Goal: Task Accomplishment & Management: Manage account settings

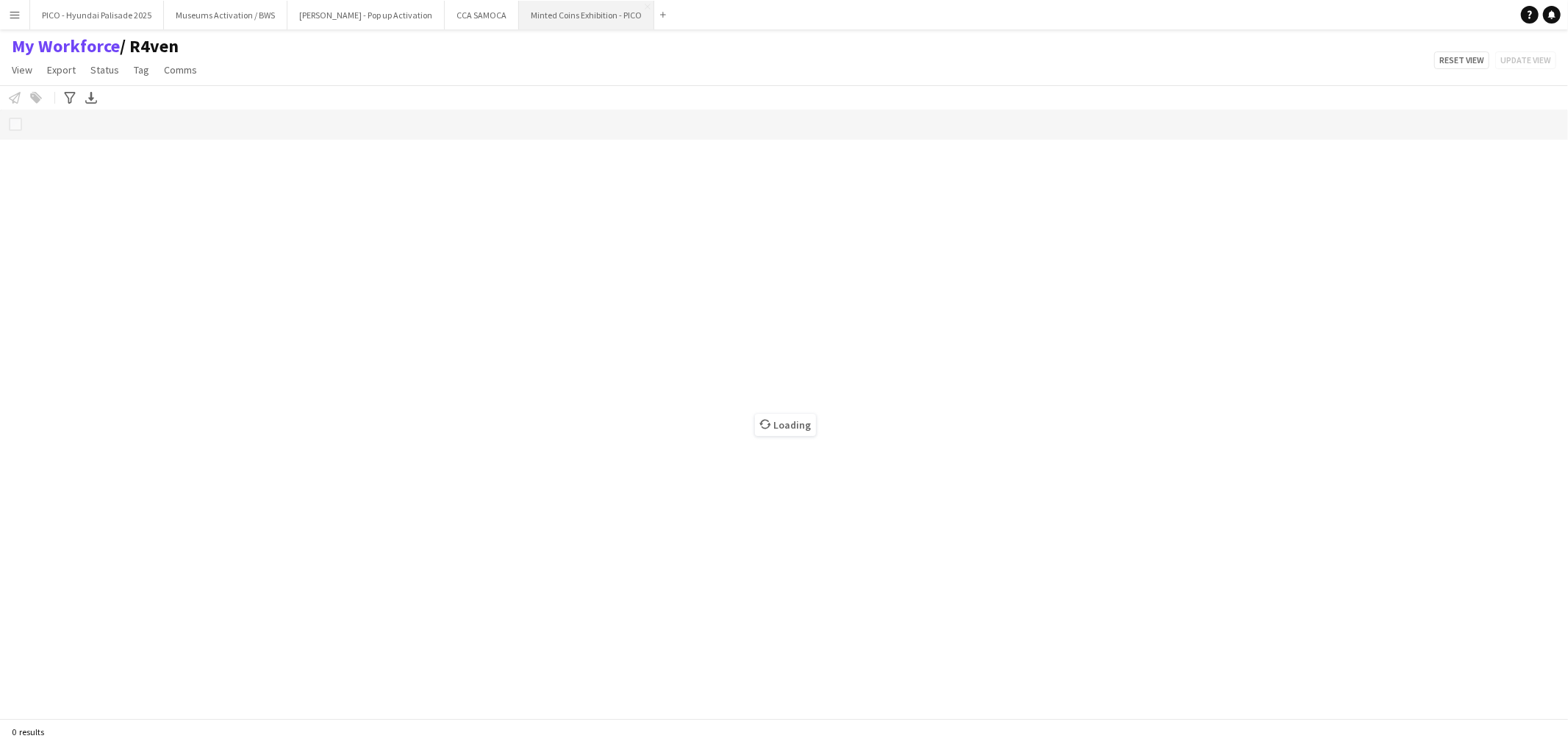
click at [519, 26] on button "Minted Coins Exhibition - PICO Close" at bounding box center [586, 15] width 136 height 29
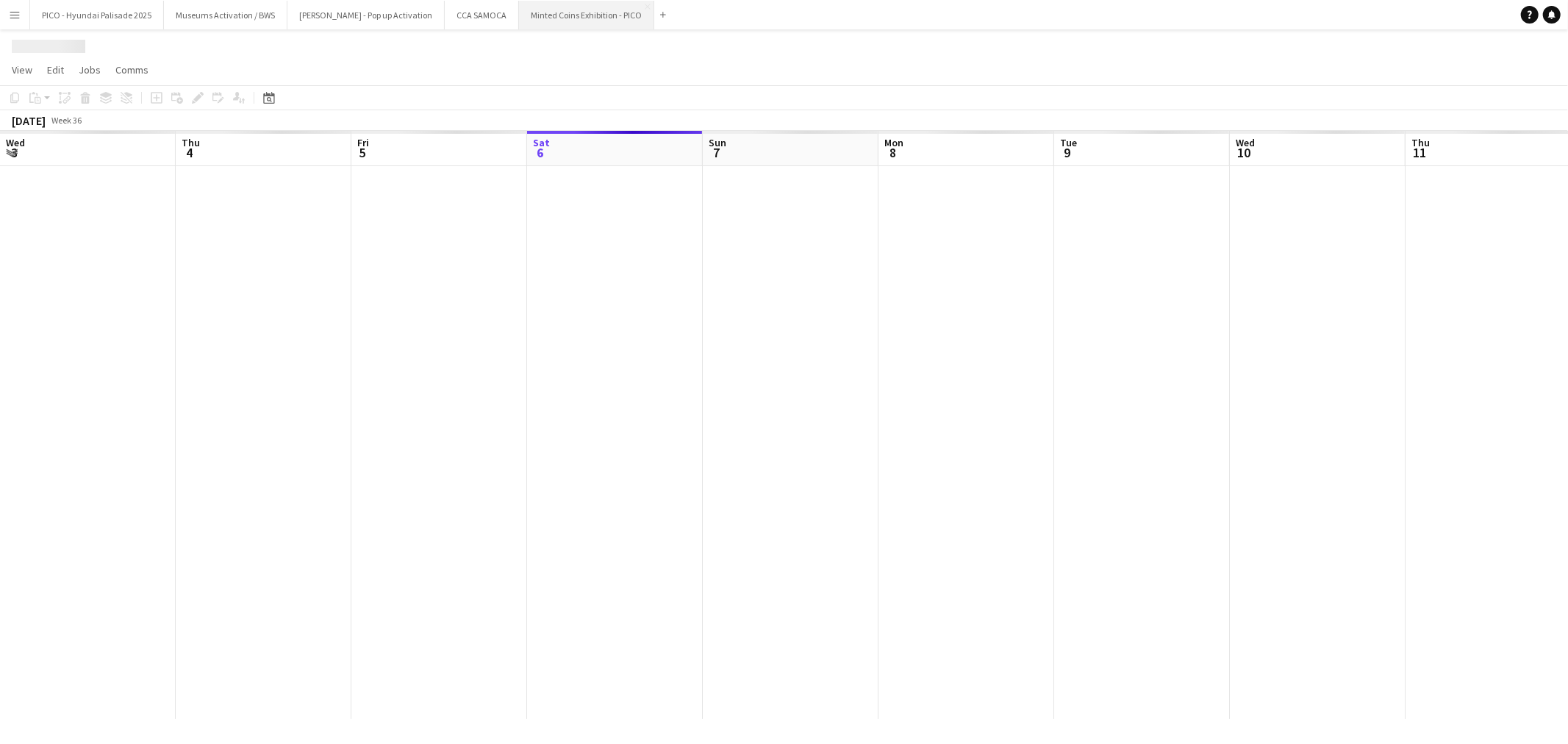
scroll to position [0, 351]
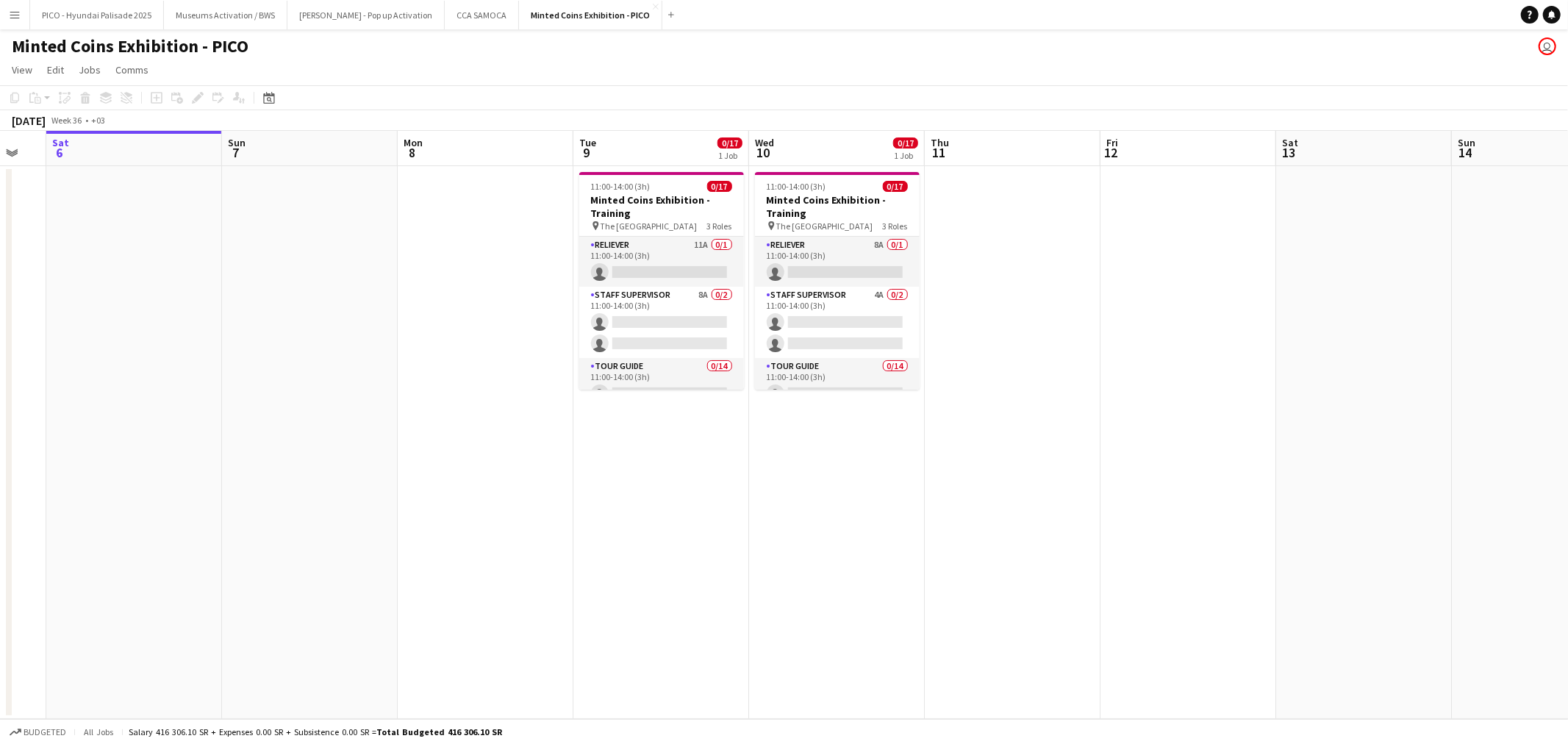
drag, startPoint x: 1244, startPoint y: 322, endPoint x: 935, endPoint y: 353, distance: 310.6
click at [935, 353] on app-calendar-viewport "Wed 3 Thu 4 Fri 5 Sat 6 Sun 7 Mon 8 Tue 9 0/17 1 Job Wed 10 0/17 1 Job Thu 11 F…" at bounding box center [784, 425] width 1568 height 588
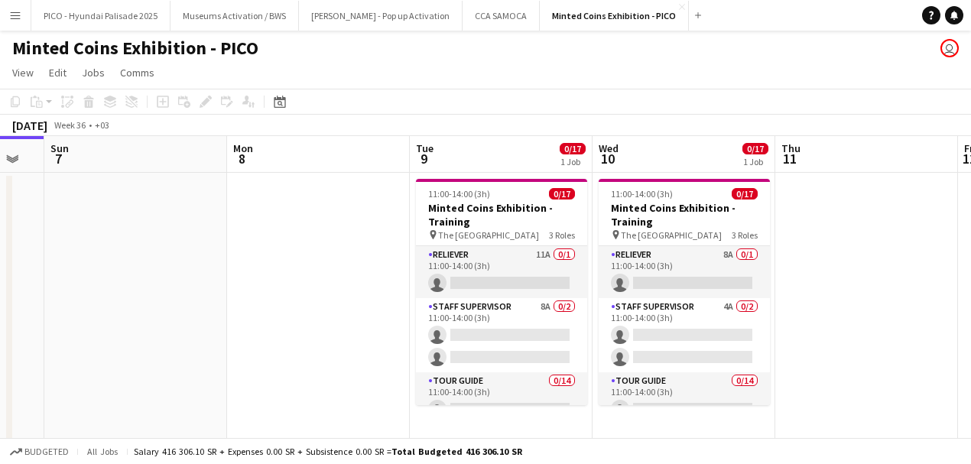
click at [415, 298] on app-calendar-viewport "Thu 4 Fri 5 Sat 6 Sun 7 Mon 8 Tue 9 0/17 1 Job Wed 10 0/17 1 Job Thu 11 Fri 12 …" at bounding box center [485, 434] width 971 height 597
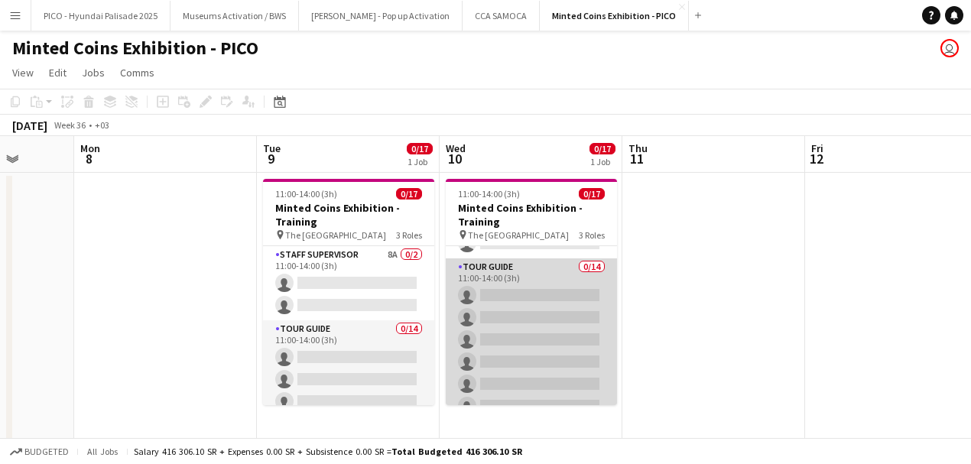
scroll to position [52, 0]
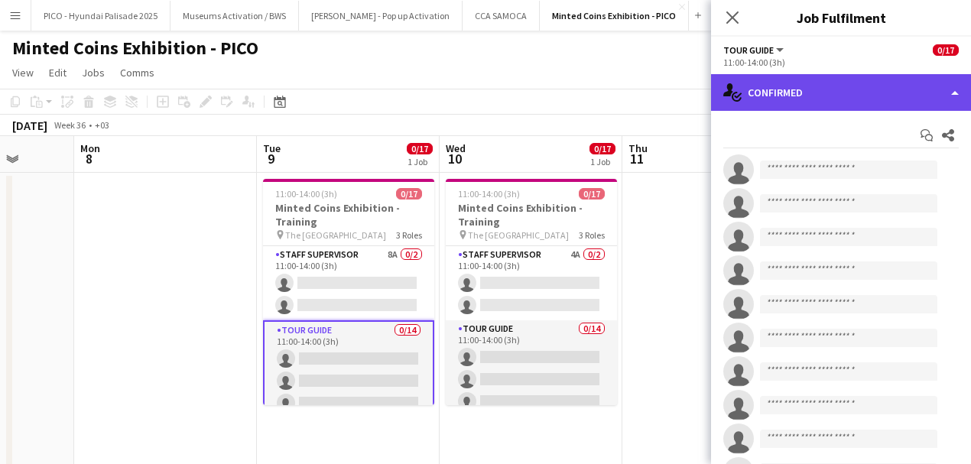
click at [728, 87] on icon at bounding box center [728, 89] width 10 height 13
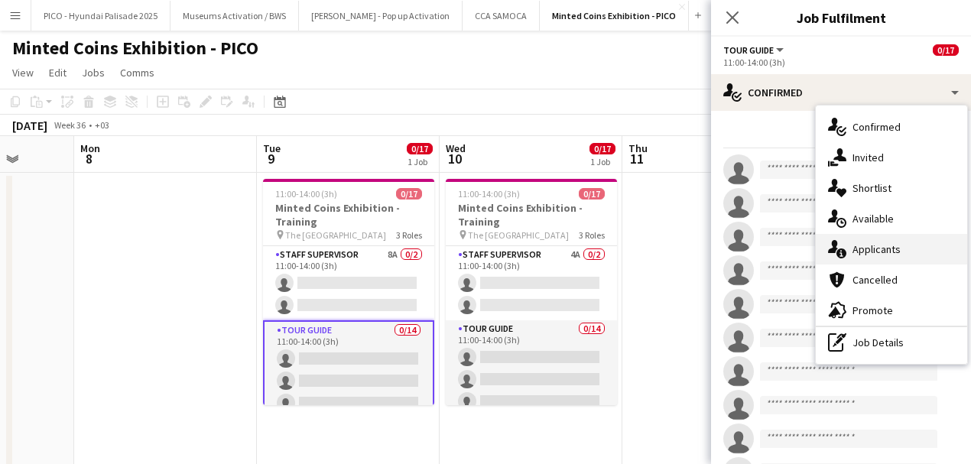
click at [890, 239] on div "single-neutral-actions-information Applicants" at bounding box center [891, 249] width 151 height 31
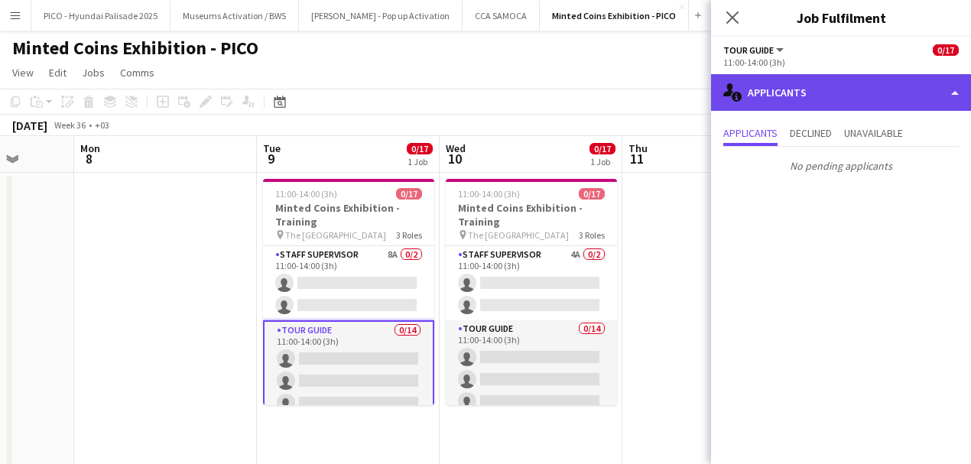
click at [819, 89] on div "single-neutral-actions-information Applicants" at bounding box center [841, 92] width 260 height 37
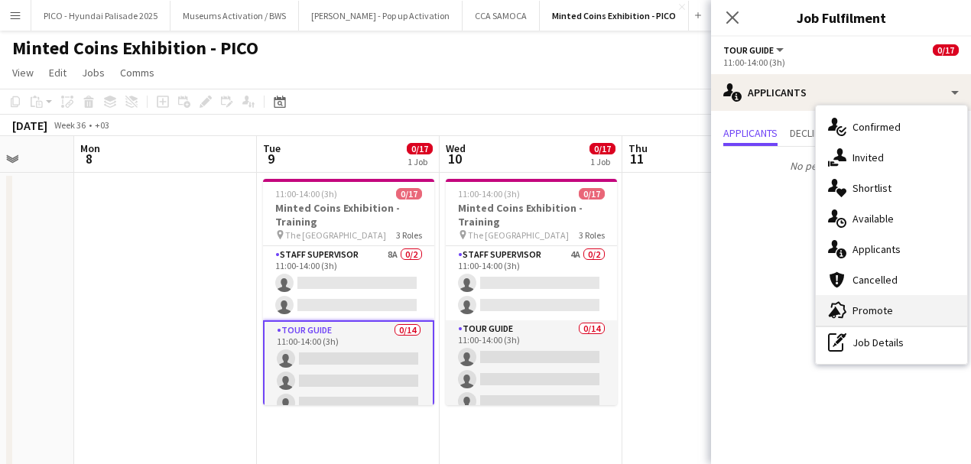
click at [867, 305] on span "Promote" at bounding box center [873, 311] width 41 height 14
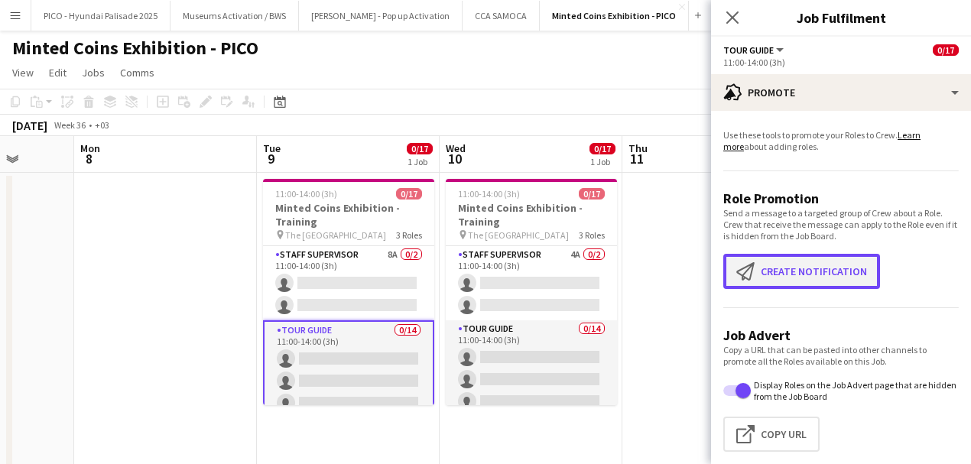
click at [821, 279] on button "Create notification Create notification" at bounding box center [801, 271] width 157 height 35
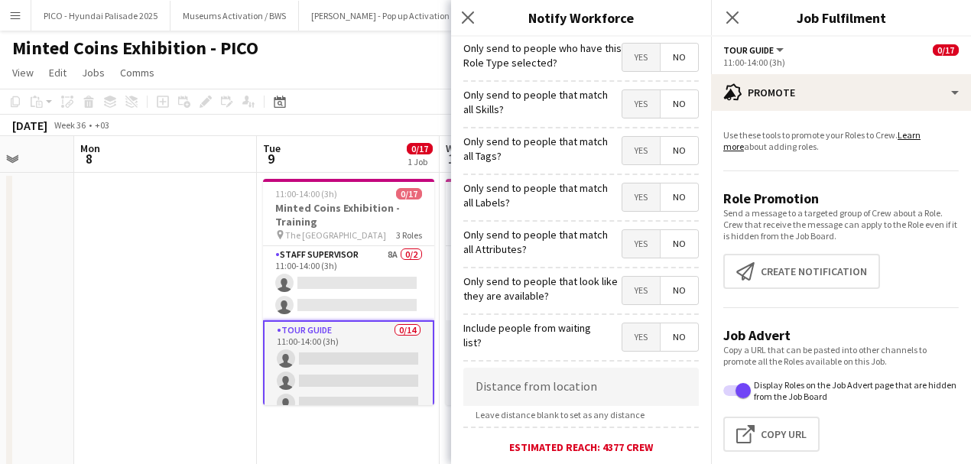
click at [607, 57] on label "Only send to people who have this Role Type selected?" at bounding box center [542, 55] width 158 height 28
click at [623, 57] on span "Yes" at bounding box center [641, 58] width 37 height 28
click at [626, 95] on span "Yes" at bounding box center [641, 104] width 37 height 28
click at [679, 107] on span "No" at bounding box center [679, 104] width 37 height 28
click at [678, 48] on span "No" at bounding box center [679, 58] width 37 height 28
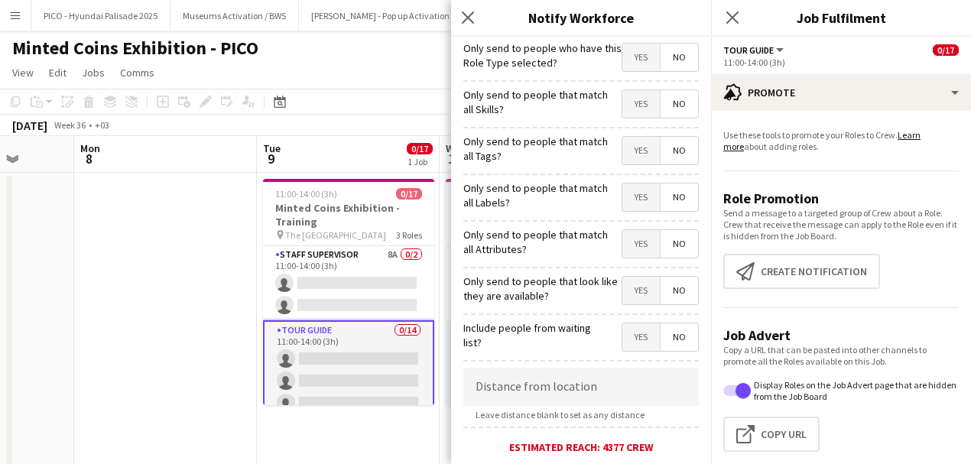
click at [682, 153] on span "No" at bounding box center [679, 151] width 37 height 28
click at [633, 102] on span "Yes" at bounding box center [641, 104] width 37 height 28
click at [635, 60] on span "Yes" at bounding box center [641, 58] width 37 height 28
click at [634, 200] on span "Yes" at bounding box center [641, 198] width 37 height 28
click at [632, 257] on span "Yes" at bounding box center [641, 244] width 37 height 28
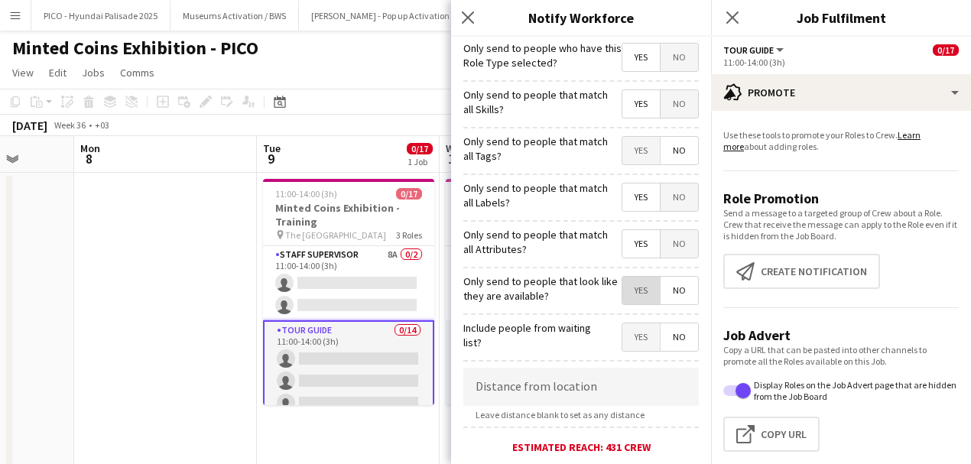
click at [634, 290] on span "Yes" at bounding box center [641, 291] width 37 height 28
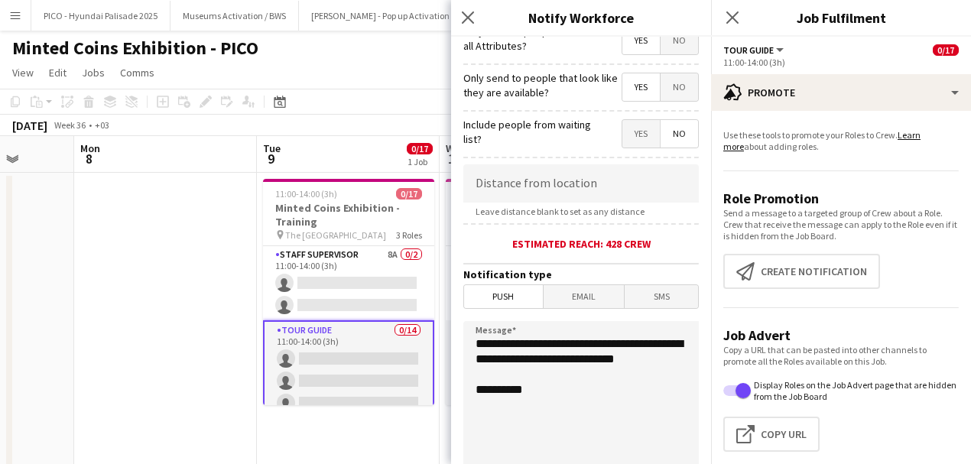
click at [635, 128] on span "Yes" at bounding box center [641, 134] width 37 height 28
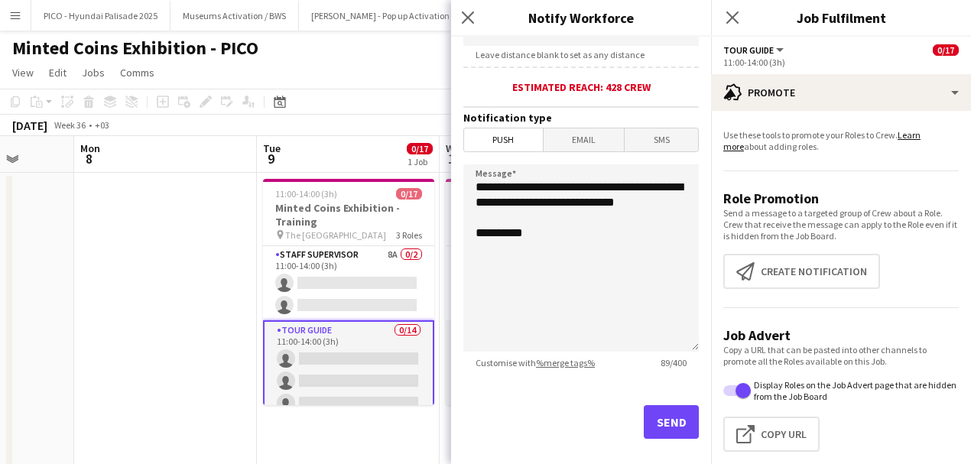
scroll to position [378, 0]
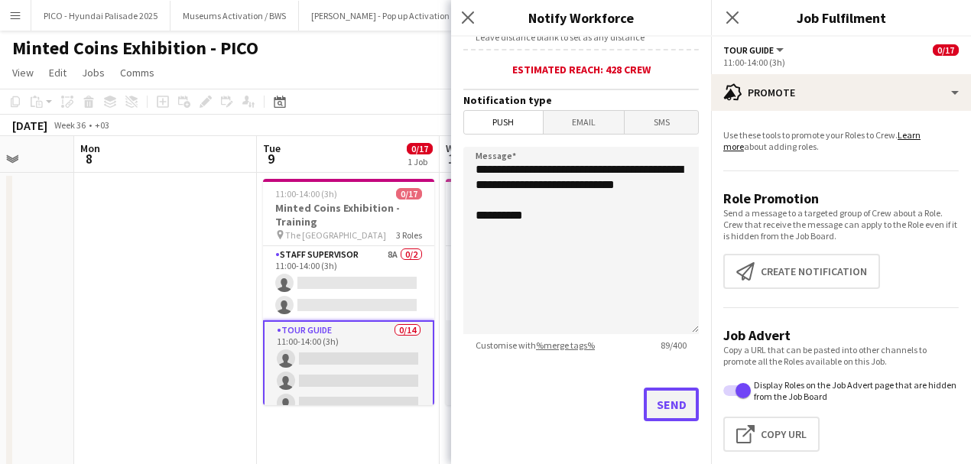
click at [667, 402] on button "Send" at bounding box center [671, 405] width 55 height 34
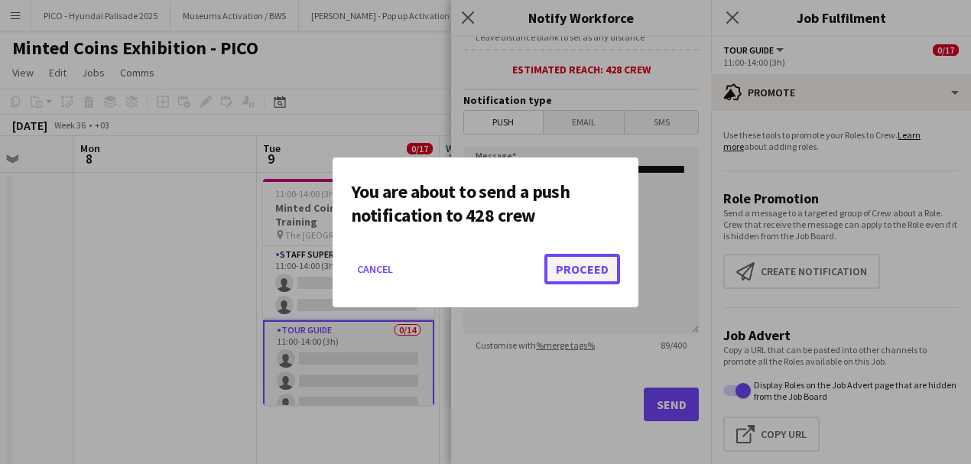
click at [597, 266] on button "Proceed" at bounding box center [583, 269] width 76 height 31
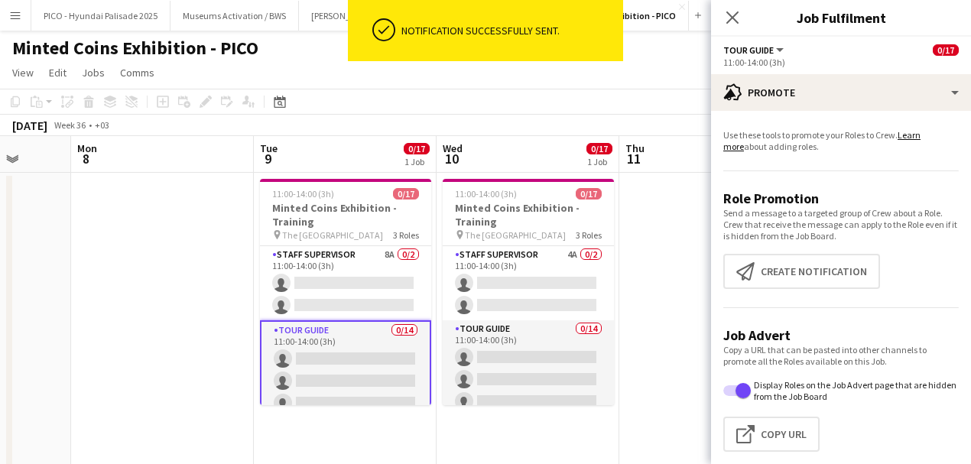
click at [671, 323] on app-date-cell at bounding box center [710, 453] width 183 height 560
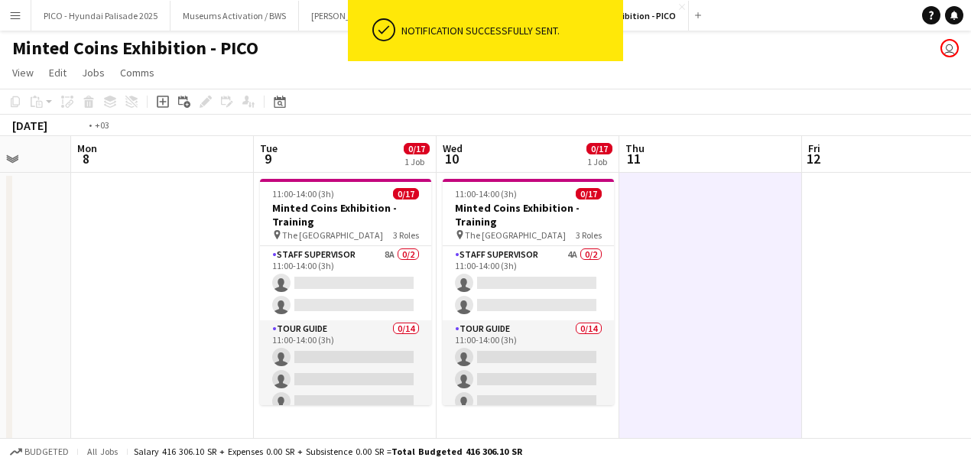
drag, startPoint x: 672, startPoint y: 322, endPoint x: 367, endPoint y: 330, distance: 305.3
click at [366, 330] on app-calendar-viewport "Thu 4 Fri 5 Sat 6 Sun 7 Mon 8 Tue 9 0/17 1 Job Wed 10 0/17 1 Job Thu 11 Fri 12 …" at bounding box center [485, 434] width 971 height 597
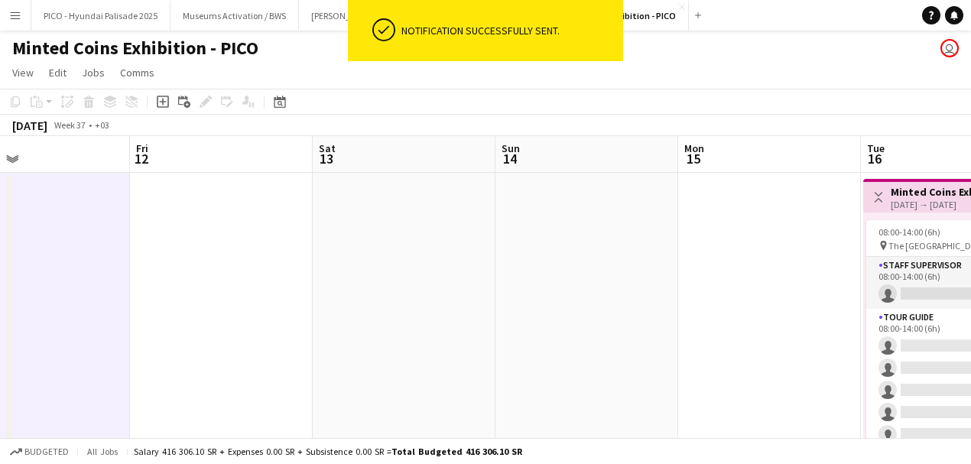
drag, startPoint x: 723, startPoint y: 300, endPoint x: 485, endPoint y: 297, distance: 238.6
click at [499, 297] on app-calendar-viewport "Mon 8 Tue 9 0/17 1 Job Wed 10 0/17 1 Job Thu 11 Fri 12 Sat 13 Sun 14 Mon 15 Tue…" at bounding box center [485, 434] width 971 height 597
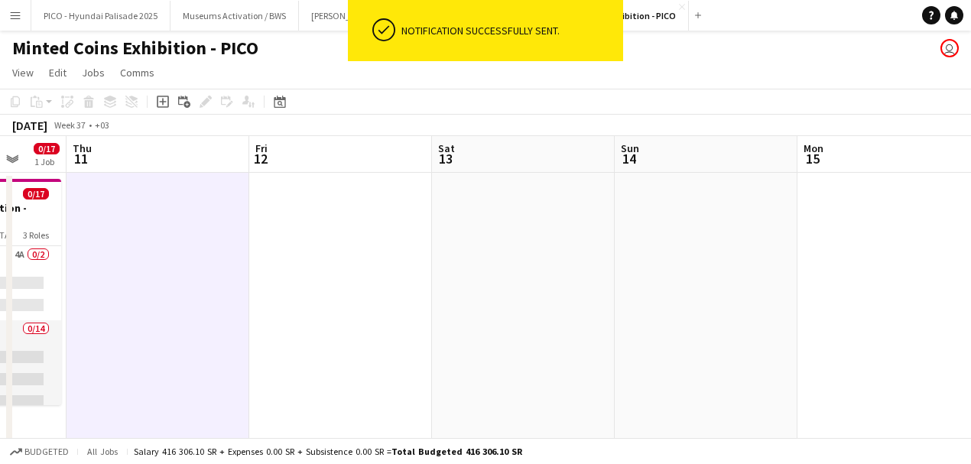
drag, startPoint x: 743, startPoint y: 289, endPoint x: 512, endPoint y: 301, distance: 232.1
click at [554, 300] on app-calendar-viewport "Mon 8 Tue 9 0/17 1 Job Wed 10 0/17 1 Job Thu 11 Fri 12 Sat 13 Sun 14 Mon 15 Tue…" at bounding box center [485, 434] width 971 height 597
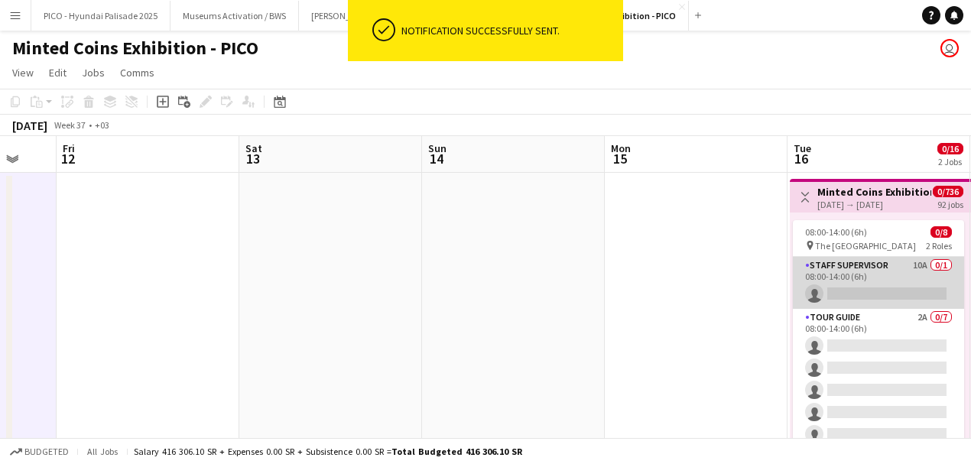
drag, startPoint x: 794, startPoint y: 274, endPoint x: 662, endPoint y: 283, distance: 131.9
click at [683, 286] on app-calendar-viewport "Mon 8 Tue 9 0/17 1 Job Wed 10 0/17 1 Job Thu 11 Fri 12 Sat 13 Sun 14 Mon 15 Tue…" at bounding box center [485, 434] width 971 height 597
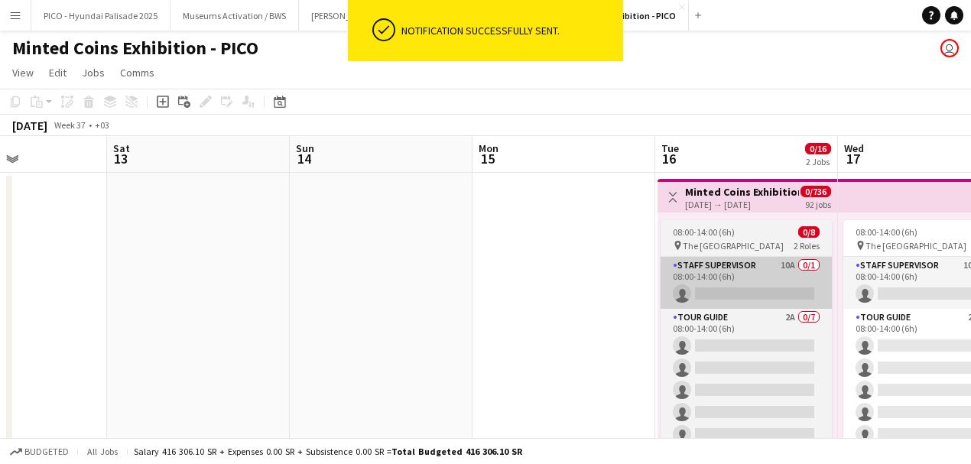
drag, startPoint x: 543, startPoint y: 301, endPoint x: 556, endPoint y: 305, distance: 13.8
click at [535, 301] on app-calendar-viewport "Wed 10 0/17 1 Job Thu 11 Fri 12 Sat 13 Sun 14 Mon 15 Tue 16 0/16 2 Jobs Wed 17 …" at bounding box center [485, 434] width 971 height 597
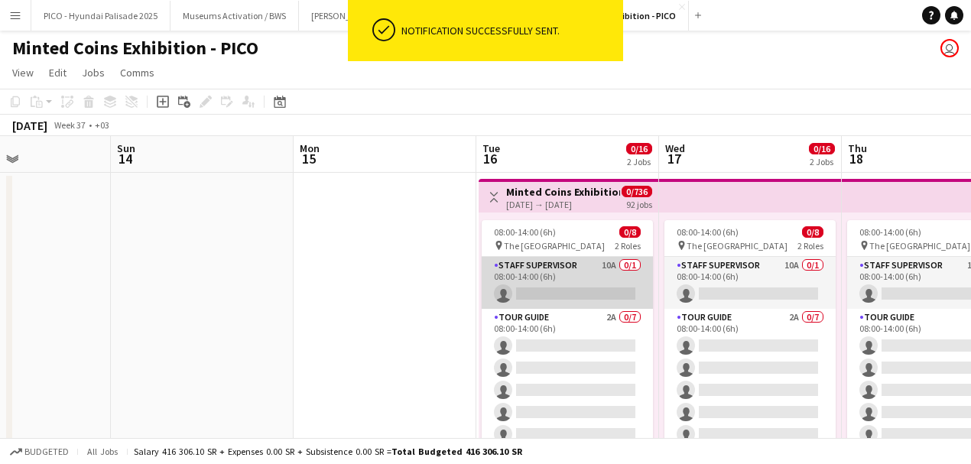
click at [606, 287] on app-card-role "Staff Supervisor 10A 0/1 08:00-14:00 (6h) single-neutral-actions" at bounding box center [567, 283] width 171 height 52
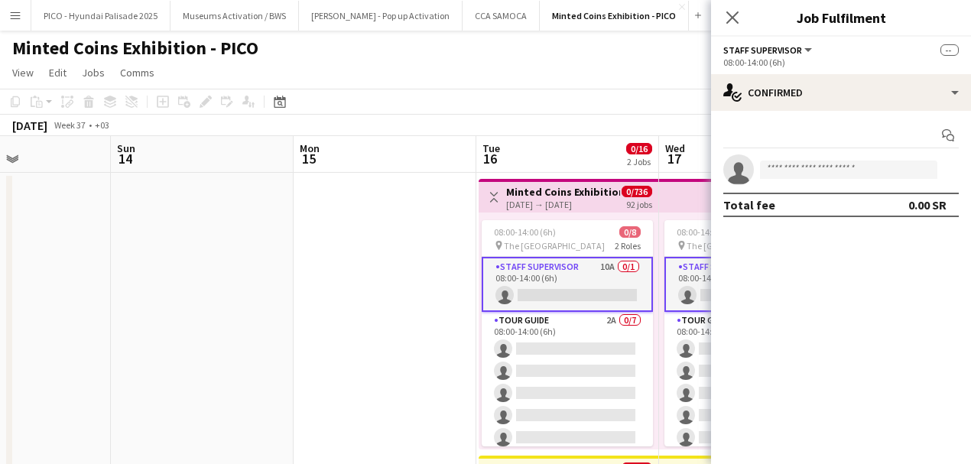
click at [422, 324] on app-date-cell at bounding box center [385, 453] width 183 height 560
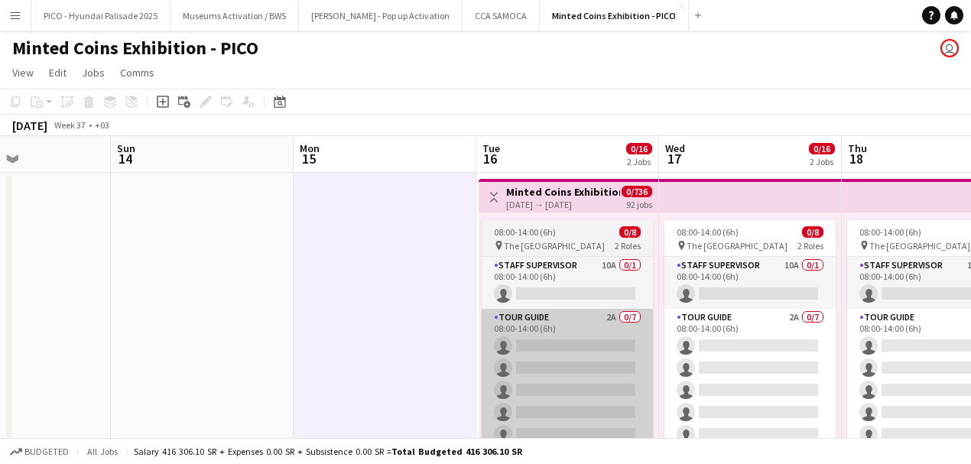
drag, startPoint x: 647, startPoint y: 323, endPoint x: 490, endPoint y: 325, distance: 156.8
click at [532, 324] on app-calendar-viewport "Wed 10 0/17 1 Job Thu 11 Fri 12 Sat 13 Sun 14 Mon 15 Tue 16 0/16 2 Jobs Wed 17 …" at bounding box center [485, 434] width 971 height 597
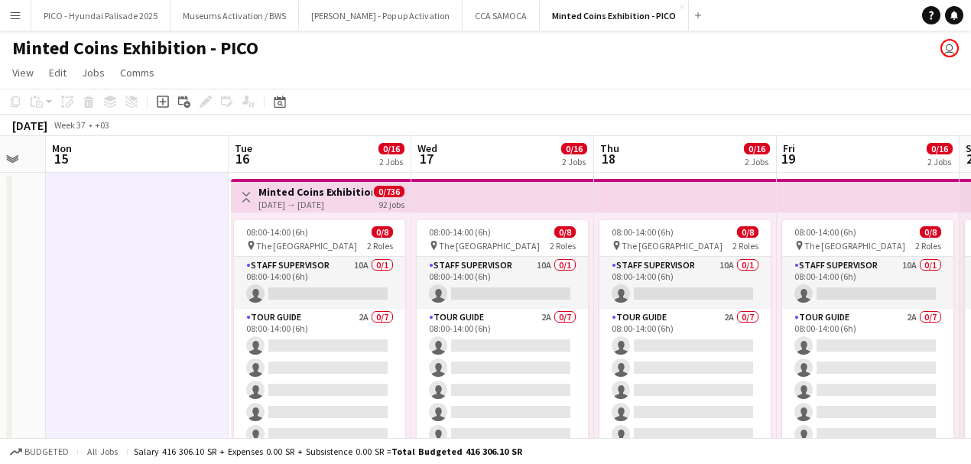
drag, startPoint x: 719, startPoint y: 317, endPoint x: 551, endPoint y: 324, distance: 168.4
click at [571, 321] on app-calendar-viewport "Fri 12 Sat 13 Sun 14 Mon 15 Tue 16 0/16 2 Jobs Wed 17 0/16 2 Jobs Thu 18 0/16 2…" at bounding box center [485, 434] width 971 height 597
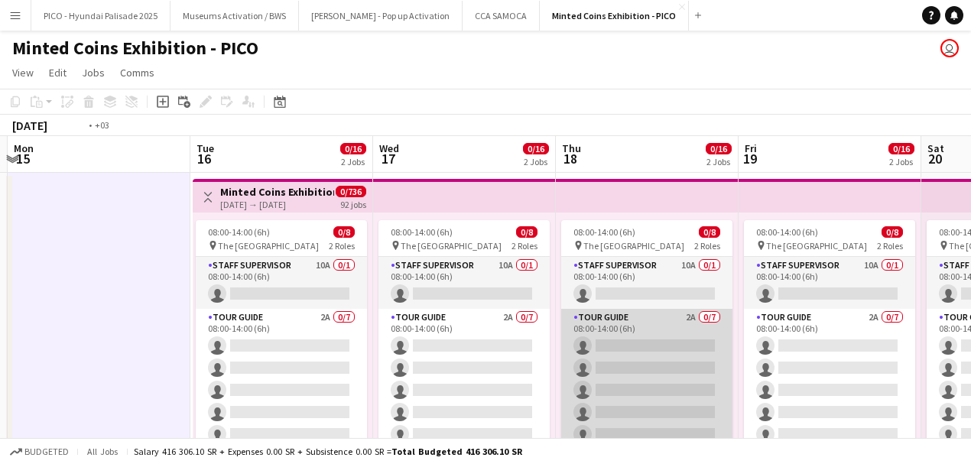
drag, startPoint x: 624, startPoint y: 319, endPoint x: 504, endPoint y: 329, distance: 120.5
click at [520, 327] on app-calendar-viewport "Fri 12 Sat 13 Sun 14 Mon 15 Tue 16 0/16 2 Jobs Wed 17 0/16 2 Jobs Thu 18 0/16 2…" at bounding box center [485, 434] width 971 height 597
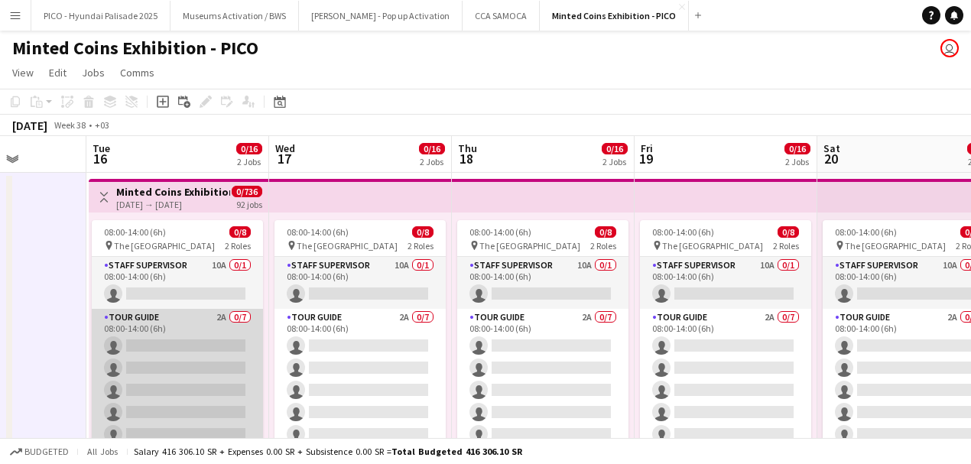
click at [141, 363] on app-card-role "Tour Guide 2A 0/7 08:00-14:00 (6h) single-neutral-actions single-neutral-action…" at bounding box center [177, 401] width 171 height 185
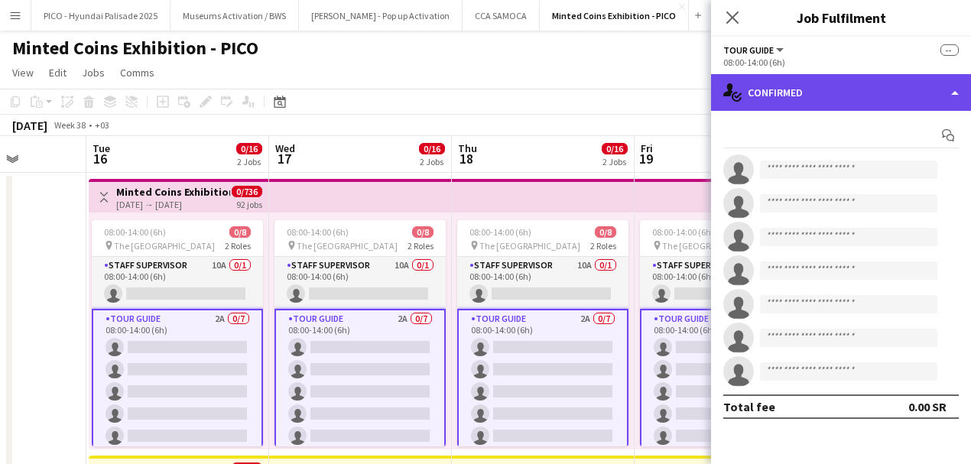
click at [742, 106] on div "single-neutral-actions-check-2 Confirmed" at bounding box center [841, 92] width 260 height 37
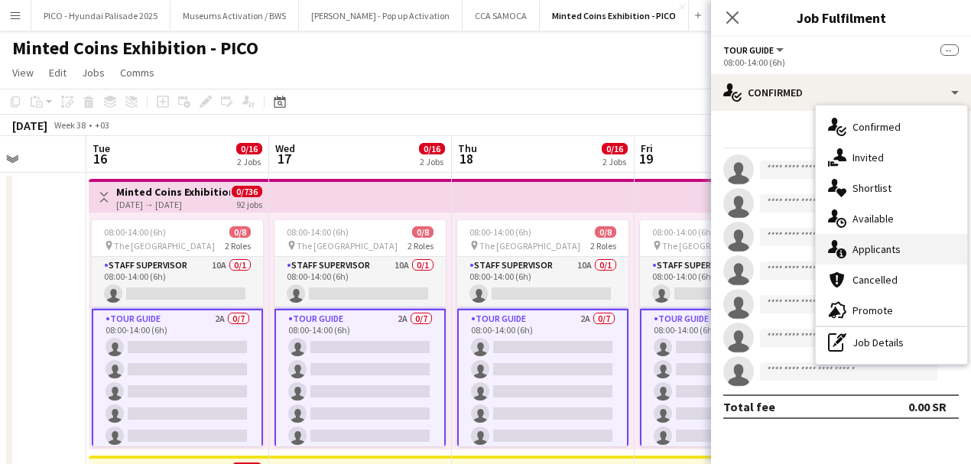
click at [850, 259] on div "single-neutral-actions-information Applicants" at bounding box center [891, 249] width 151 height 31
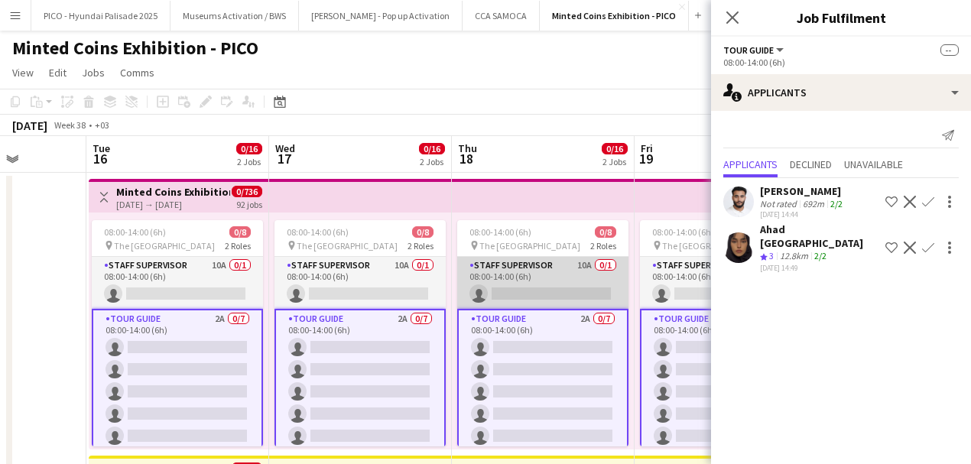
click at [602, 280] on app-card-role "Staff Supervisor 10A 0/1 08:00-14:00 (6h) single-neutral-actions" at bounding box center [542, 283] width 171 height 52
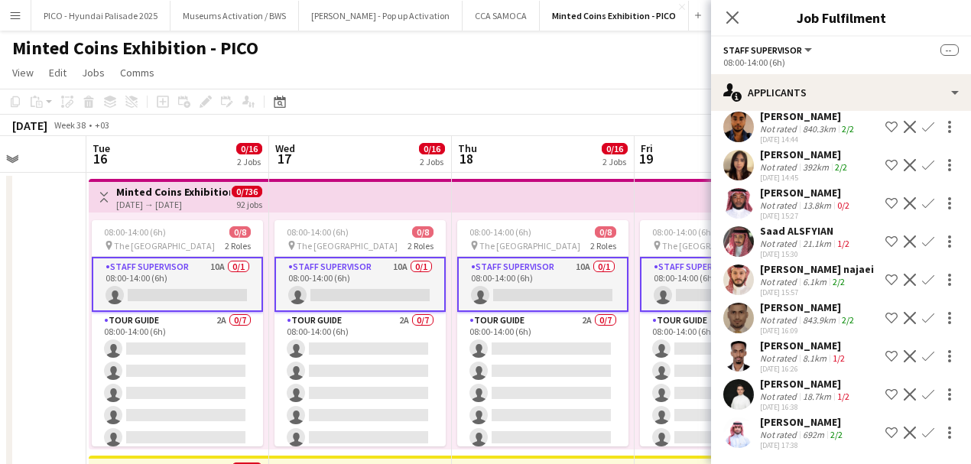
scroll to position [114, 0]
click at [769, 209] on div "Not rated" at bounding box center [780, 204] width 40 height 11
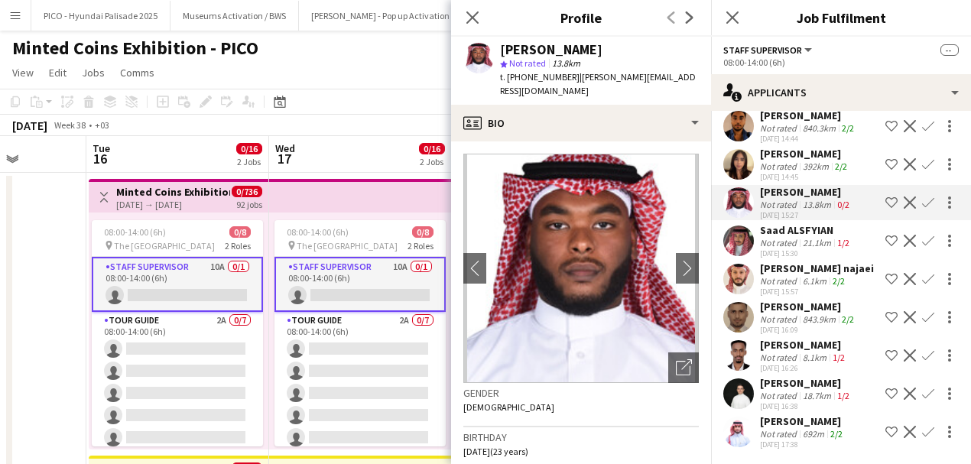
click at [766, 245] on div "Not rated" at bounding box center [780, 242] width 40 height 11
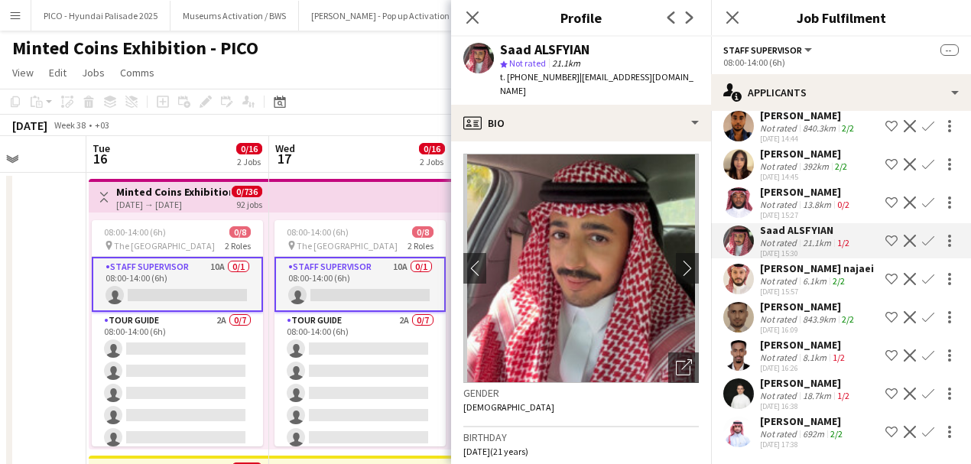
click at [764, 278] on div "Not rated" at bounding box center [780, 280] width 40 height 11
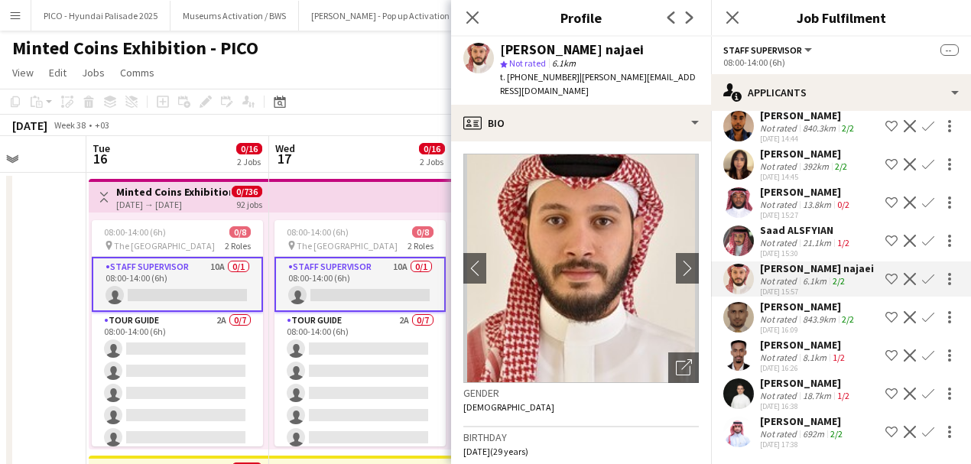
click at [762, 301] on div "[PERSON_NAME]" at bounding box center [808, 307] width 97 height 14
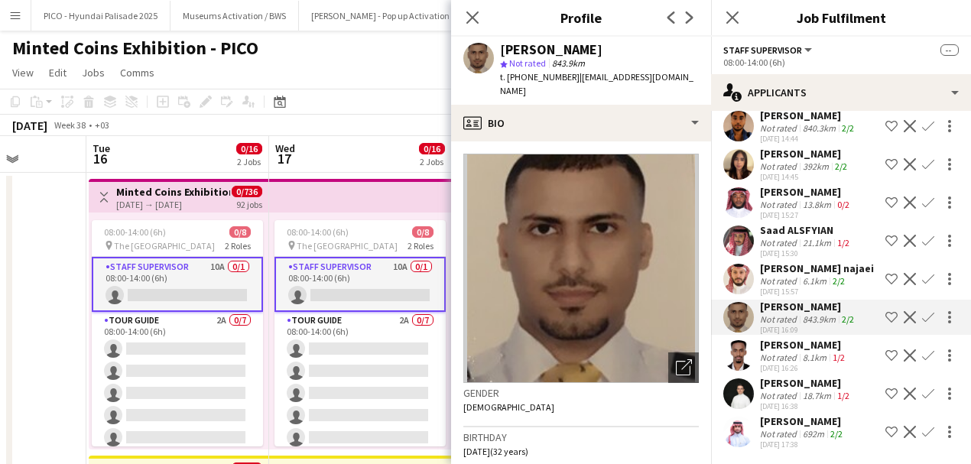
click at [765, 340] on div "[PERSON_NAME]" at bounding box center [804, 345] width 88 height 14
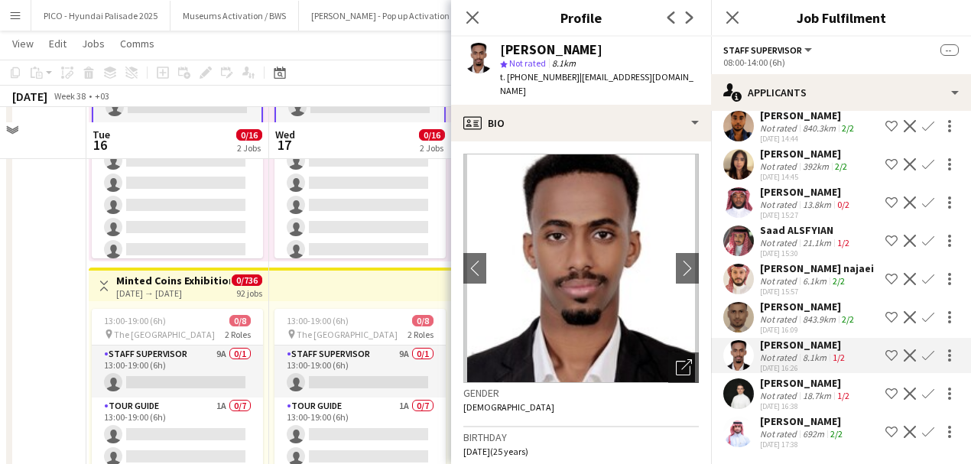
scroll to position [203, 0]
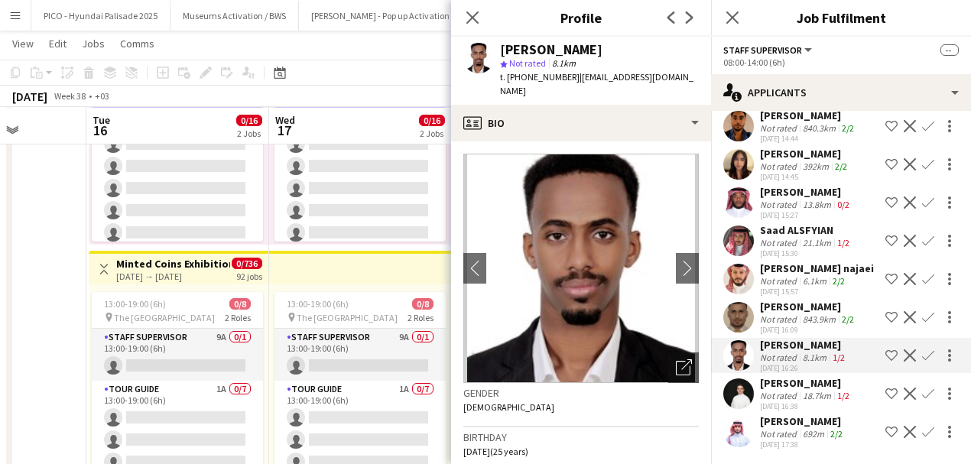
click at [785, 434] on div "Not rated" at bounding box center [780, 433] width 40 height 11
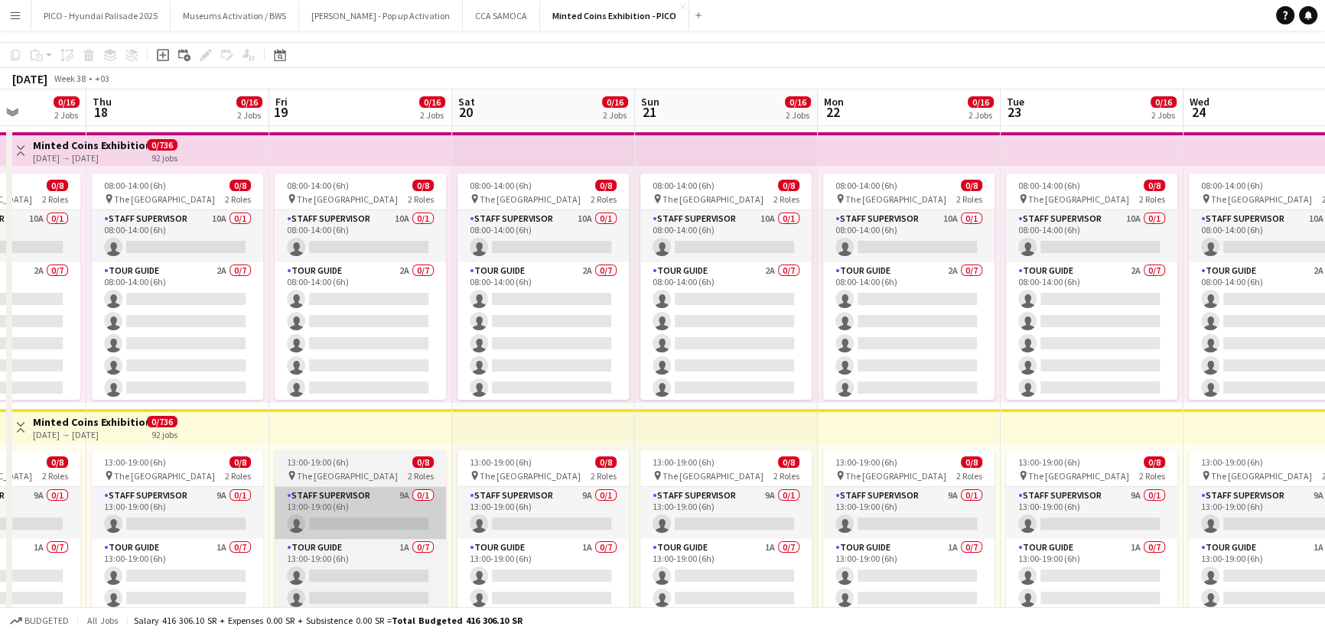
scroll to position [0, 0]
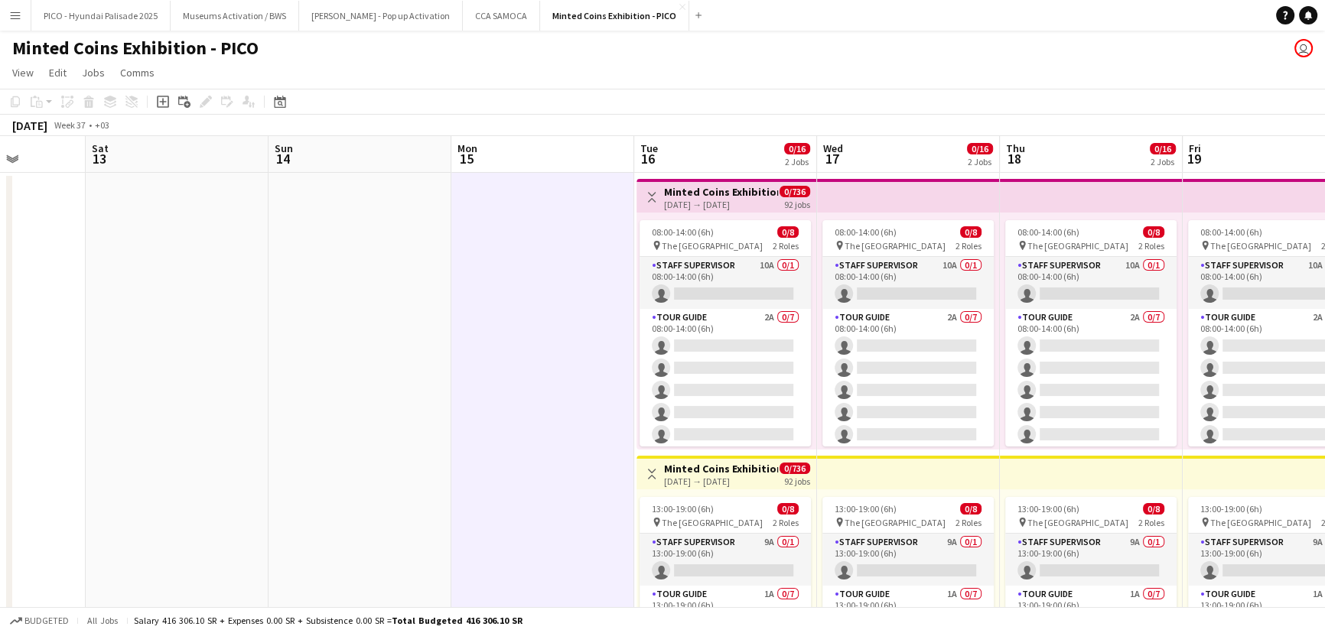
click at [376, 436] on app-date-cell at bounding box center [359, 453] width 183 height 560
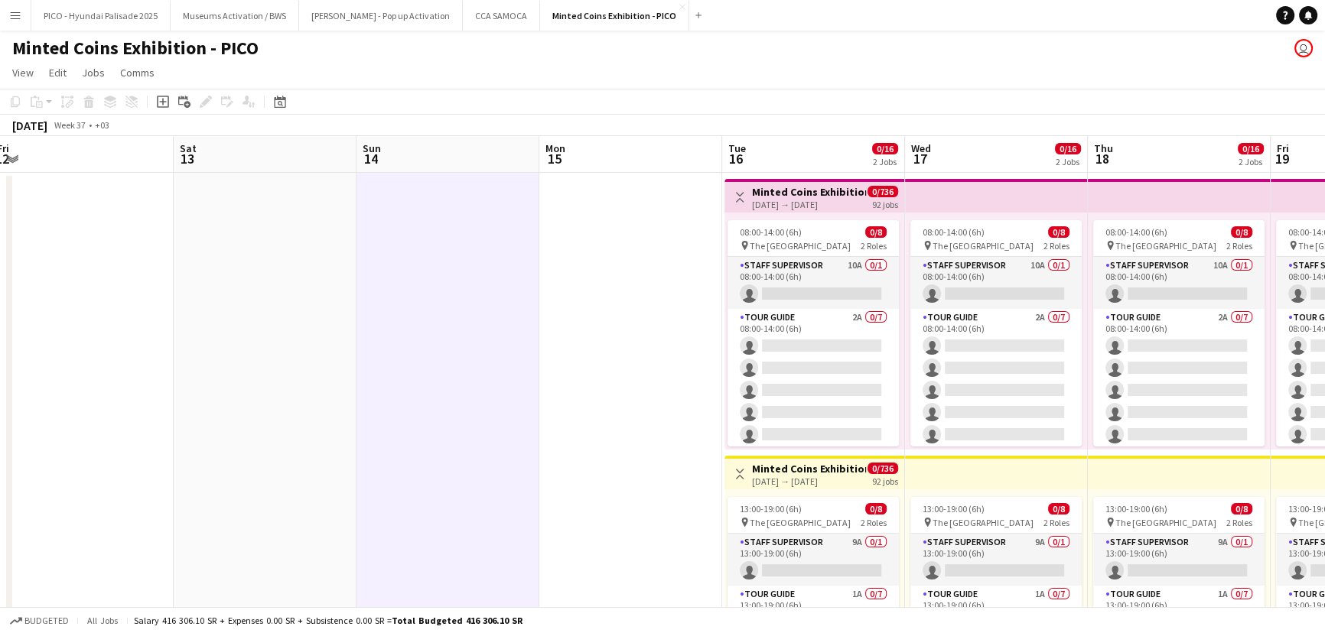
click at [541, 405] on app-date-cell at bounding box center [630, 453] width 183 height 560
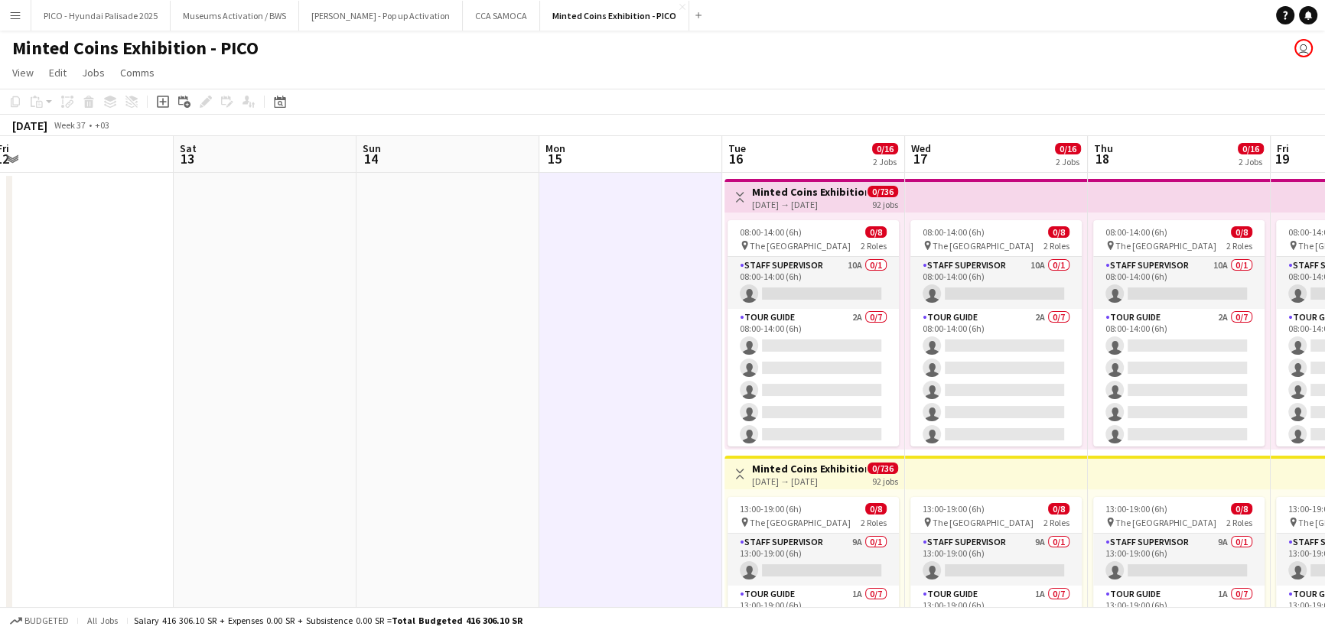
scroll to position [0, 374]
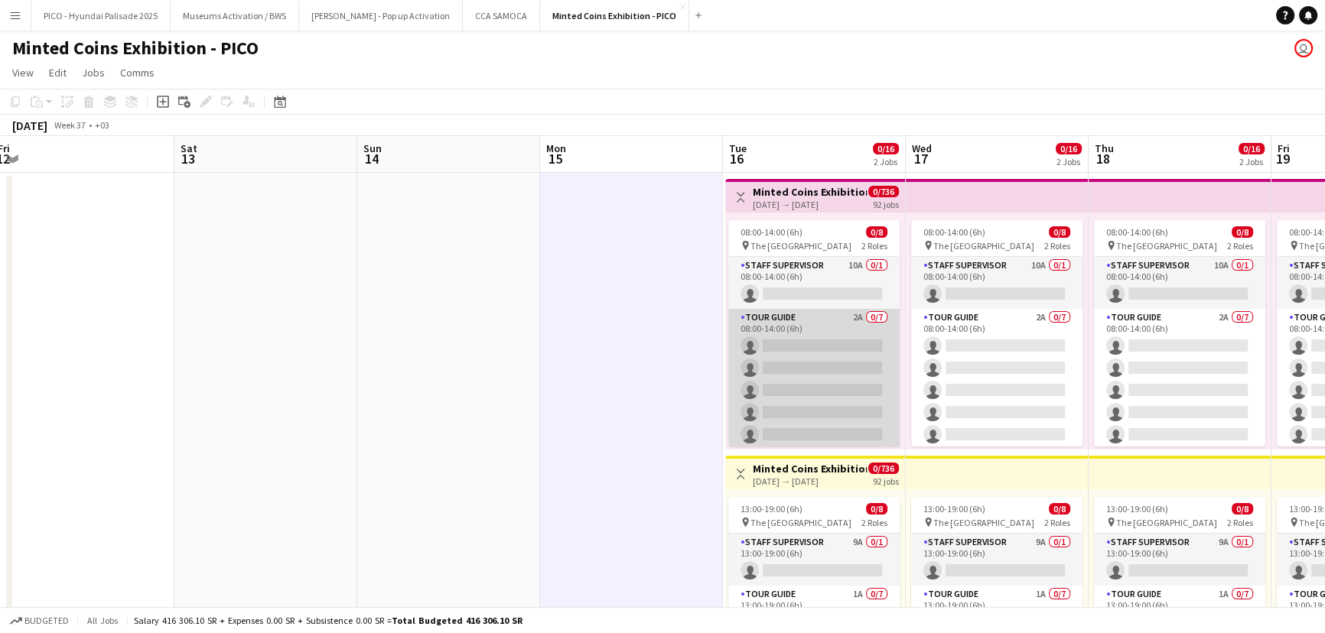
click at [753, 366] on app-card-role "Tour Guide 2A 0/7 08:00-14:00 (6h) single-neutral-actions single-neutral-action…" at bounding box center [813, 401] width 171 height 185
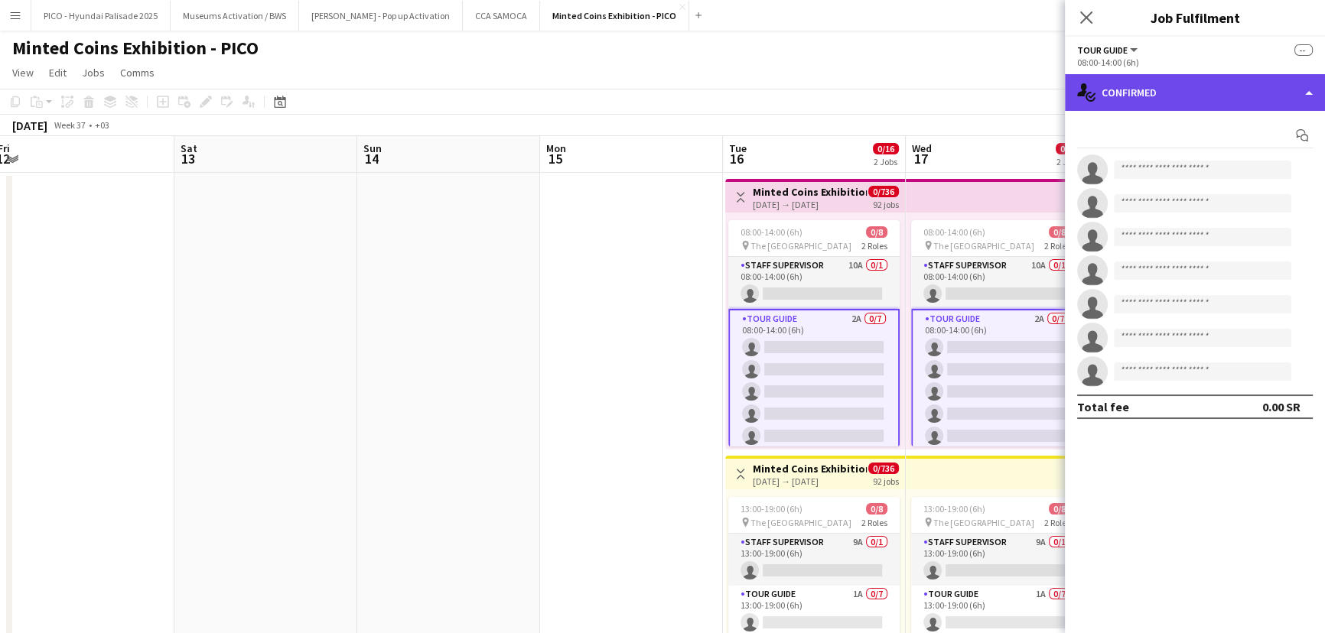
click at [1088, 99] on icon "single-neutral-actions-check-2" at bounding box center [1086, 92] width 18 height 18
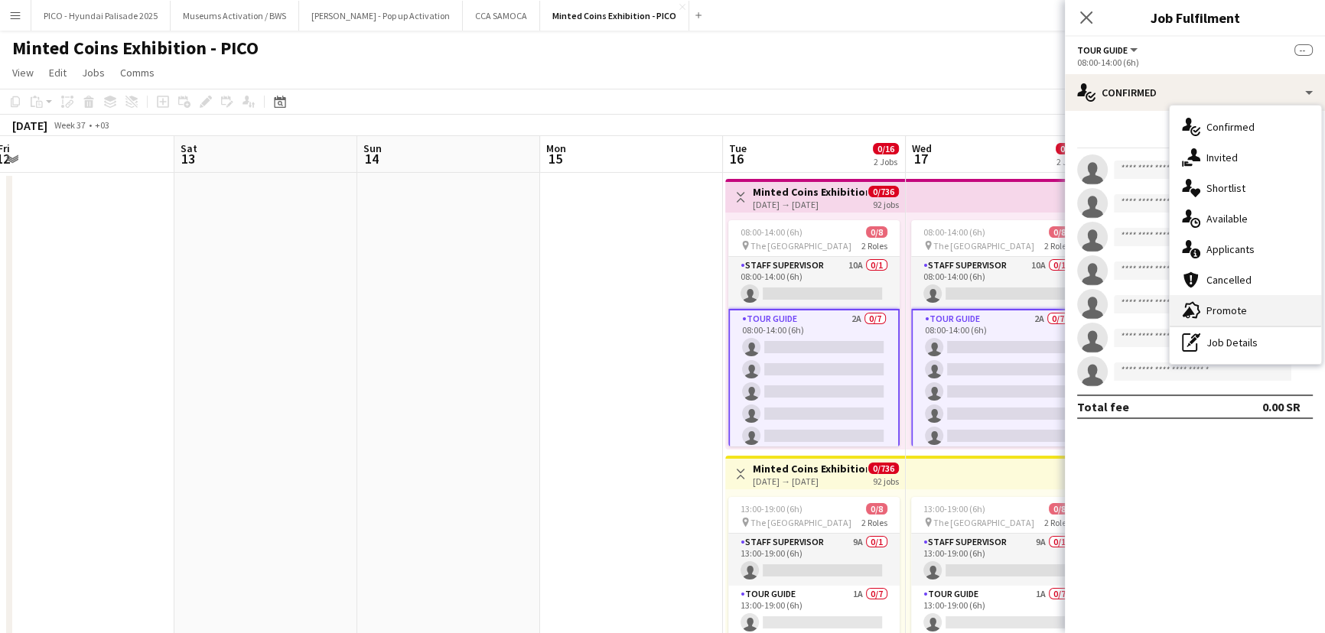
click at [1219, 304] on span "Promote" at bounding box center [1226, 311] width 41 height 14
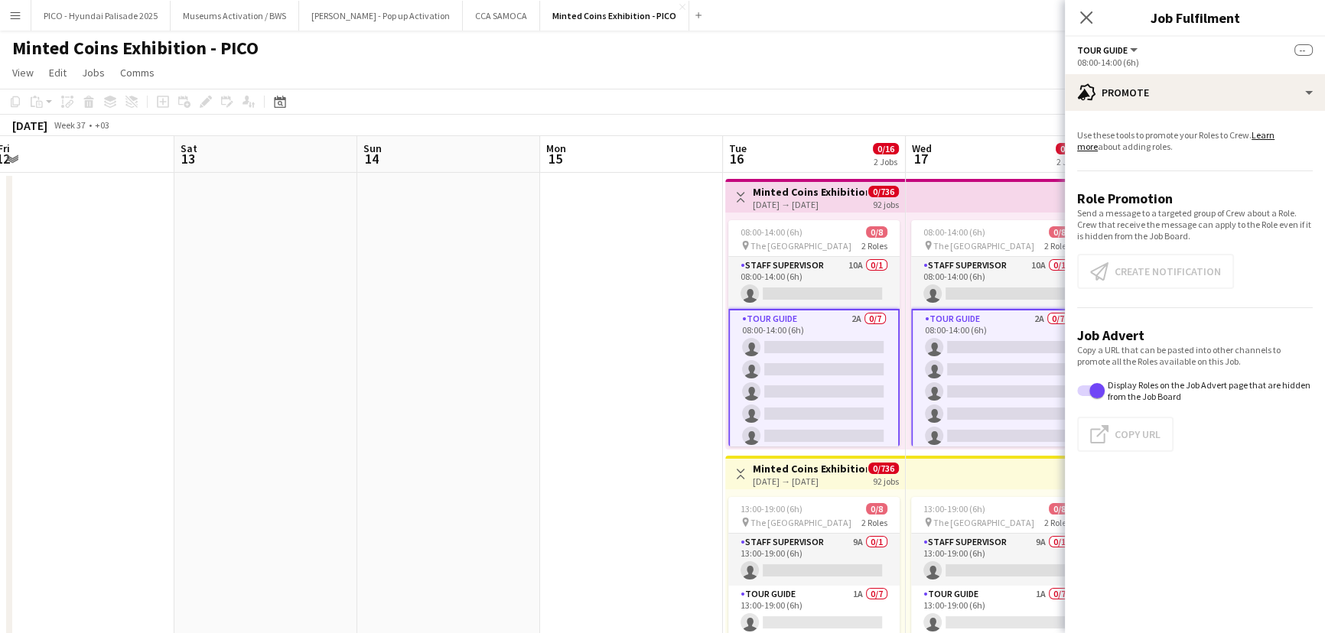
click at [832, 346] on app-card-role "Tour Guide 2A 0/7 08:00-14:00 (6h) single-neutral-actions single-neutral-action…" at bounding box center [813, 403] width 171 height 188
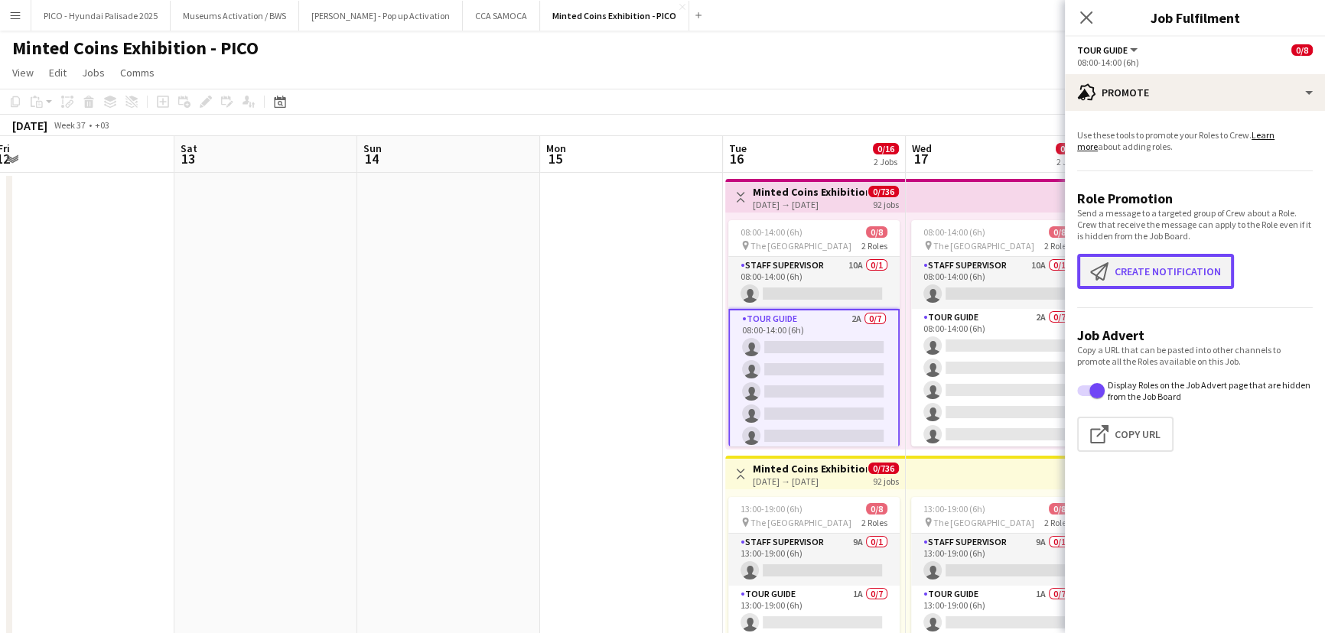
click at [1142, 272] on button "Create notification Create notification" at bounding box center [1155, 271] width 157 height 35
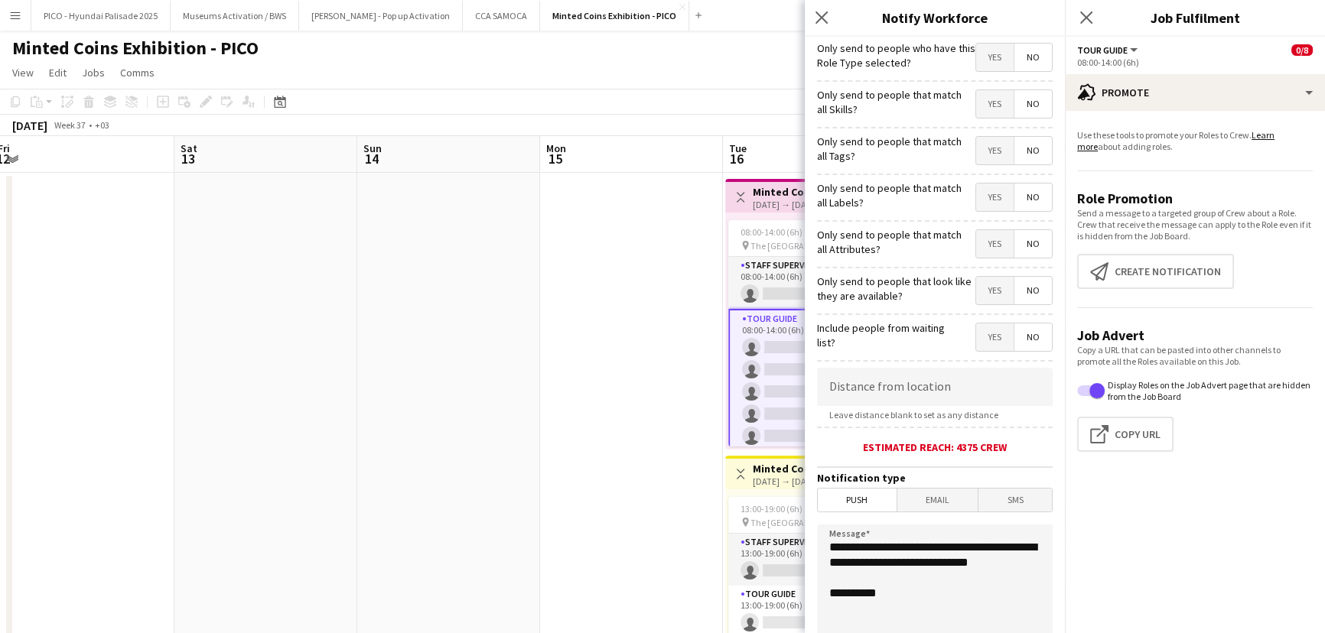
click at [976, 49] on span "Yes" at bounding box center [994, 58] width 37 height 28
click at [1018, 58] on span "No" at bounding box center [1032, 58] width 37 height 28
click at [980, 105] on span "Yes" at bounding box center [994, 104] width 37 height 28
click at [996, 151] on span "Yes" at bounding box center [994, 151] width 37 height 28
click at [984, 206] on span "Yes" at bounding box center [994, 198] width 37 height 28
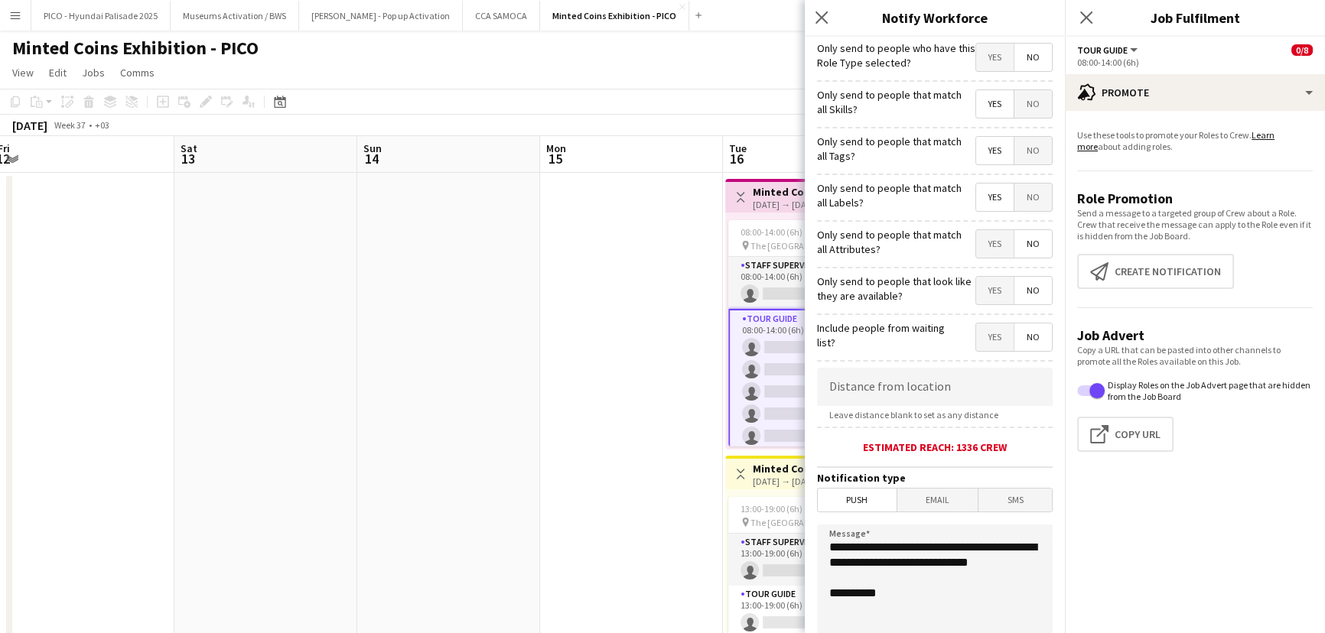
click at [980, 246] on span "Yes" at bounding box center [994, 244] width 37 height 28
click at [1014, 298] on span "No" at bounding box center [1032, 291] width 37 height 28
click at [1016, 343] on span "No" at bounding box center [1032, 338] width 37 height 28
click at [954, 468] on hr at bounding box center [935, 468] width 236 height 2
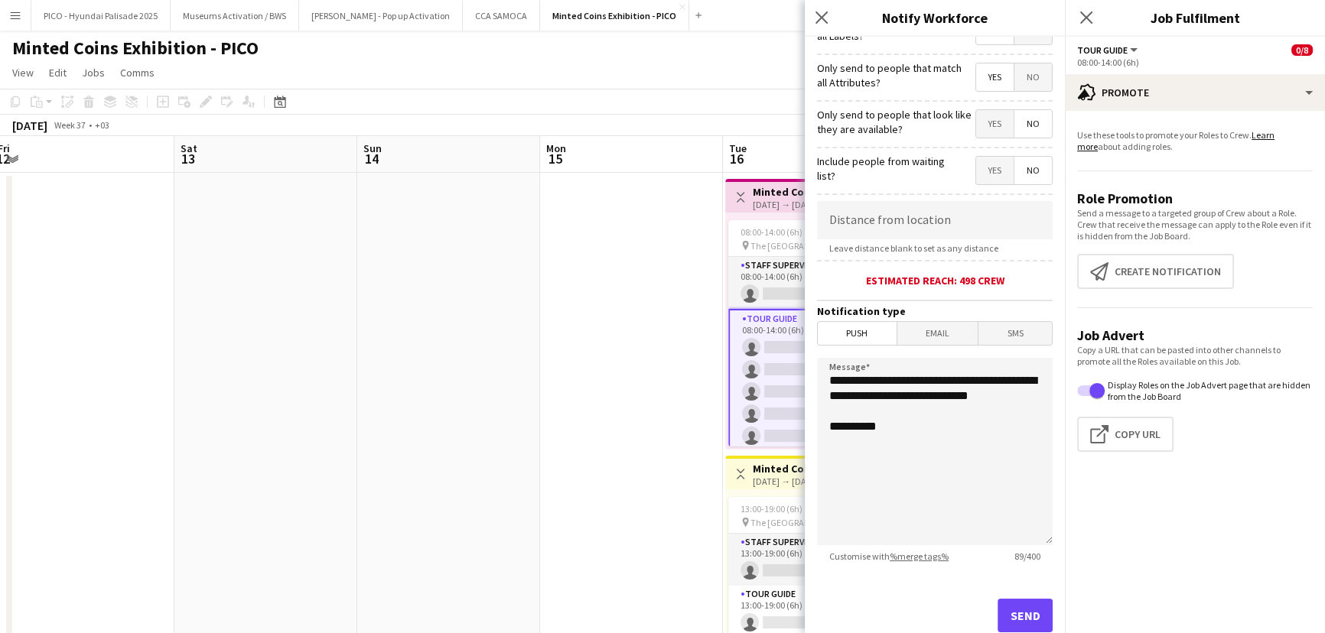
scroll to position [212, 0]
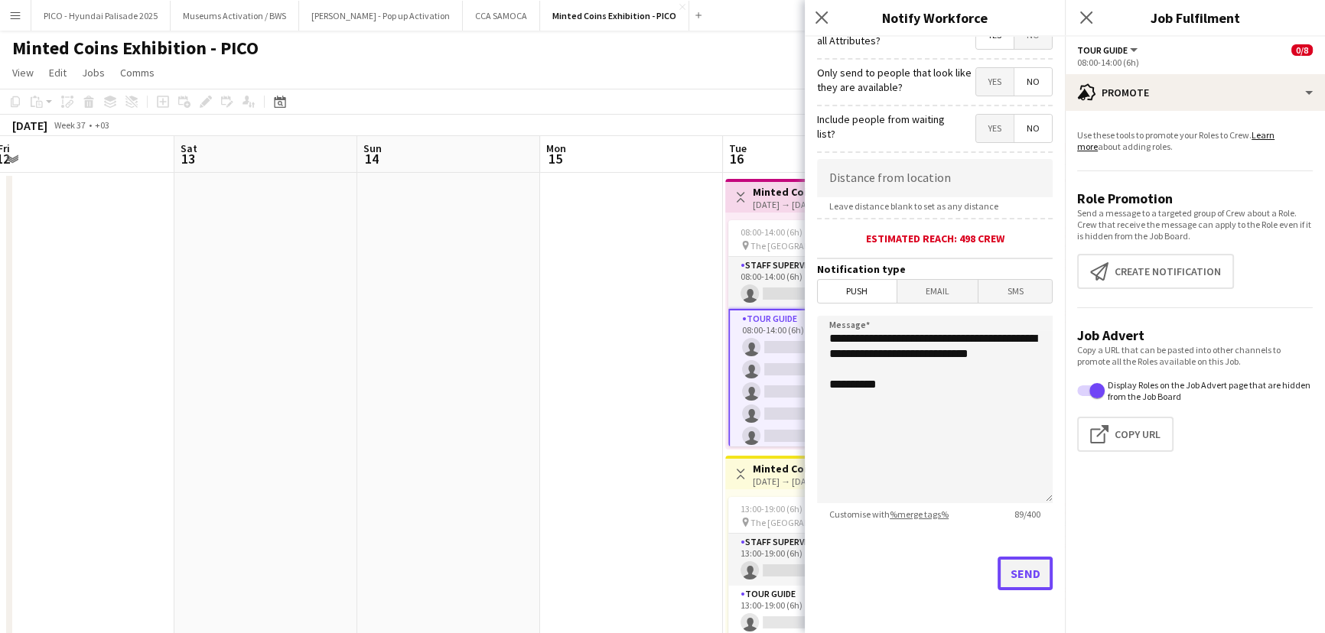
click at [997, 566] on button "Send" at bounding box center [1024, 574] width 55 height 34
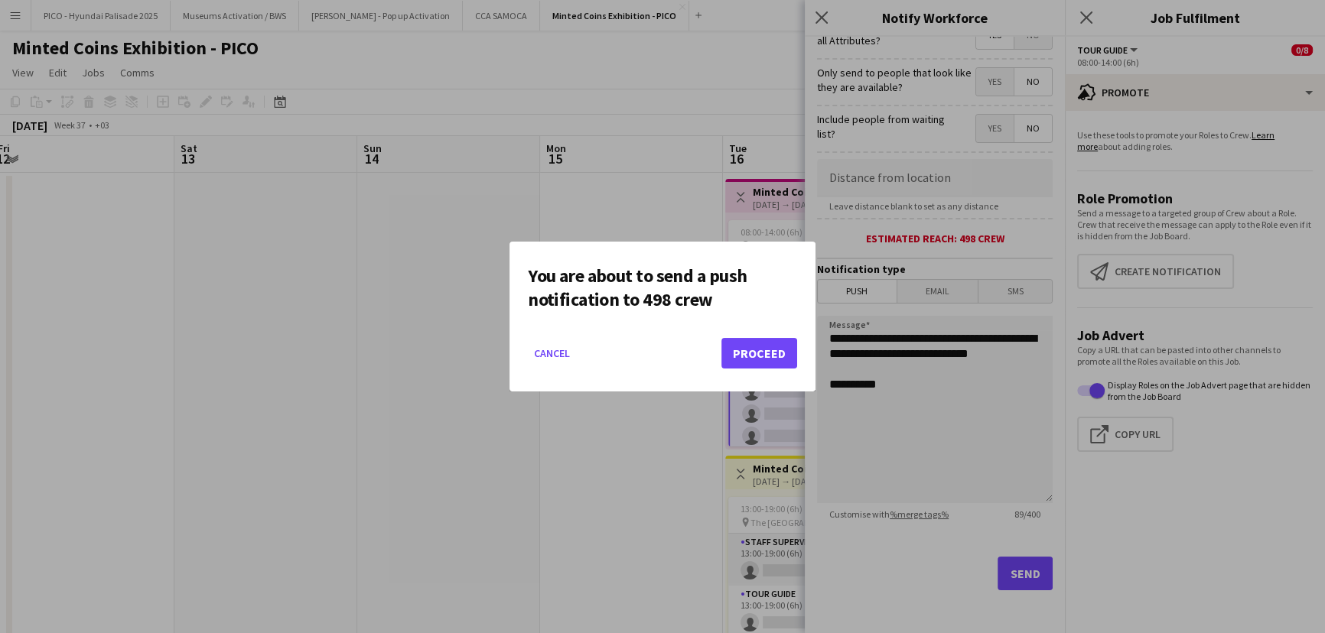
click at [749, 368] on mat-dialog-actions "Cancel Proceed" at bounding box center [662, 359] width 269 height 65
click at [743, 349] on button "Proceed" at bounding box center [759, 353] width 76 height 31
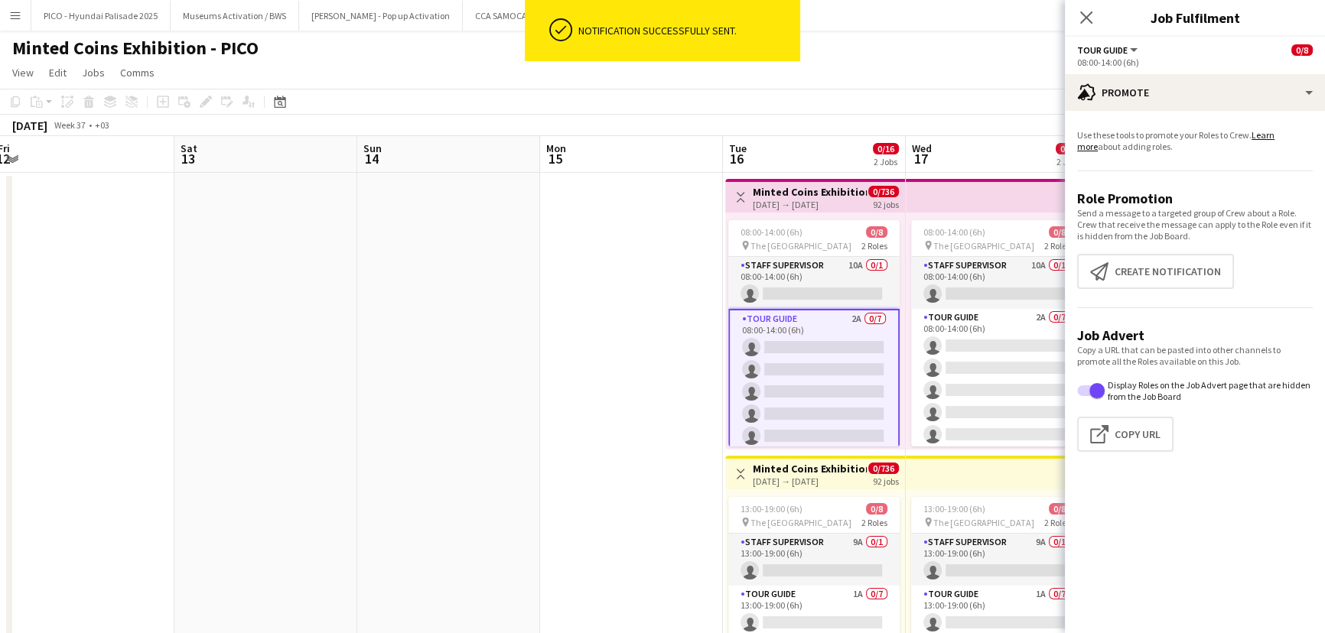
click at [667, 356] on app-calendar-viewport "Wed 10 0/17 1 Job Thu 11 Fri 12 Sat 13 Sun 14 Mon 15 Tue 16 0/16 2 Jobs Wed 17 …" at bounding box center [662, 434] width 1325 height 597
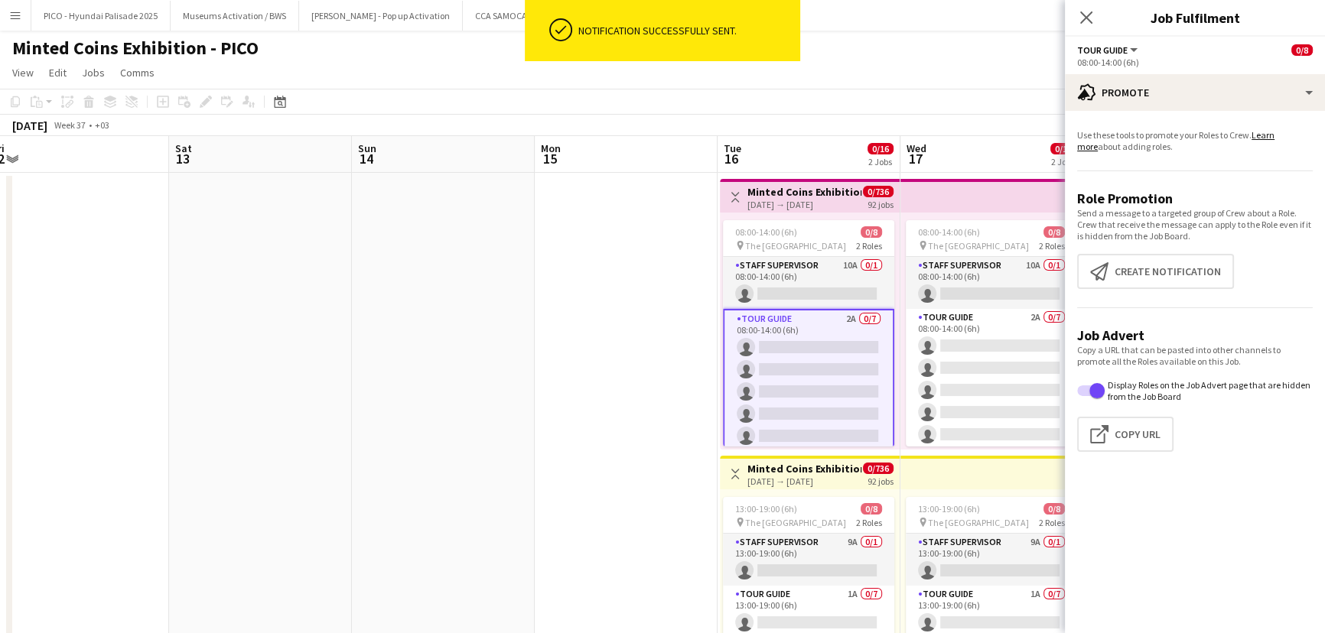
click at [623, 359] on app-date-cell at bounding box center [626, 453] width 183 height 560
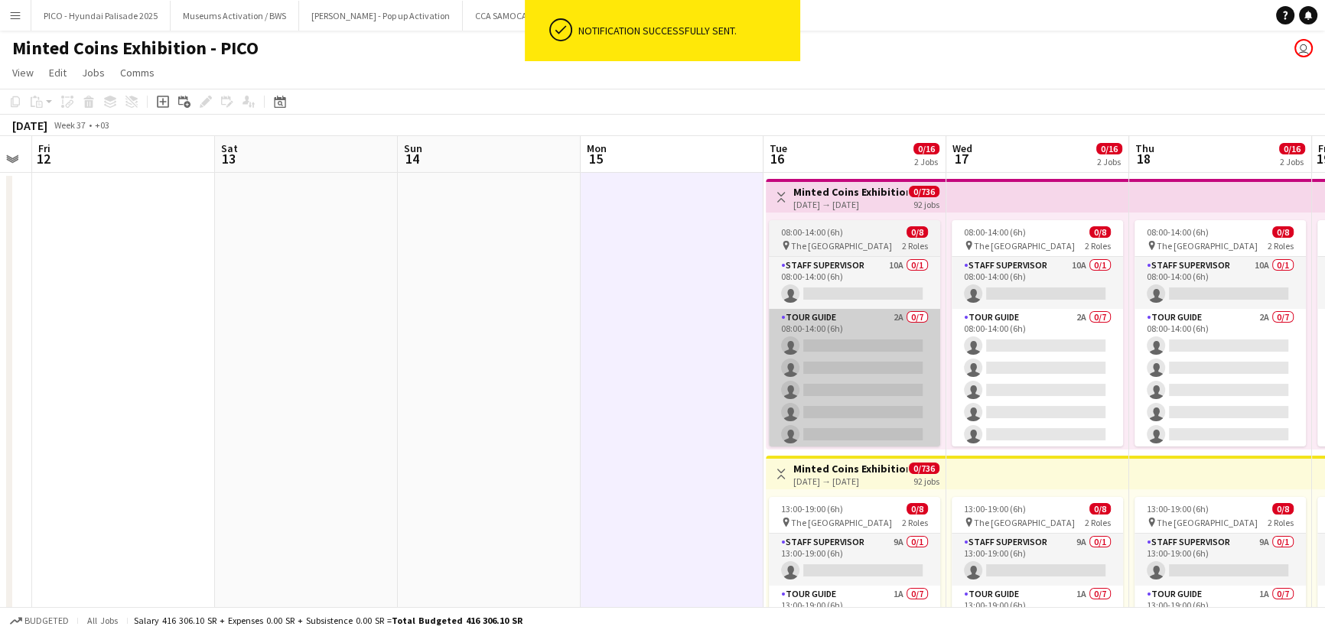
drag, startPoint x: 638, startPoint y: 361, endPoint x: 1117, endPoint y: 363, distance: 479.5
click at [956, 366] on app-calendar-viewport "Wed 10 0/17 1 Job Thu 11 Fri 12 Sat 13 Sun 14 Mon 15 Tue 16 0/16 2 Jobs Wed 17 …" at bounding box center [662, 434] width 1325 height 597
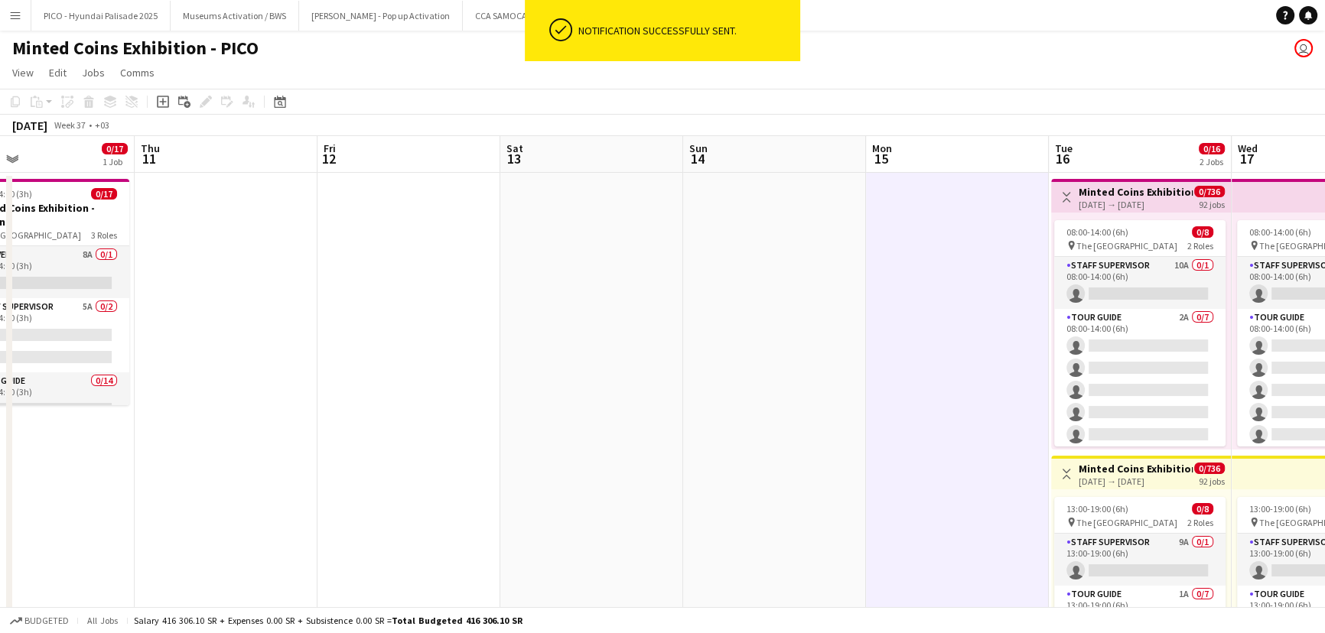
drag, startPoint x: 599, startPoint y: 392, endPoint x: 779, endPoint y: 417, distance: 182.2
click at [757, 417] on app-calendar-viewport "Mon 8 Tue 9 0/17 1 Job Wed 10 0/17 1 Job Thu 11 Fri 12 Sat 13 Sun 14 Mon 15 Tue…" at bounding box center [662, 434] width 1325 height 597
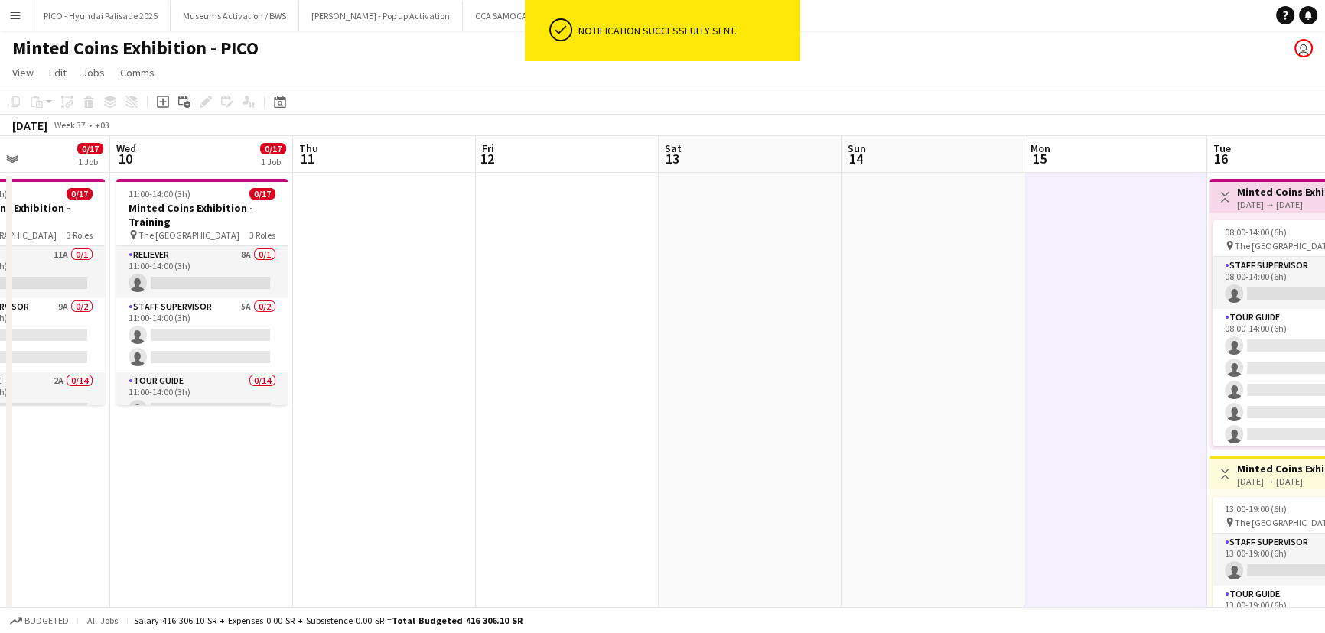
click at [759, 428] on app-calendar-viewport "Sun 7 Mon 8 Tue 9 0/17 1 Job Wed 10 0/17 1 Job Thu 11 Fri 12 Sat 13 Sun 14 Mon …" at bounding box center [662, 434] width 1325 height 597
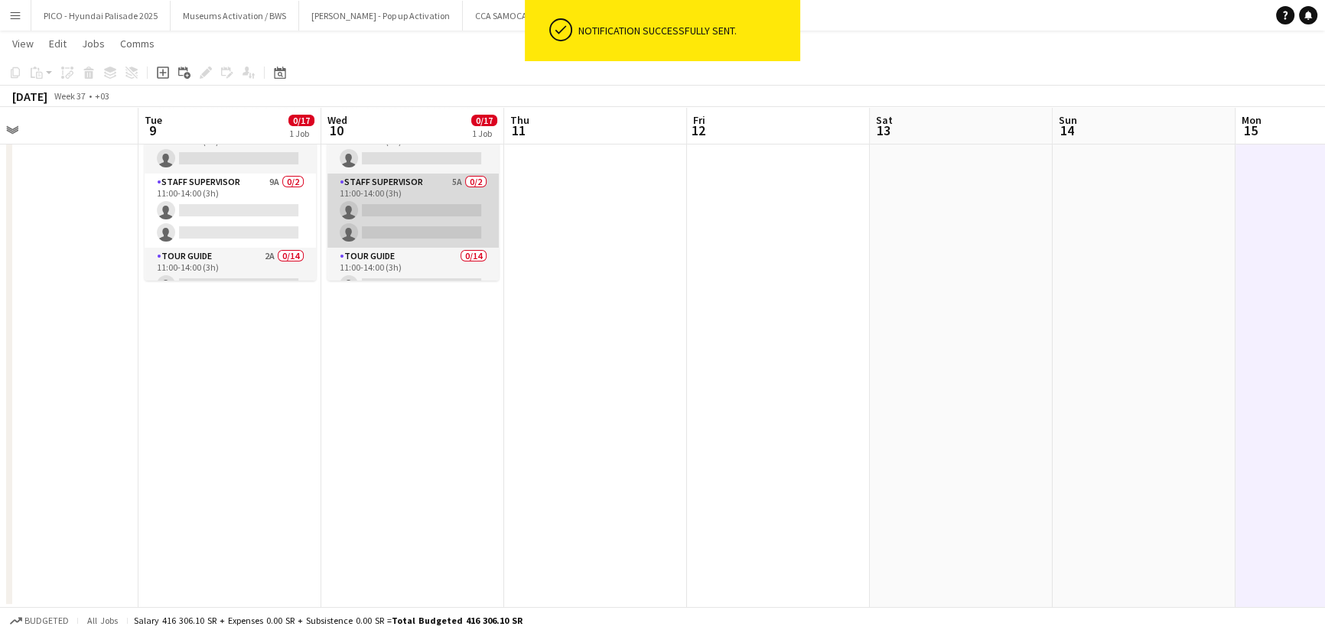
scroll to position [307, 0]
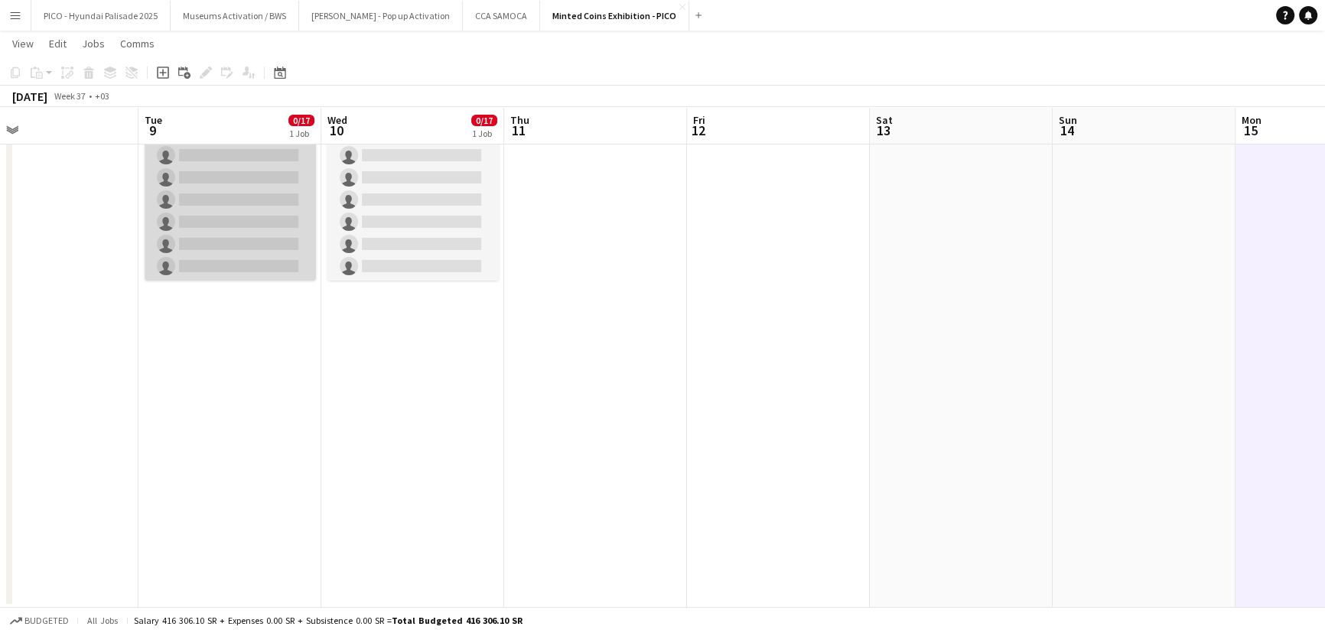
click at [235, 221] on app-card-role "Tour Guide 2A 0/14 11:00-14:00 (3h) single-neutral-actions single-neutral-actio…" at bounding box center [230, 111] width 171 height 340
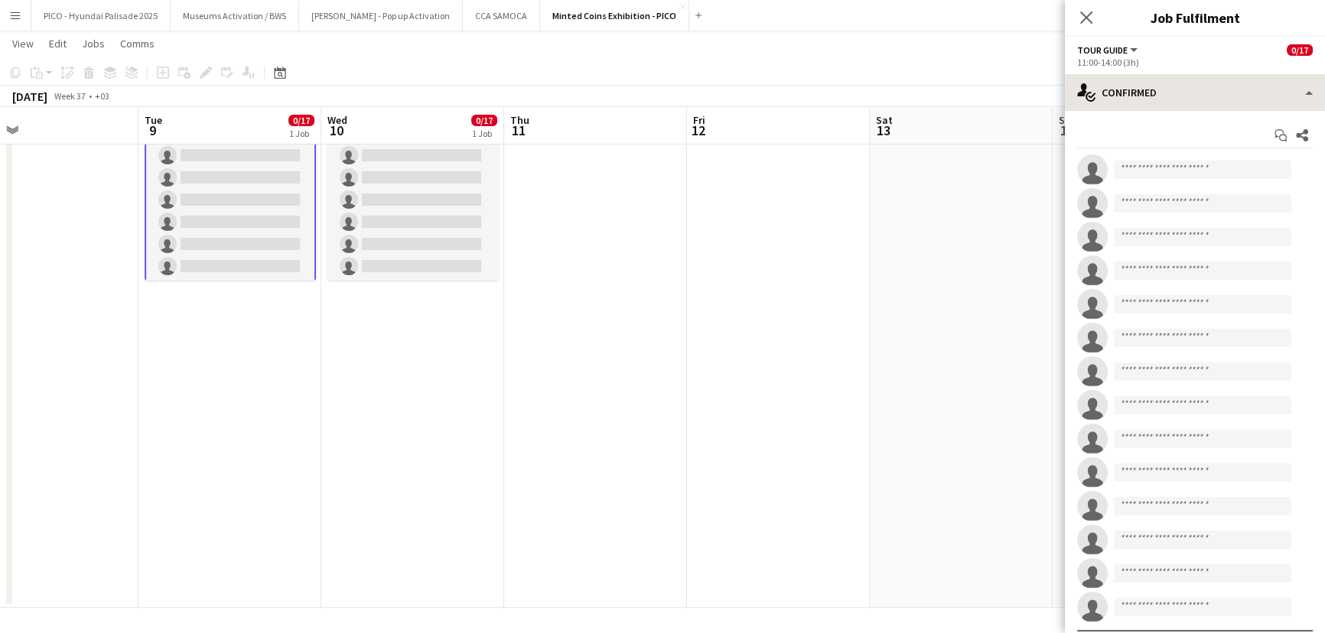
drag, startPoint x: 1221, startPoint y: 73, endPoint x: 1205, endPoint y: 91, distance: 24.9
click at [1219, 78] on div "Tour Guide All roles Tour Guide 0/17 11:00-14:00 (3h) single-neutral-actions-ch…" at bounding box center [1195, 335] width 260 height 597
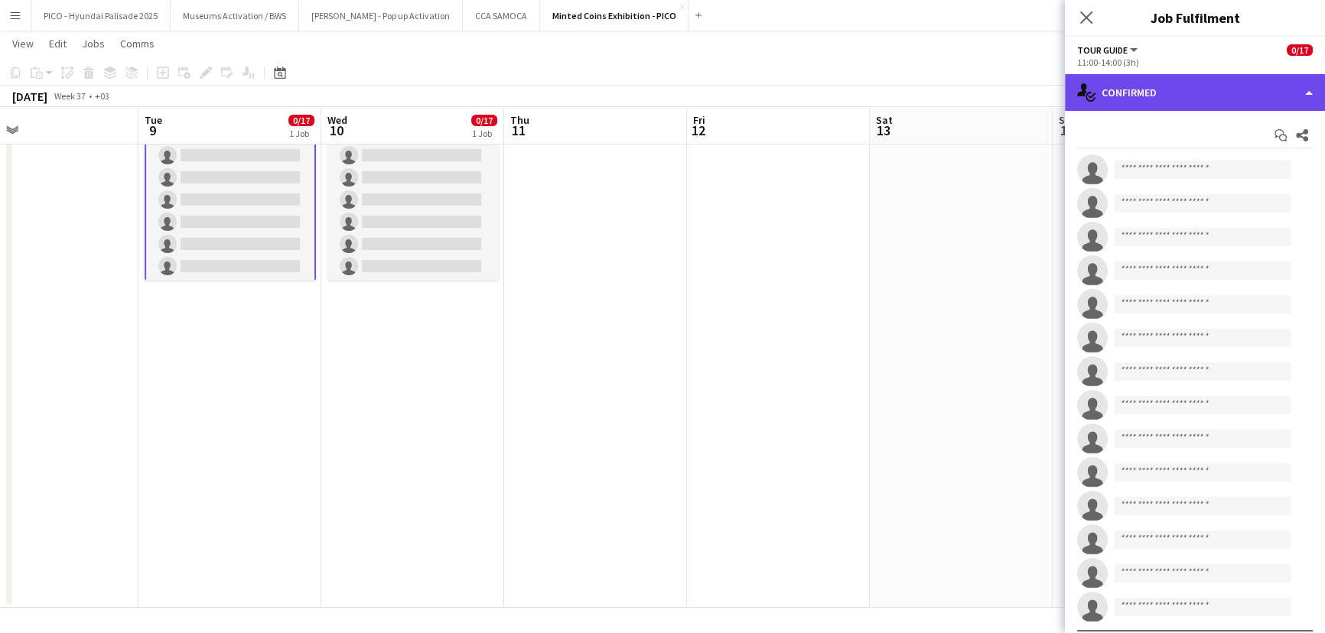
click at [1205, 92] on div "single-neutral-actions-check-2 Confirmed" at bounding box center [1195, 92] width 260 height 37
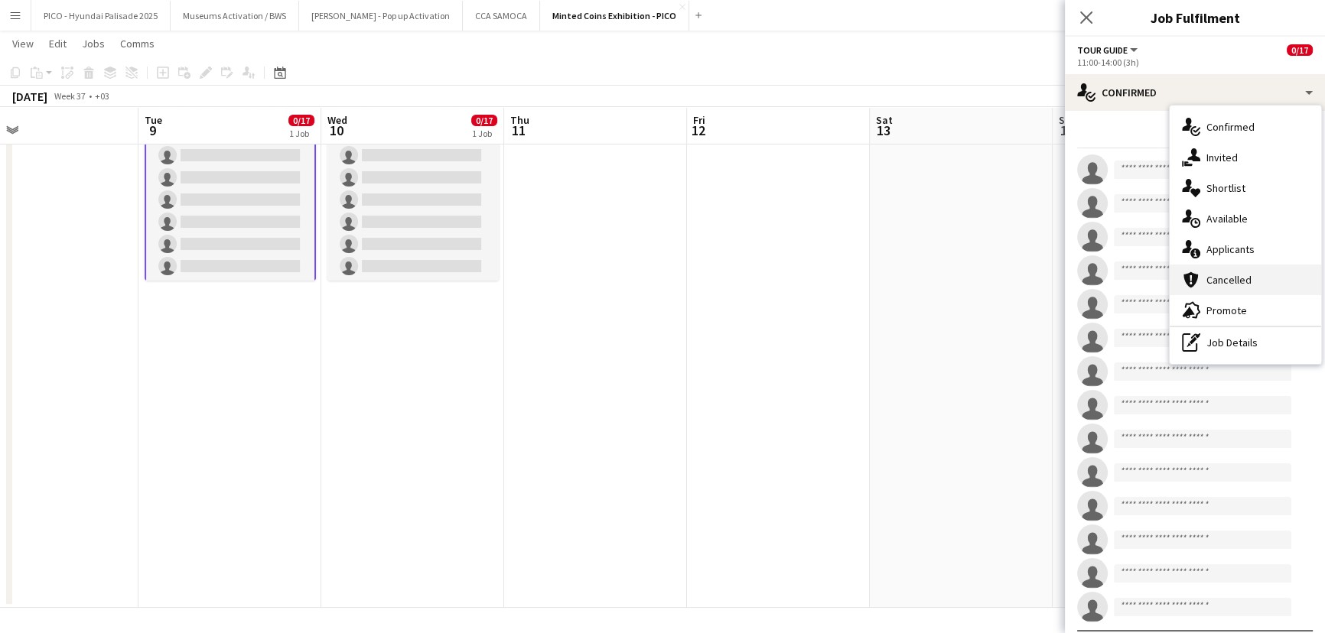
click at [1218, 266] on div "cancellation Cancelled" at bounding box center [1244, 280] width 151 height 31
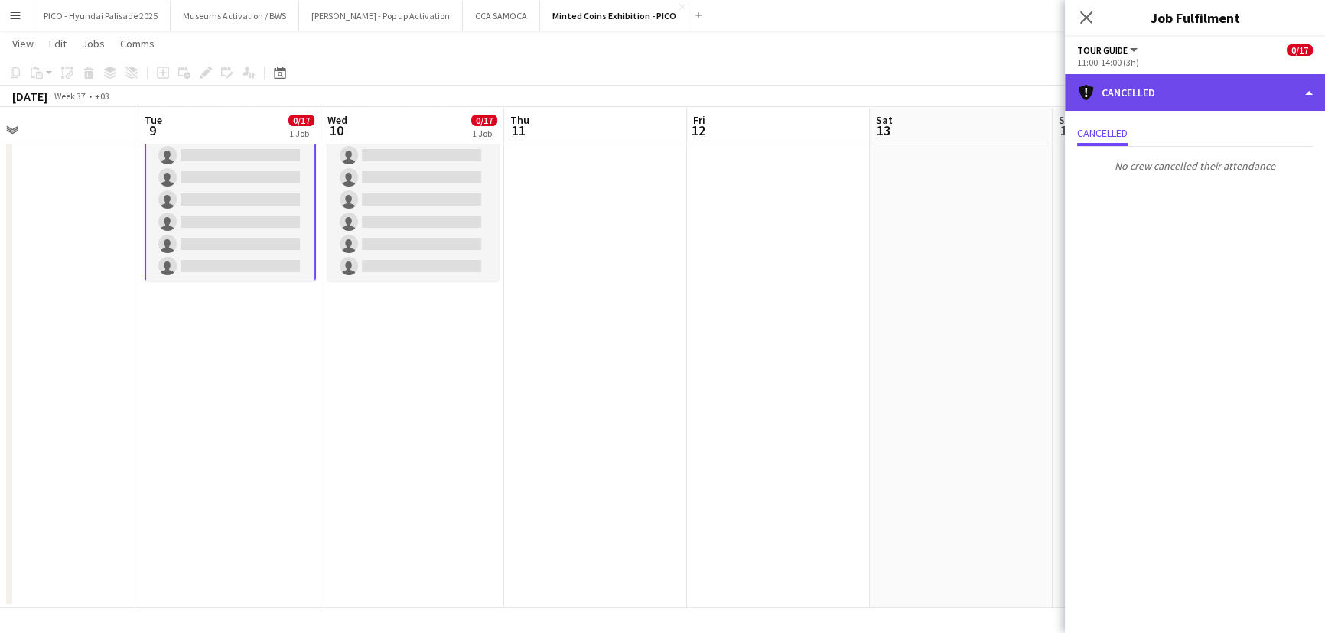
click at [1176, 83] on div "cancellation Cancelled" at bounding box center [1195, 92] width 260 height 37
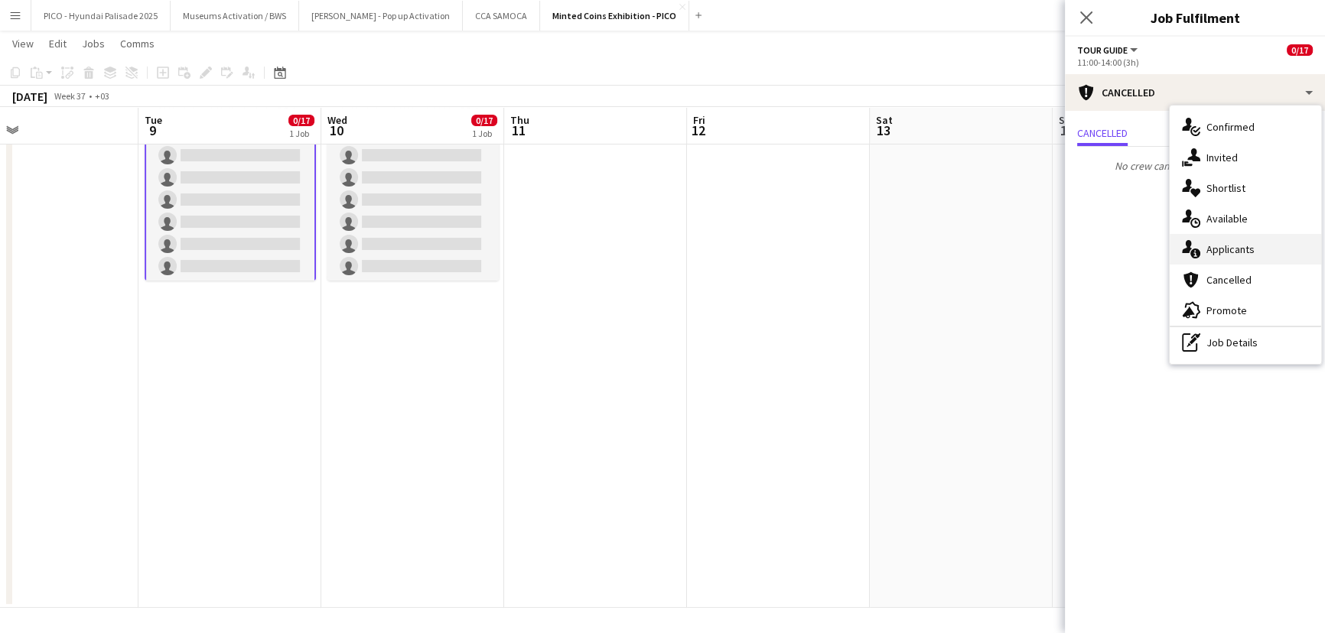
click at [1201, 247] on div "single-neutral-actions-information Applicants" at bounding box center [1244, 249] width 151 height 31
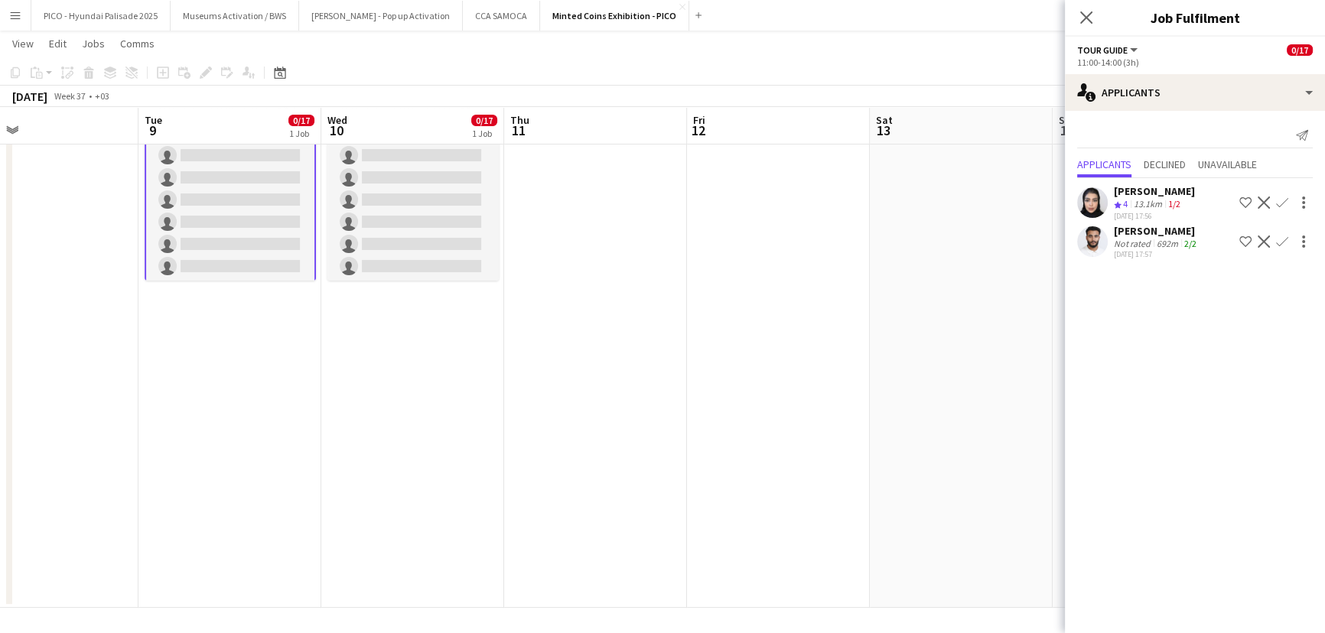
click at [1175, 233] on div "[PERSON_NAME]" at bounding box center [1157, 231] width 86 height 14
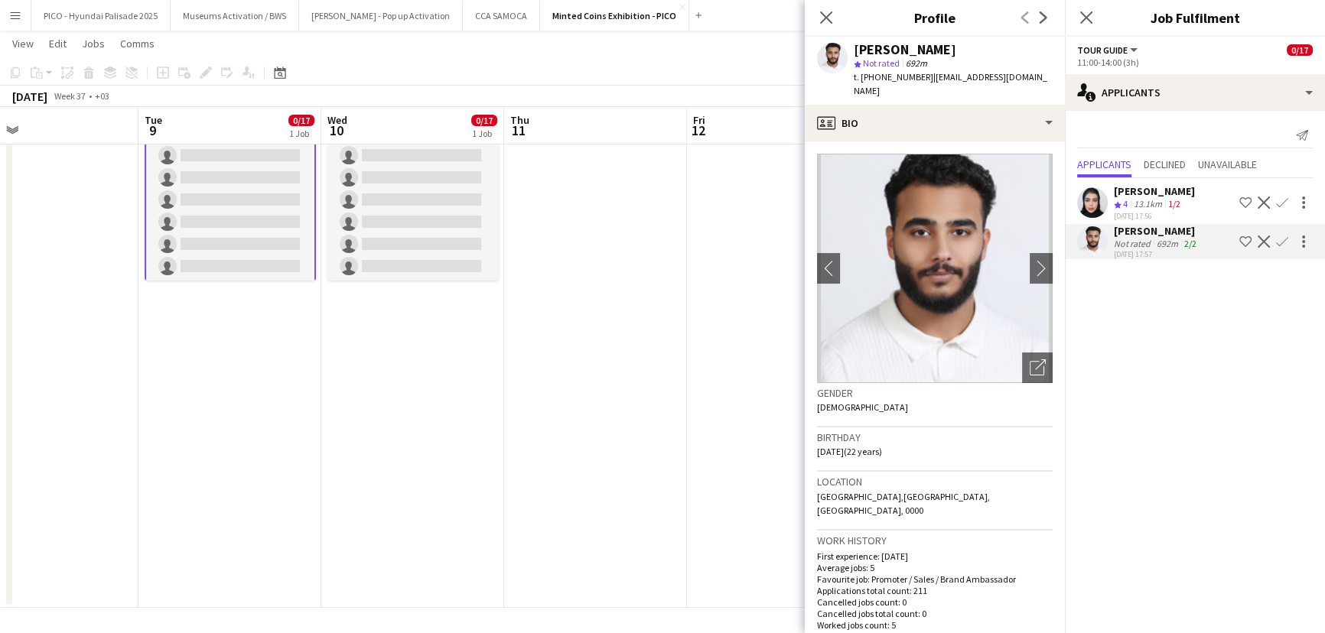
click at [1164, 187] on div "[PERSON_NAME]" at bounding box center [1154, 191] width 81 height 14
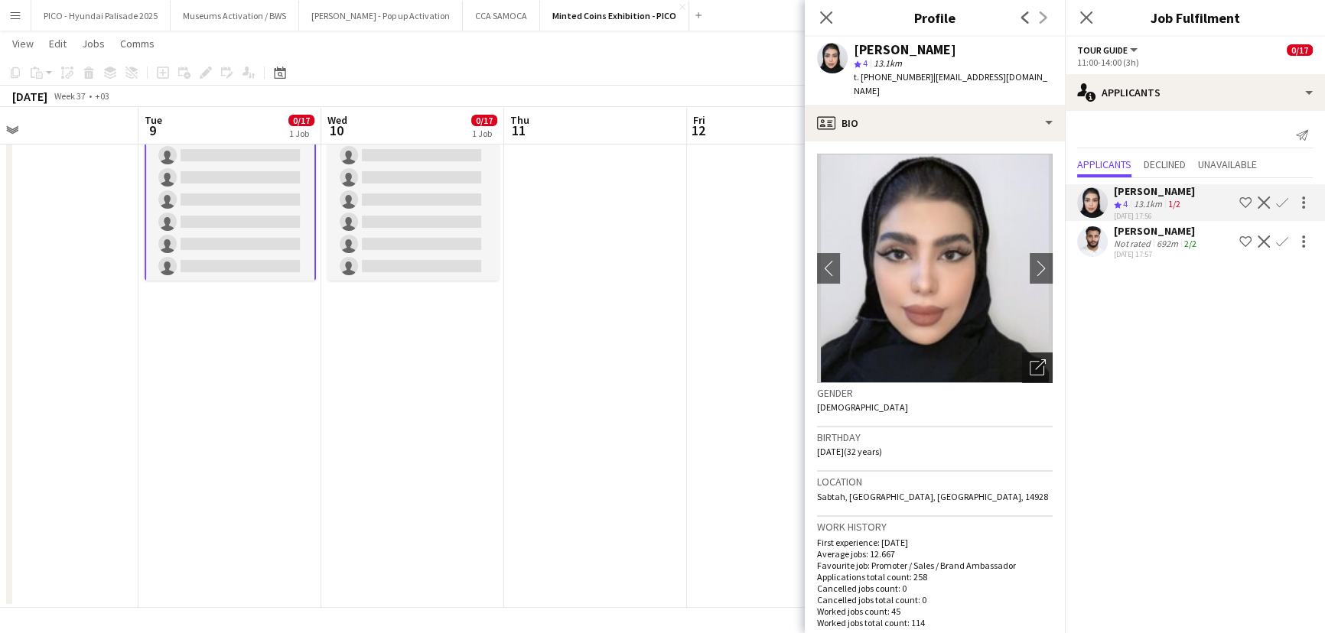
click at [1029, 361] on icon at bounding box center [1036, 368] width 15 height 15
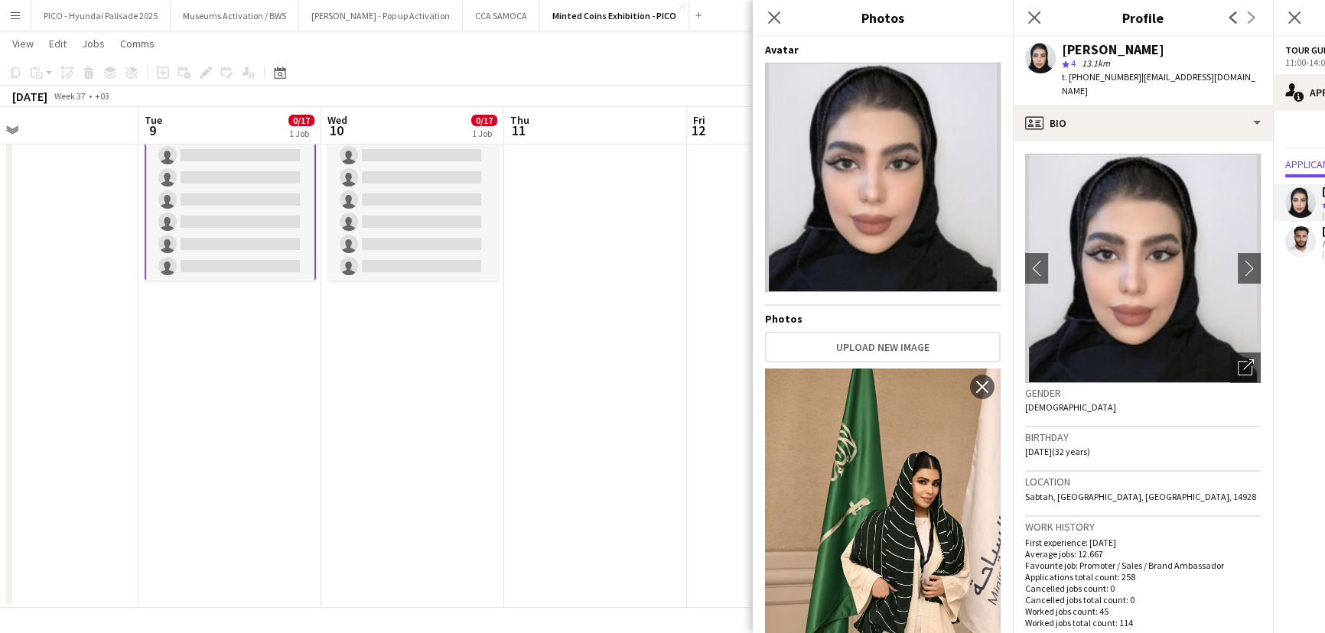
click at [1126, 428] on div "Birthday 07-05-1993 (32 years)" at bounding box center [1143, 450] width 236 height 44
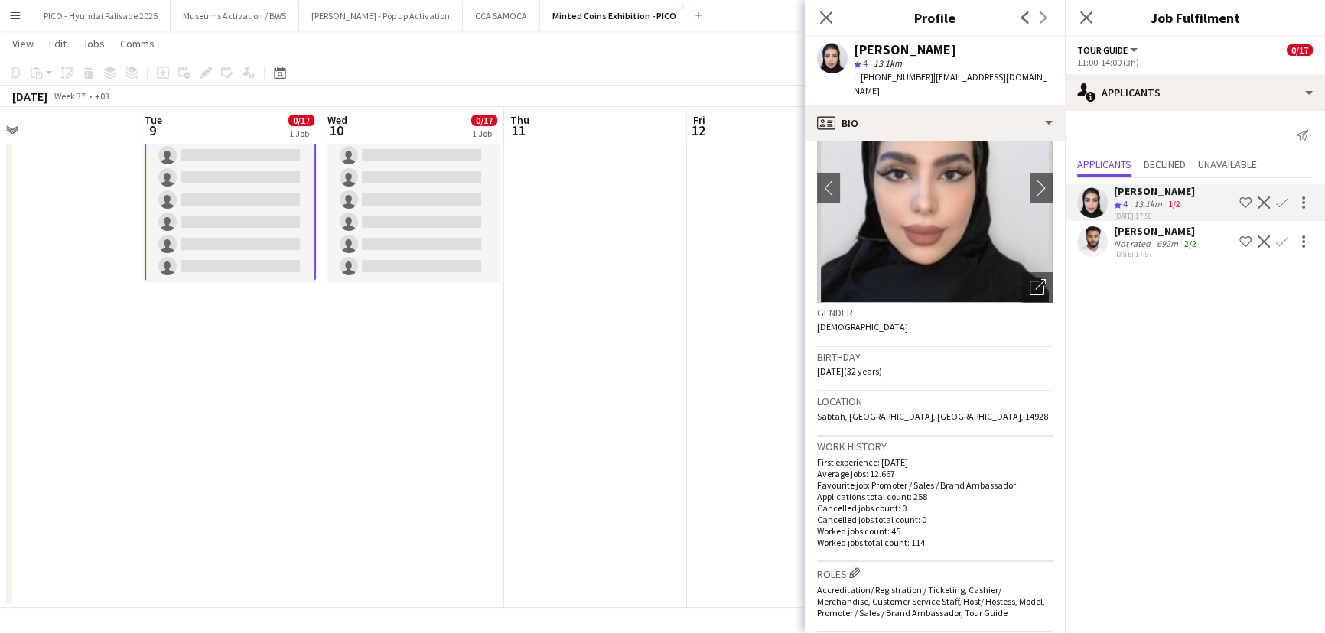
scroll to position [0, 0]
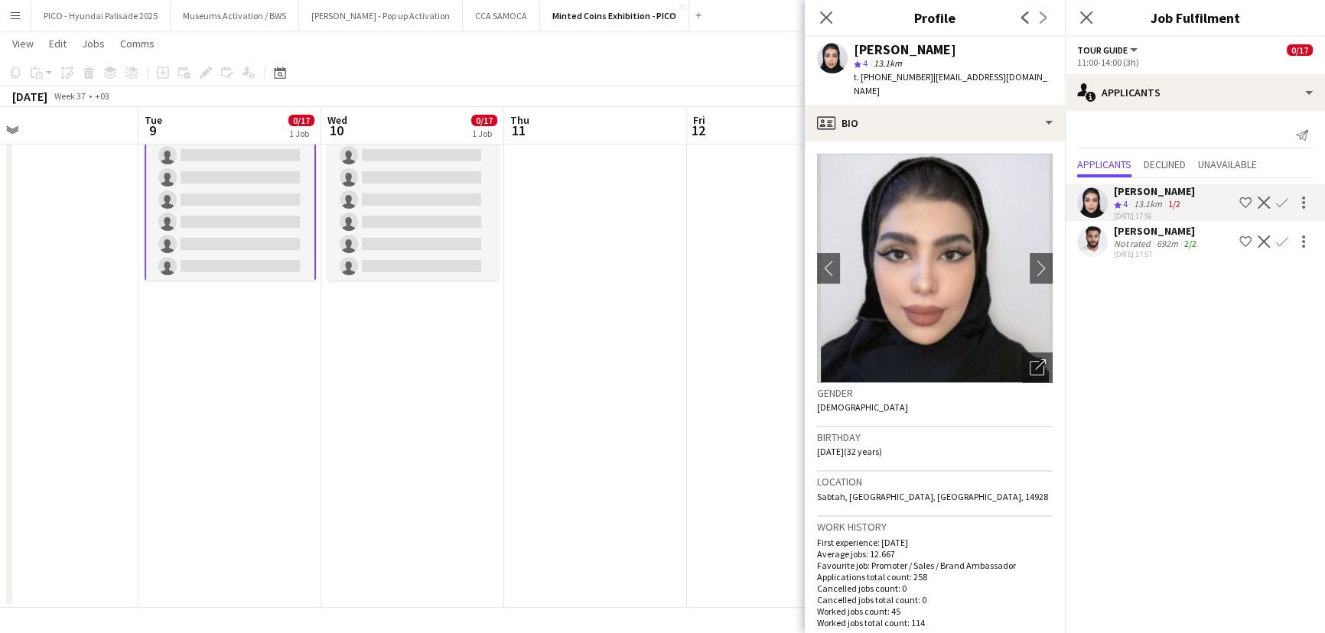
click at [652, 395] on app-date-cell at bounding box center [595, 328] width 183 height 560
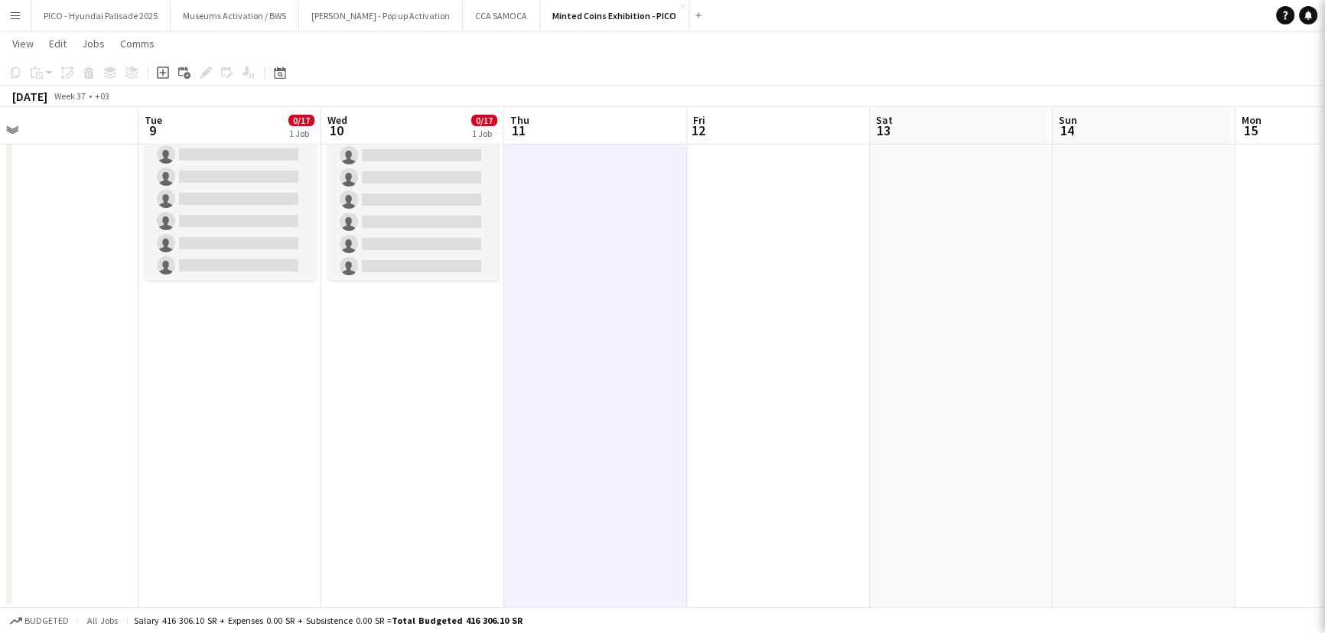
scroll to position [307, 0]
drag, startPoint x: 888, startPoint y: 368, endPoint x: 739, endPoint y: 381, distance: 149.7
click at [853, 366] on app-calendar-viewport "Sat 6 Sun 7 Mon 8 Tue 9 0/17 1 Job Wed 10 0/17 1 Job Thu 11 Fri 12 Sat 13 Sun 1…" at bounding box center [662, 272] width 1325 height 671
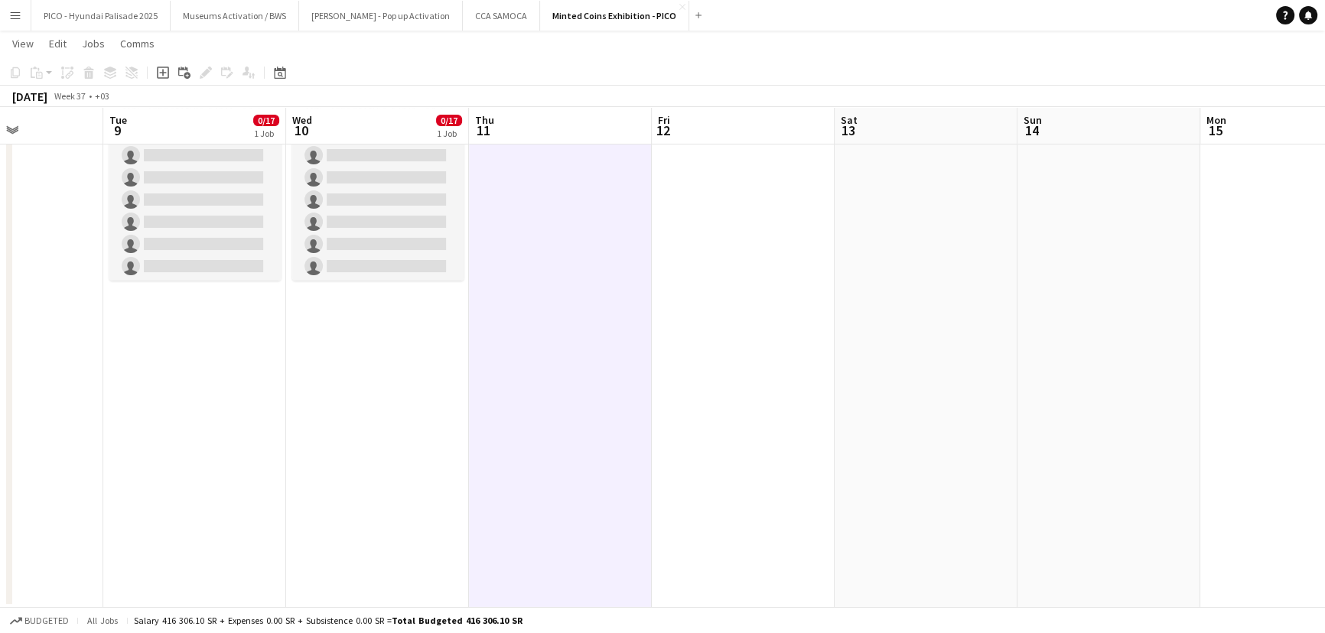
drag, startPoint x: 774, startPoint y: 370, endPoint x: 544, endPoint y: 404, distance: 232.6
click at [581, 398] on app-calendar-viewport "Sat 6 Sun 7 Mon 8 Tue 9 0/17 1 Job Wed 10 0/17 1 Job Thu 11 Fri 12 Sat 13 Sun 1…" at bounding box center [662, 272] width 1325 height 671
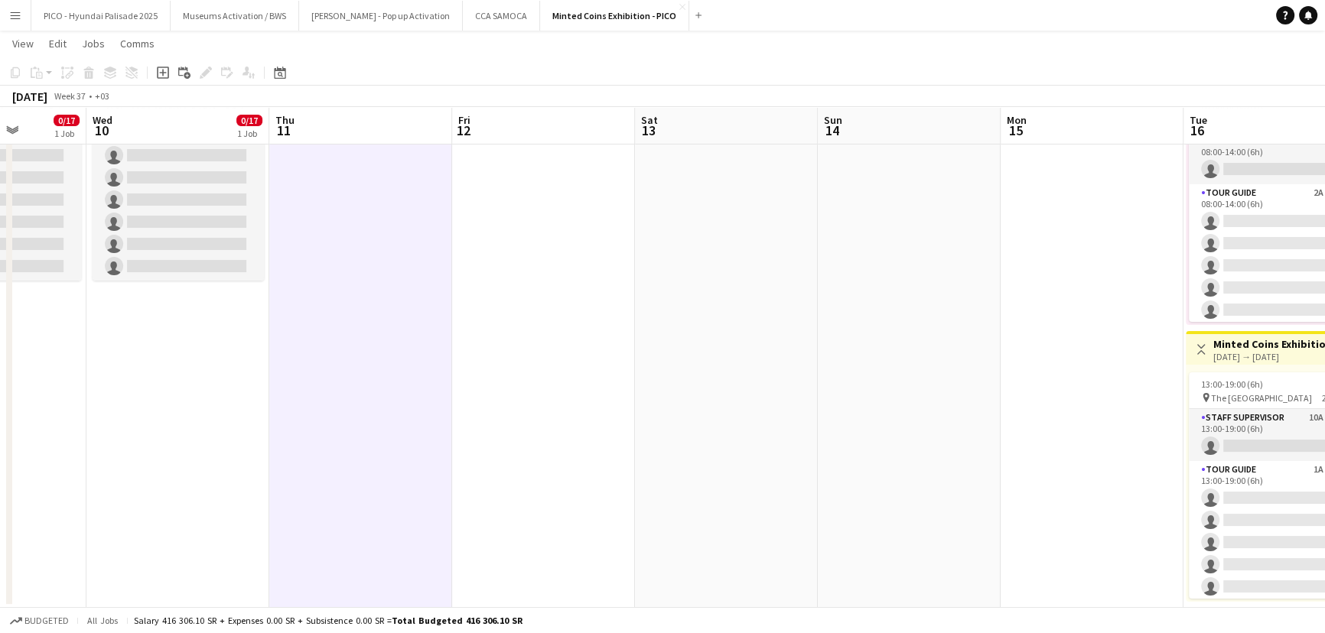
drag, startPoint x: 886, startPoint y: 337, endPoint x: 587, endPoint y: 402, distance: 305.9
click at [591, 400] on app-calendar-viewport "Sat 6 Sun 7 Mon 8 Tue 9 0/17 1 Job Wed 10 0/17 1 Job Thu 11 Fri 12 Sat 13 Sun 1…" at bounding box center [662, 272] width 1325 height 671
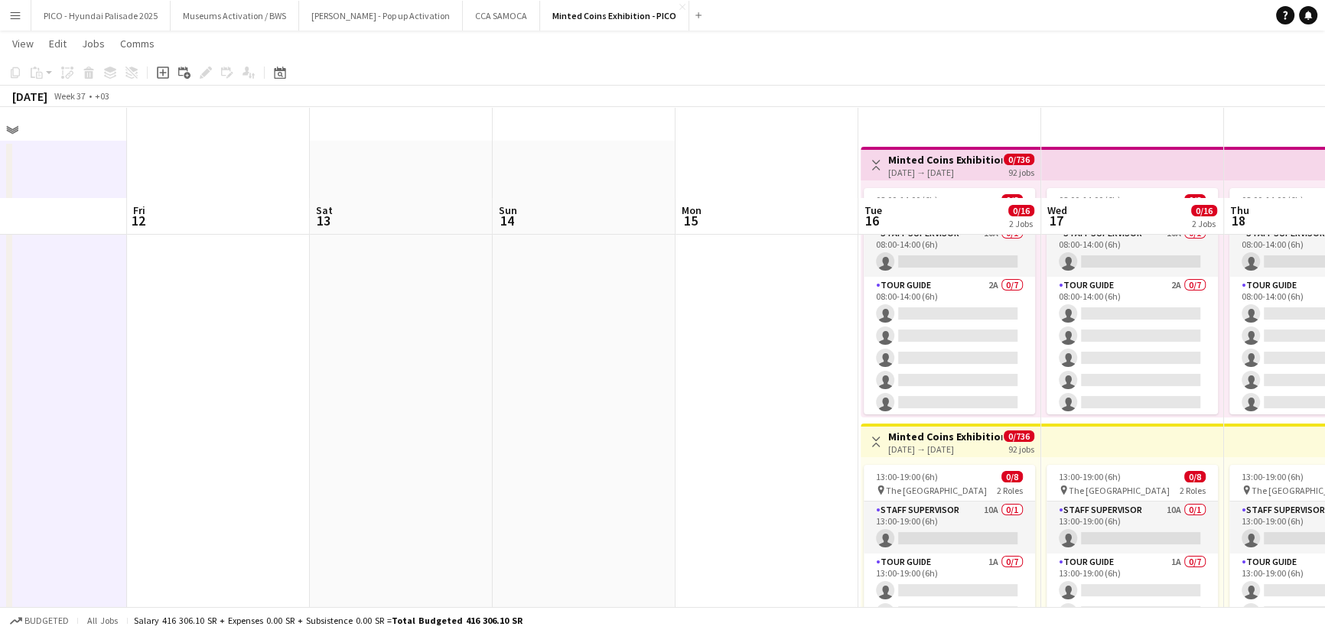
scroll to position [0, 0]
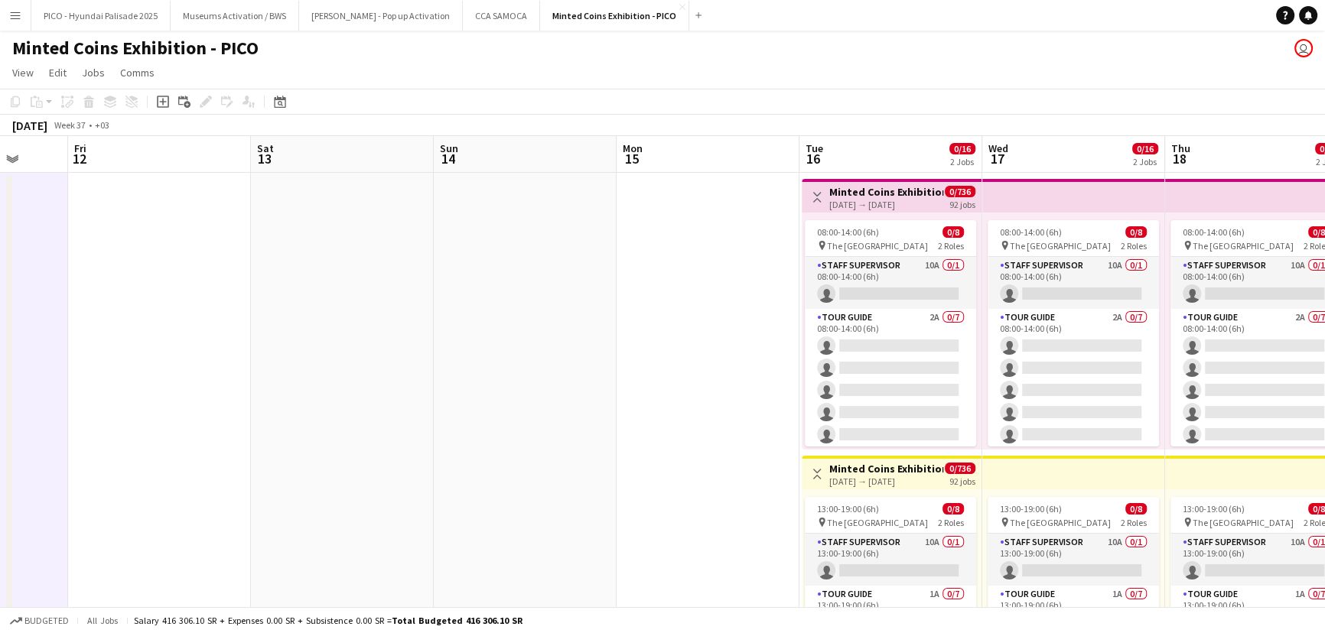
drag, startPoint x: 756, startPoint y: 380, endPoint x: 577, endPoint y: 399, distance: 179.2
click at [605, 396] on app-calendar-viewport "Mon 8 Tue 9 0/17 1 Job Wed 10 0/17 1 Job Thu 11 Fri 12 Sat 13 Sun 14 Mon 15 Tue…" at bounding box center [662, 434] width 1325 height 597
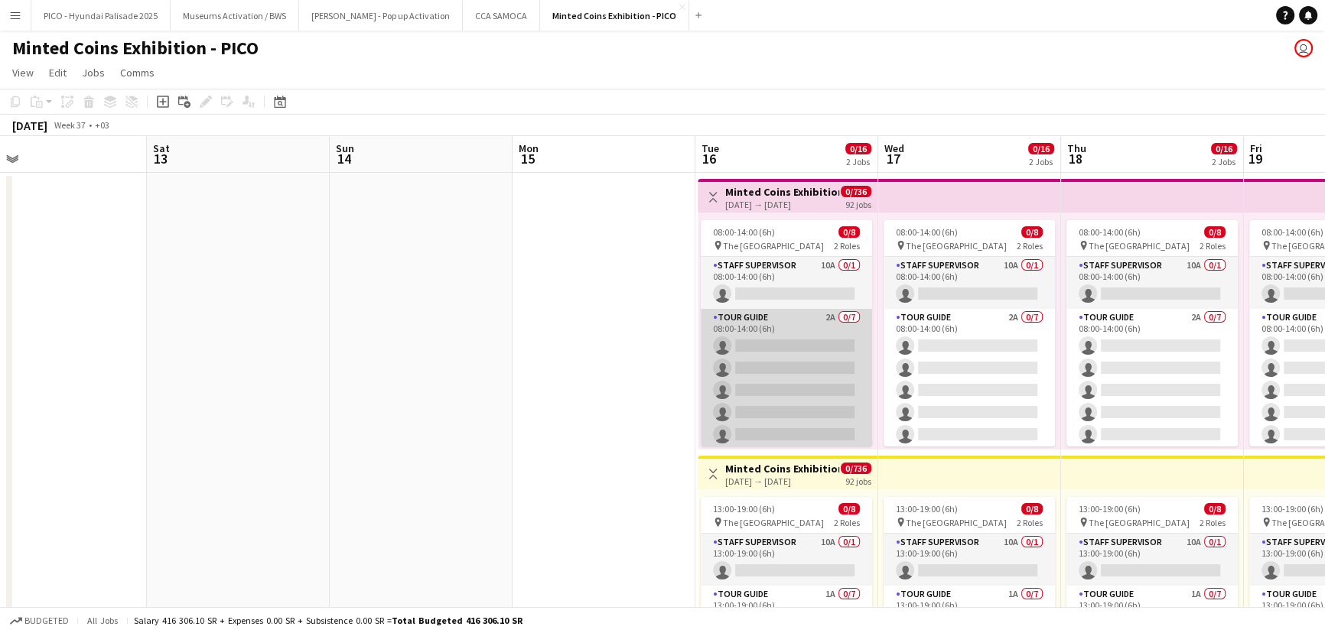
click at [736, 380] on app-card-role "Tour Guide 2A 0/7 08:00-14:00 (6h) single-neutral-actions single-neutral-action…" at bounding box center [786, 401] width 171 height 185
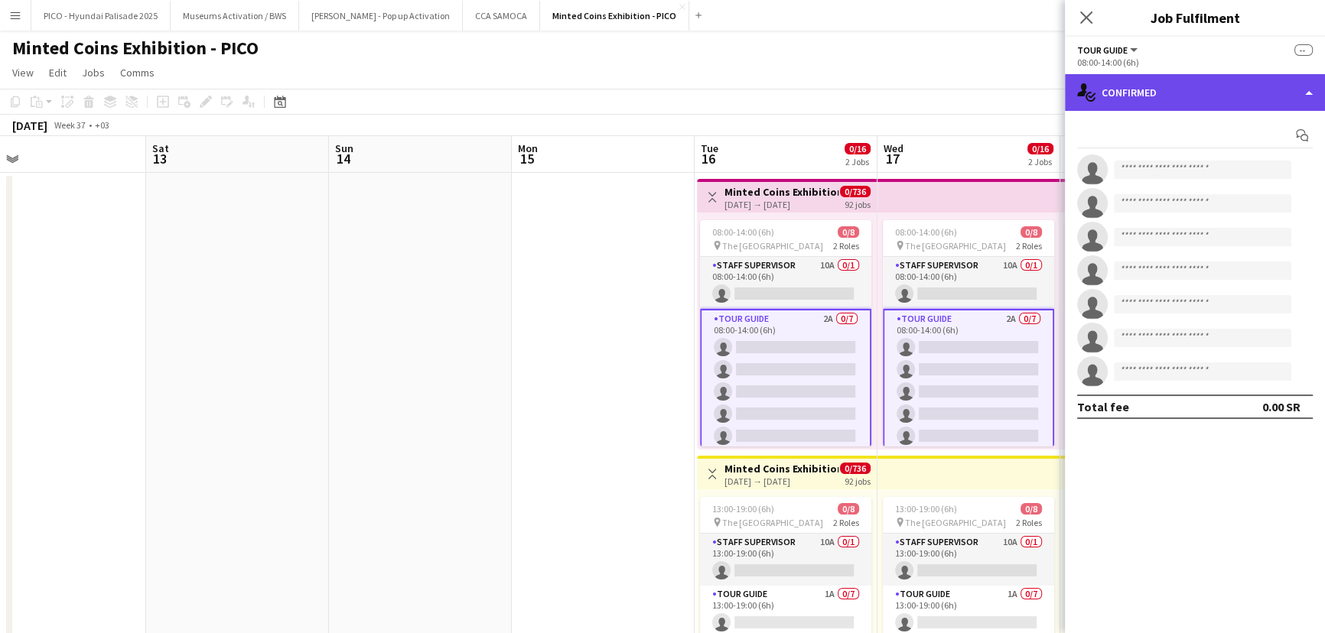
click at [1155, 97] on div "single-neutral-actions-check-2 Confirmed" at bounding box center [1195, 92] width 260 height 37
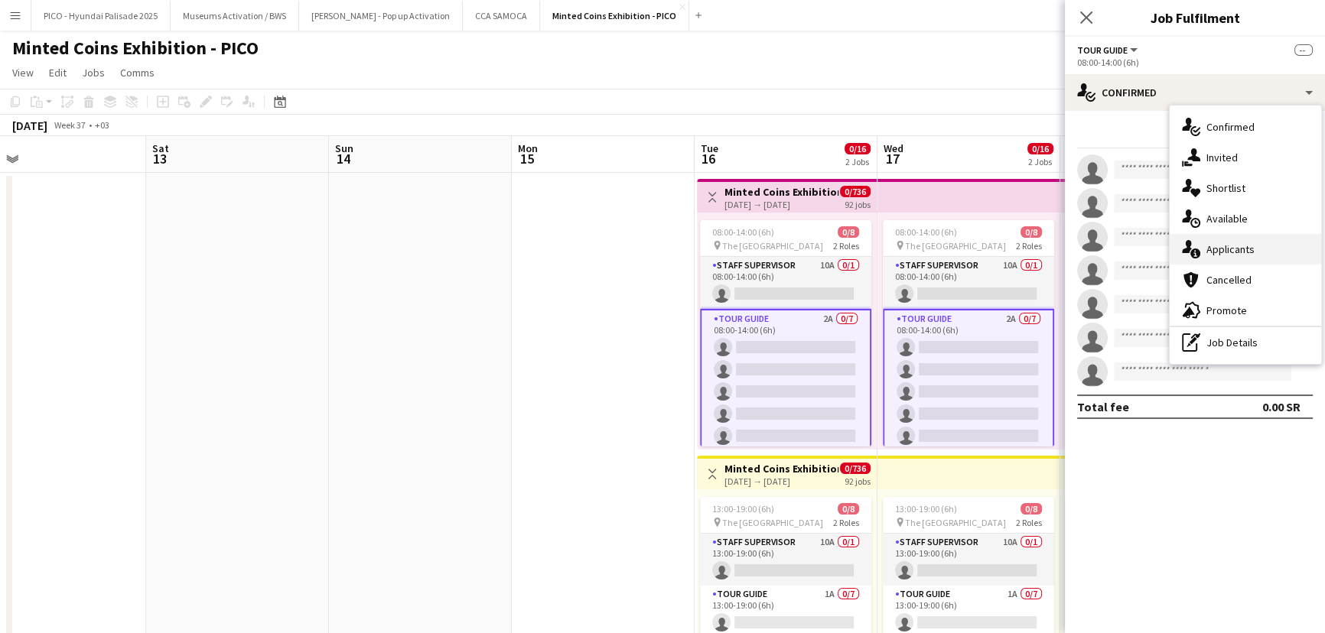
click at [1193, 251] on icon "single-neutral-actions-information" at bounding box center [1191, 249] width 18 height 18
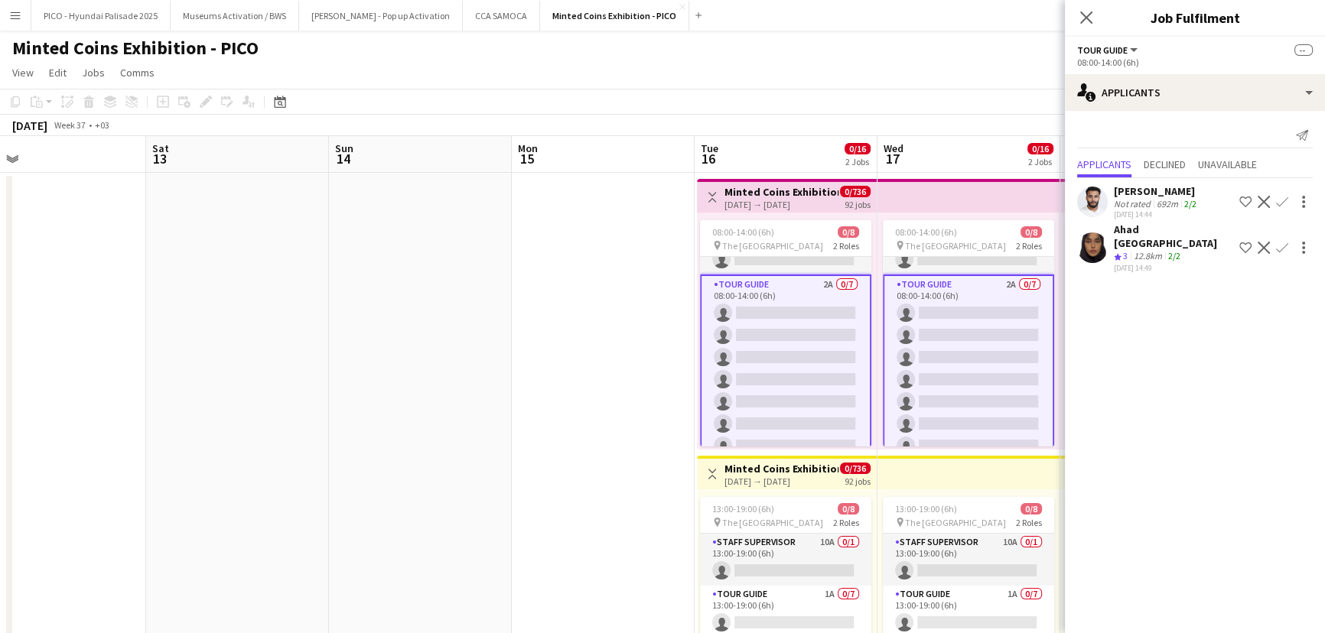
scroll to position [0, 0]
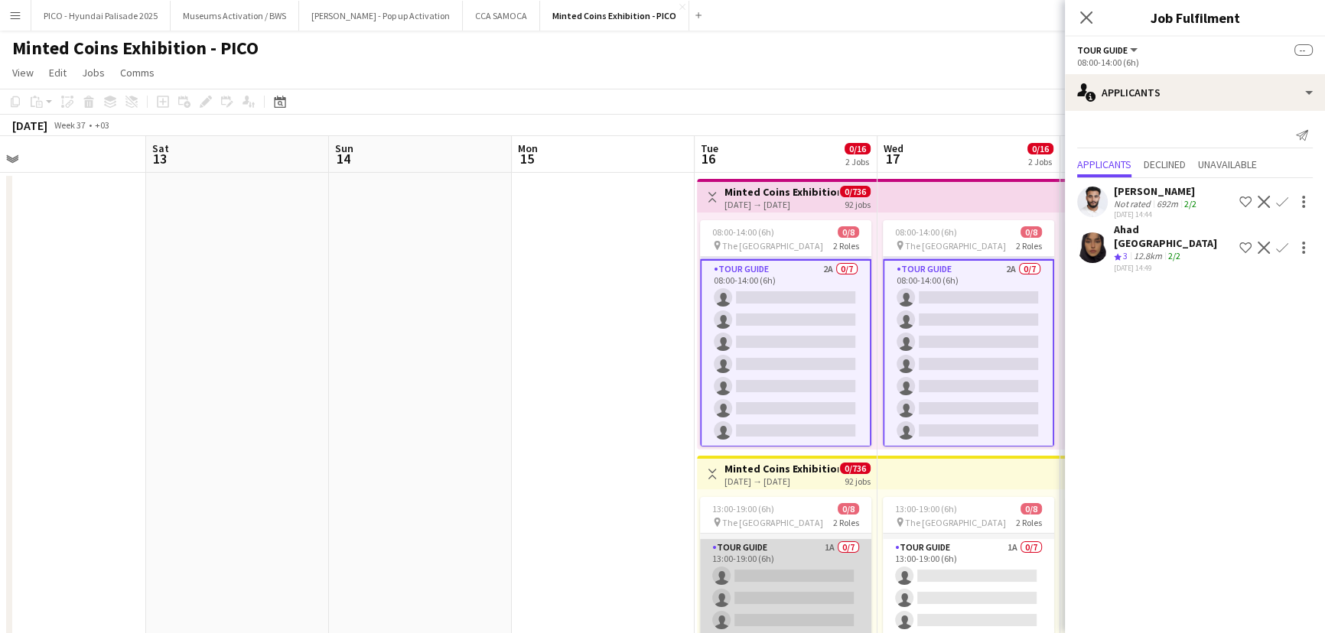
click at [755, 585] on app-card-role "Tour Guide 1A 0/7 13:00-19:00 (6h) single-neutral-actions single-neutral-action…" at bounding box center [785, 631] width 171 height 185
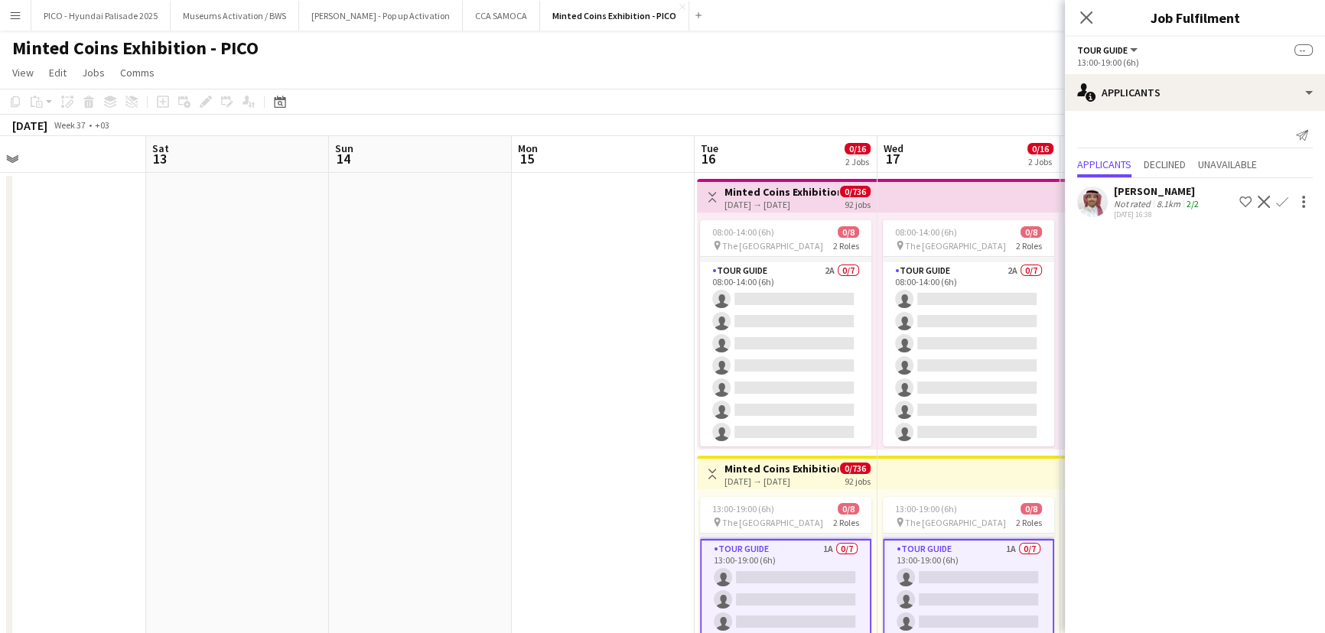
click at [1118, 193] on div "[PERSON_NAME]" at bounding box center [1158, 191] width 88 height 14
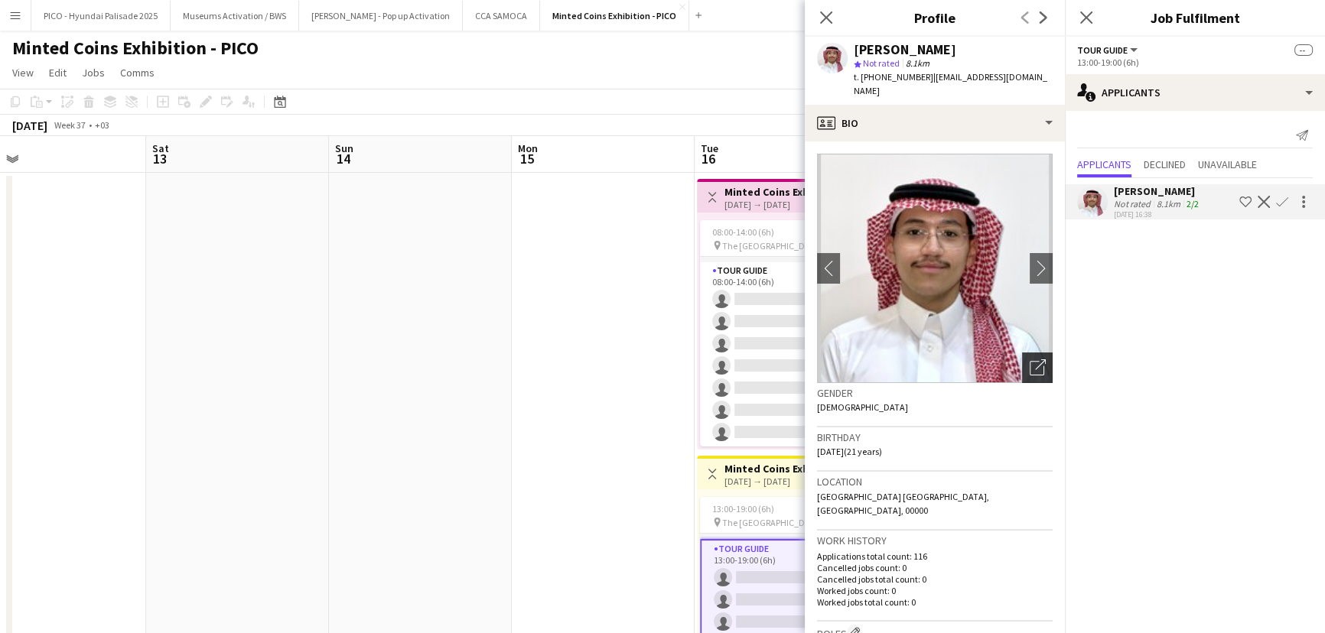
click at [1029, 359] on icon "Open photos pop-in" at bounding box center [1037, 367] width 16 height 16
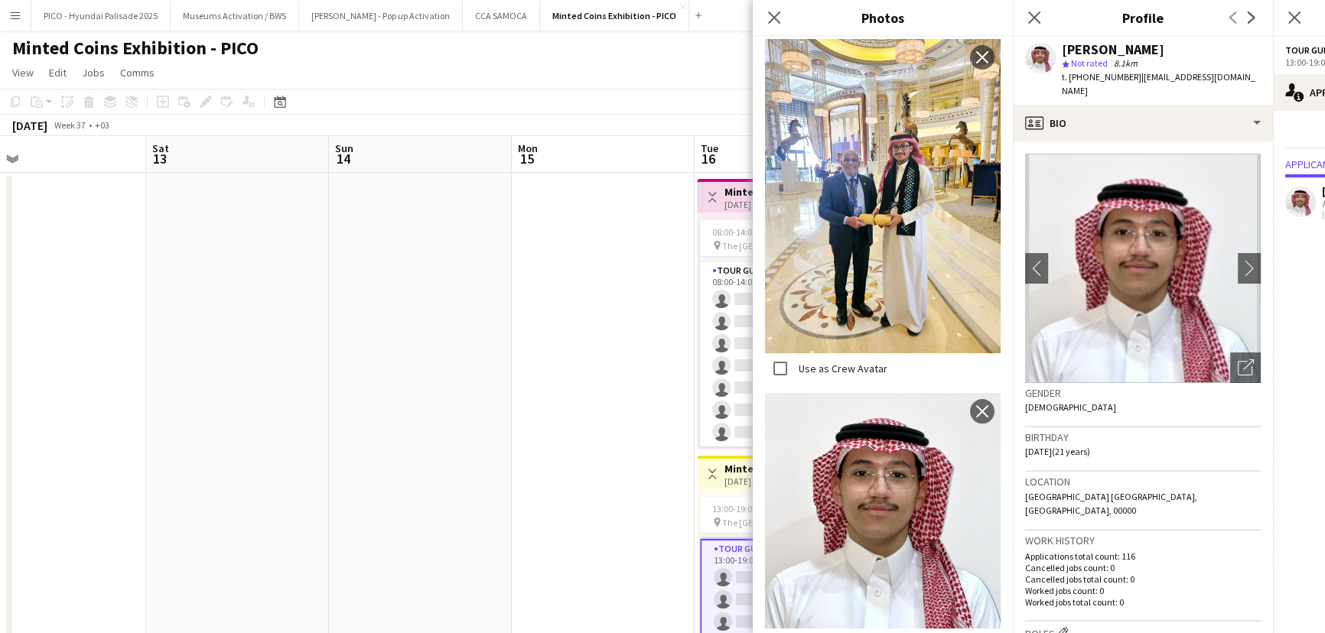
click at [1121, 489] on div "Location Riyadh Saudi Arabia, Riyadh, 00000" at bounding box center [1143, 501] width 236 height 59
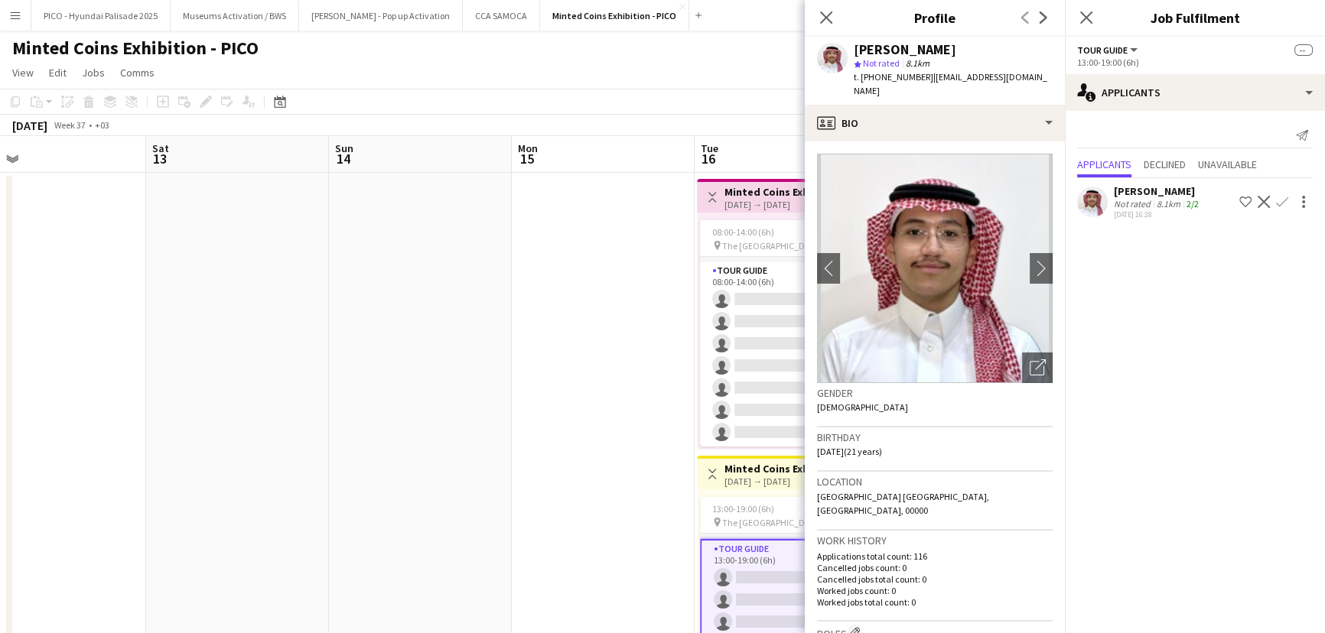
click at [1299, 418] on mat-expansion-panel "users2 Applicants Send notification Applicants Declined Unavailable Ibrahim Alj…" at bounding box center [1195, 372] width 260 height 522
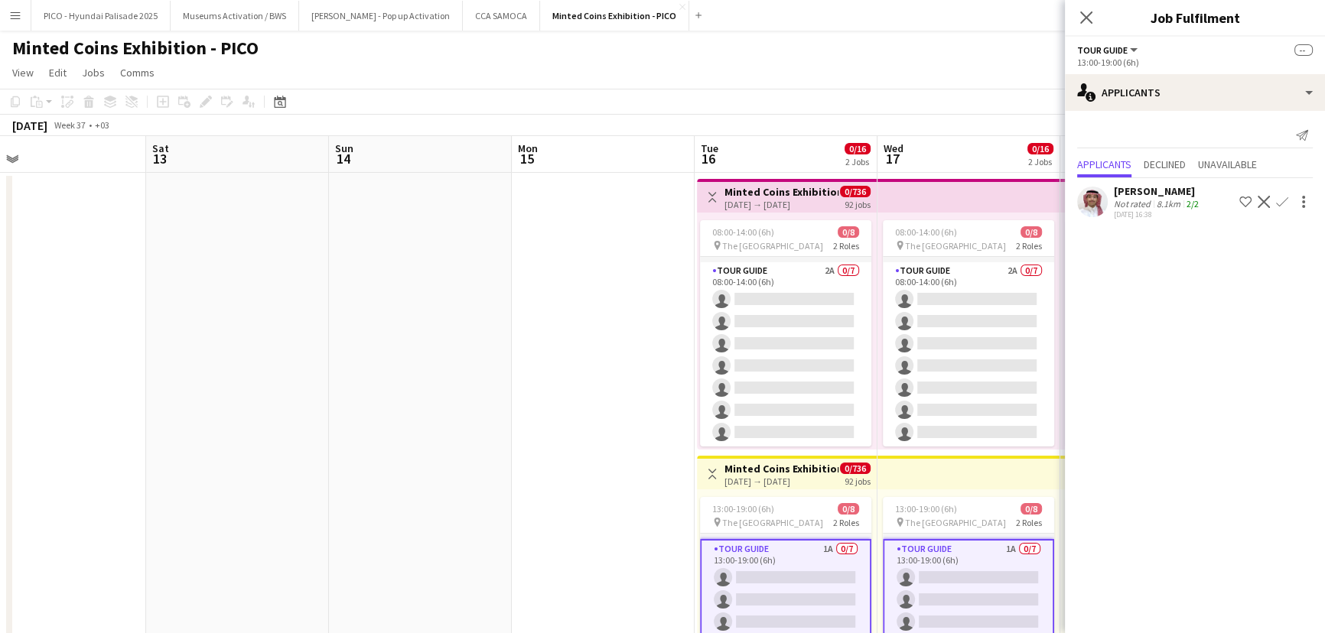
click at [626, 379] on app-date-cell at bounding box center [603, 453] width 183 height 560
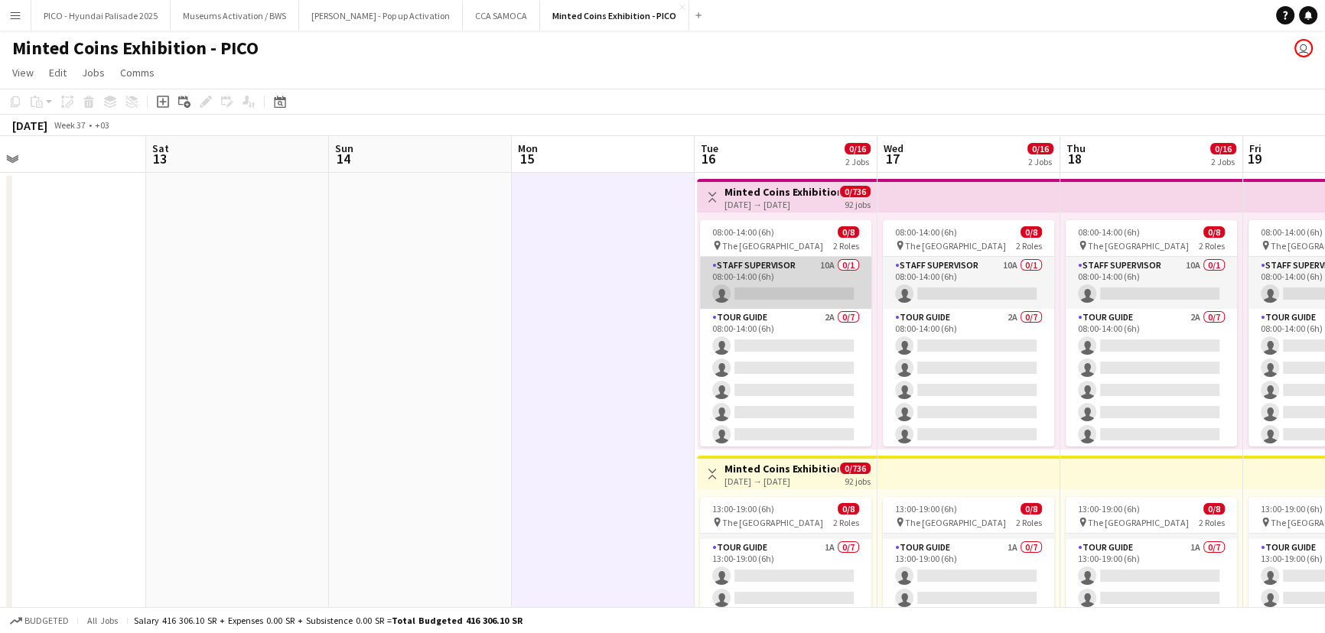
click at [751, 271] on app-card-role "Staff Supervisor 10A 0/1 08:00-14:00 (6h) single-neutral-actions" at bounding box center [785, 283] width 171 height 52
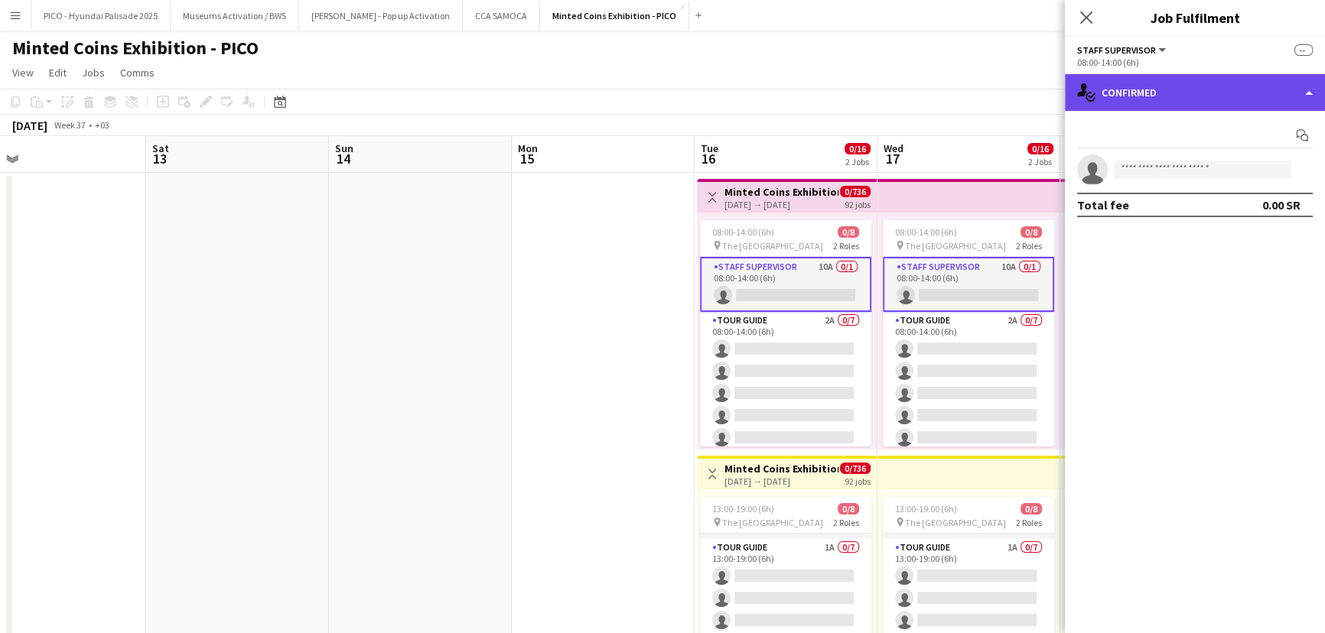
click at [1138, 102] on div "single-neutral-actions-check-2 Confirmed" at bounding box center [1195, 92] width 260 height 37
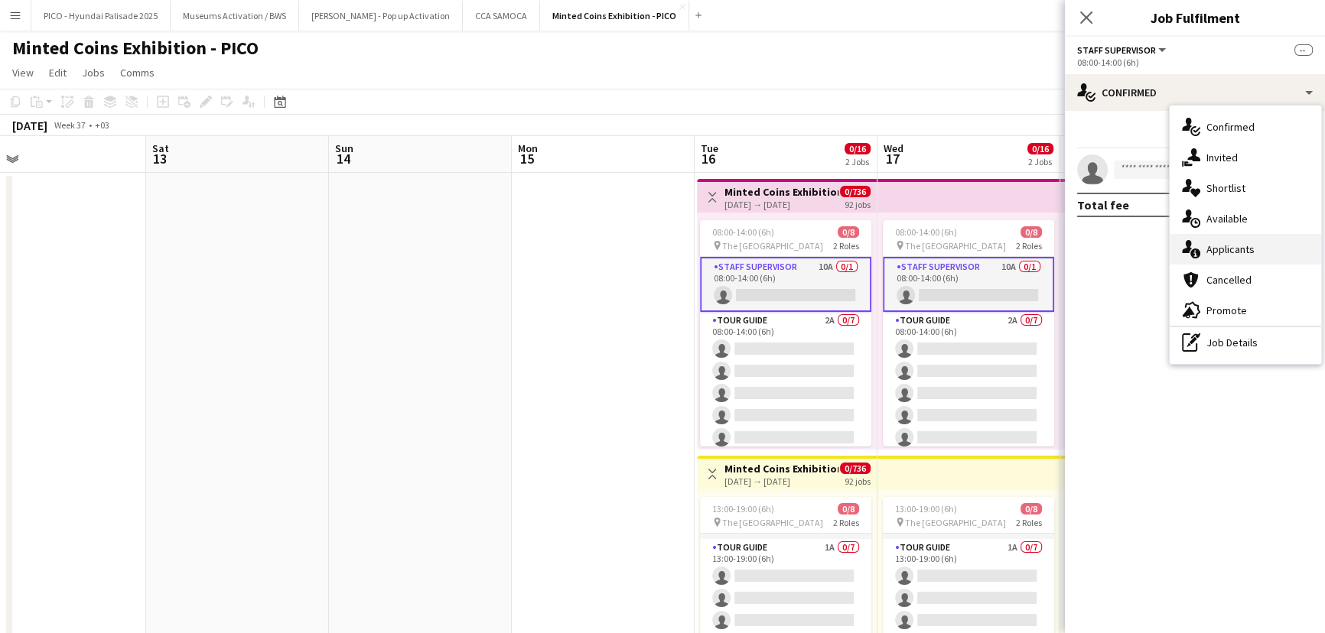
click at [1196, 250] on icon at bounding box center [1195, 254] width 10 height 10
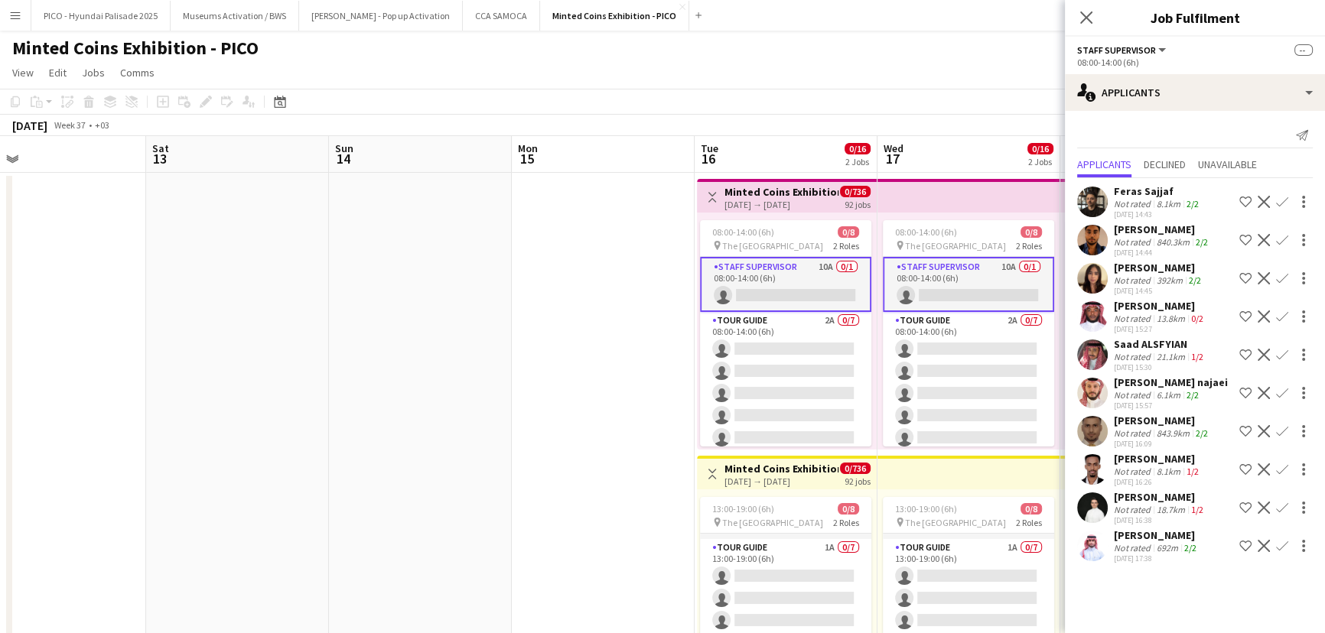
click at [1155, 211] on div "[DATE] 14:43" at bounding box center [1158, 215] width 88 height 10
click at [1154, 234] on div "[PERSON_NAME]" at bounding box center [1162, 230] width 97 height 14
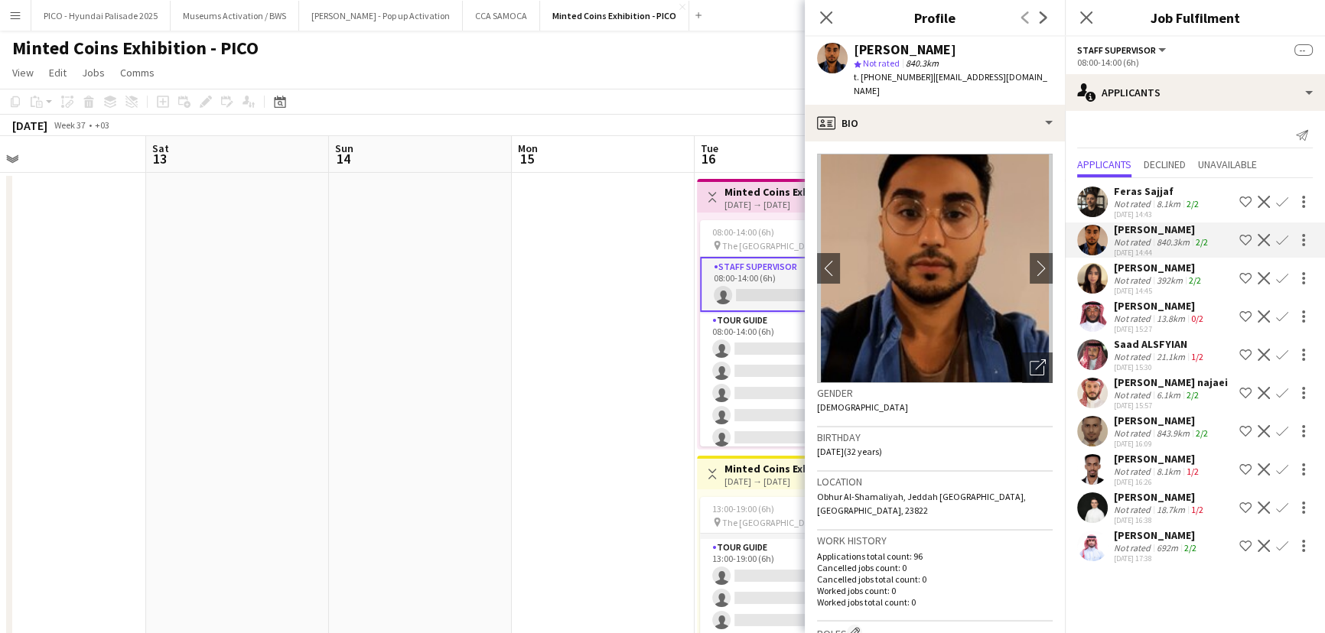
click at [1150, 273] on div "[PERSON_NAME]" at bounding box center [1159, 268] width 90 height 14
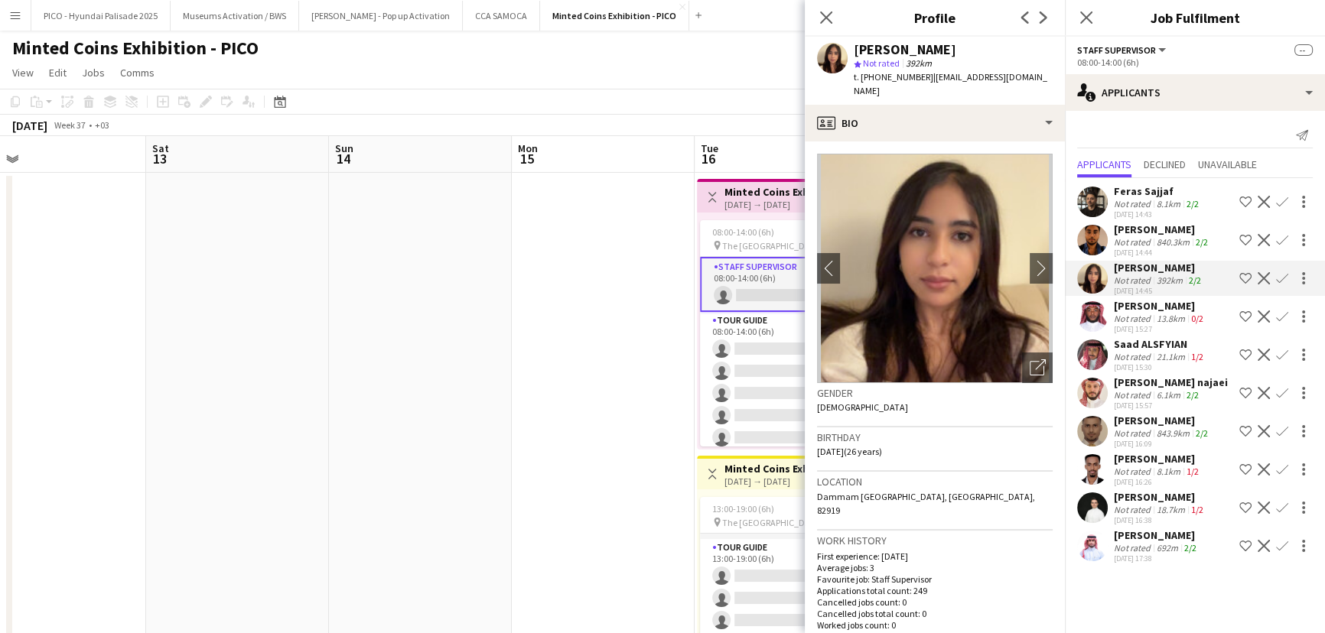
click at [1186, 199] on app-skills-label "2/2" at bounding box center [1192, 203] width 12 height 11
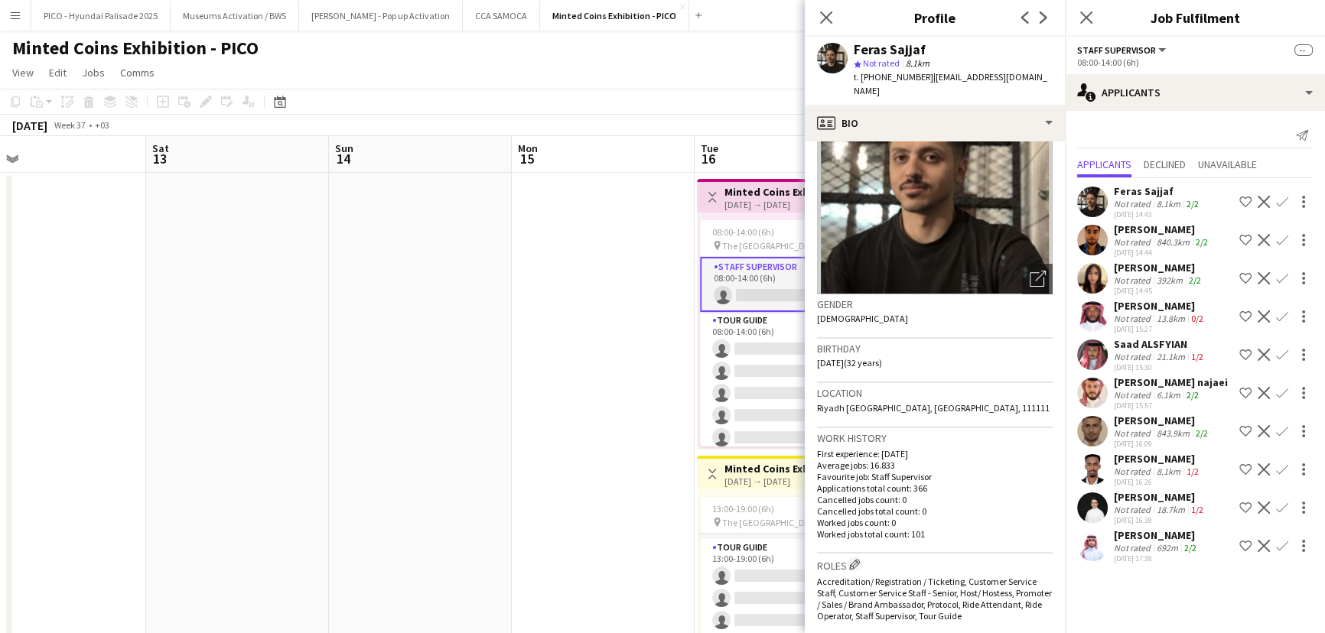
click at [1109, 540] on div "Abdullah Al-Bassam Not rated 692m 2/2 06-09-2025 17:38 Shortlist crew Decline C…" at bounding box center [1195, 545] width 260 height 35
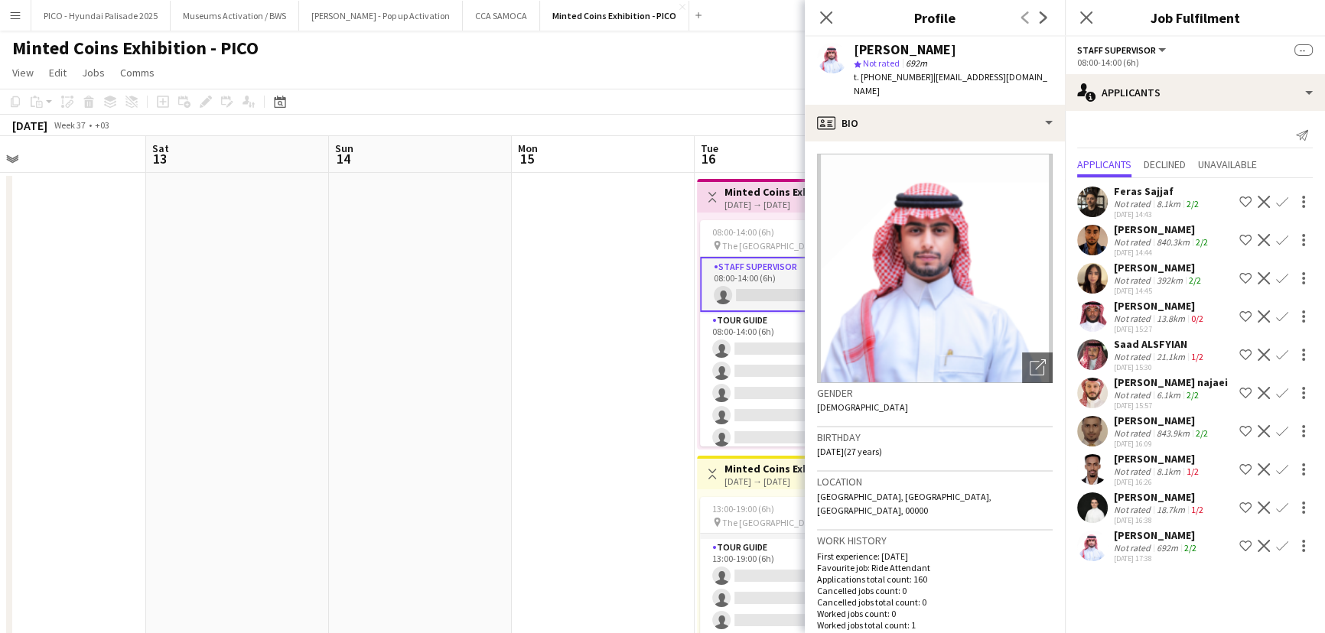
click at [671, 321] on app-date-cell at bounding box center [603, 453] width 183 height 560
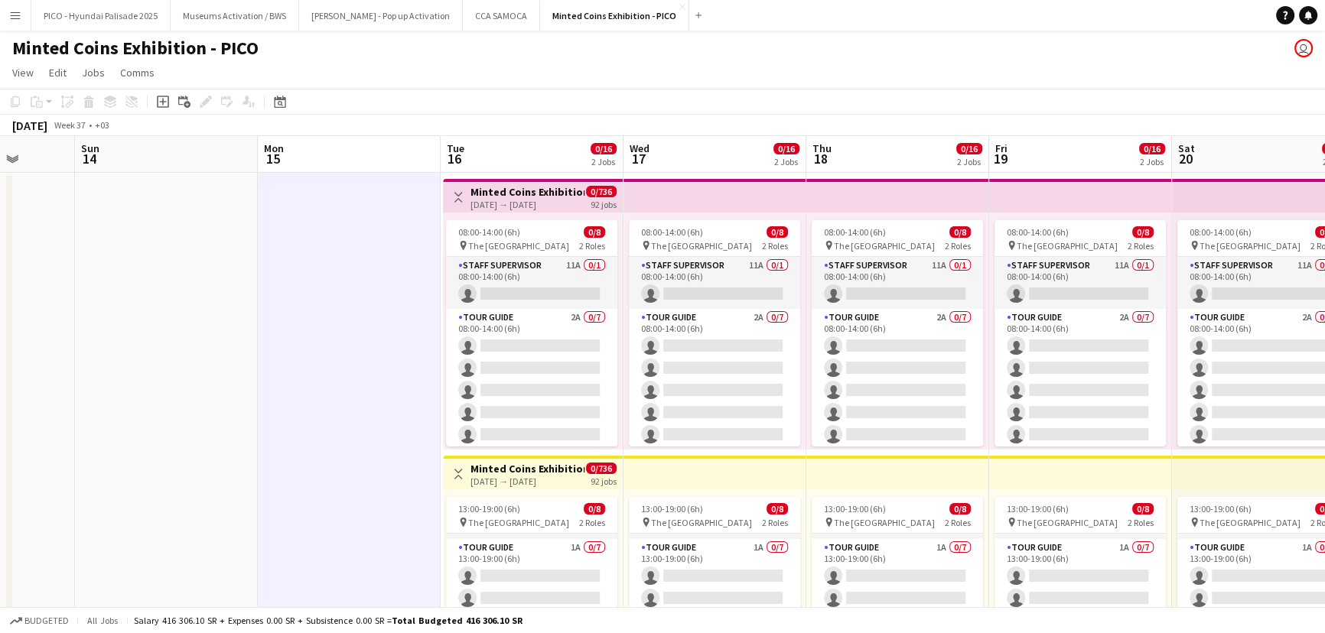
drag, startPoint x: 711, startPoint y: 341, endPoint x: 448, endPoint y: 357, distance: 263.6
click at [448, 357] on app-calendar-viewport "Wed 10 0/17 1 Job Thu 11 Fri 12 Sat 13 Sun 14 Mon 15 Tue 16 0/16 2 Jobs Wed 17 …" at bounding box center [662, 434] width 1325 height 597
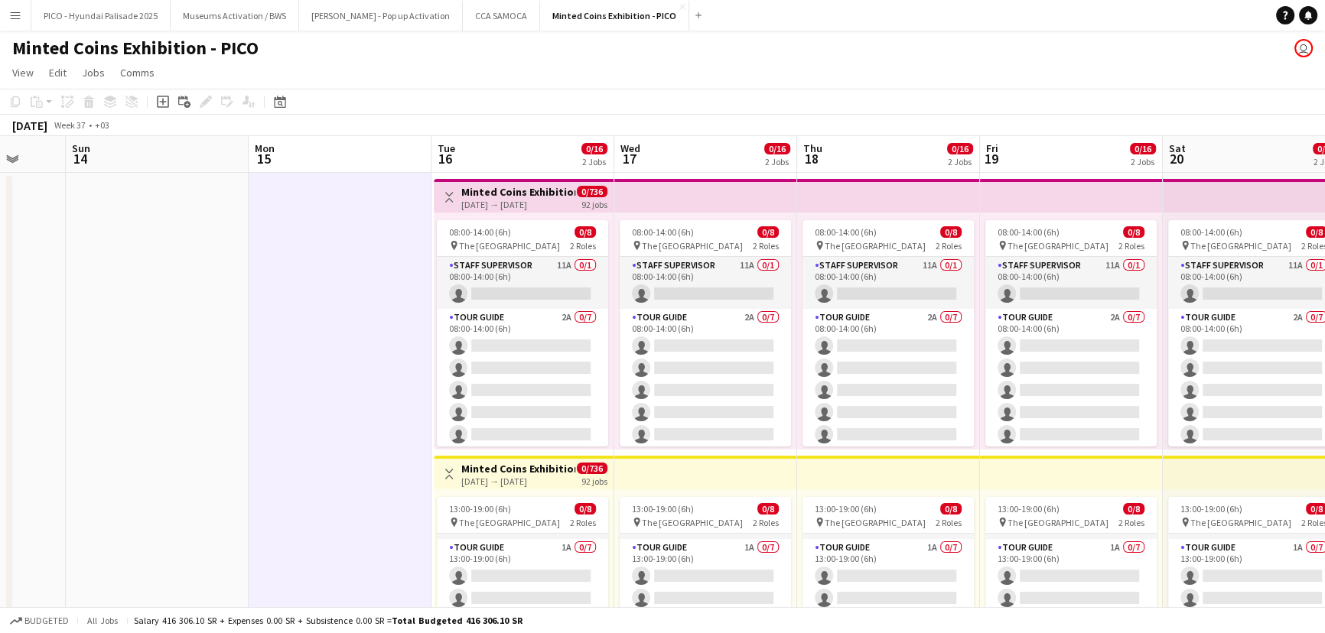
click at [448, 192] on app-icon "Toggle View" at bounding box center [449, 197] width 11 height 11
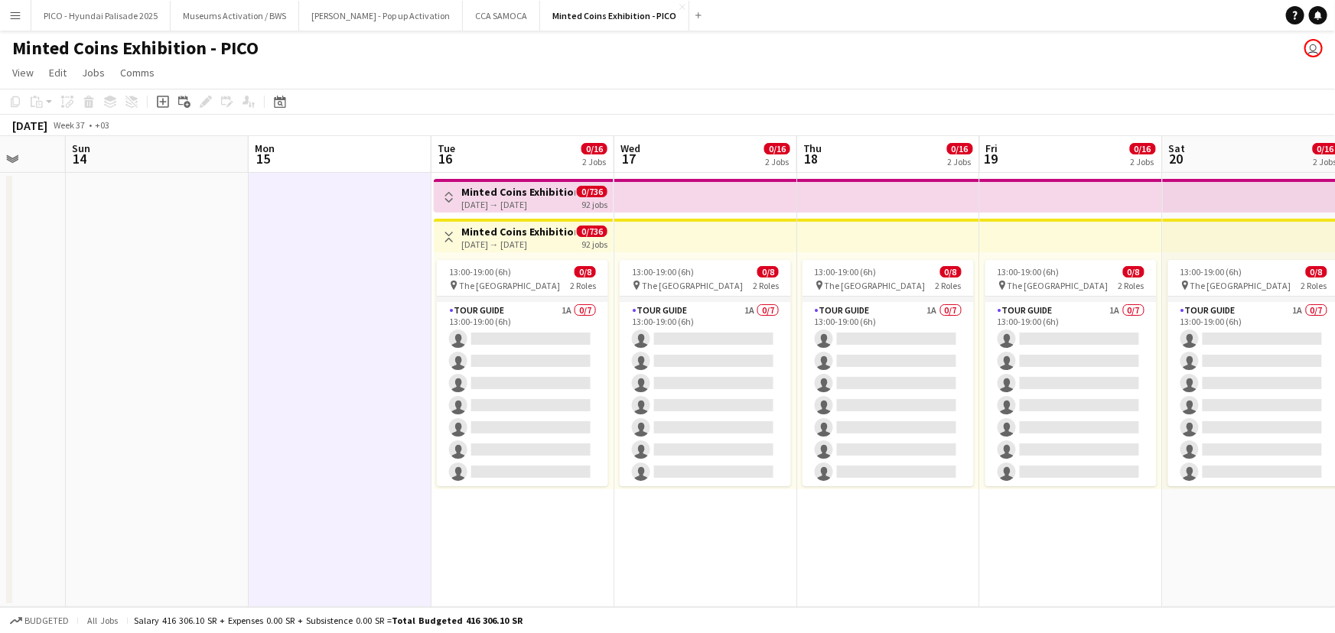
click at [449, 235] on app-icon "Toggle View" at bounding box center [449, 237] width 11 height 11
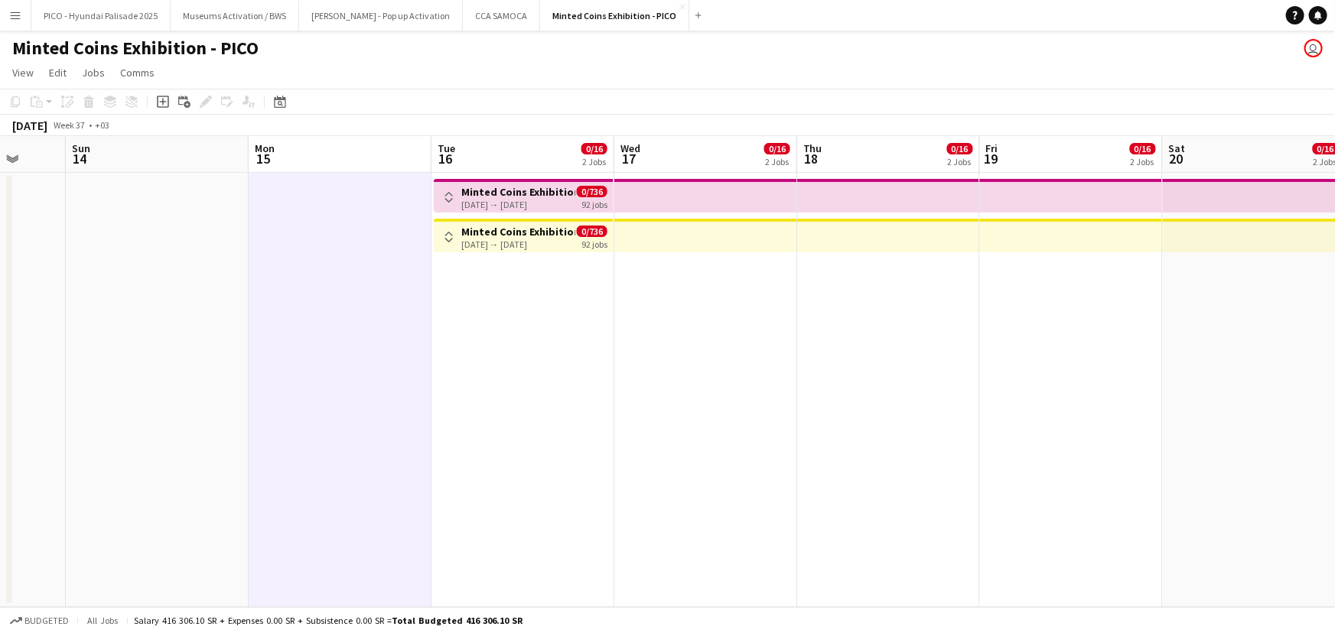
click at [463, 244] on div "[DATE] → [DATE]" at bounding box center [518, 244] width 114 height 11
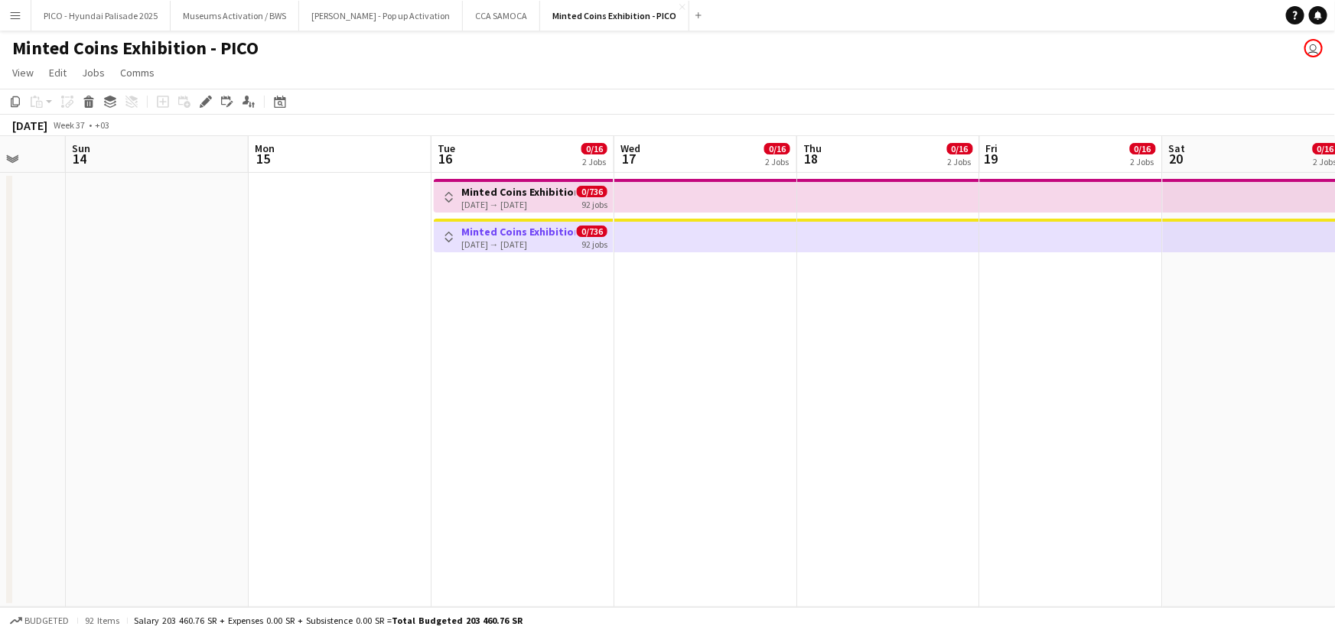
click at [450, 229] on button "Toggle View" at bounding box center [449, 237] width 18 height 18
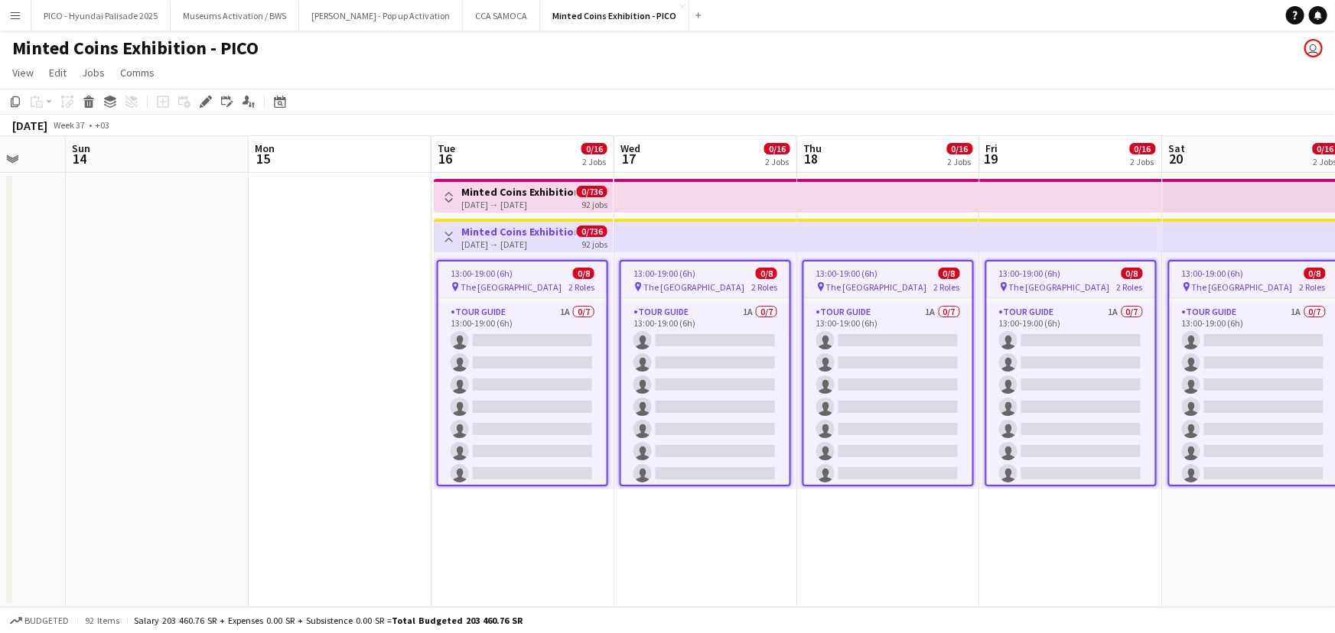
click at [450, 193] on app-icon "Toggle View" at bounding box center [449, 197] width 11 height 11
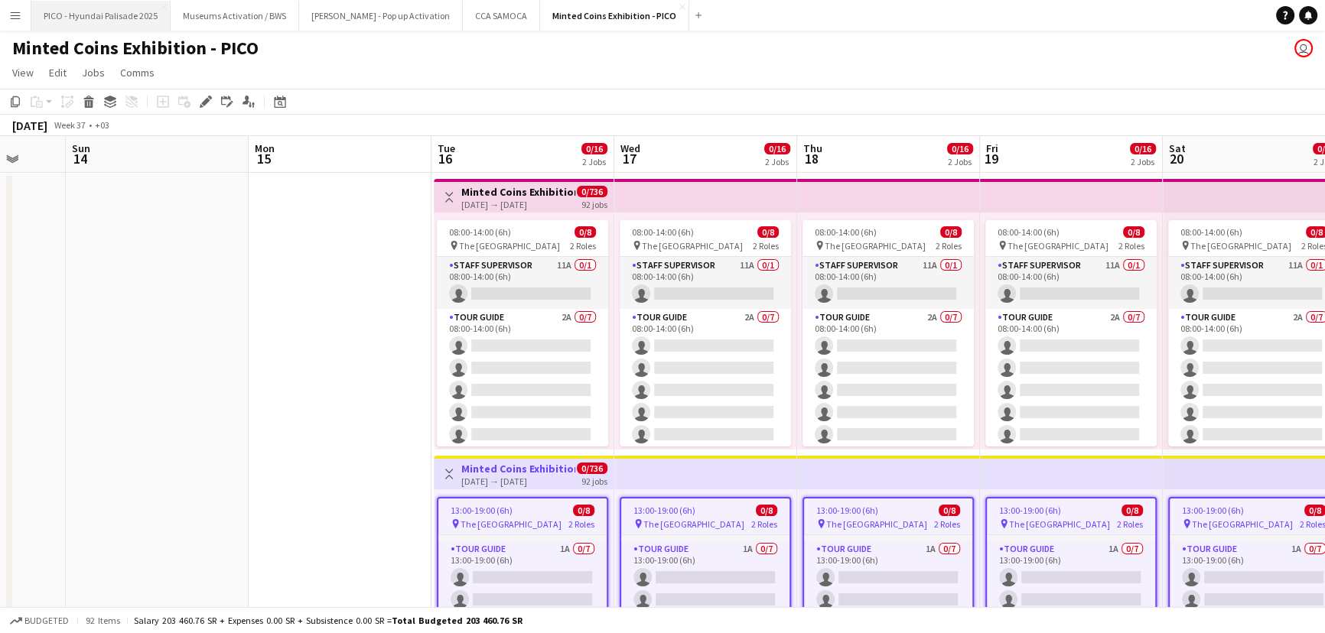
click at [33, 15] on button "PICO - Hyundai Palisade 2025 Close" at bounding box center [100, 16] width 139 height 30
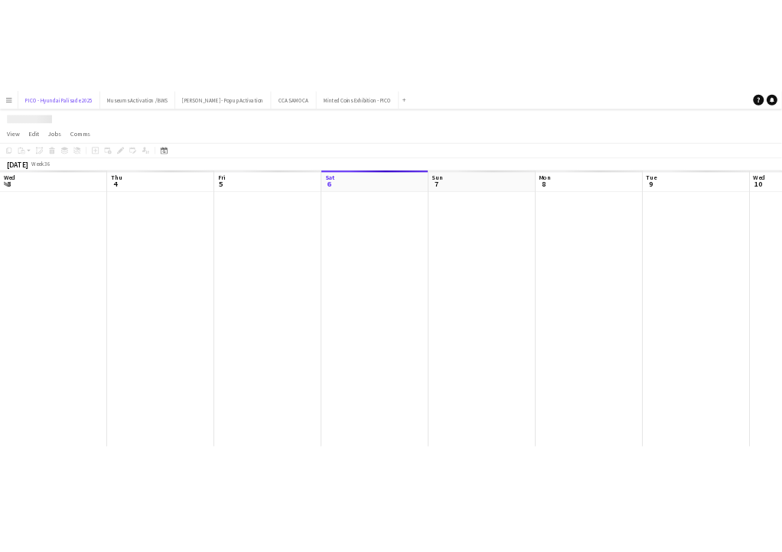
scroll to position [0, 366]
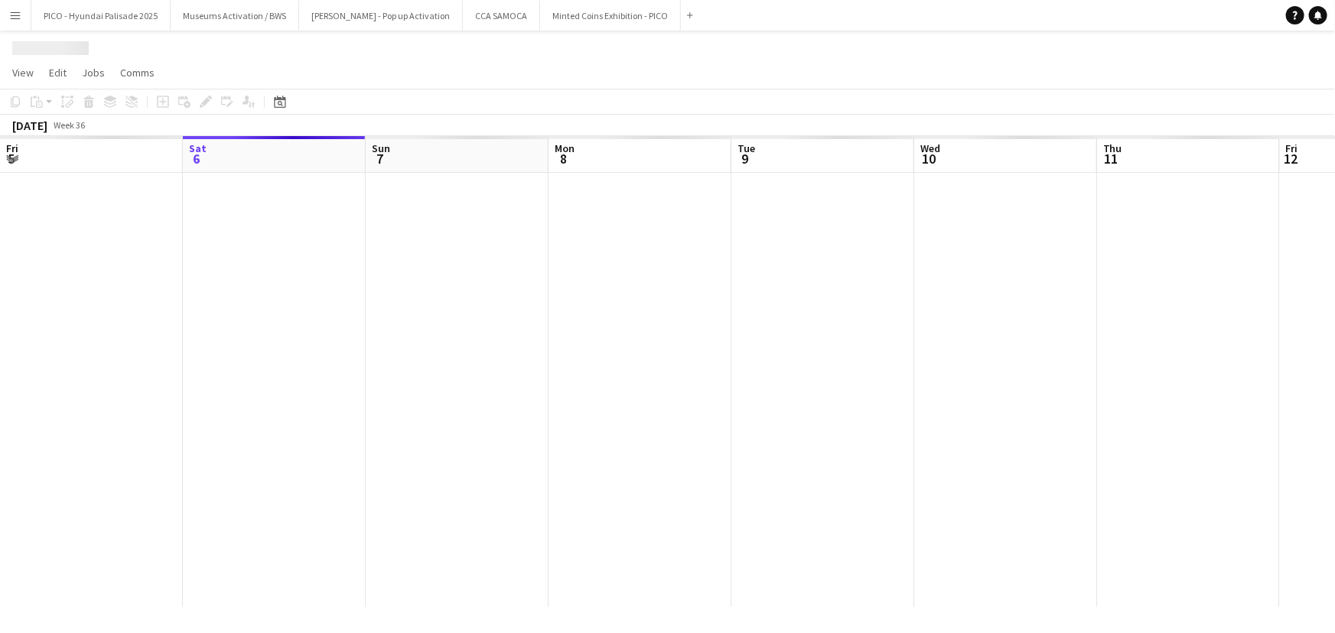
click at [11, 19] on app-icon "Menu" at bounding box center [15, 15] width 12 height 12
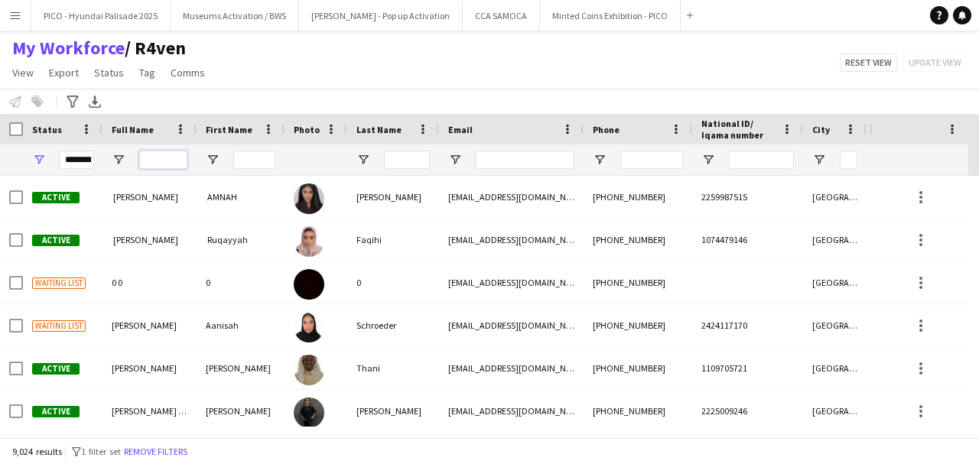
click at [144, 162] on input "Full Name Filter Input" at bounding box center [163, 160] width 48 height 18
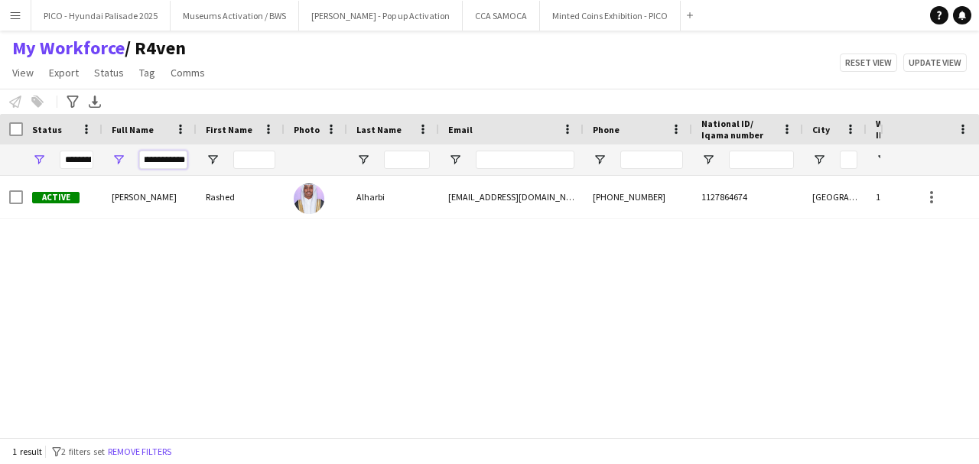
type input "**********"
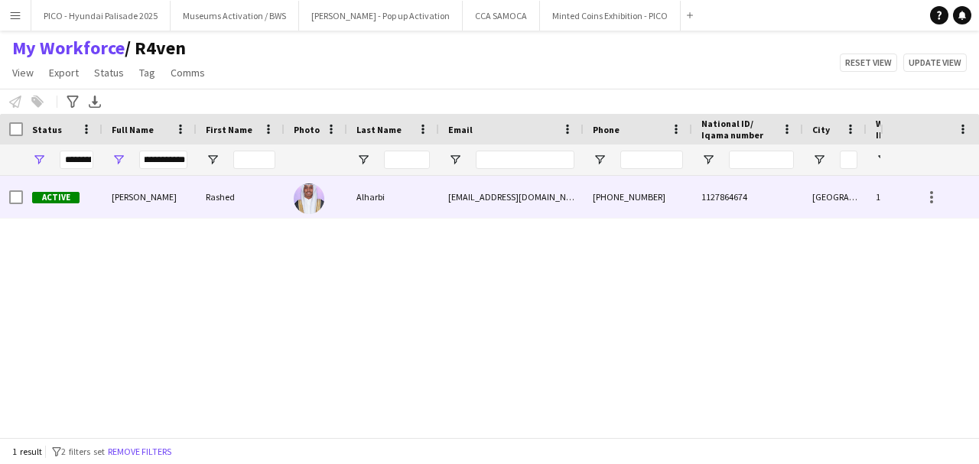
click at [148, 205] on div "[PERSON_NAME]" at bounding box center [149, 197] width 94 height 42
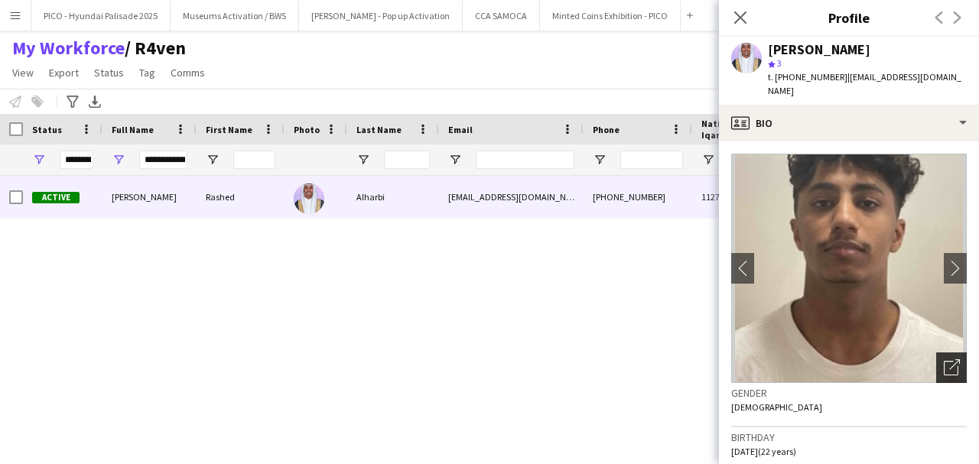
click at [944, 359] on icon "Open photos pop-in" at bounding box center [952, 367] width 16 height 16
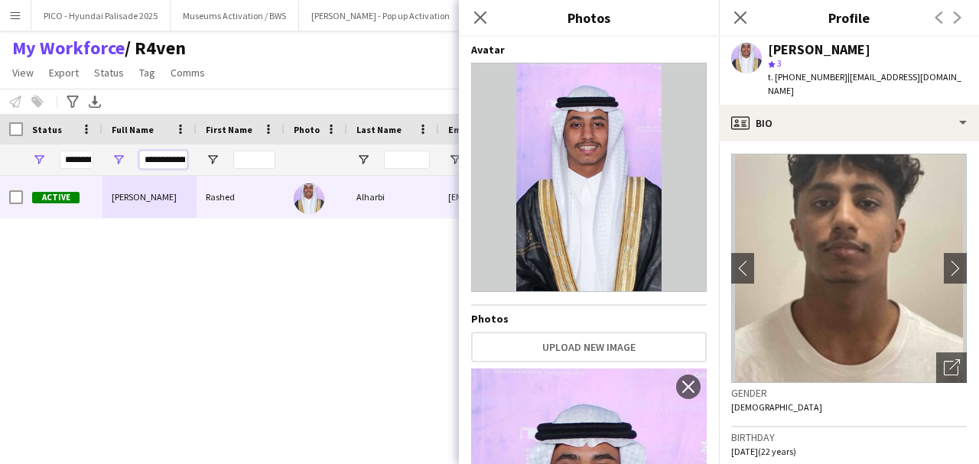
click at [173, 154] on input "**********" at bounding box center [163, 160] width 48 height 18
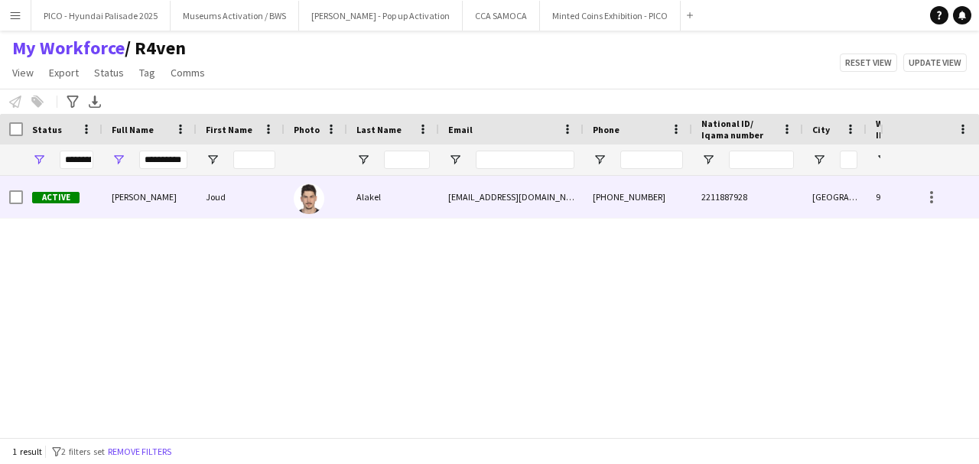
click at [136, 214] on div "[PERSON_NAME]" at bounding box center [149, 197] width 94 height 42
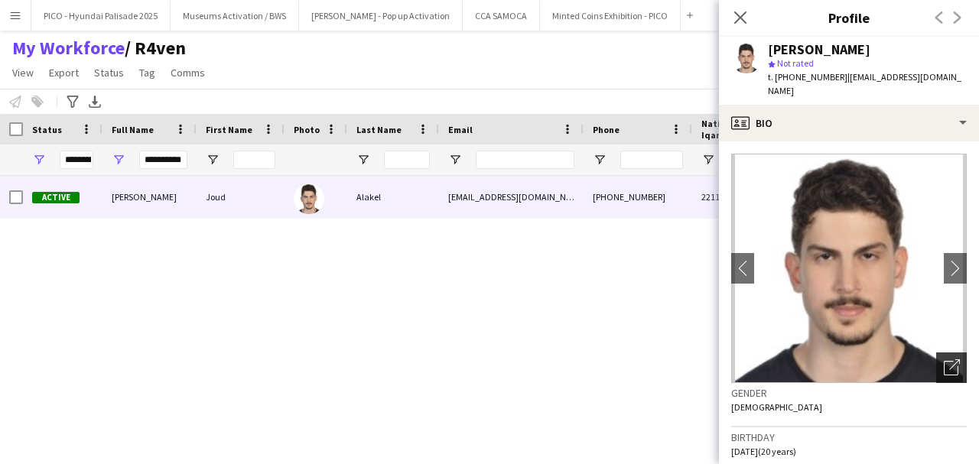
click at [958, 356] on div "Open photos pop-in" at bounding box center [951, 368] width 31 height 31
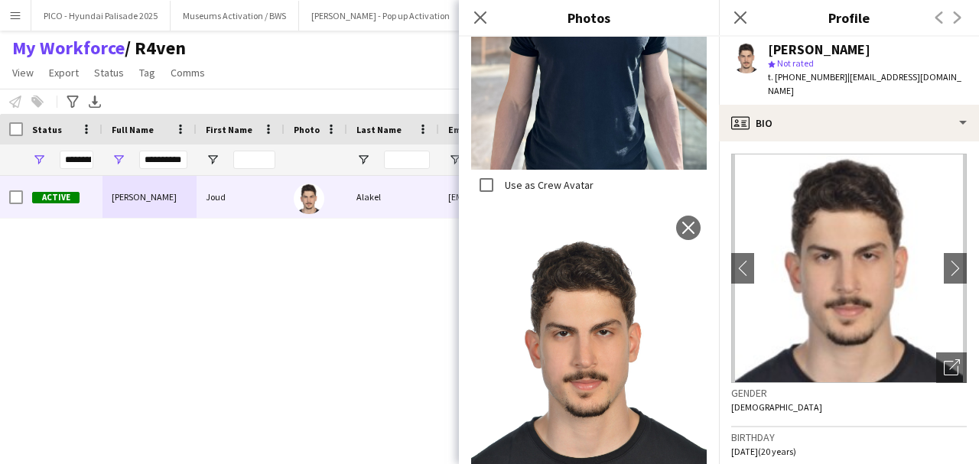
scroll to position [898, 0]
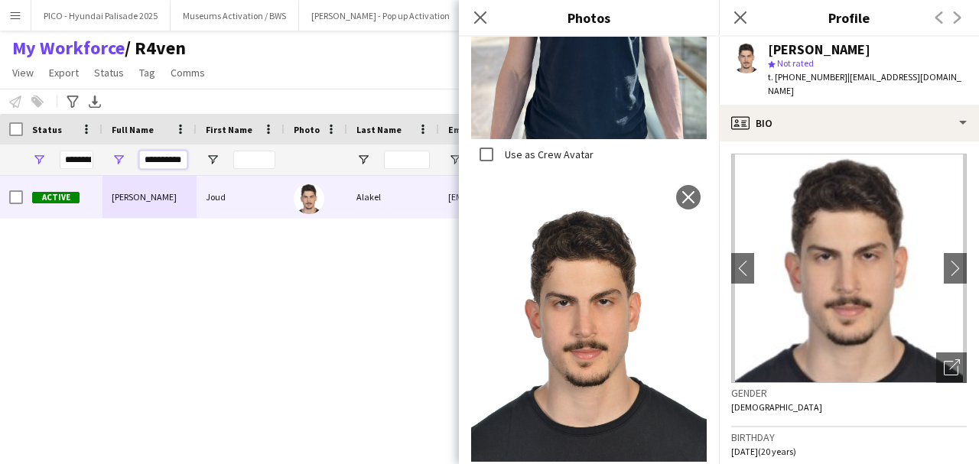
click at [165, 162] on input "**********" at bounding box center [163, 160] width 48 height 18
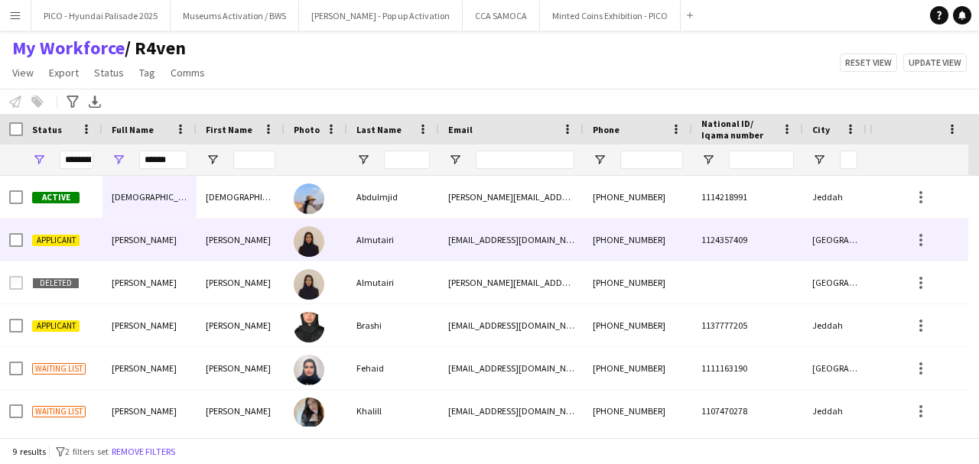
click at [162, 243] on span "[PERSON_NAME]" at bounding box center [144, 239] width 65 height 11
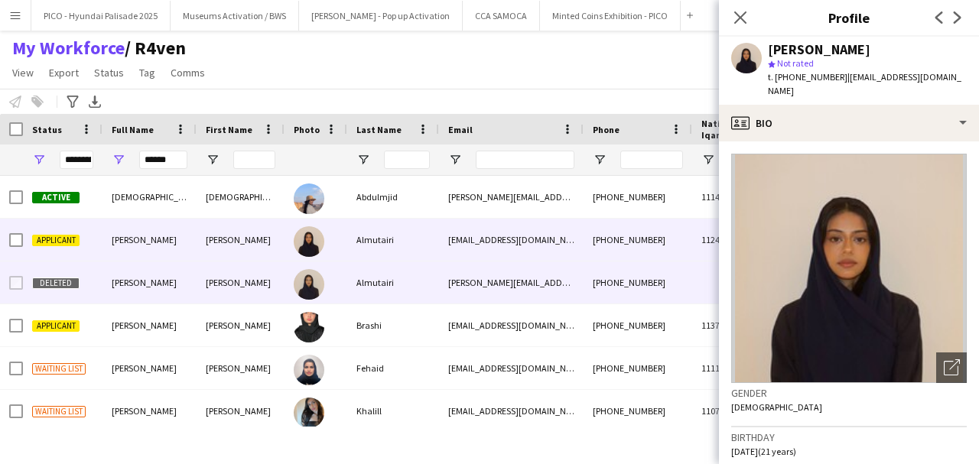
click at [190, 279] on div "[PERSON_NAME]" at bounding box center [149, 283] width 94 height 42
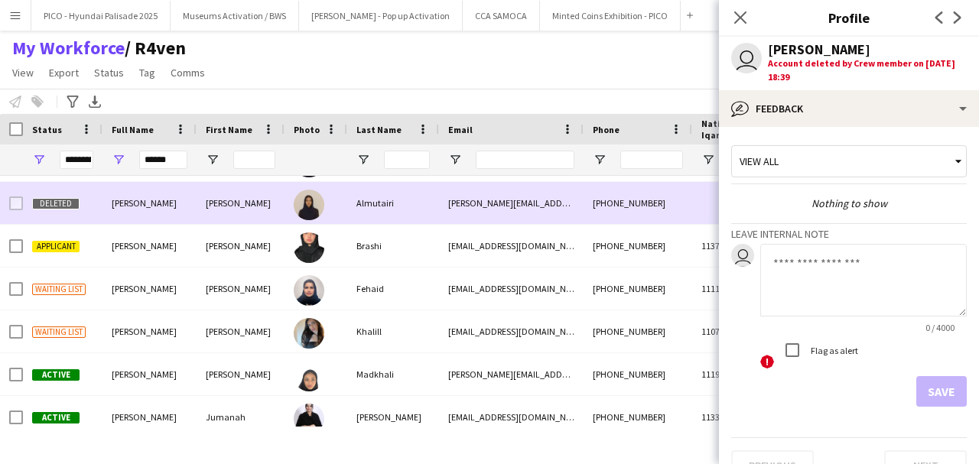
scroll to position [134, 0]
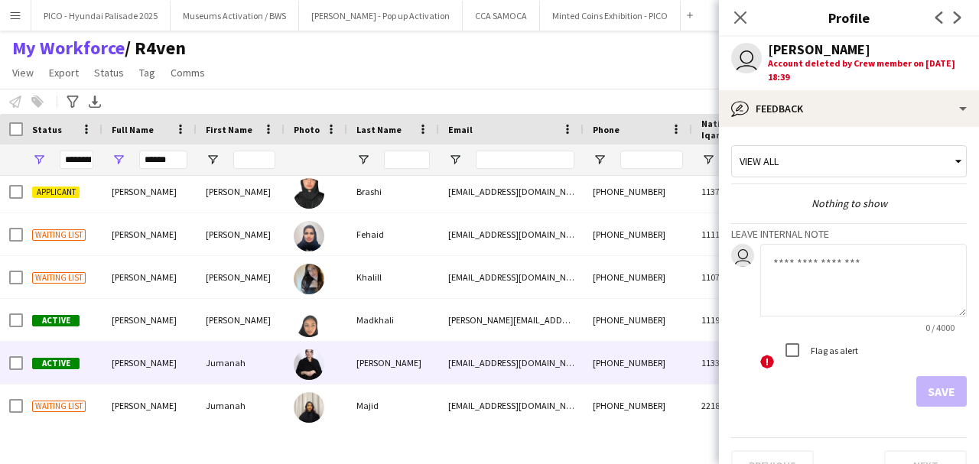
click at [213, 369] on div "Jumanah" at bounding box center [241, 363] width 88 height 42
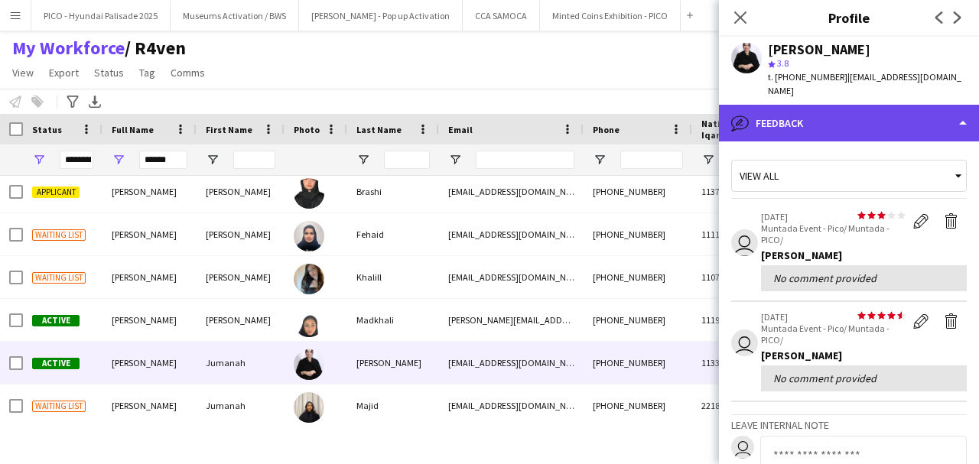
click at [873, 106] on div "bubble-pencil Feedback" at bounding box center [849, 123] width 260 height 37
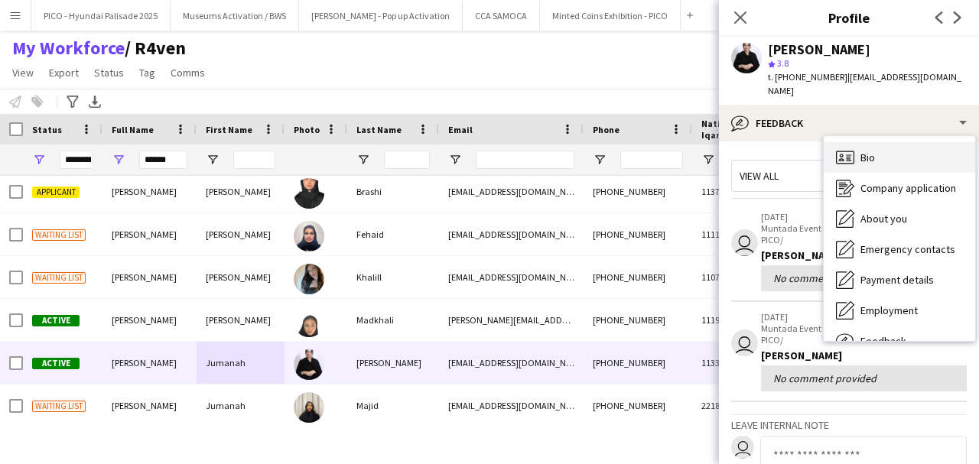
click at [879, 145] on div "Bio Bio" at bounding box center [899, 157] width 151 height 31
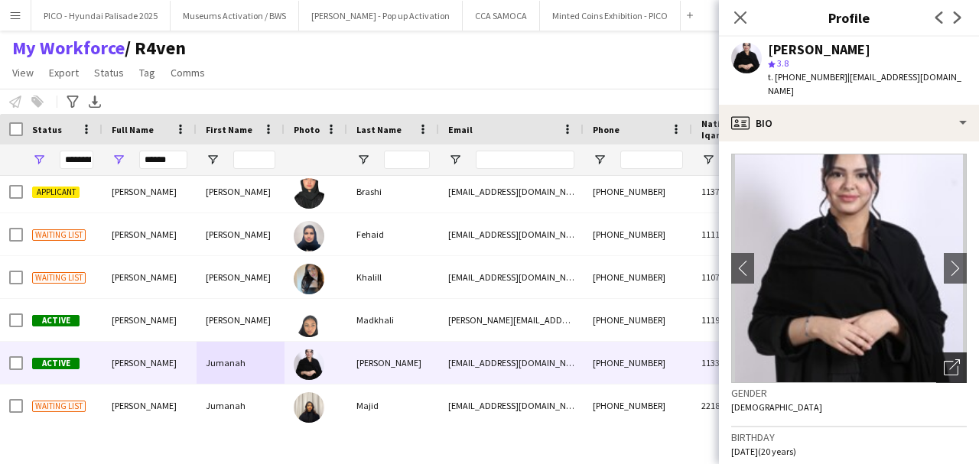
click at [944, 359] on icon "Open photos pop-in" at bounding box center [952, 367] width 16 height 16
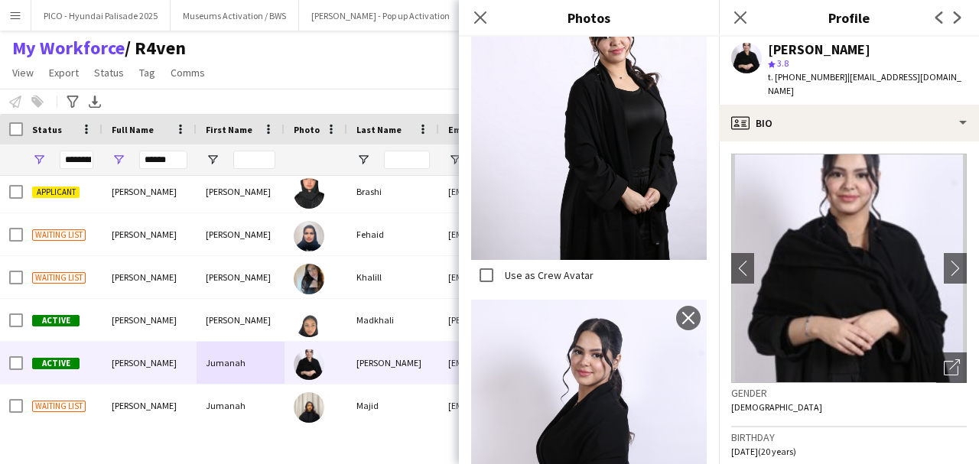
scroll to position [1647, 0]
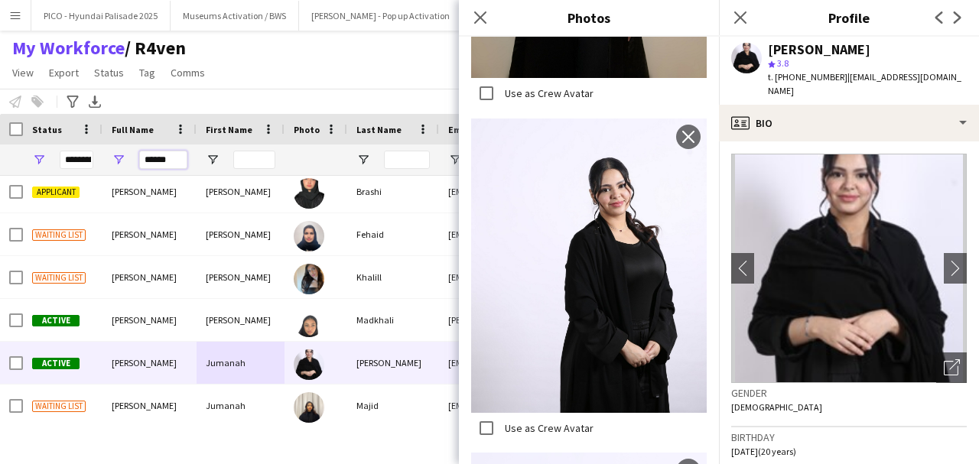
click at [158, 165] on input "******" at bounding box center [163, 160] width 48 height 18
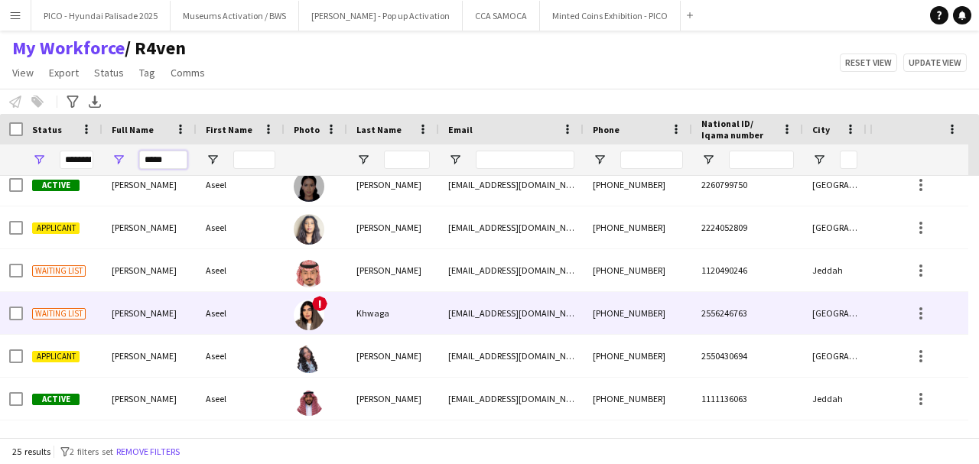
scroll to position [338, 0]
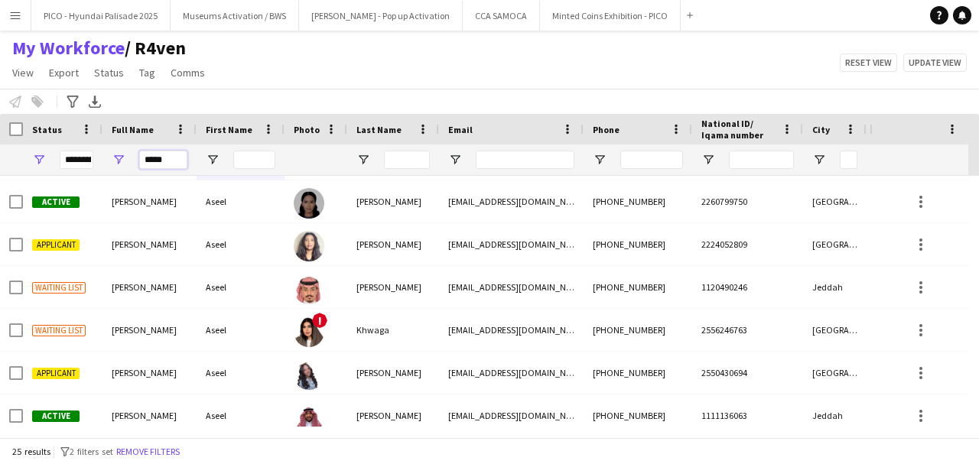
click at [161, 155] on input "*****" at bounding box center [163, 160] width 48 height 18
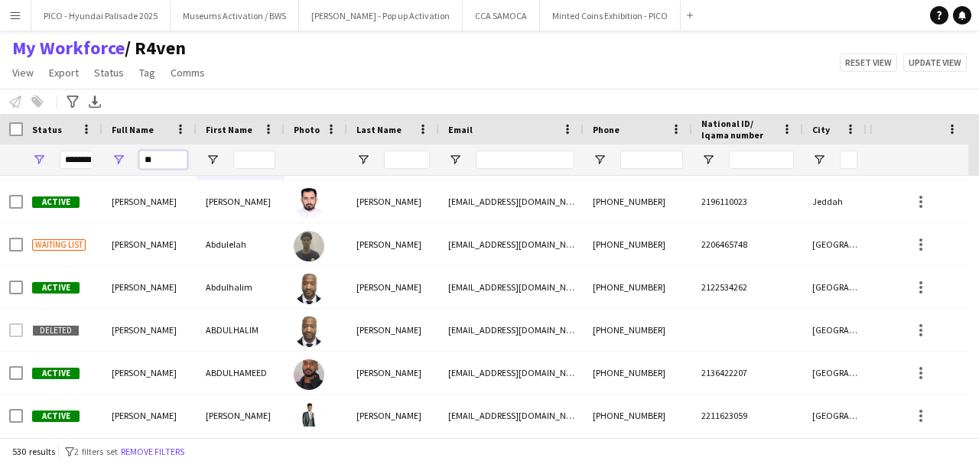
type input "*"
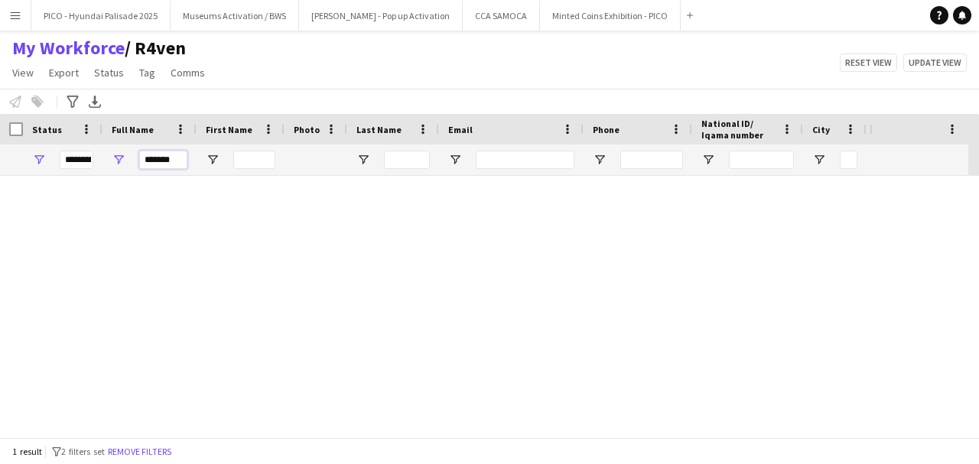
scroll to position [0, 0]
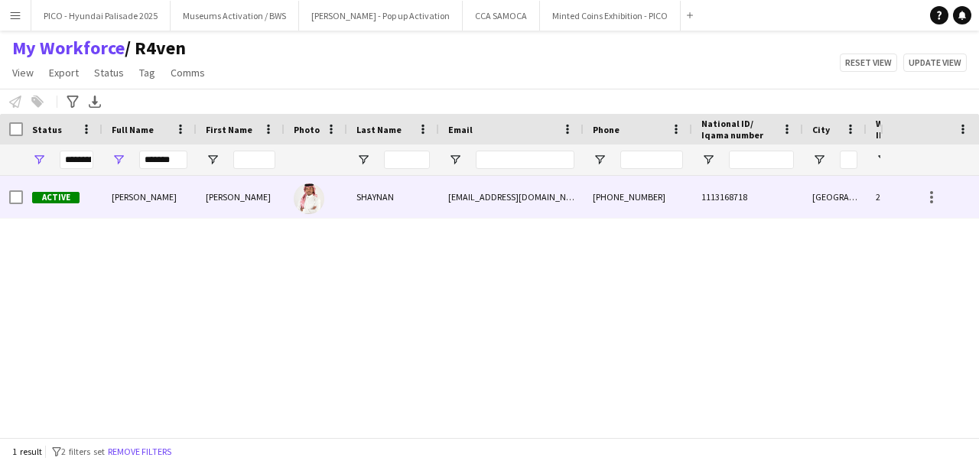
click at [167, 210] on div "[PERSON_NAME]" at bounding box center [149, 197] width 94 height 42
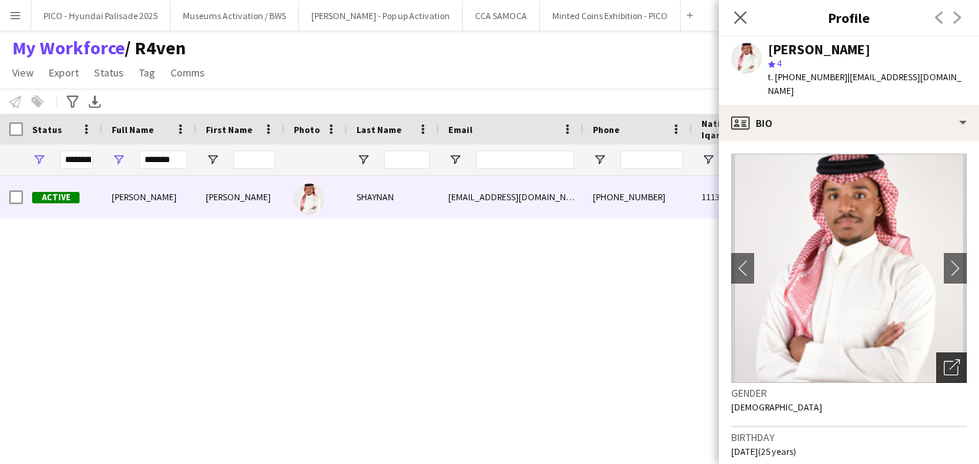
click at [944, 359] on icon "Open photos pop-in" at bounding box center [952, 367] width 16 height 16
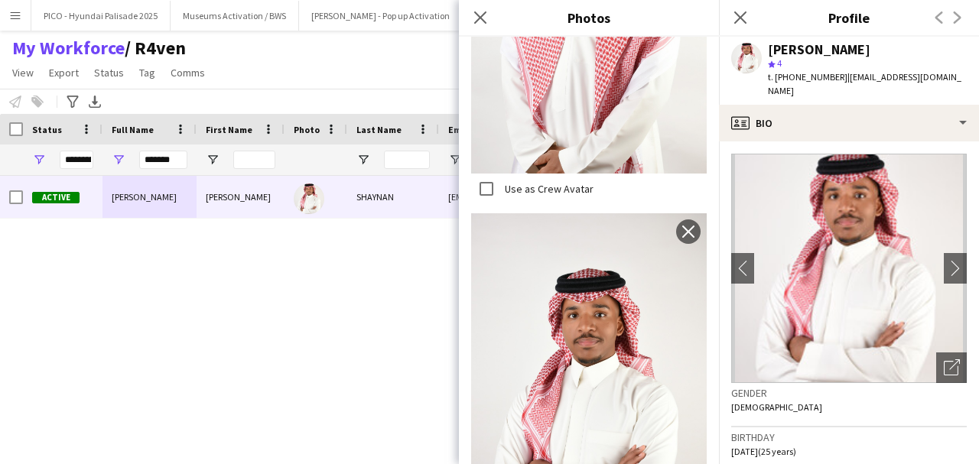
scroll to position [1807, 0]
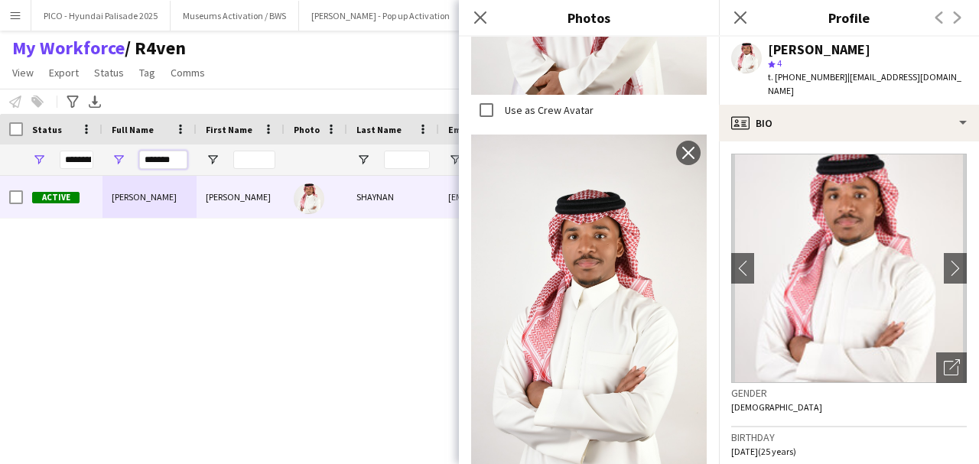
click at [168, 166] on input "*******" at bounding box center [163, 160] width 48 height 18
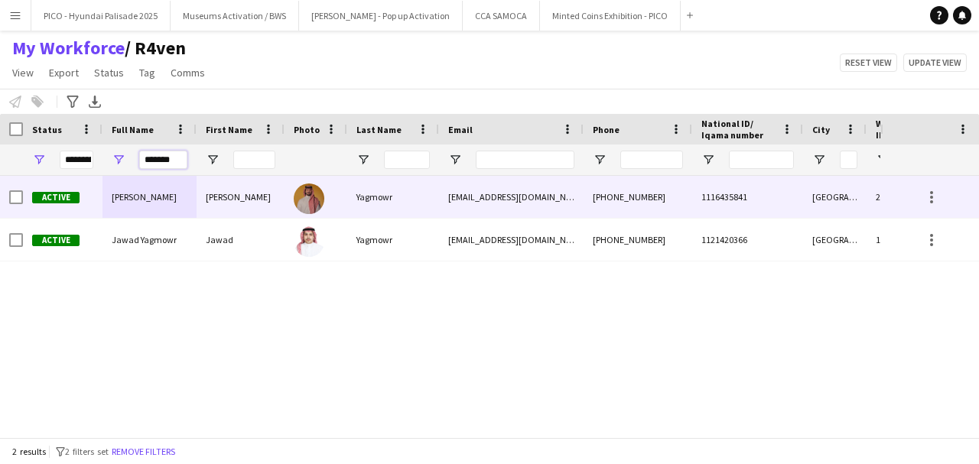
type input "*******"
click at [150, 193] on span "[PERSON_NAME]" at bounding box center [144, 196] width 65 height 11
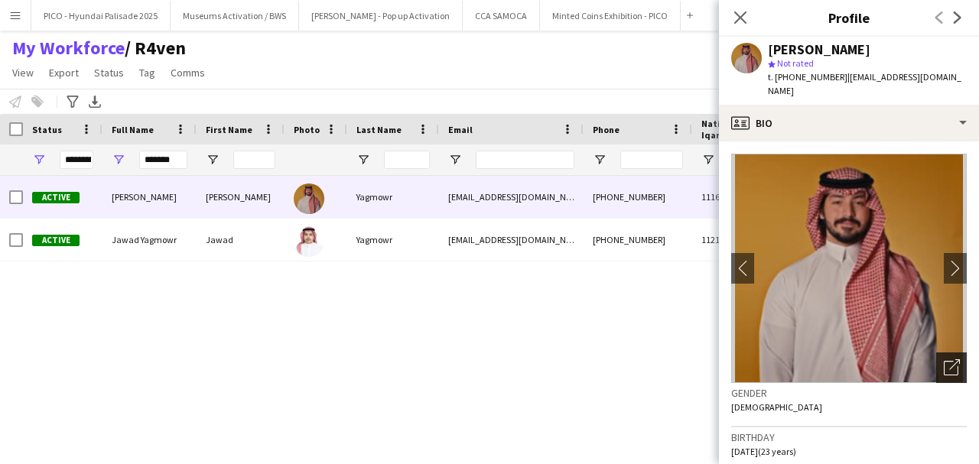
click at [944, 359] on icon "Open photos pop-in" at bounding box center [952, 367] width 16 height 16
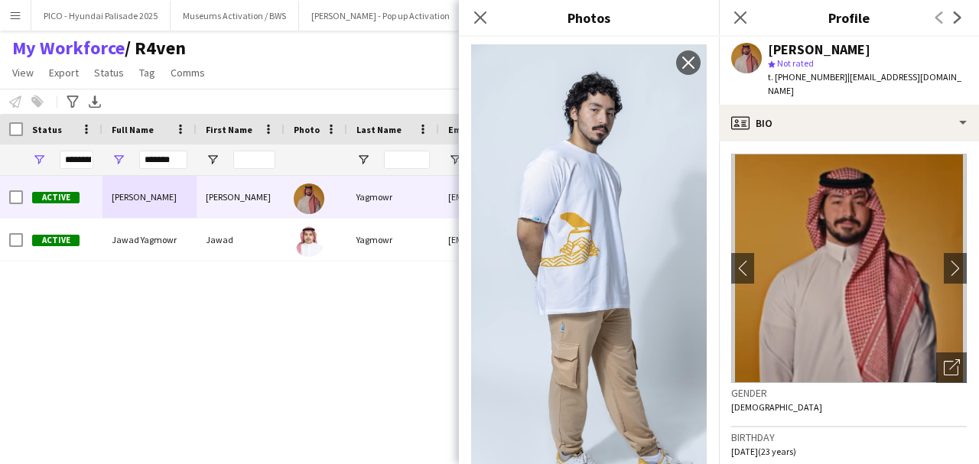
scroll to position [2034, 0]
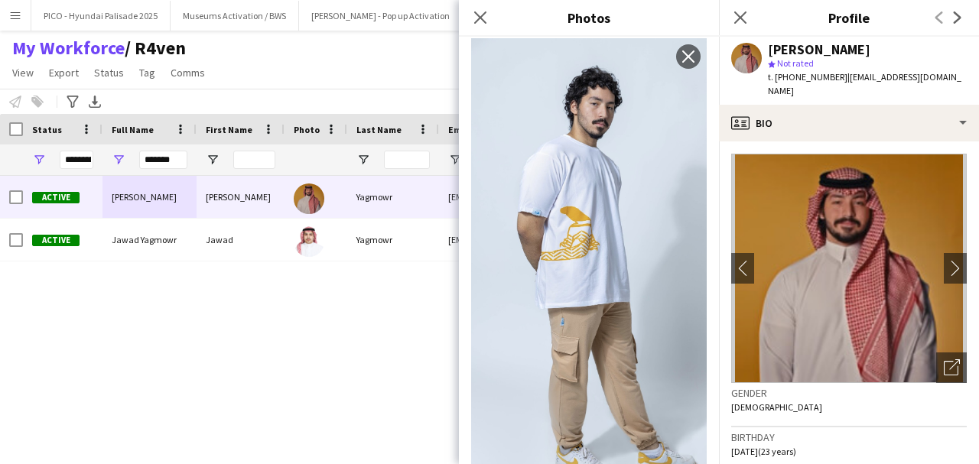
click at [393, 379] on div "Active [PERSON_NAME] Yagmowr [PERSON_NAME] [PERSON_NAME] [PERSON_NAME][EMAIL_AD…" at bounding box center [440, 301] width 880 height 251
click at [158, 164] on input "*******" at bounding box center [163, 160] width 48 height 18
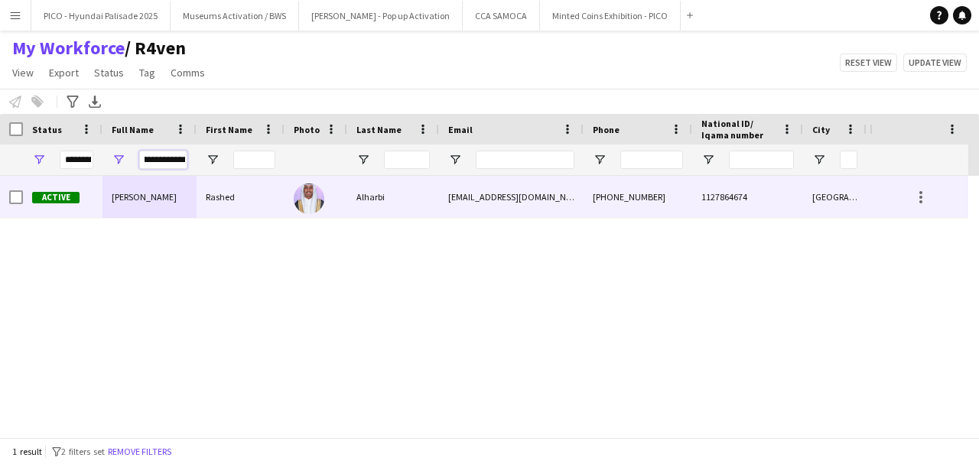
scroll to position [0, 11]
type input "**********"
click at [174, 214] on div "[PERSON_NAME]" at bounding box center [149, 197] width 94 height 42
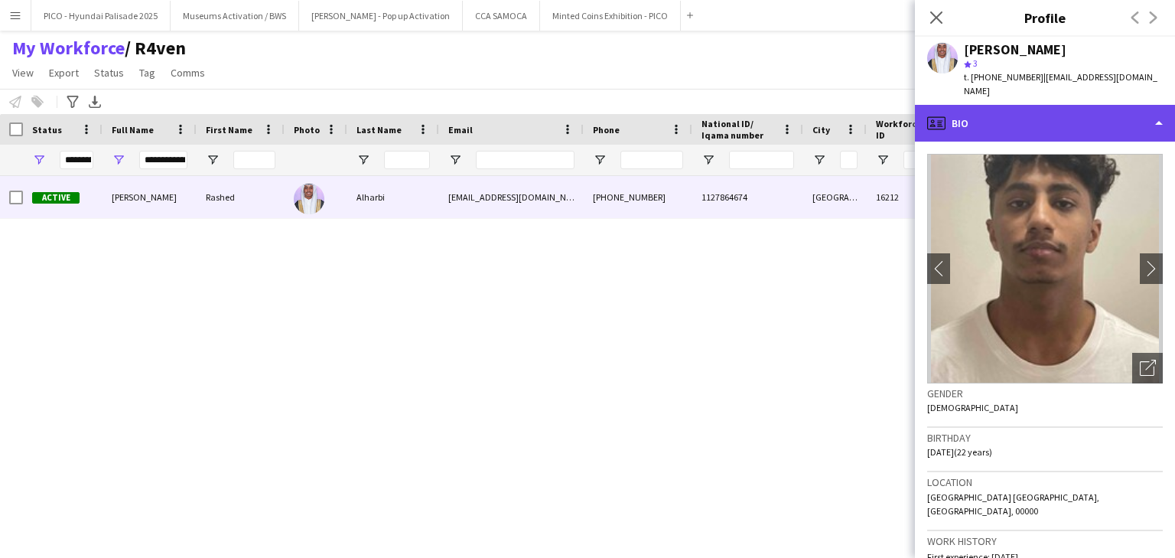
click at [1024, 111] on div "profile Bio" at bounding box center [1045, 123] width 260 height 37
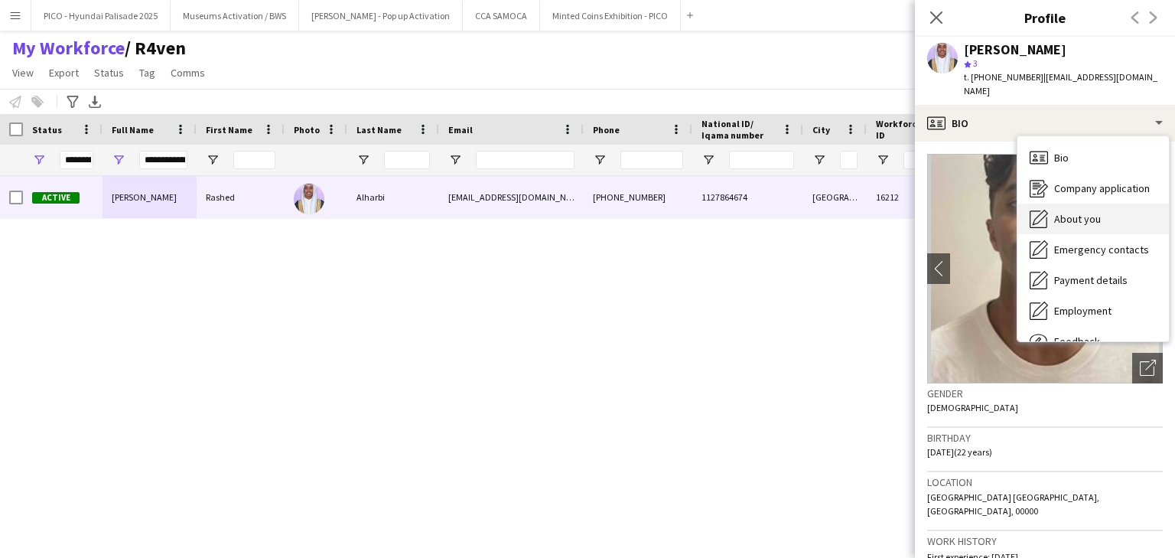
click at [1073, 212] on span "About you" at bounding box center [1077, 219] width 47 height 14
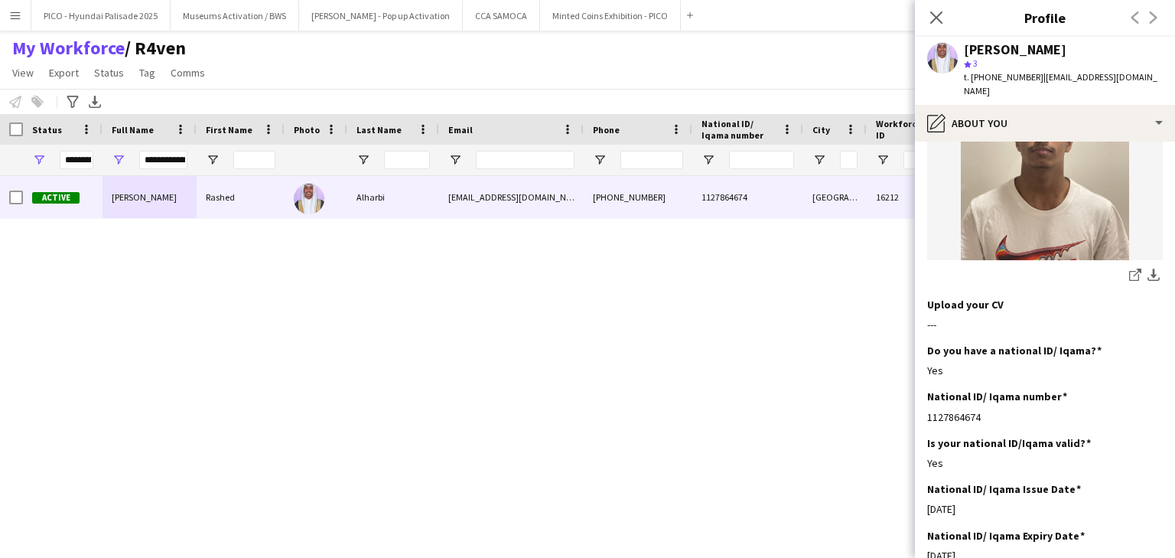
scroll to position [306, 0]
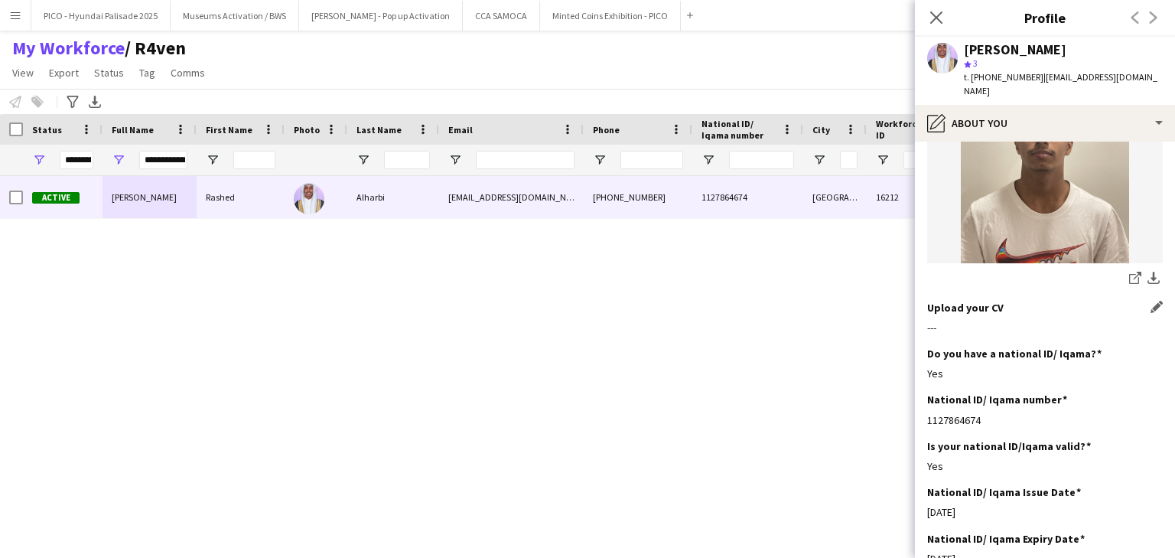
click at [948, 320] on div "---" at bounding box center [1045, 327] width 236 height 14
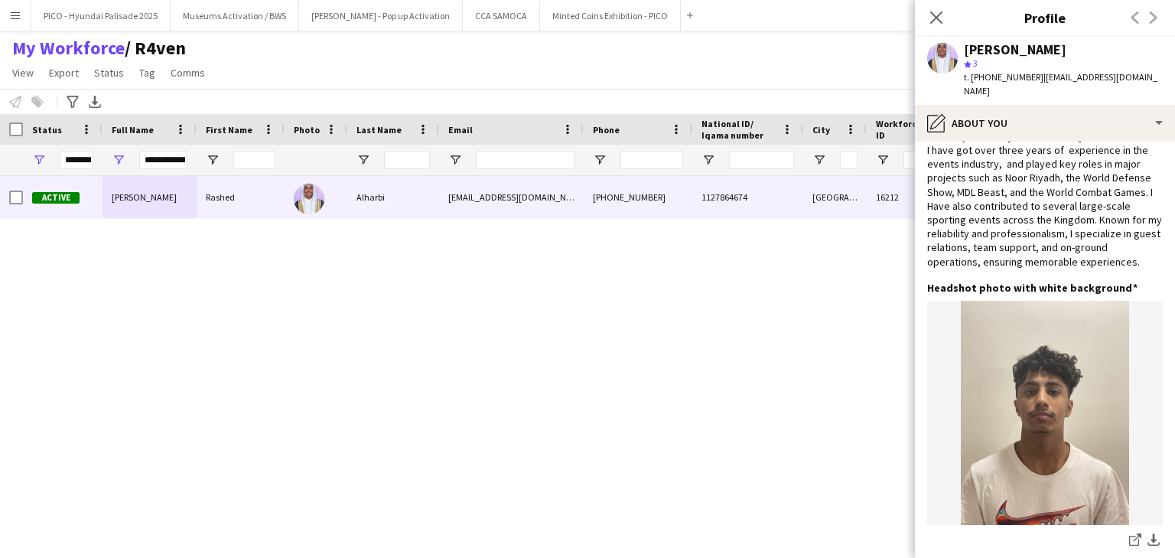
scroll to position [0, 0]
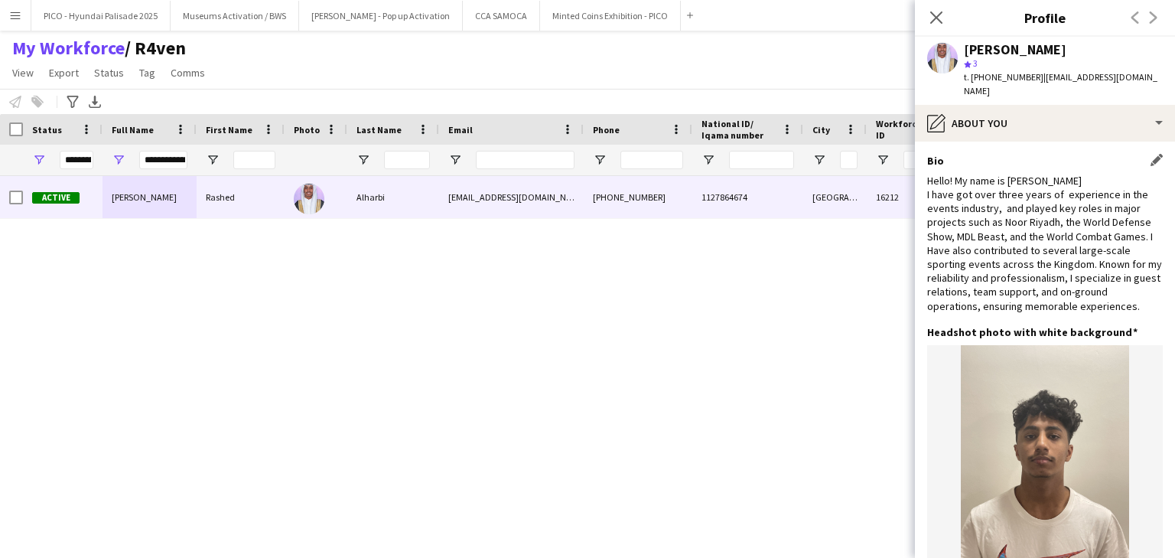
click at [938, 248] on div "Hello! My name is [PERSON_NAME] I have got over three years of experience in th…" at bounding box center [1045, 243] width 236 height 139
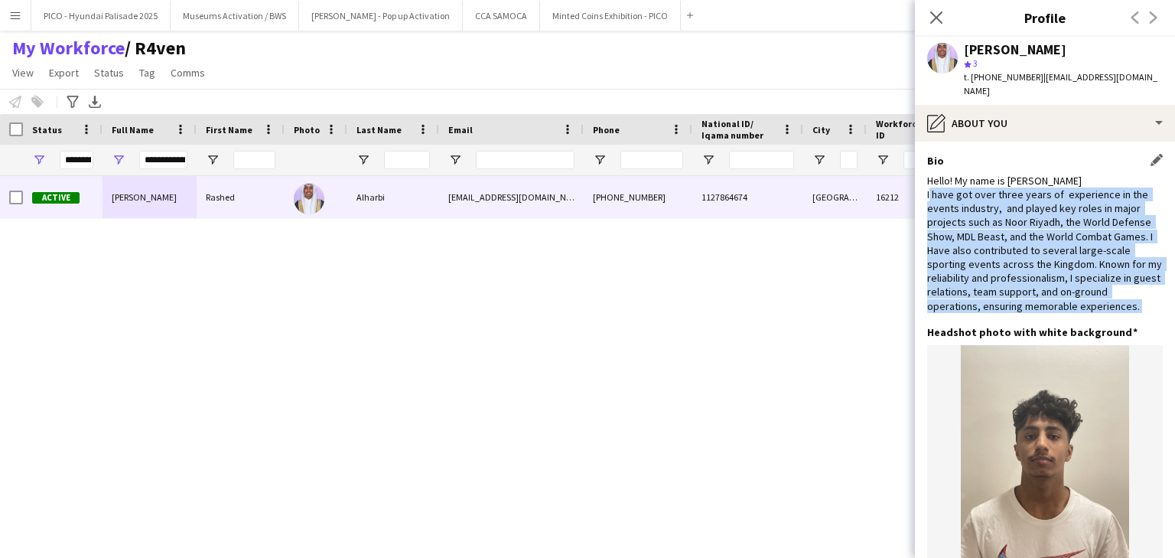
click at [938, 248] on div "Hello! My name is [PERSON_NAME] I have got over three years of experience in th…" at bounding box center [1045, 243] width 236 height 139
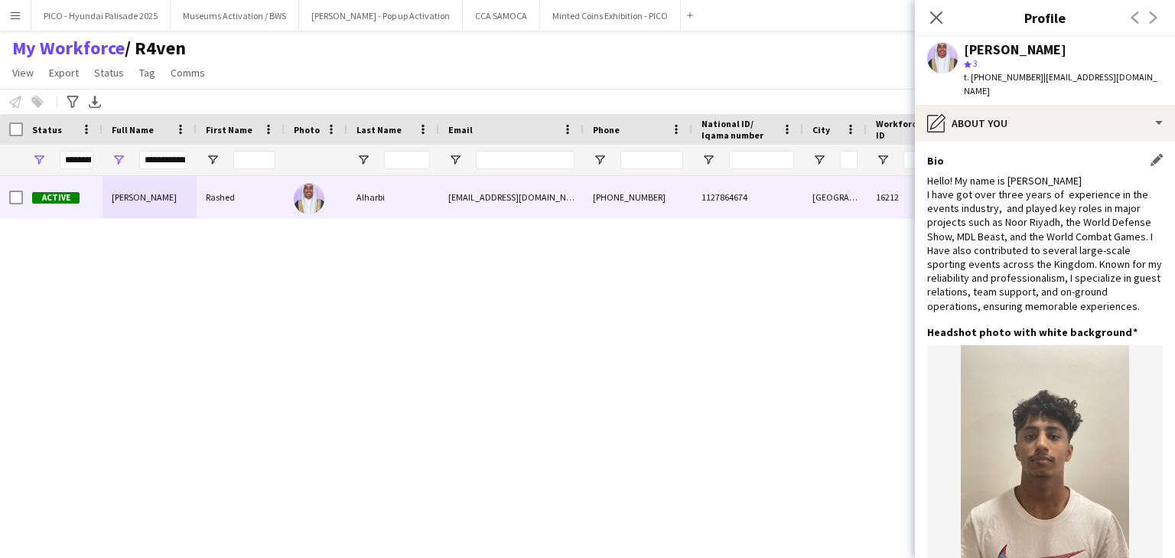
click at [947, 158] on div "Bio Edit this field Hello! My name is [PERSON_NAME] I have got over three years…" at bounding box center [1045, 239] width 236 height 171
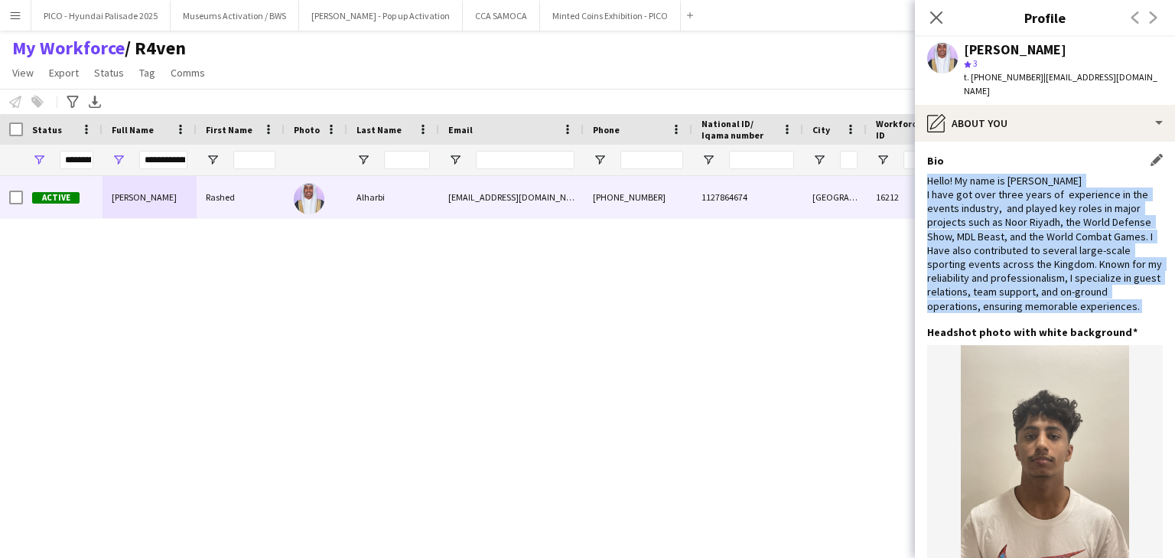
drag, startPoint x: 947, startPoint y: 158, endPoint x: 971, endPoint y: 255, distance: 100.9
click at [971, 255] on div "Bio Edit this field Hello! My name is [PERSON_NAME] I have got over three years…" at bounding box center [1045, 239] width 236 height 171
click at [971, 255] on div "Hello! My name is [PERSON_NAME] I have got over three years of experience in th…" at bounding box center [1045, 243] width 236 height 139
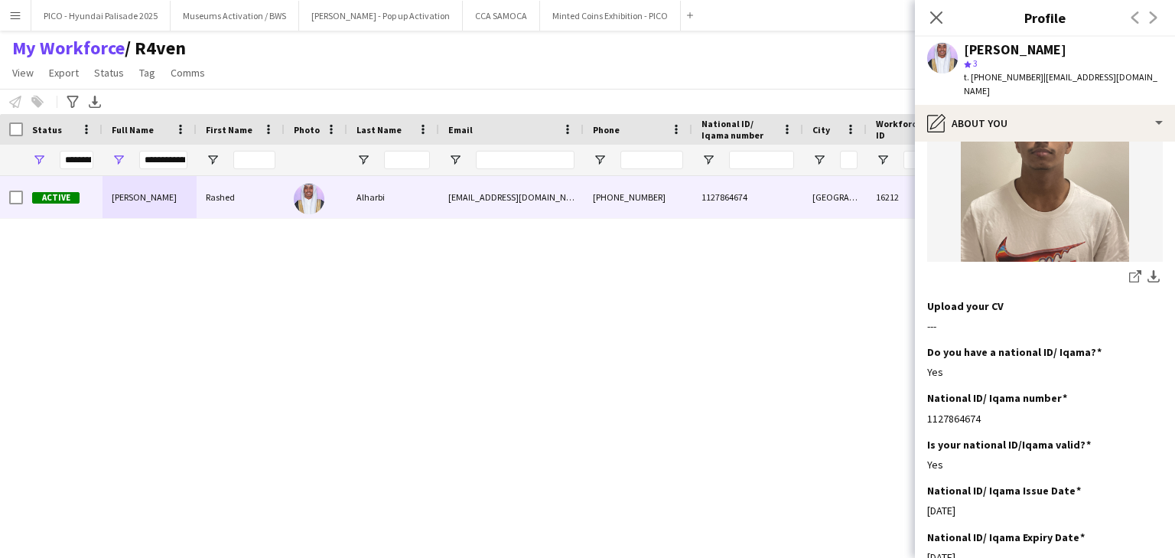
scroll to position [245, 0]
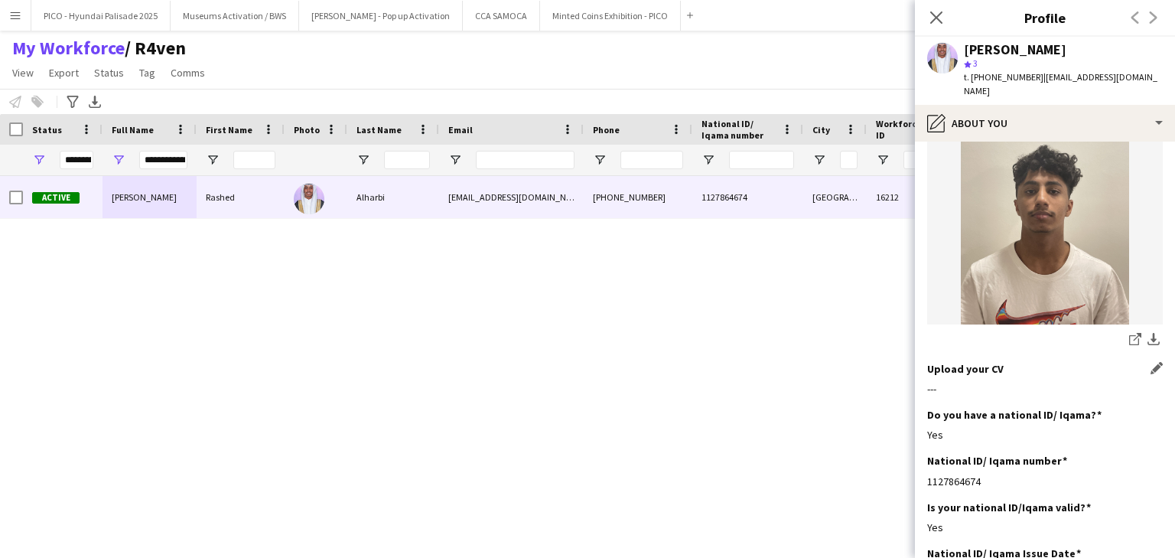
click at [961, 382] on div "---" at bounding box center [1045, 389] width 236 height 14
drag, startPoint x: 961, startPoint y: 378, endPoint x: 959, endPoint y: 341, distance: 36.7
click at [959, 341] on app-section-data-types "Bio Edit this field Hello! My name is [PERSON_NAME] I have got over three years…" at bounding box center [1045, 349] width 260 height 416
click at [959, 341] on div "Headshot photo with white background Edit this field share-external-link-1 down…" at bounding box center [1045, 220] width 236 height 281
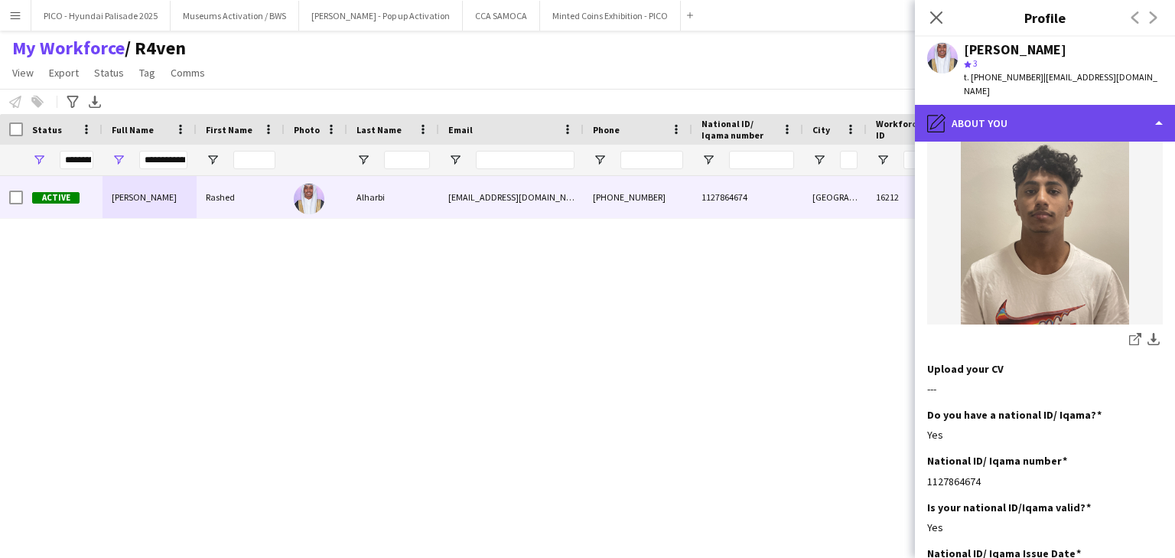
click at [951, 105] on div "pencil4 About you" at bounding box center [1045, 123] width 260 height 37
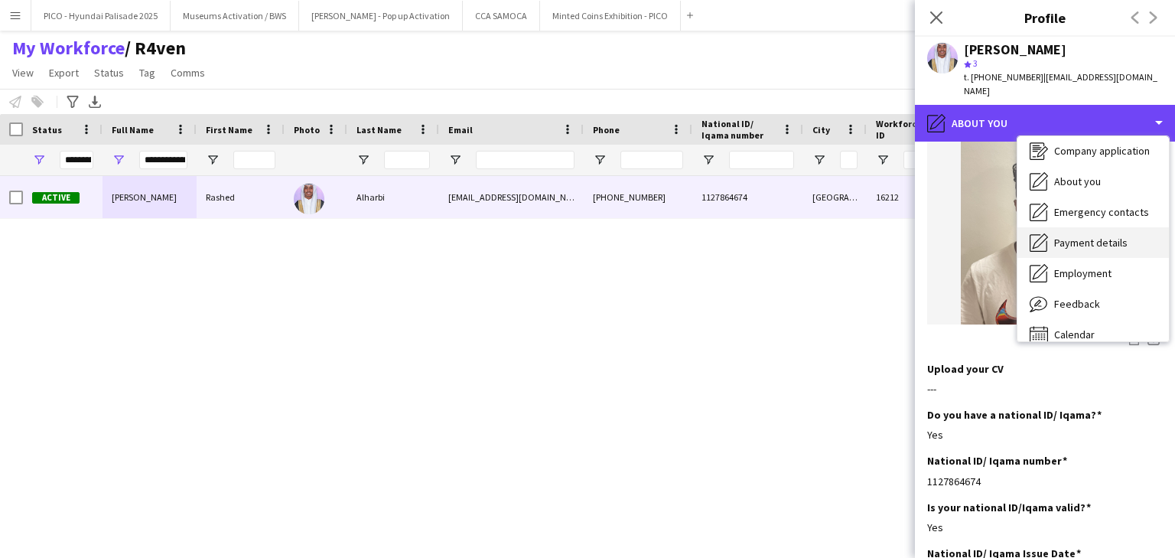
scroll to position [52, 0]
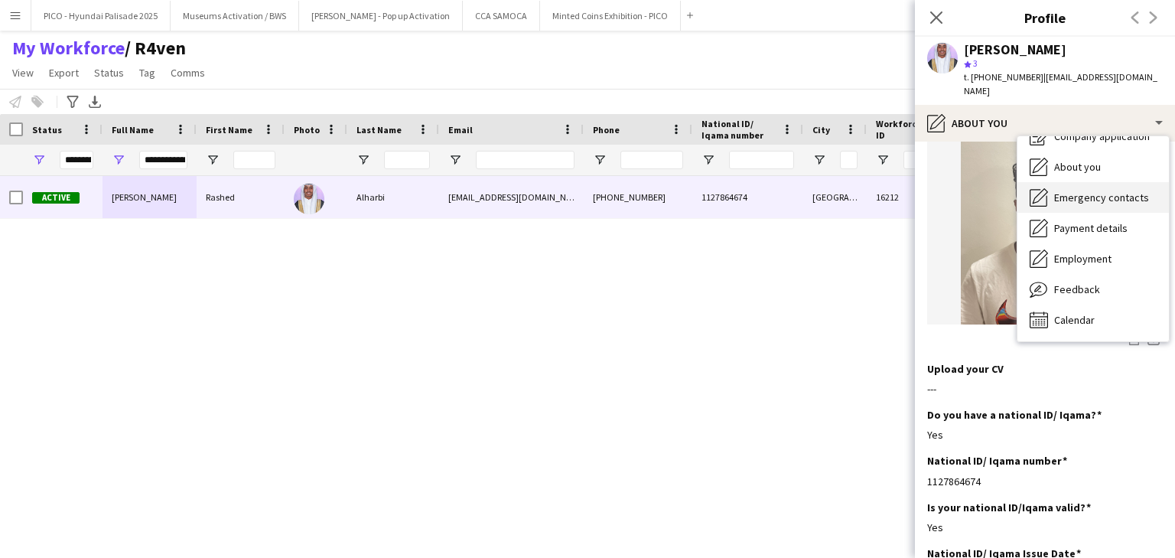
click at [1067, 190] on span "Emergency contacts" at bounding box center [1101, 197] width 95 height 14
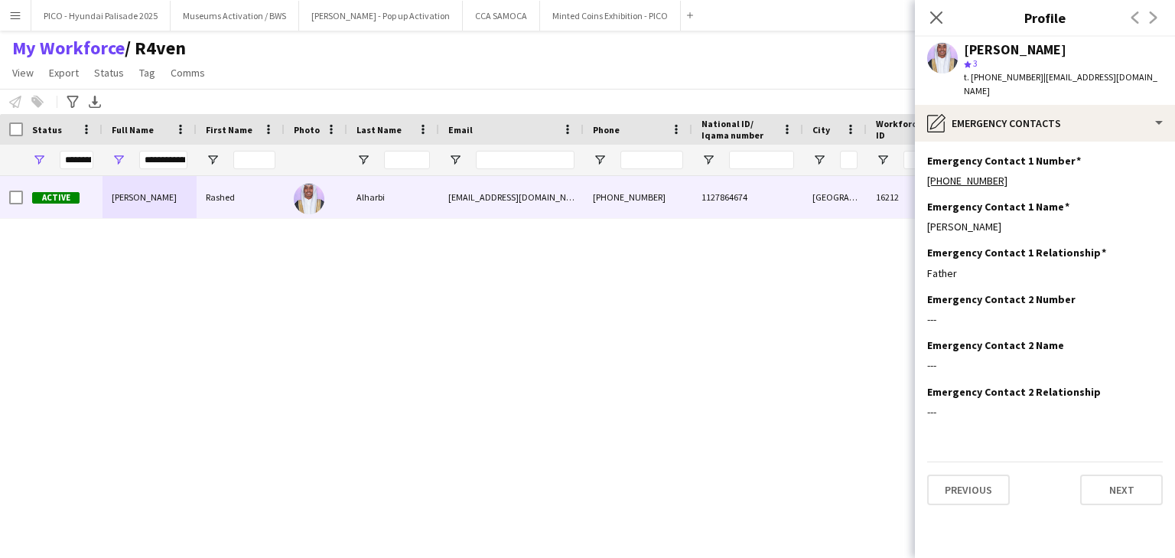
scroll to position [0, 0]
click at [990, 141] on app-section-data-types "Emergency Contact 1 Number Edit this field [PHONE_NUMBER] Emergency Contact 1 N…" at bounding box center [1045, 349] width 260 height 416
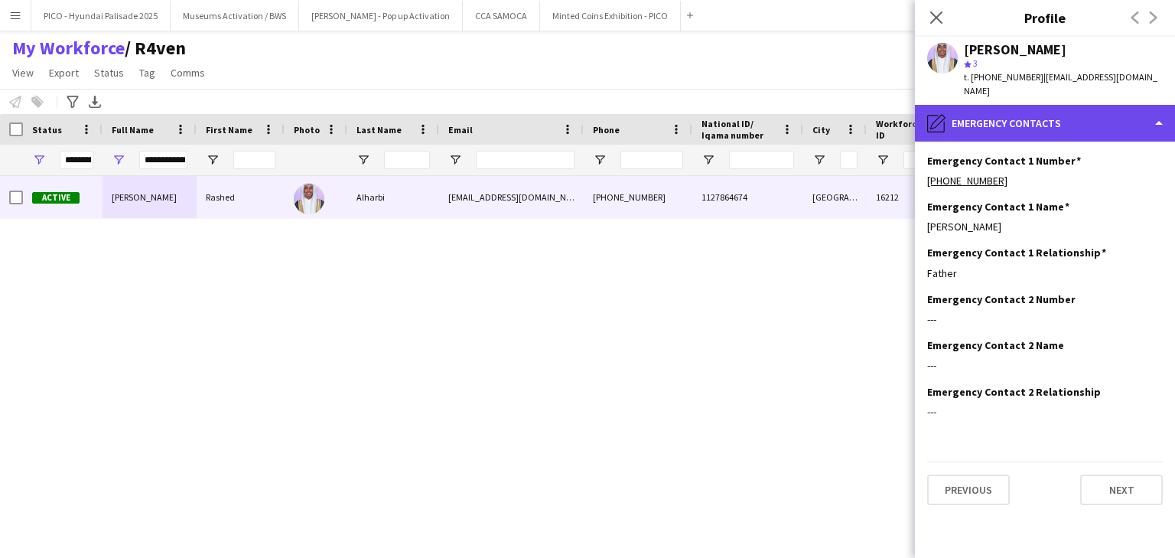
click at [1003, 109] on div "pencil4 Emergency contacts" at bounding box center [1045, 123] width 260 height 37
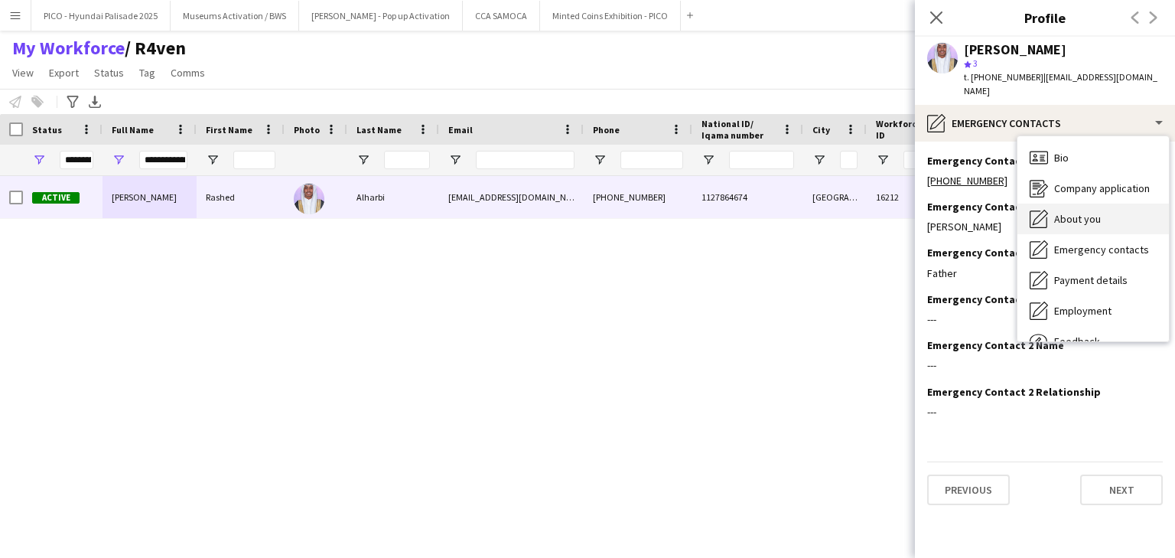
click at [1074, 156] on div "Bio Bio" at bounding box center [1092, 157] width 151 height 31
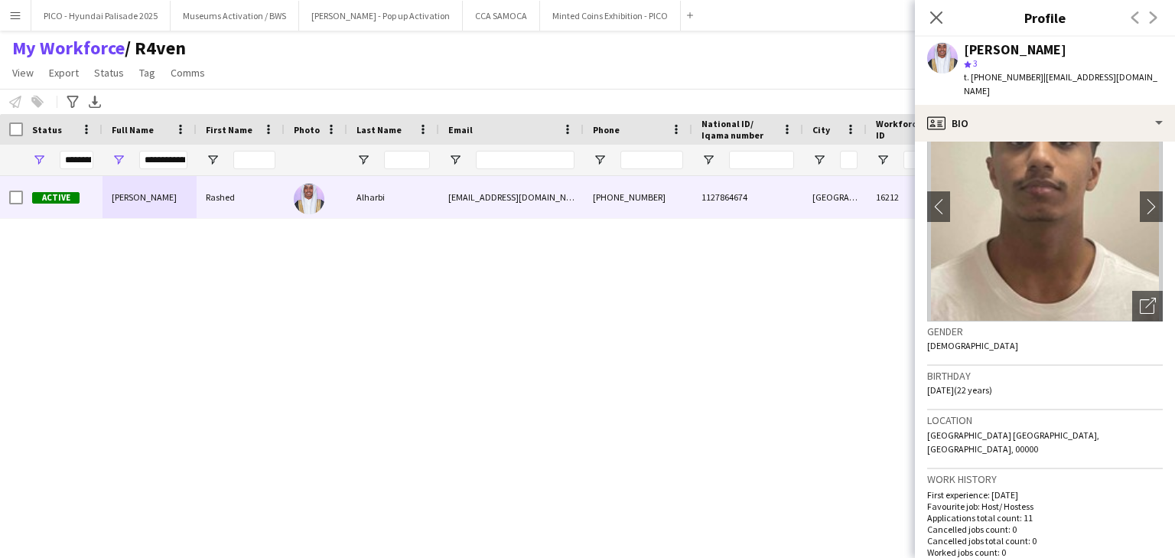
scroll to position [184, 0]
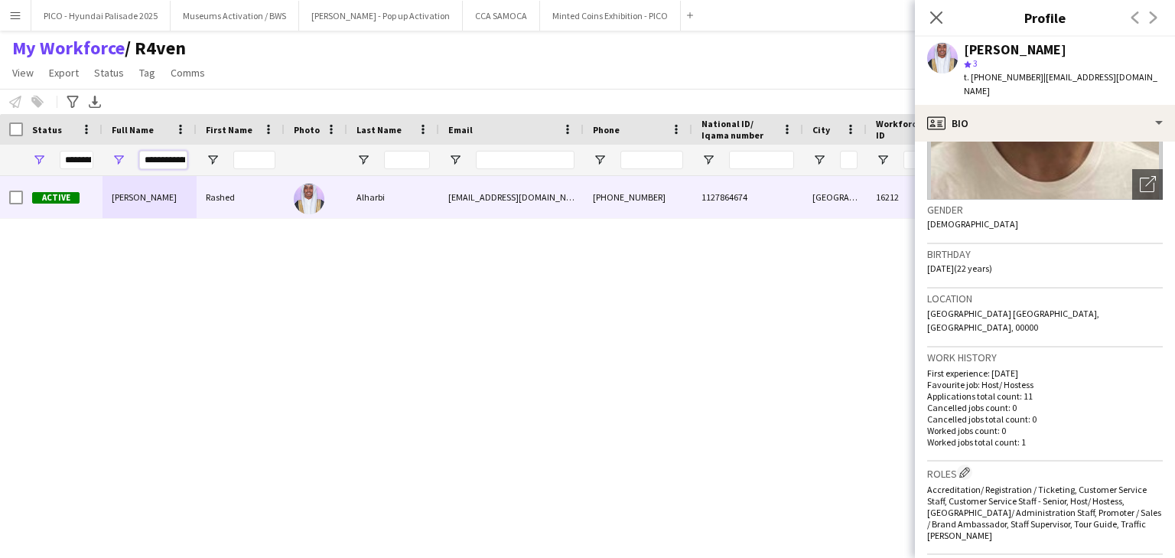
click at [153, 161] on input "**********" at bounding box center [163, 160] width 48 height 18
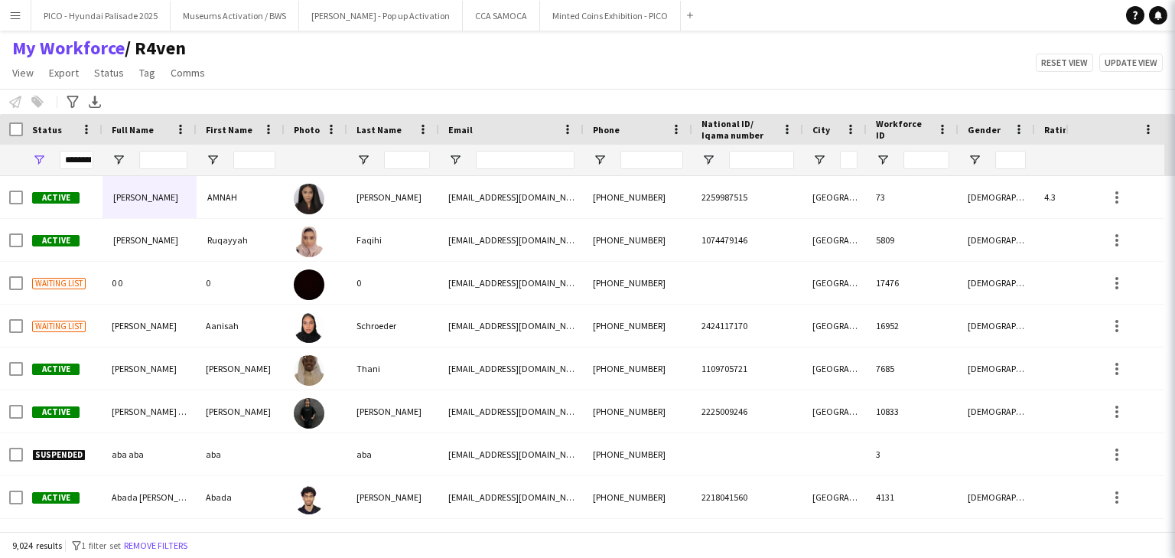
click at [569, 83] on div "My Workforce / R4ven View Views Default view R4ven New view Update view Delete …" at bounding box center [587, 63] width 1175 height 52
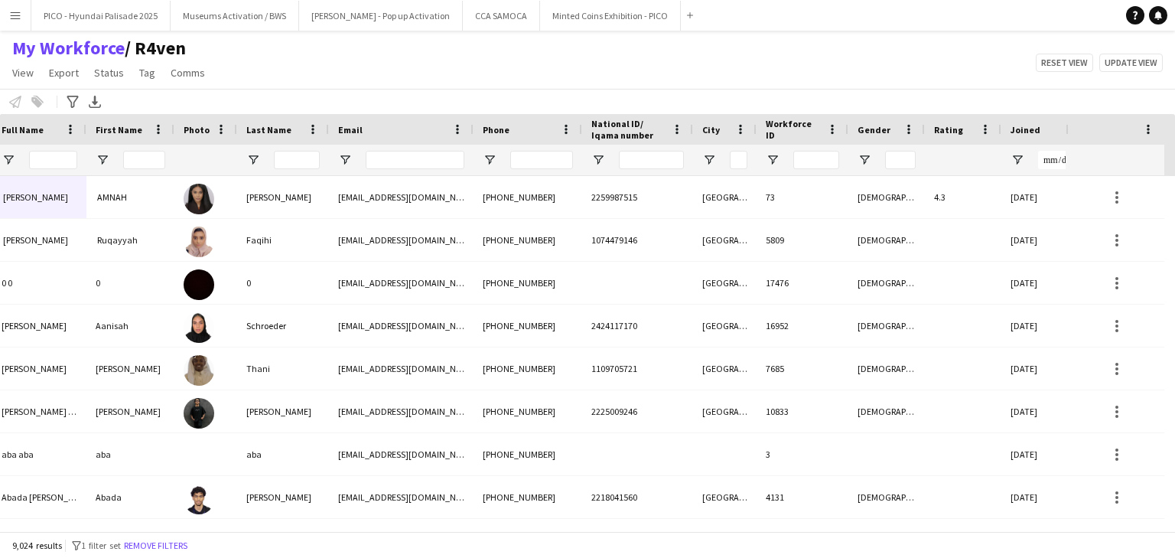
scroll to position [0, 185]
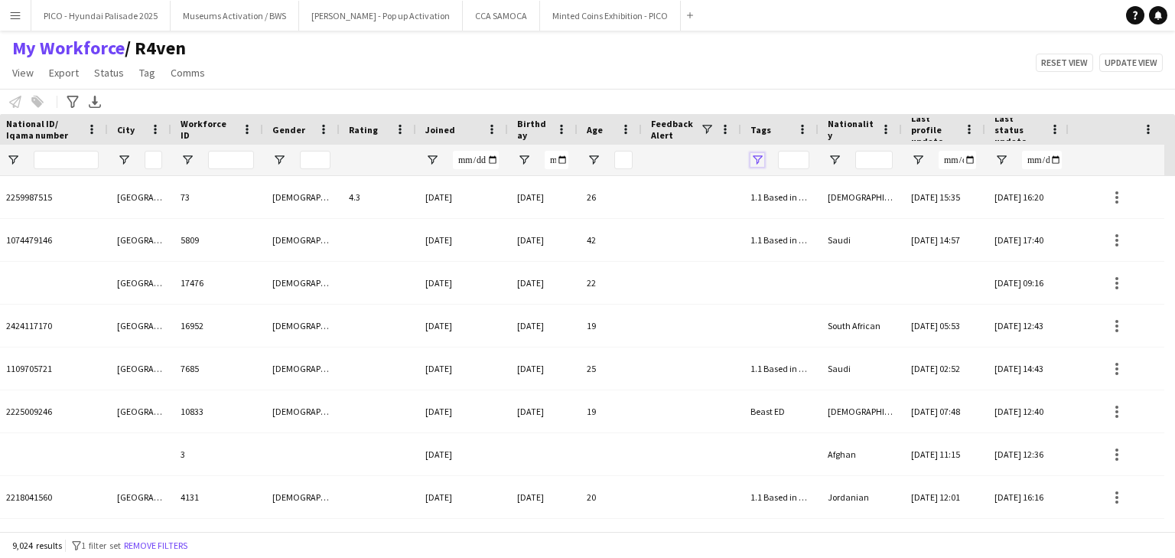
click at [753, 161] on span "Open Filter Menu" at bounding box center [757, 160] width 14 height 14
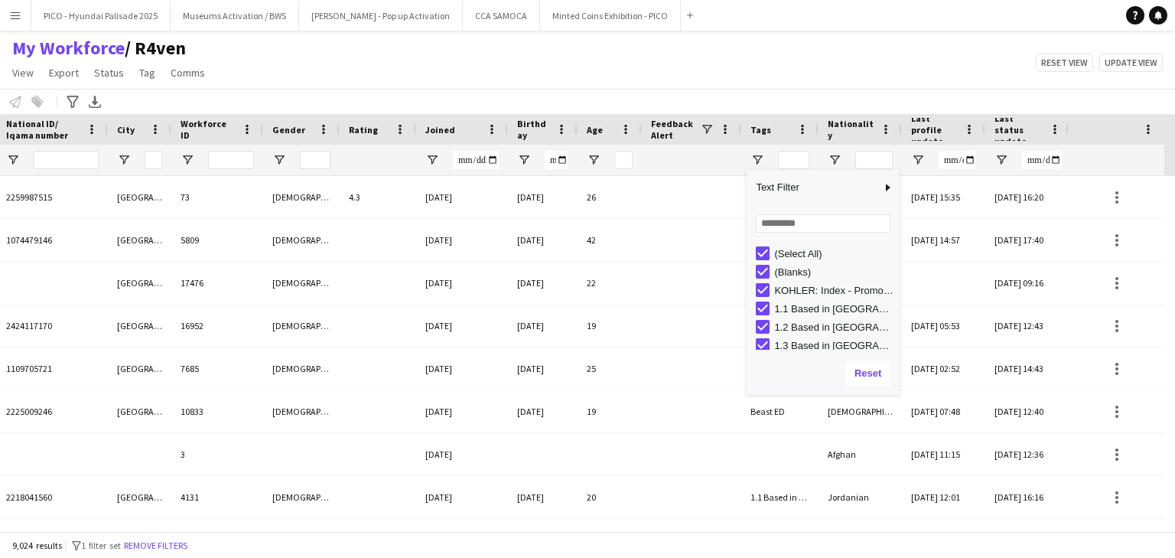
click at [762, 245] on div "(Select All)" at bounding box center [828, 253] width 144 height 18
type input "***"
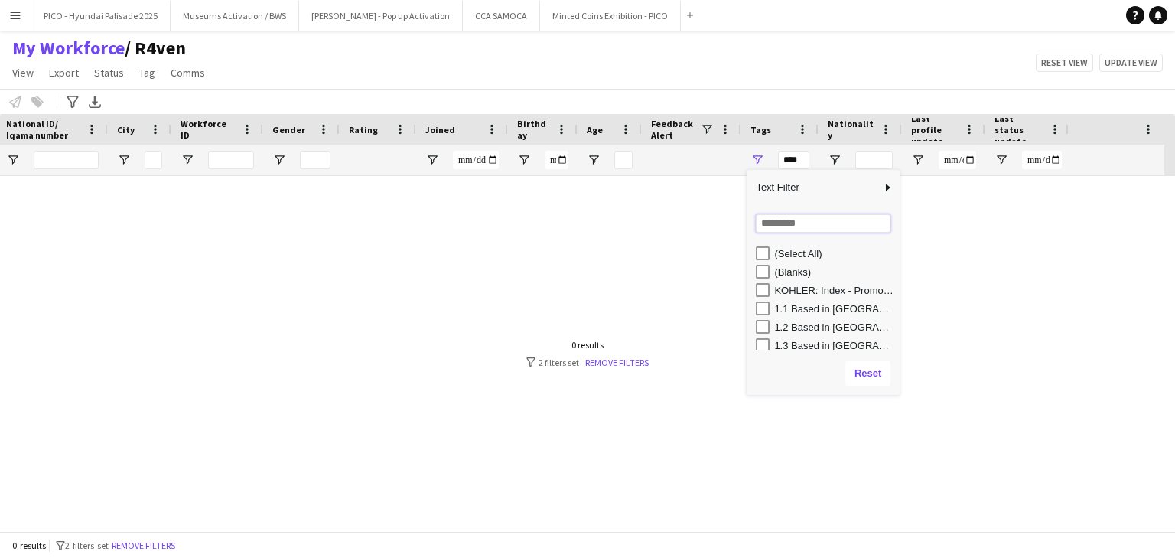
click at [774, 222] on input "Search filter values" at bounding box center [823, 223] width 135 height 18
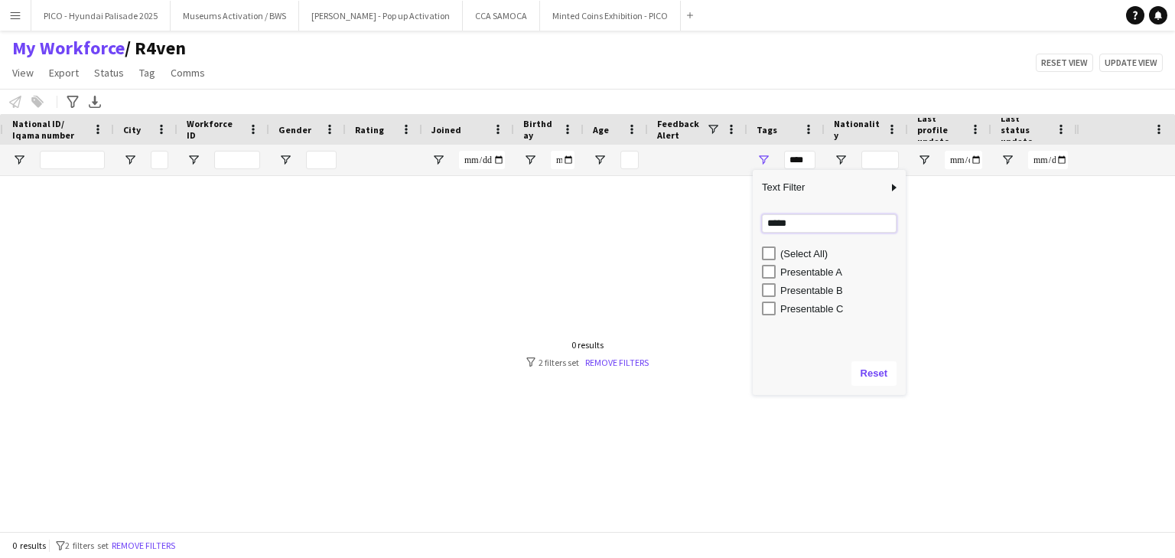
type input "*****"
click at [777, 269] on div "Presentable A" at bounding box center [834, 271] width 144 height 18
type input "**********"
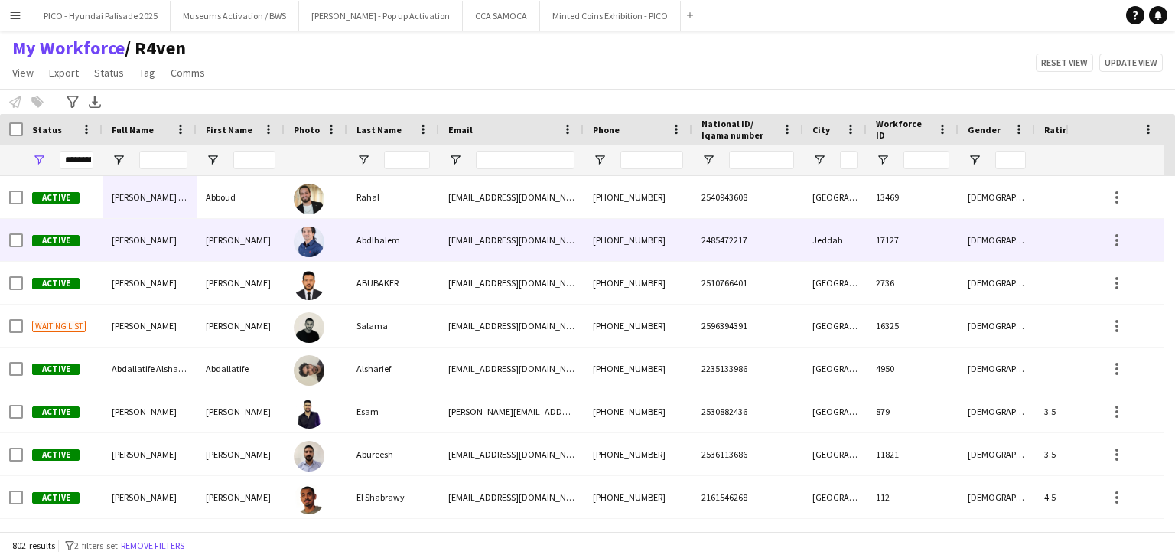
click at [205, 246] on div "[PERSON_NAME]" at bounding box center [241, 240] width 88 height 42
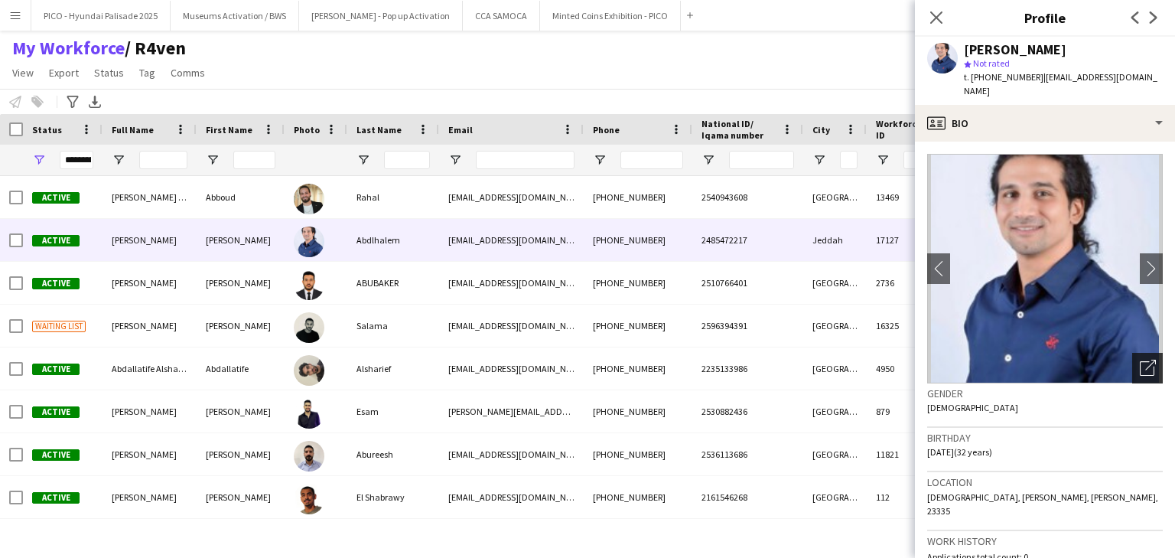
click at [1140, 359] on icon "Open photos pop-in" at bounding box center [1148, 367] width 16 height 16
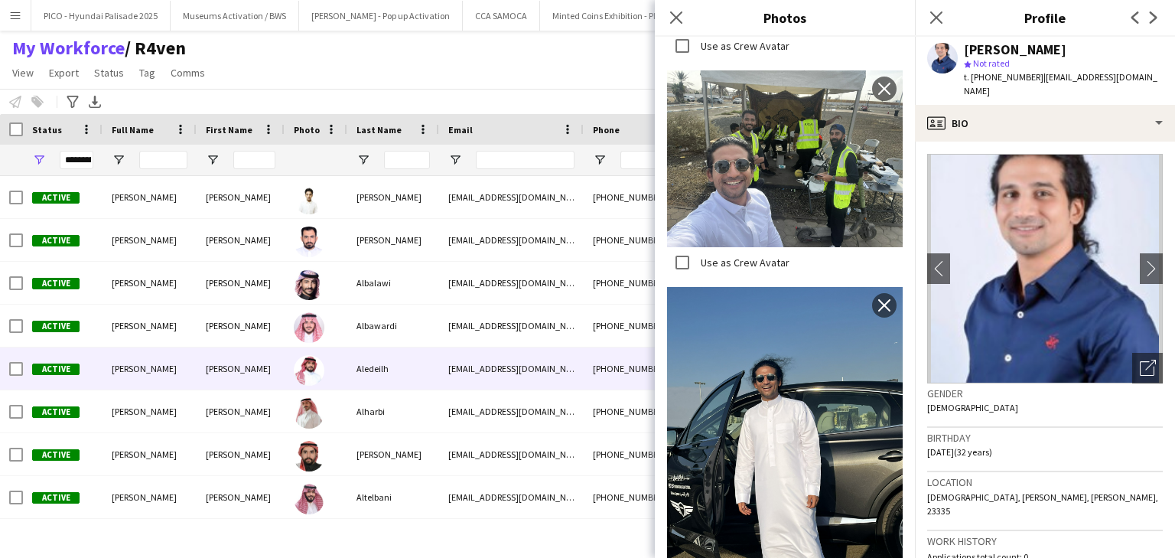
click at [371, 386] on div "Aledeilh" at bounding box center [393, 368] width 92 height 42
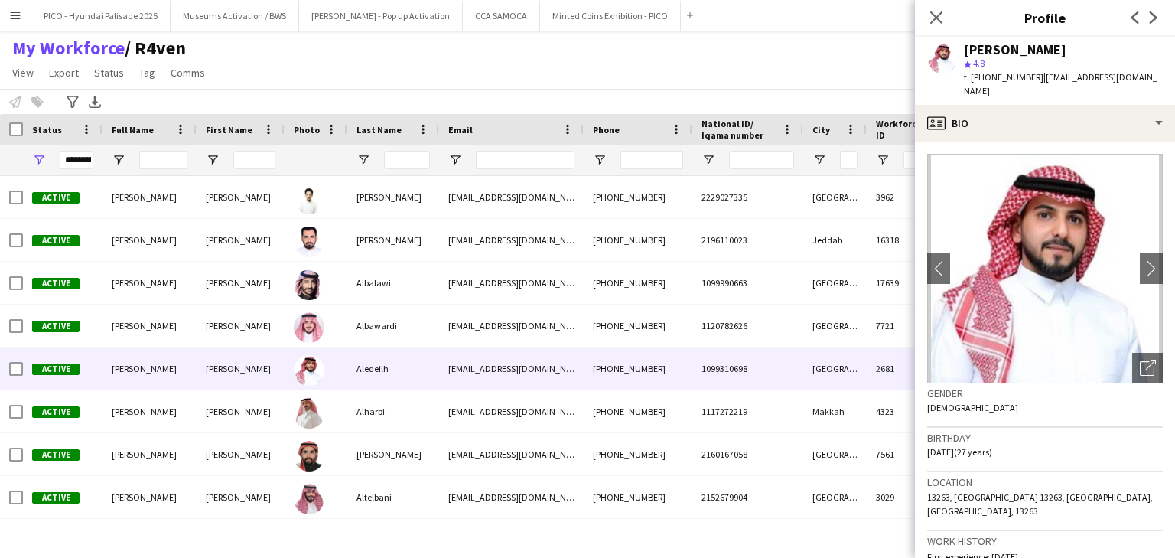
click at [1155, 353] on app-crew-profile-bio "chevron-left chevron-right Open photos pop-in Gender [DEMOGRAPHIC_DATA] Birthda…" at bounding box center [1045, 349] width 260 height 416
click at [1144, 359] on icon "Open photos pop-in" at bounding box center [1148, 367] width 16 height 16
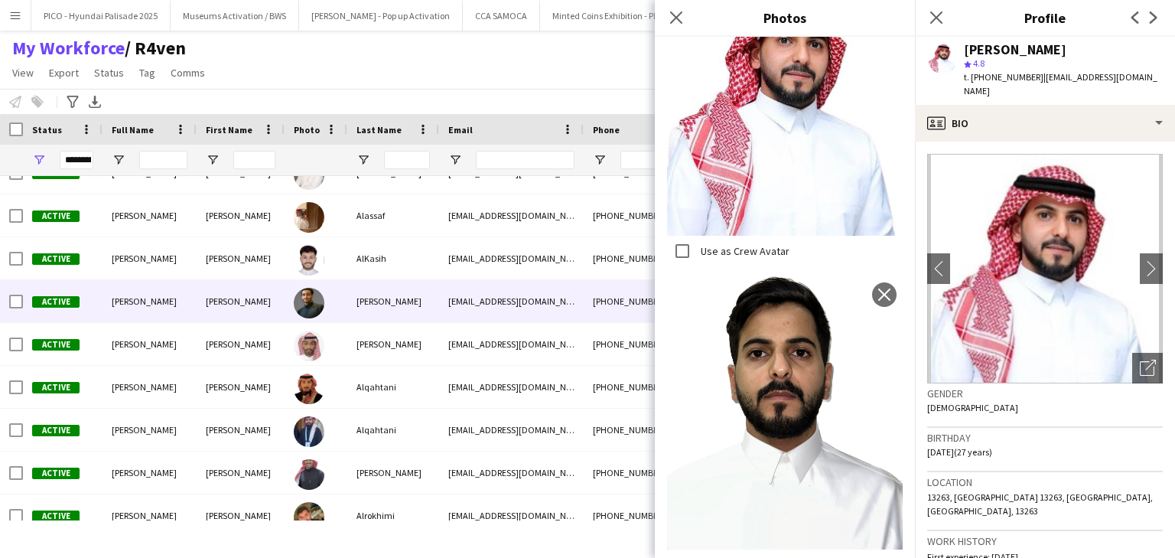
click at [289, 306] on div at bounding box center [316, 301] width 63 height 42
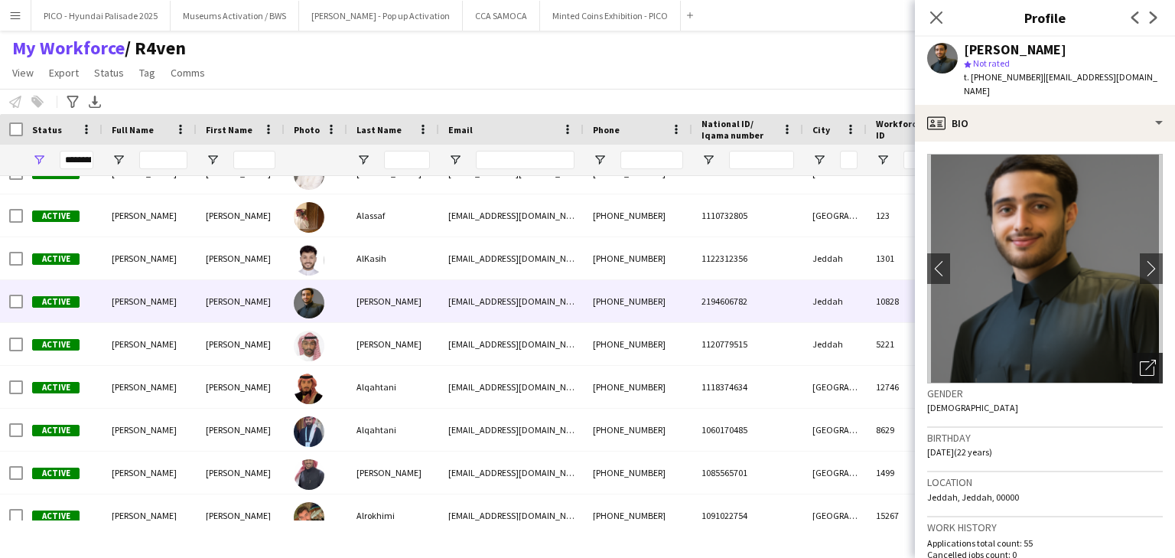
click at [1132, 369] on div "Open photos pop-in" at bounding box center [1147, 368] width 31 height 31
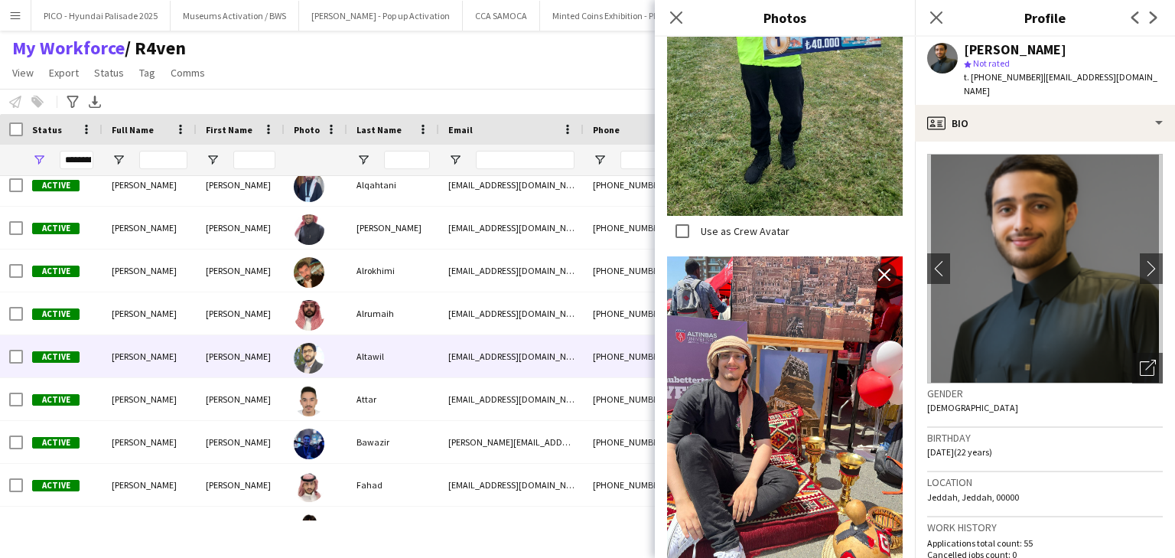
click at [284, 358] on div "[PERSON_NAME]" at bounding box center [241, 356] width 88 height 42
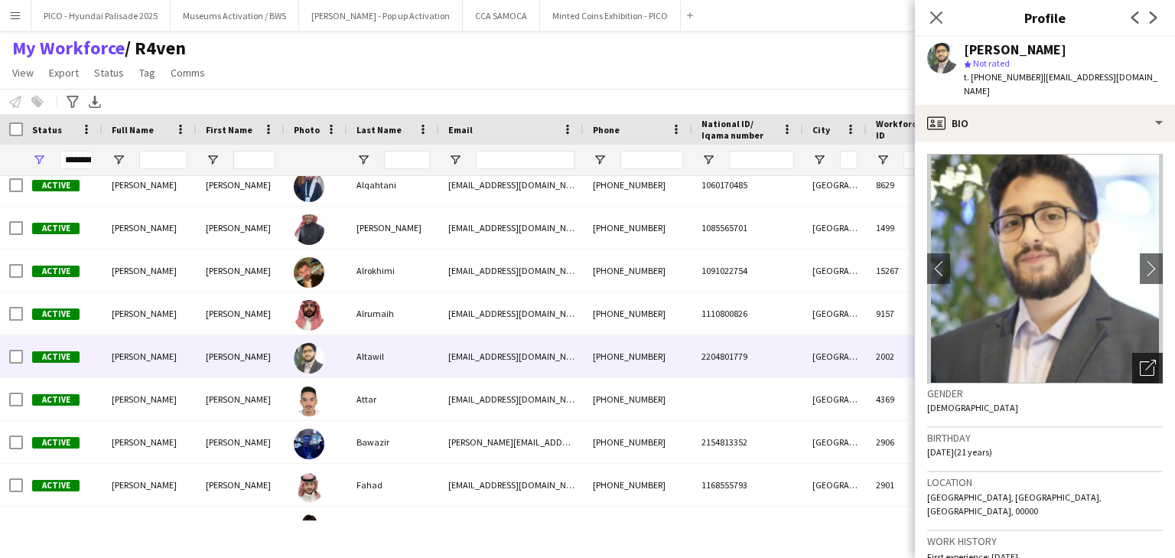
click at [1140, 359] on icon "Open photos pop-in" at bounding box center [1148, 367] width 16 height 16
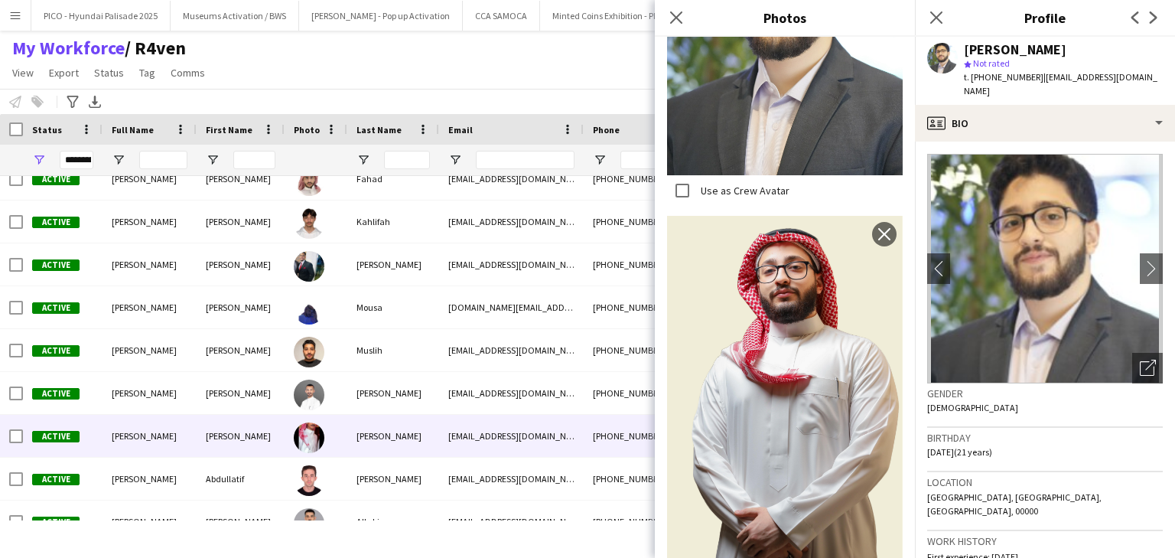
click at [377, 440] on div "[PERSON_NAME]" at bounding box center [393, 436] width 92 height 42
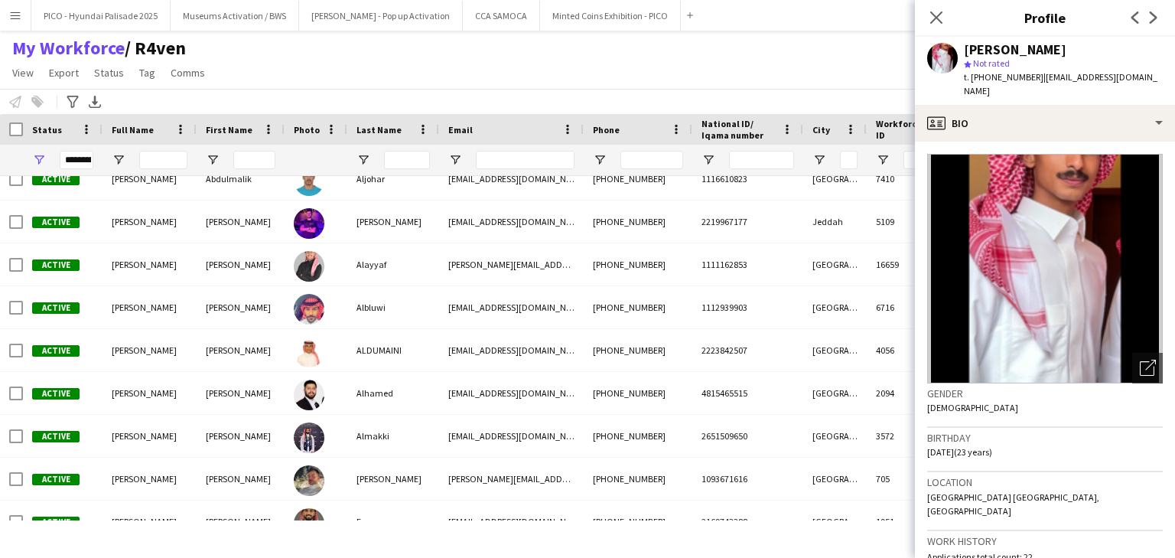
click at [642, 41] on div "My Workforce / R4ven View Views Default view R4ven New view Update view Delete …" at bounding box center [587, 63] width 1175 height 52
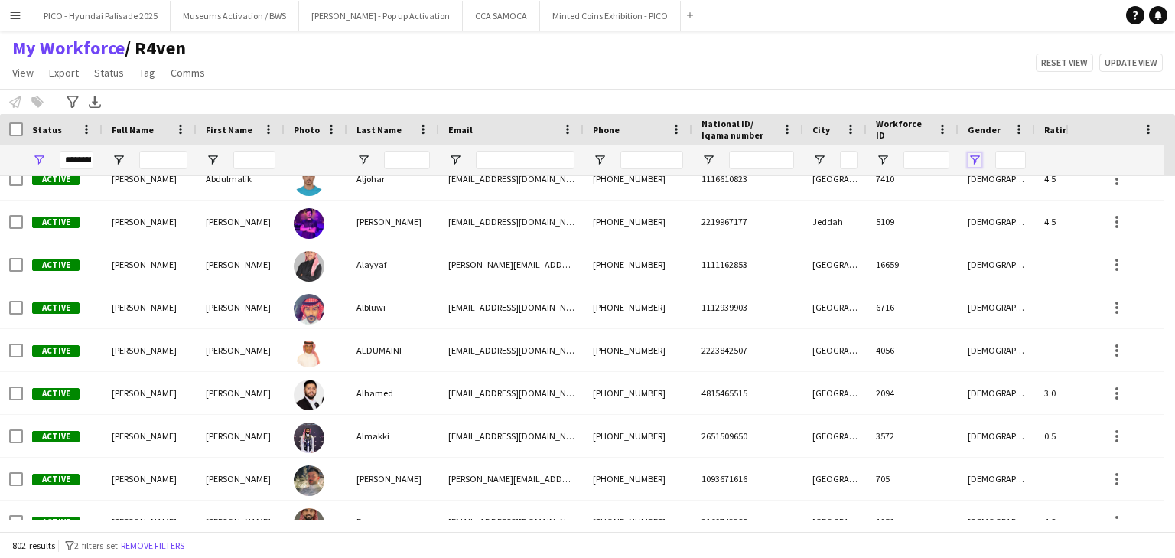
click at [970, 157] on span "Open Filter Menu" at bounding box center [974, 160] width 14 height 14
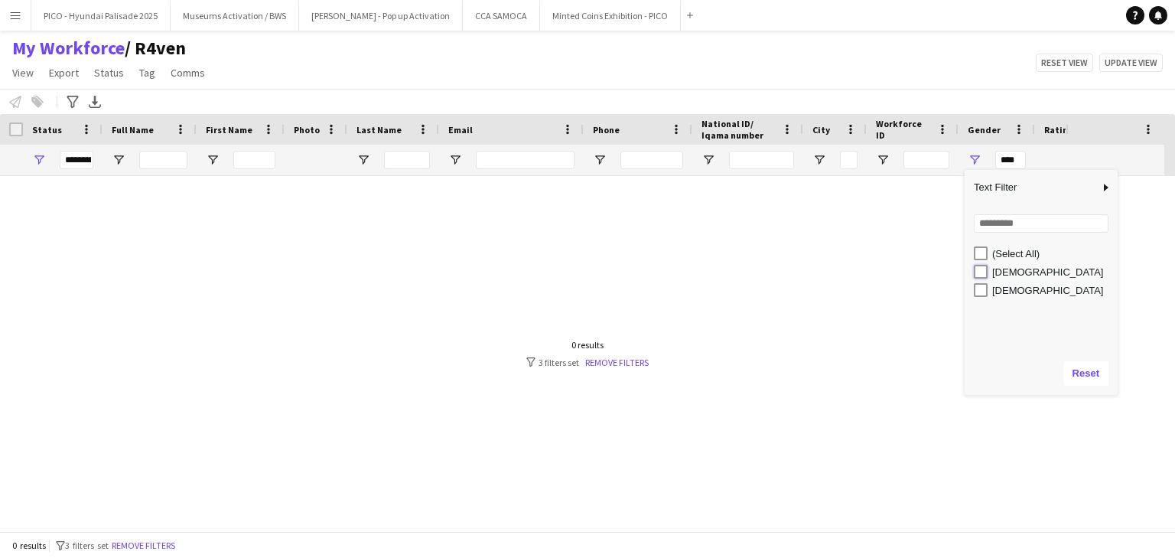
type input "**********"
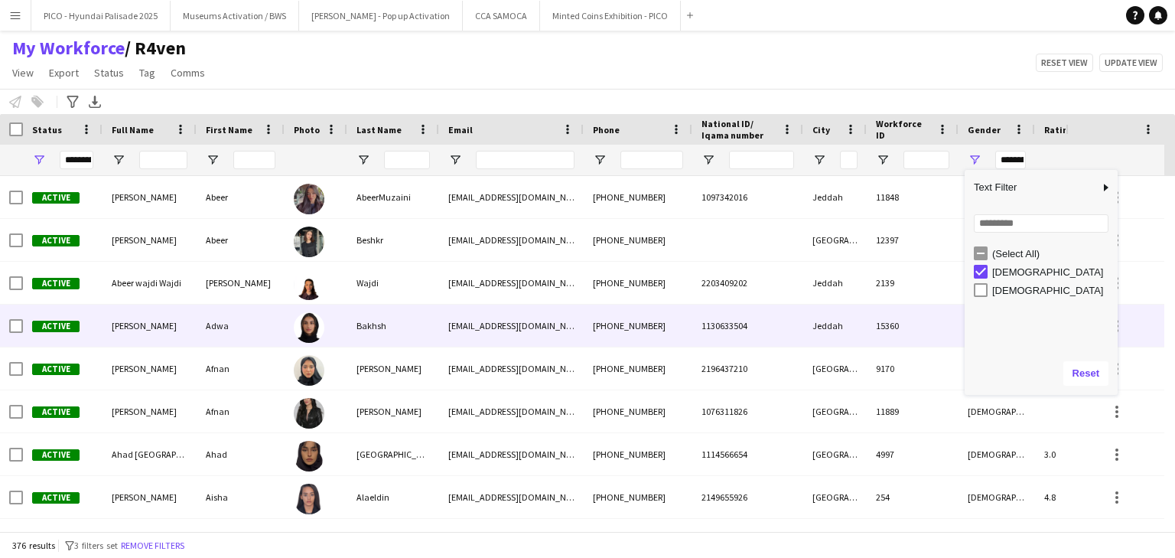
click at [267, 327] on div "Adwa" at bounding box center [241, 325] width 88 height 42
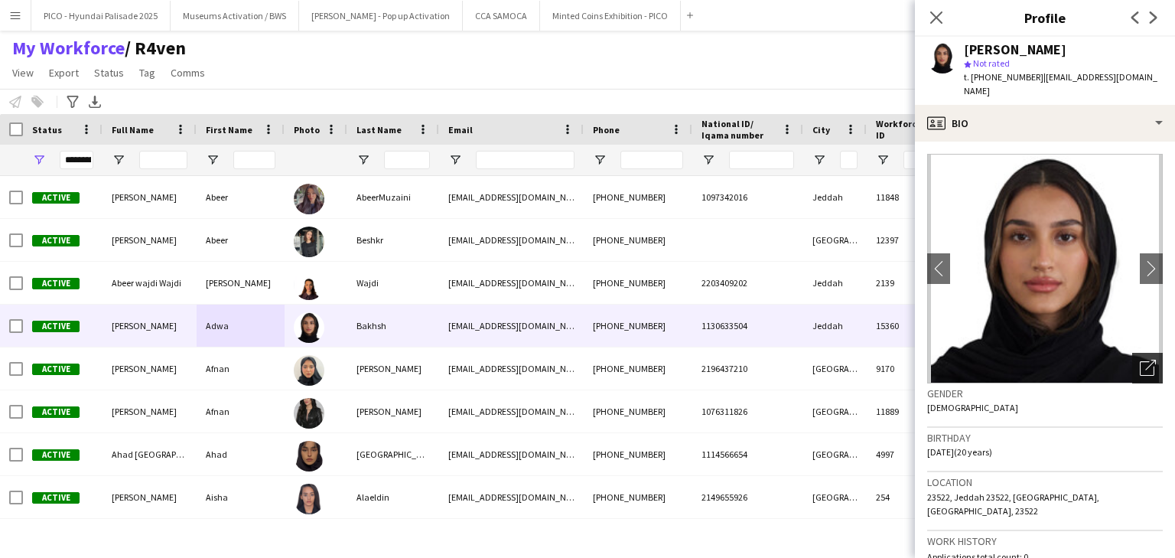
click at [1140, 359] on icon "Open photos pop-in" at bounding box center [1148, 367] width 16 height 16
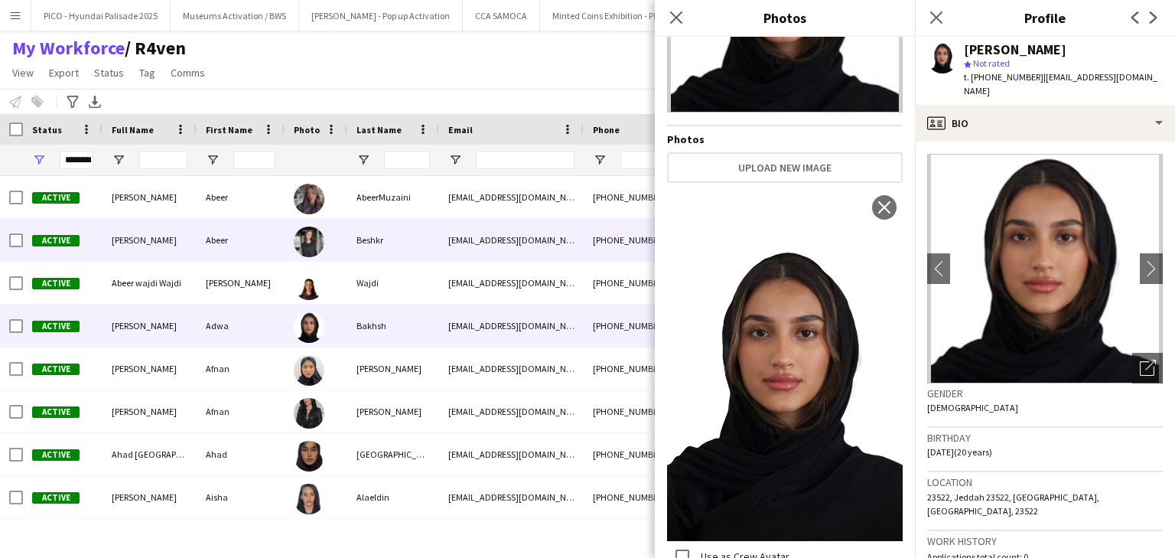
click at [381, 239] on div "Beshkr" at bounding box center [393, 240] width 92 height 42
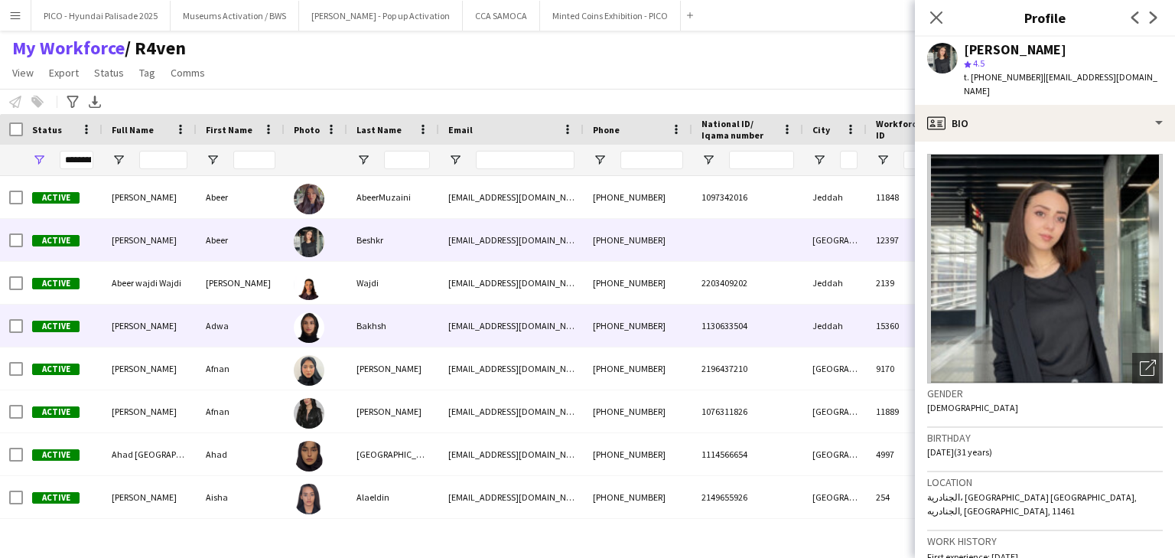
click at [464, 311] on div "[EMAIL_ADDRESS][DOMAIN_NAME]" at bounding box center [511, 325] width 145 height 42
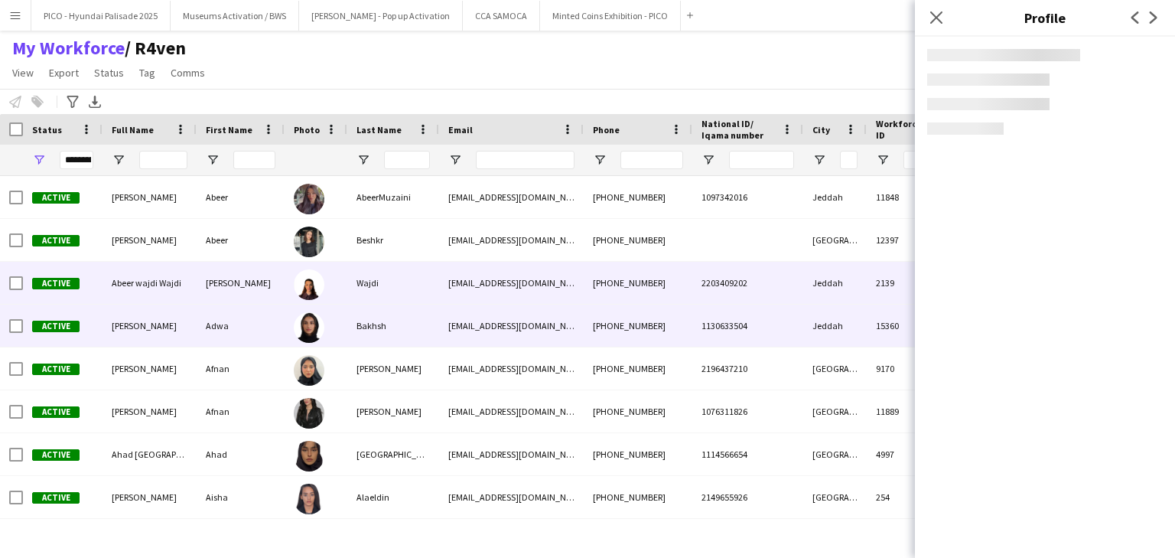
click at [463, 283] on div "[EMAIL_ADDRESS][DOMAIN_NAME]" at bounding box center [511, 283] width 145 height 42
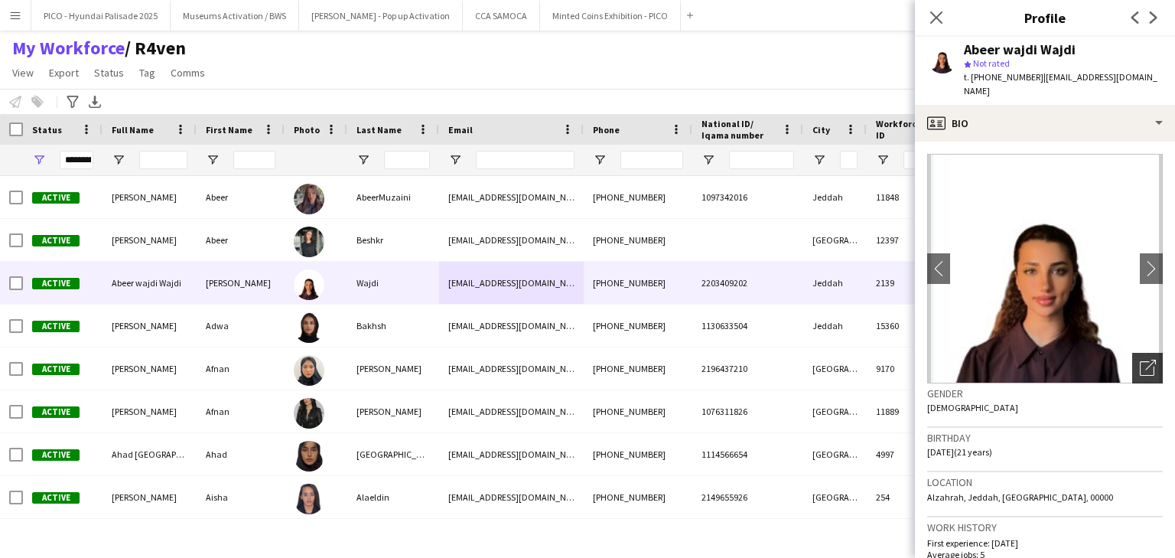
click at [1147, 356] on div "Open photos pop-in" at bounding box center [1147, 368] width 31 height 31
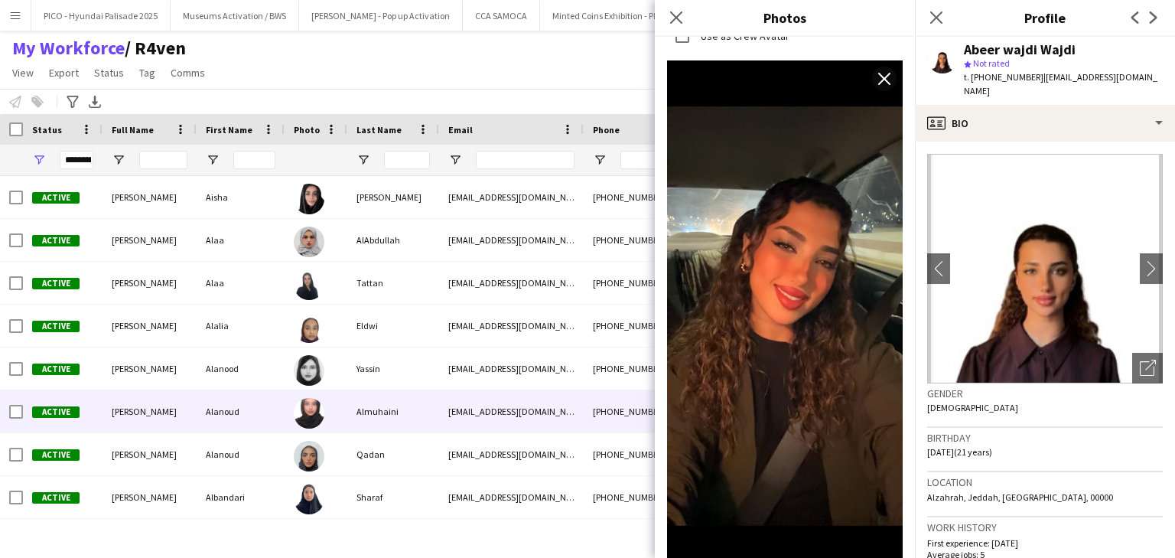
click at [339, 401] on div at bounding box center [316, 411] width 63 height 42
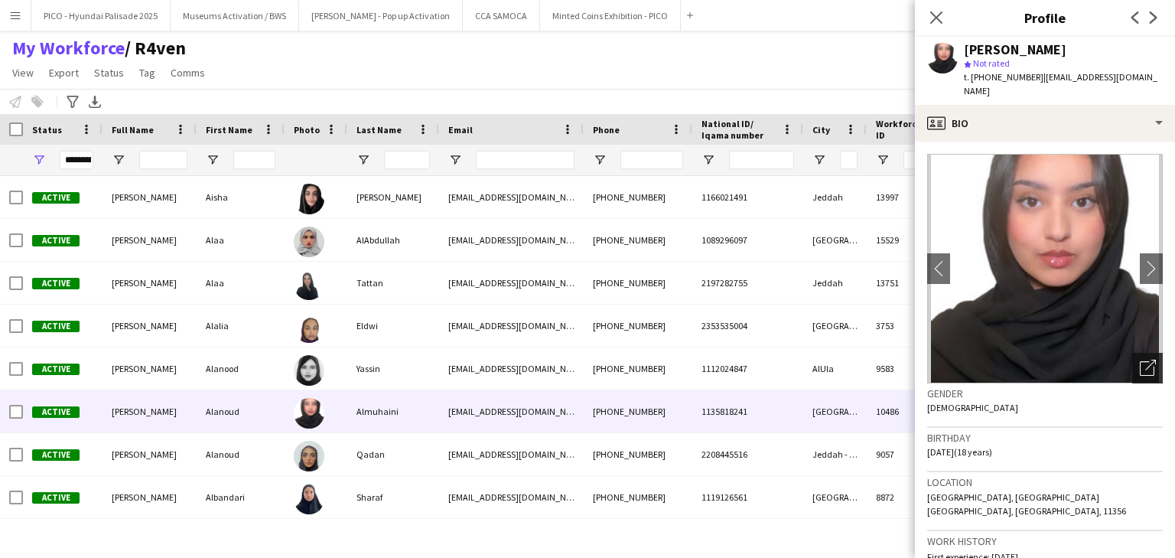
click at [1140, 361] on icon at bounding box center [1147, 368] width 15 height 15
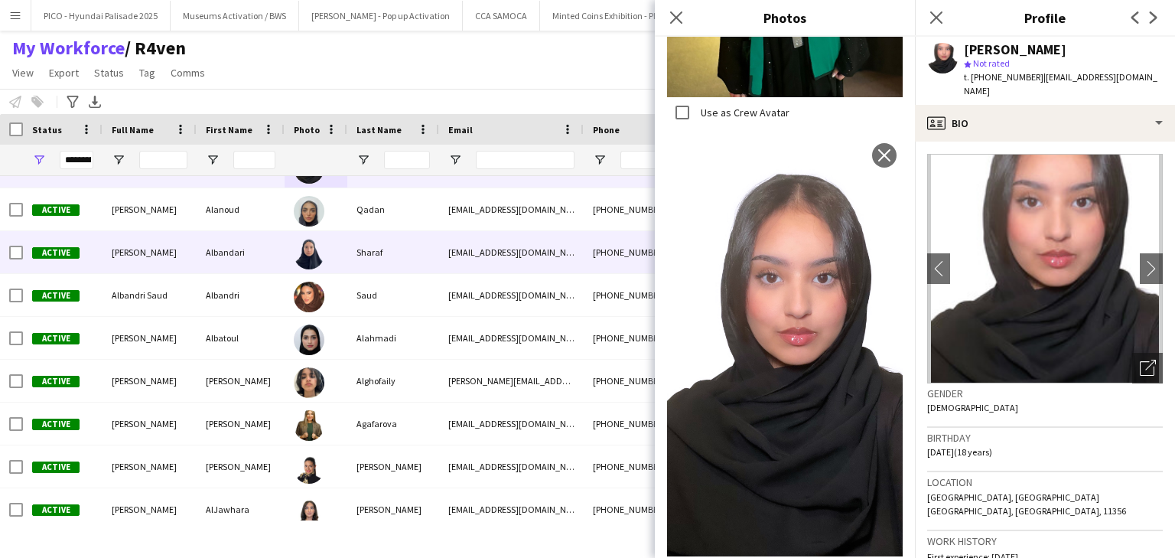
click at [363, 262] on div "Sharaf" at bounding box center [393, 252] width 92 height 42
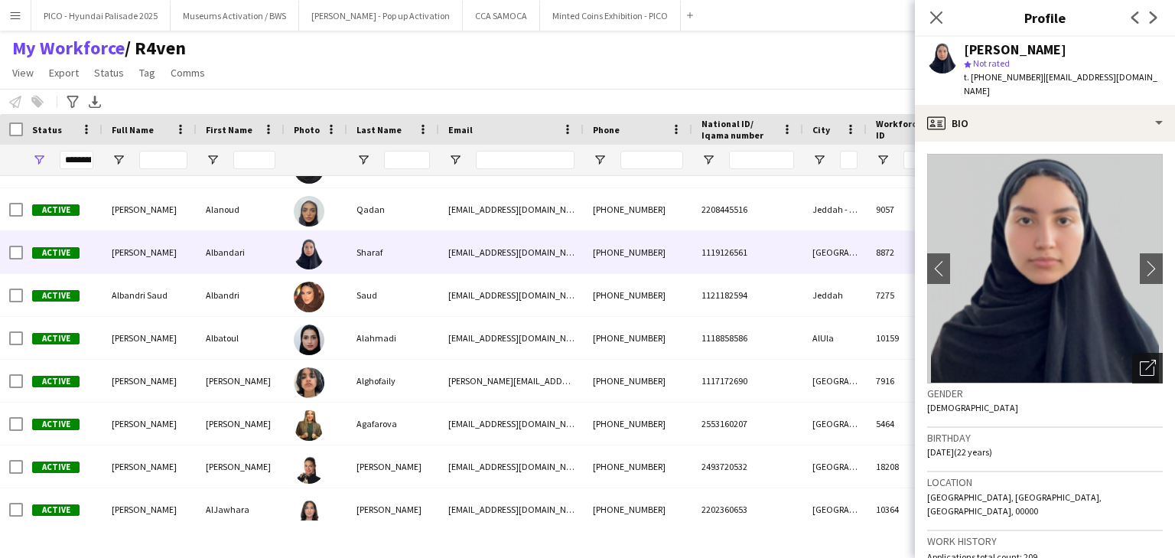
click at [1135, 363] on div "Open photos pop-in" at bounding box center [1147, 368] width 31 height 31
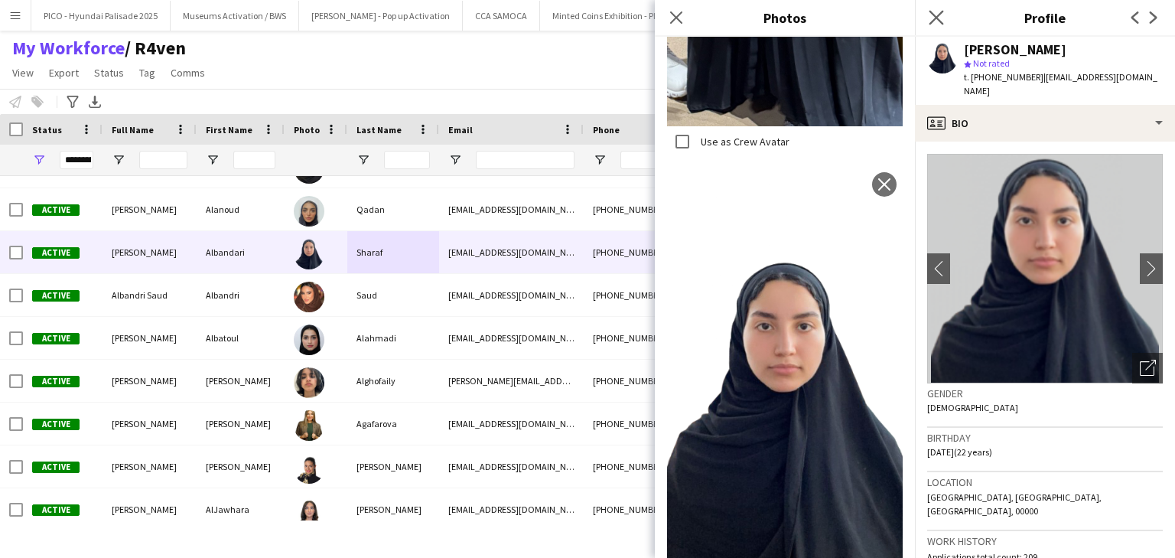
click at [936, 9] on app-icon "Close pop-in" at bounding box center [936, 18] width 22 height 22
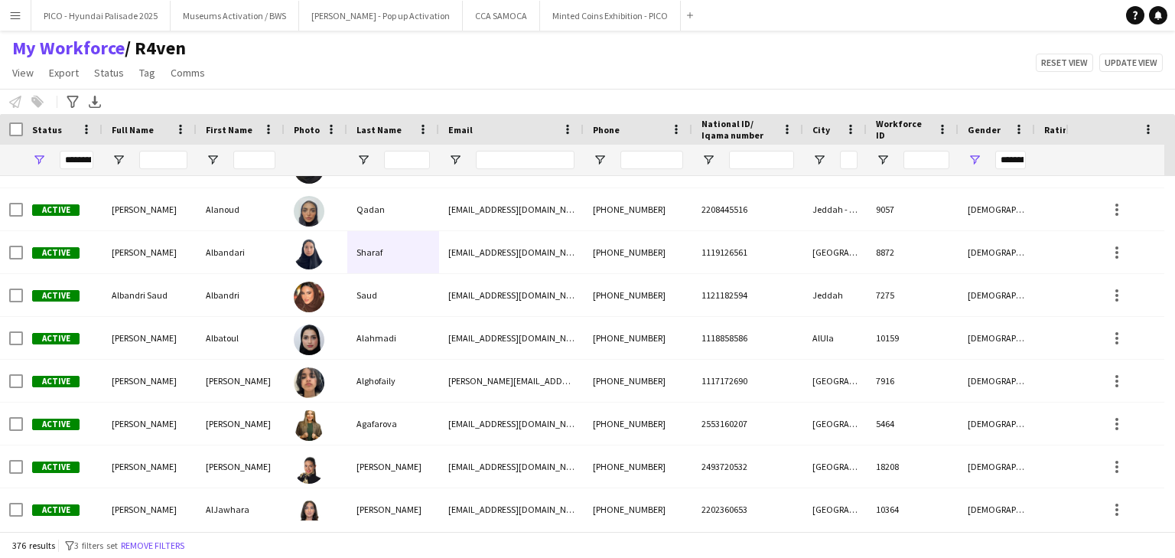
click at [543, 57] on div "My Workforce / R4ven View Views Default view R4ven New view Update view Delete …" at bounding box center [587, 63] width 1175 height 52
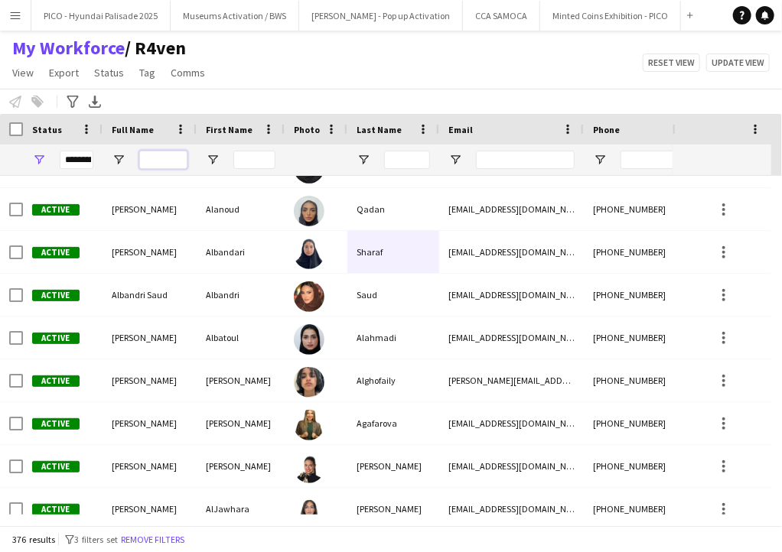
click at [177, 160] on input "Full Name Filter Input" at bounding box center [163, 160] width 48 height 18
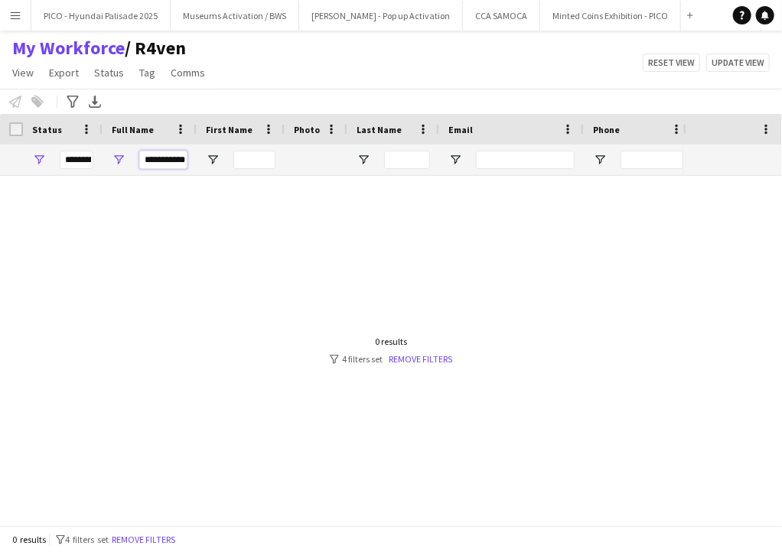
scroll to position [0, 3]
click at [148, 164] on input "**********" at bounding box center [163, 160] width 48 height 18
type input "**********"
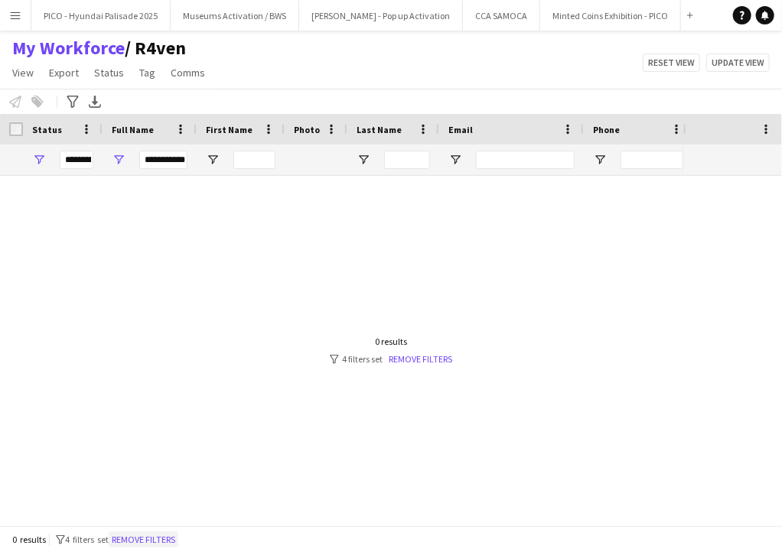
click at [168, 545] on button "Remove filters" at bounding box center [144, 540] width 70 height 17
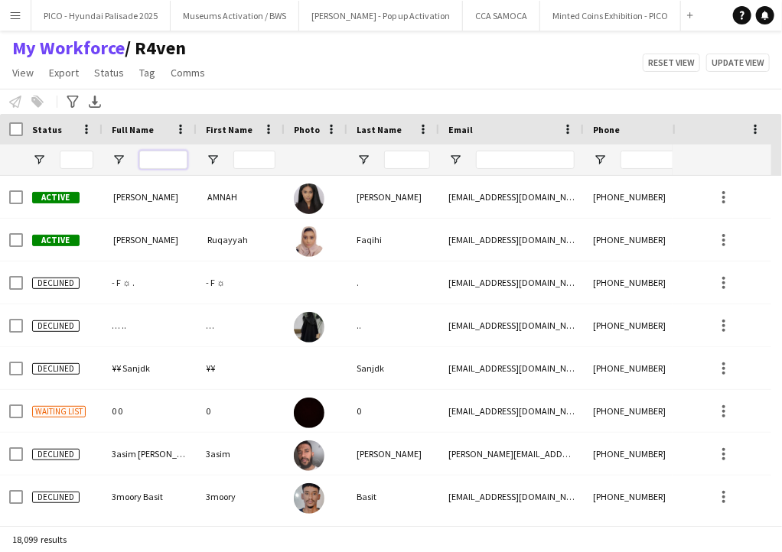
click at [180, 157] on input "Full Name Filter Input" at bounding box center [163, 160] width 48 height 18
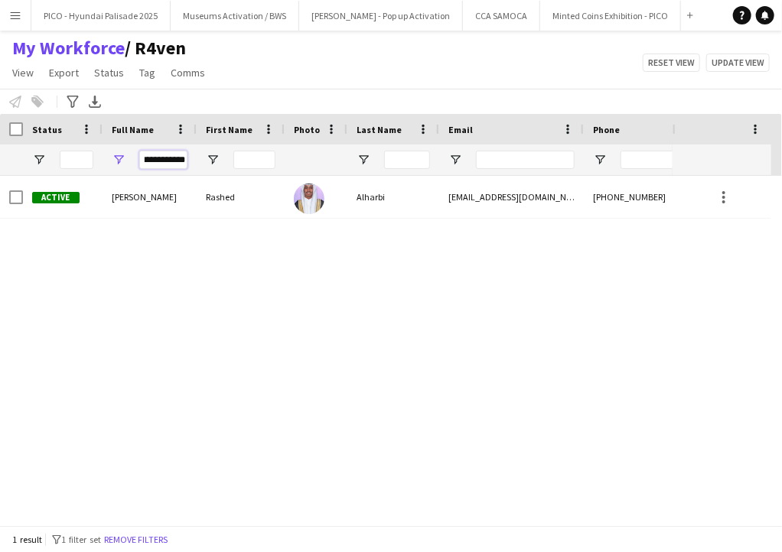
type input "**********"
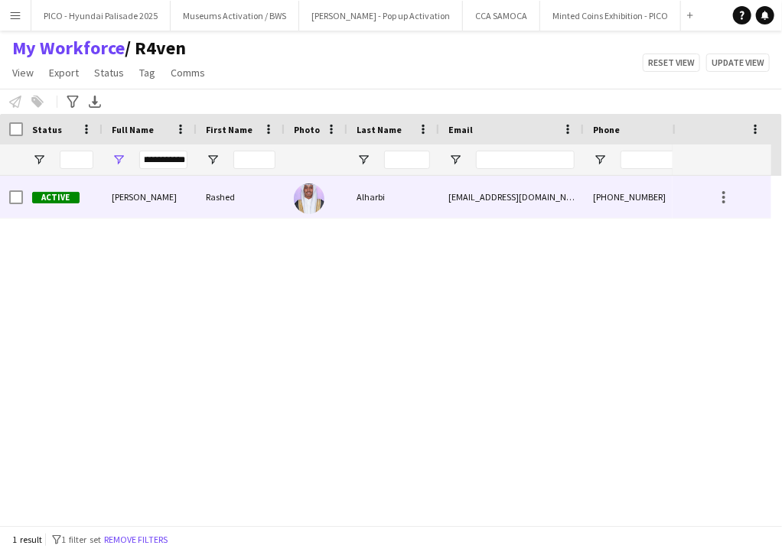
click at [165, 207] on div "[PERSON_NAME]" at bounding box center [149, 197] width 94 height 42
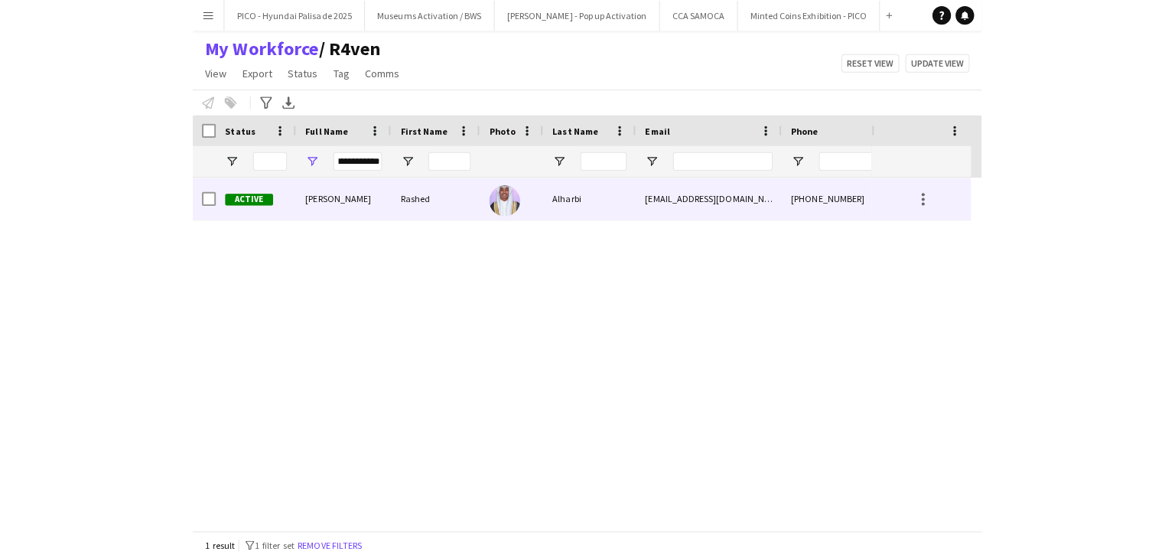
scroll to position [0, 0]
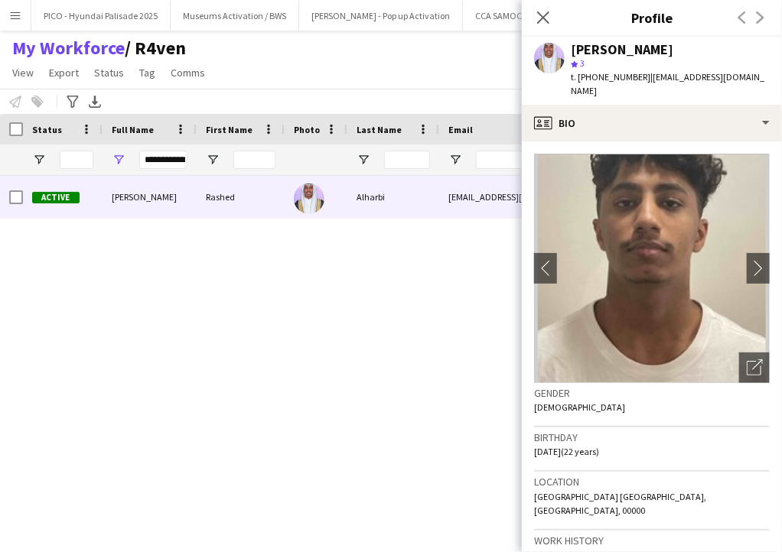
click at [659, 79] on span "| [EMAIL_ADDRESS][DOMAIN_NAME]" at bounding box center [667, 83] width 193 height 25
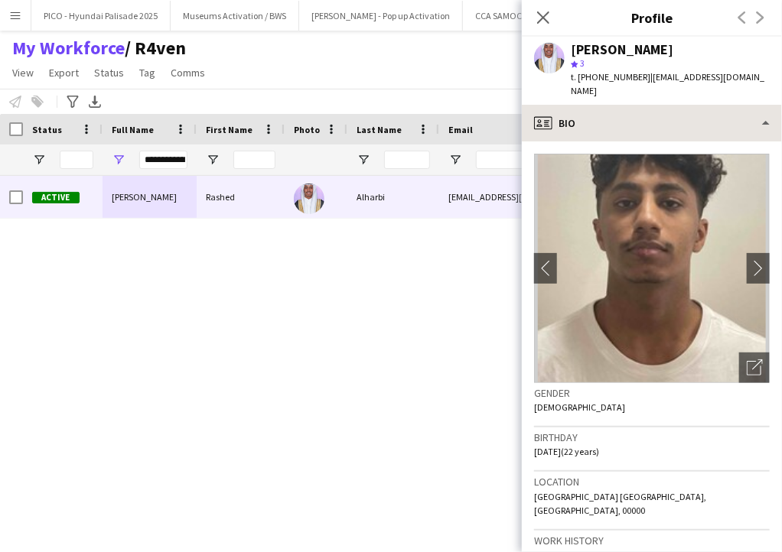
drag, startPoint x: 659, startPoint y: 79, endPoint x: 734, endPoint y: 90, distance: 75.8
click at [734, 90] on app-crew-profile "Close pop-in Profile Previous Next [PERSON_NAME] star 3 t. [PHONE_NUMBER] | [EM…" at bounding box center [652, 276] width 260 height 552
copy app-crew-profile "[EMAIL_ADDRESS][DOMAIN_NAME] profile Bio"
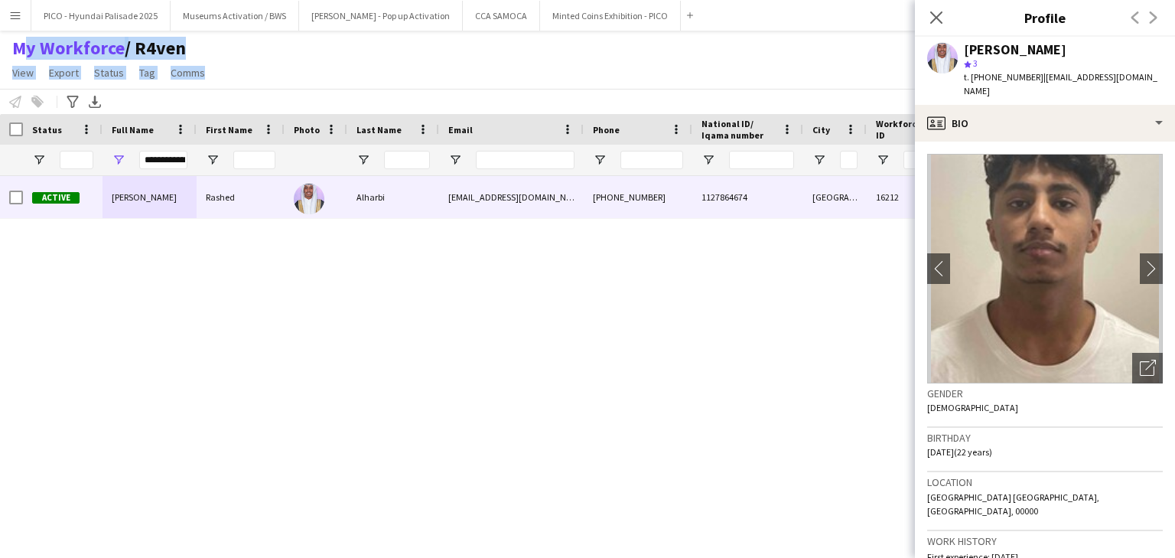
drag, startPoint x: 279, startPoint y: 70, endPoint x: 177, endPoint y: 49, distance: 104.5
click at [3, 50] on div "My Workforce / R4ven View Views Default view R4ven New view Update view Delete …" at bounding box center [587, 63] width 1175 height 52
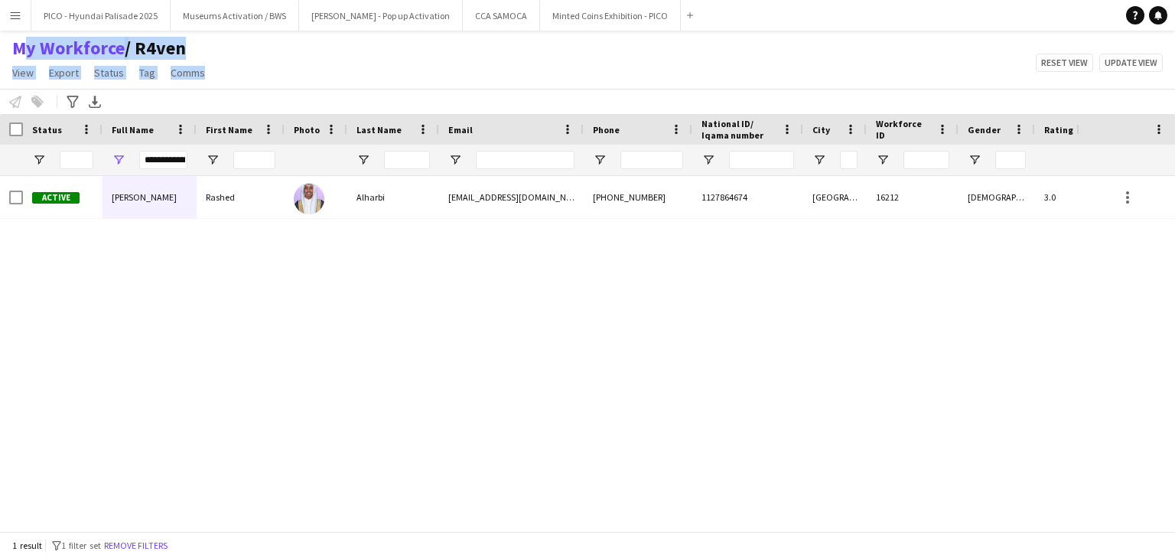
click at [213, 86] on app-page-menu "View Views Default view R4ven New view Update view Delete view Edit name Custom…" at bounding box center [110, 74] width 220 height 29
drag, startPoint x: 211, startPoint y: 80, endPoint x: 2, endPoint y: 52, distance: 210.6
click at [2, 52] on div "My Workforce / R4ven View Views Default view R4ven New view Update view Delete …" at bounding box center [110, 63] width 220 height 52
click at [252, 58] on div "My Workforce / R4ven View Views Default view R4ven New view Update view Delete …" at bounding box center [587, 63] width 1175 height 52
click at [421, 52] on div "My Workforce / R4ven View Views Default view R4ven New view Update view Delete …" at bounding box center [587, 63] width 1175 height 52
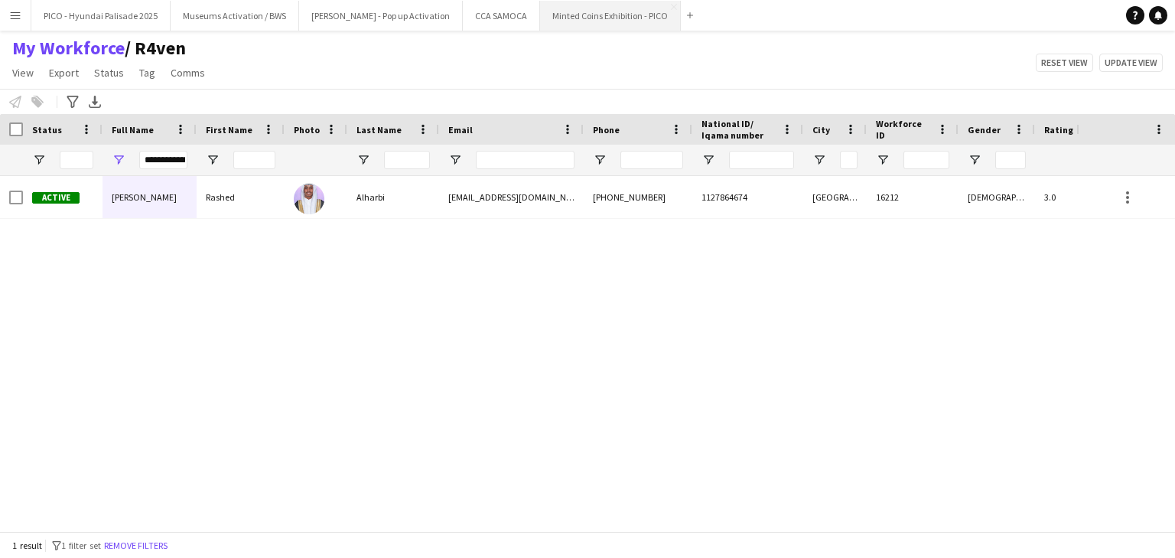
click at [540, 20] on button "Minted Coins Exhibition - PICO Close" at bounding box center [610, 16] width 141 height 30
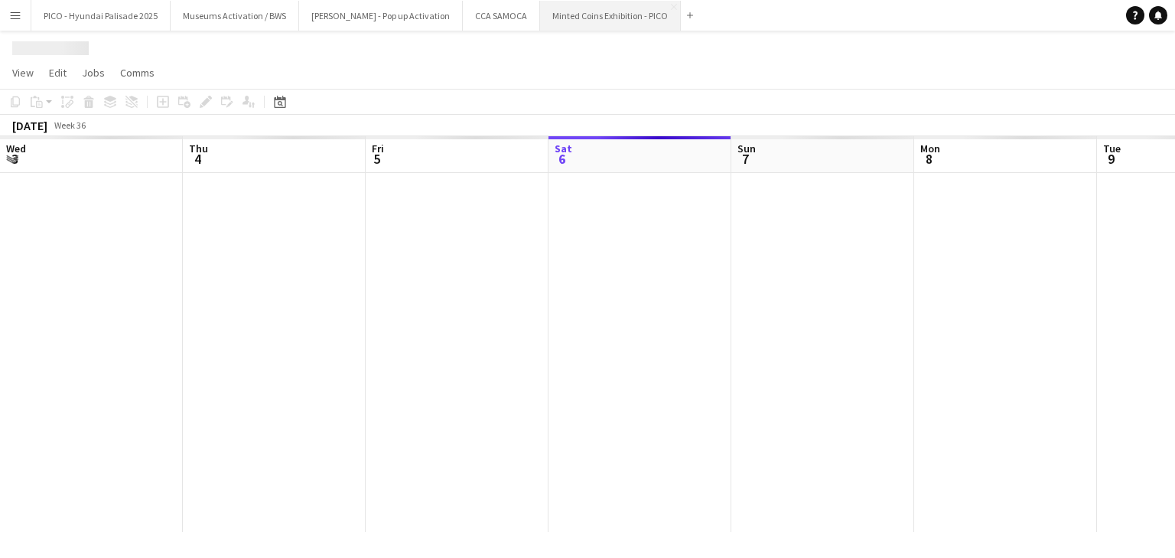
scroll to position [0, 366]
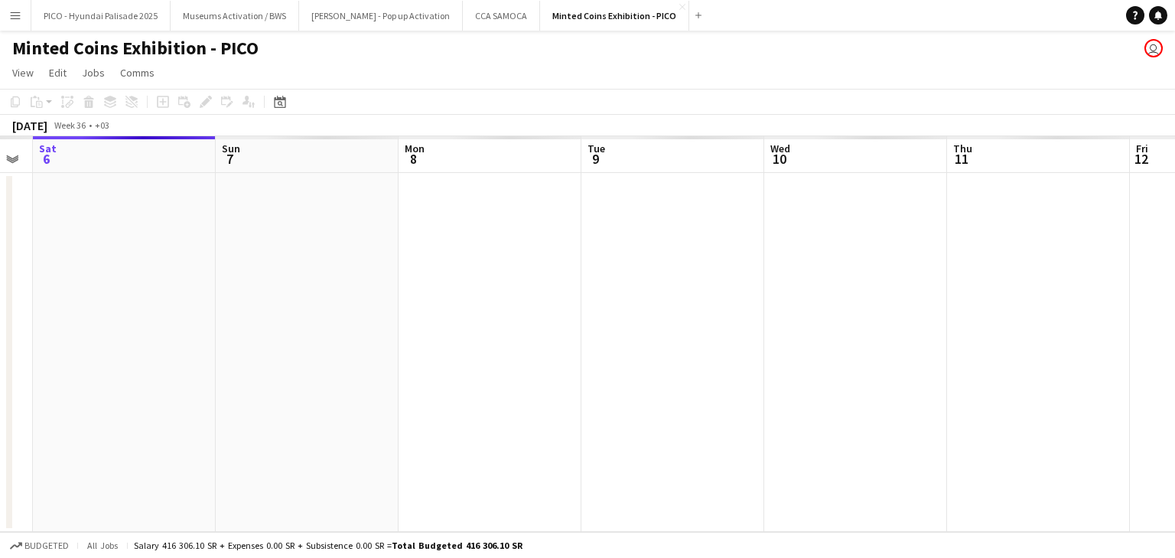
drag, startPoint x: 636, startPoint y: 236, endPoint x: 528, endPoint y: 266, distance: 112.8
click at [489, 277] on app-calendar-viewport "Wed 3 Thu 4 Fri 5 Sat 6 Sun 7 Mon 8 Tue 9 Wed 10 Thu 11 Fri 12 Sat 13 Sun 14" at bounding box center [587, 333] width 1175 height 395
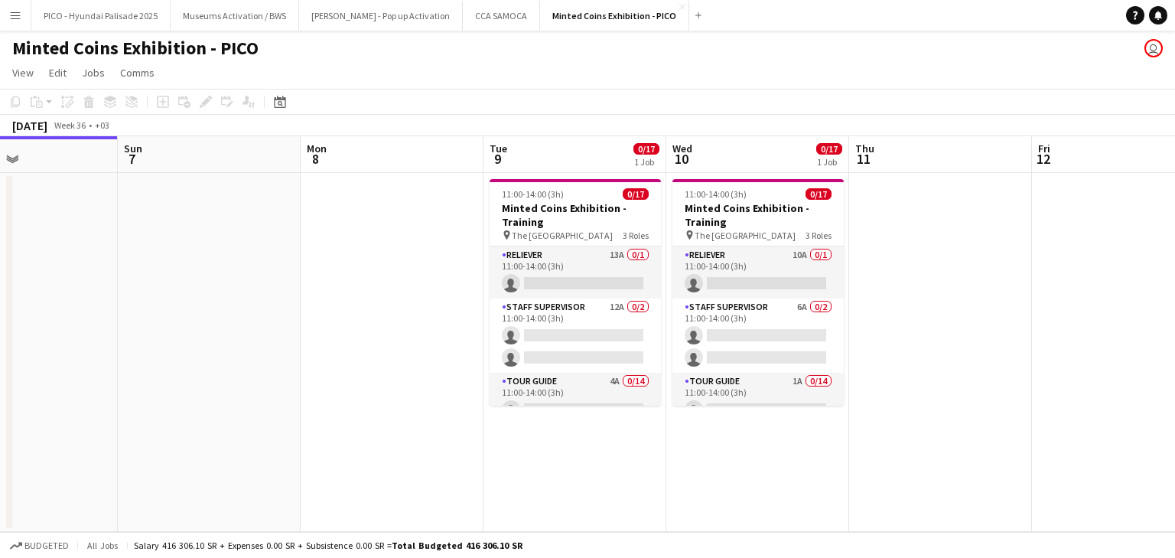
drag, startPoint x: 584, startPoint y: 252, endPoint x: 418, endPoint y: 294, distance: 171.9
click at [418, 294] on app-calendar-viewport "Wed 3 Thu 4 Fri 5 Sat 6 Sun 7 Mon 8 Tue 9 0/17 1 Job Wed 10 0/17 1 Job Thu 11 F…" at bounding box center [587, 333] width 1175 height 395
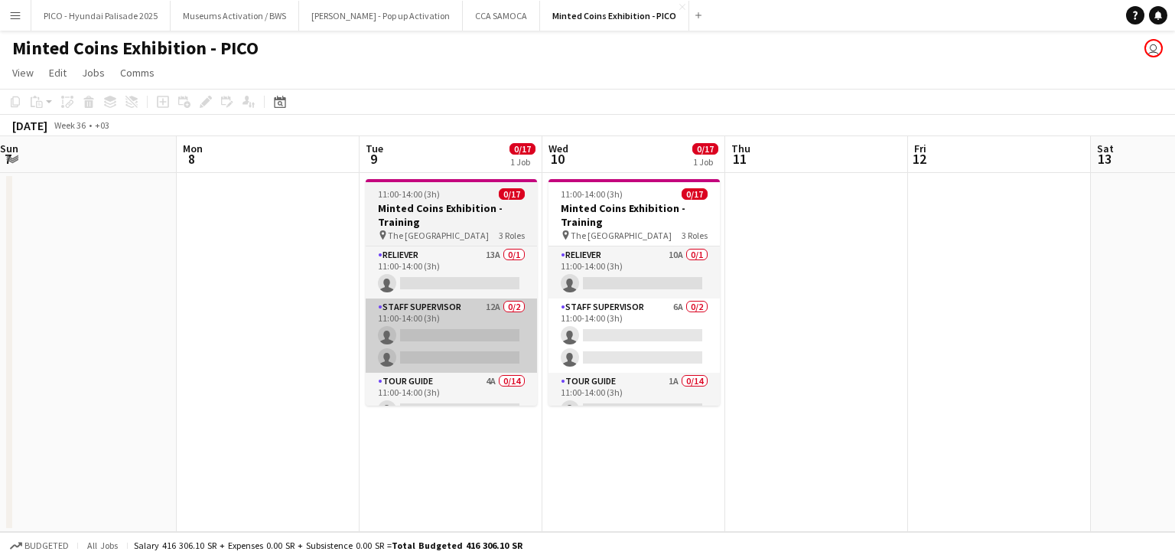
drag, startPoint x: 533, startPoint y: 271, endPoint x: 419, endPoint y: 303, distance: 118.4
click at [426, 297] on app-calendar-viewport "Wed 3 Thu 4 Fri 5 Sat 6 Sun 7 Mon 8 Tue 9 0/17 1 Job Wed 10 0/17 1 Job Thu 11 F…" at bounding box center [587, 333] width 1175 height 395
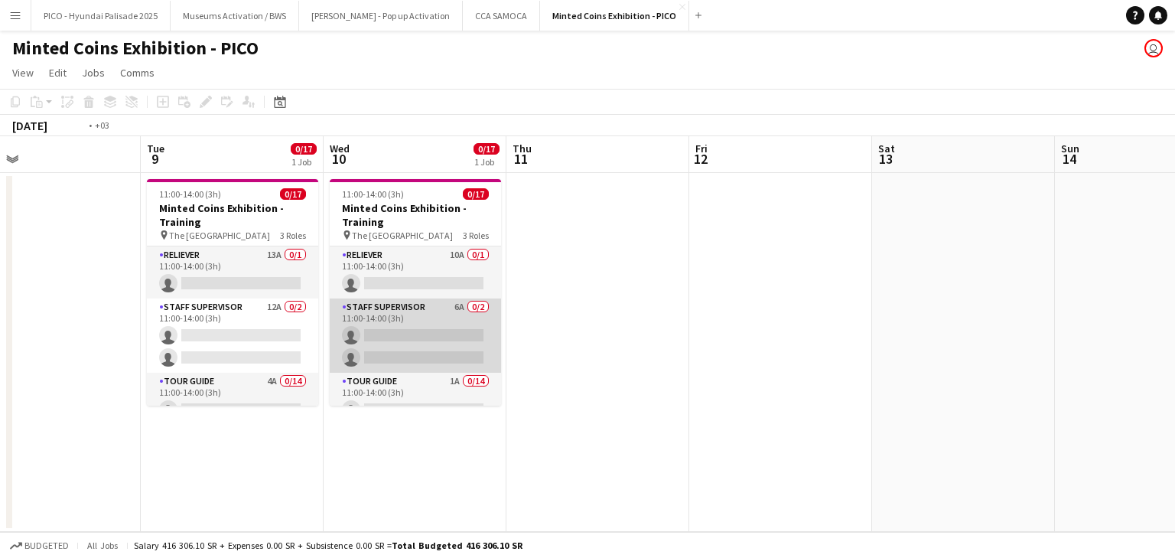
drag, startPoint x: 558, startPoint y: 283, endPoint x: 419, endPoint y: 311, distance: 141.9
click at [430, 310] on app-calendar-viewport "Fri 5 Sat 6 Sun 7 Mon 8 Tue 9 0/17 1 Job Wed 10 0/17 1 Job Thu 11 Fri 12 Sat 13…" at bounding box center [587, 333] width 1175 height 395
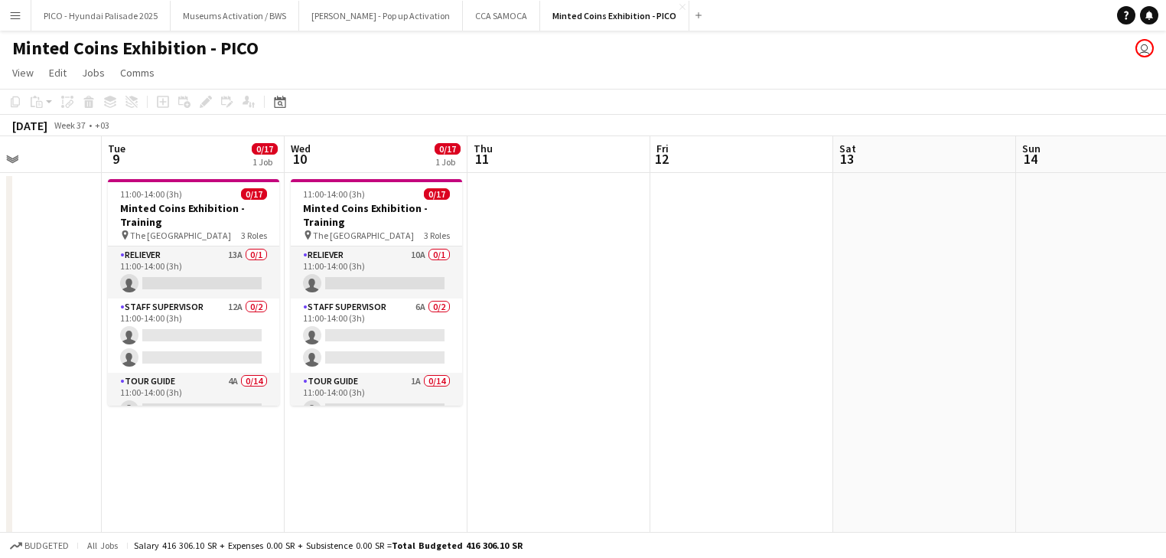
click at [430, 303] on app-calendar-viewport "Fri 5 Sat 6 Sun 7 Mon 8 Tue 9 0/17 1 Job Wed 10 0/17 1 Job Thu 11 Fri 12 Sat 13…" at bounding box center [583, 434] width 1166 height 597
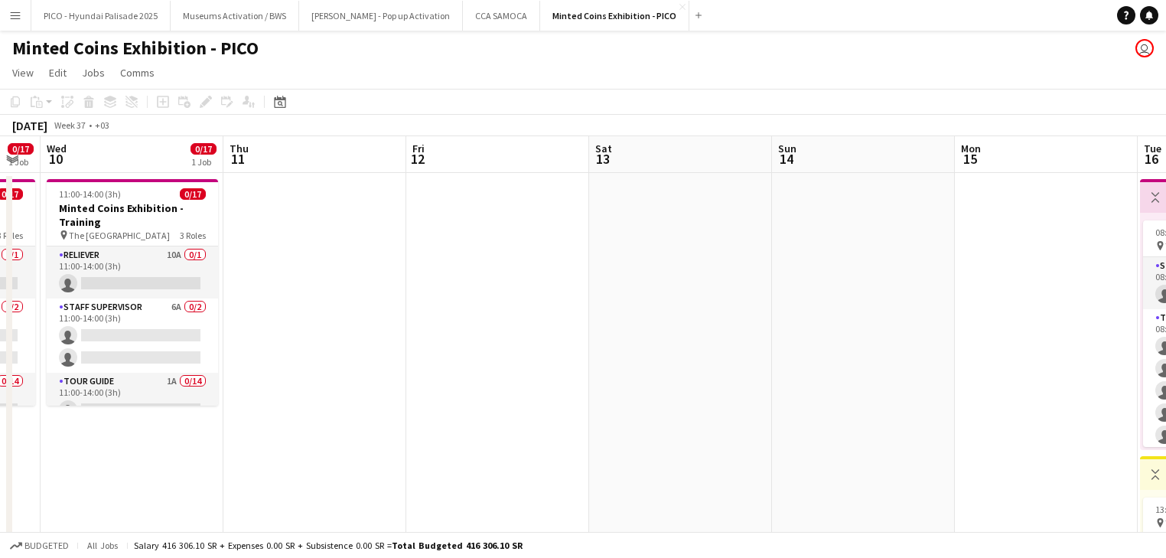
click at [370, 316] on app-calendar-viewport "Sun 7 Mon 8 Tue 9 0/17 1 Job Wed 10 0/17 1 Job Thu 11 Fri 12 Sat 13 Sun 14 Mon …" at bounding box center [583, 434] width 1166 height 597
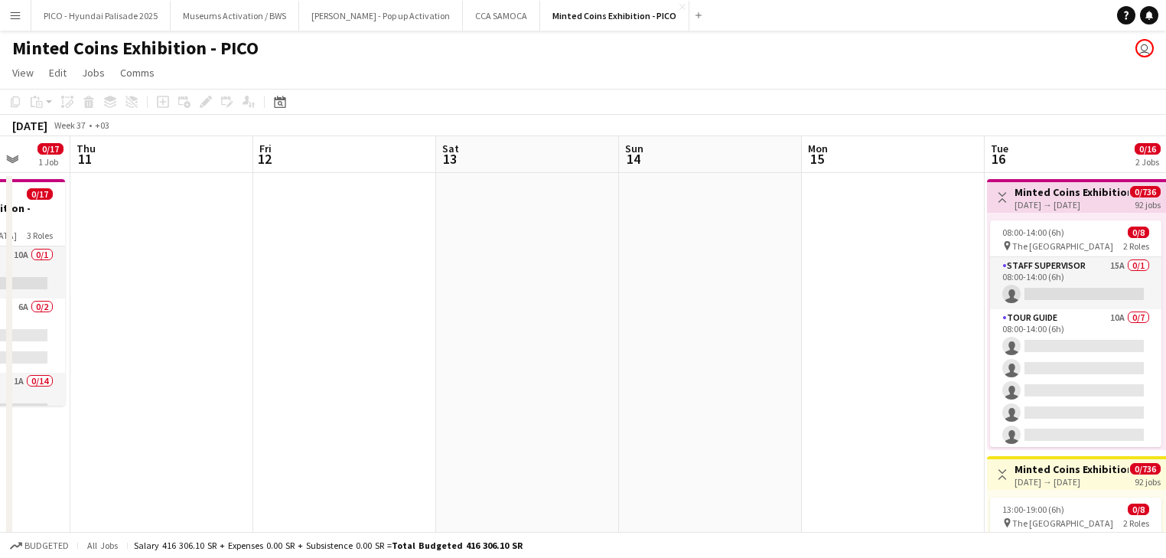
drag, startPoint x: 506, startPoint y: 295, endPoint x: 390, endPoint y: 315, distance: 117.9
click at [294, 322] on app-calendar-viewport "Sun 7 Mon 8 Tue 9 0/17 1 Job Wed 10 0/17 1 Job Thu 11 Fri 12 Sat 13 Sun 14 Mon …" at bounding box center [583, 434] width 1166 height 597
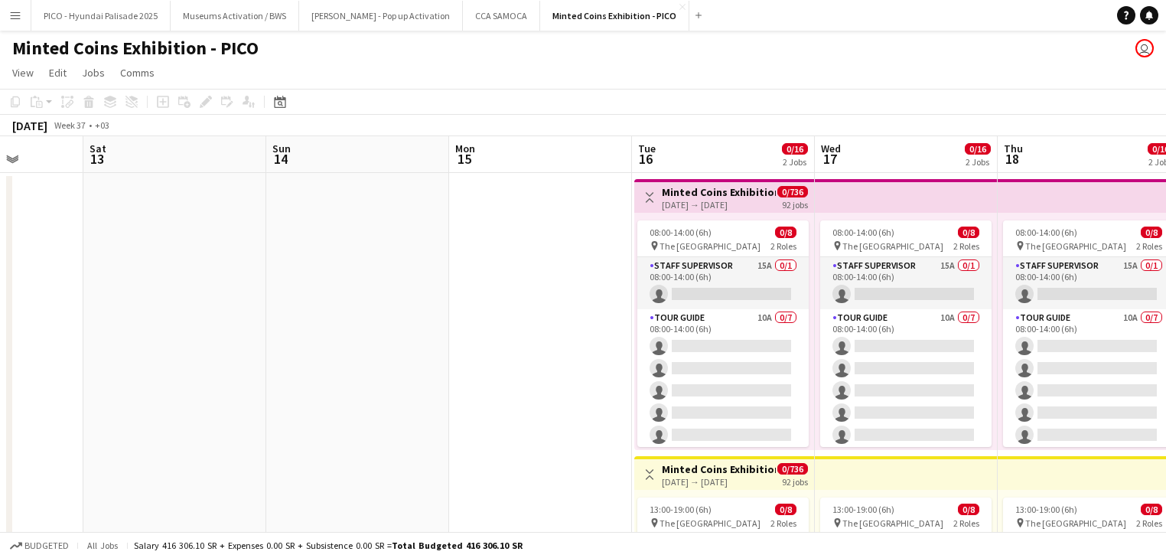
click at [232, 340] on app-calendar-viewport "Tue 9 0/17 1 Job Wed 10 0/17 1 Job Thu 11 Fri 12 Sat 13 Sun 14 Mon 15 Tue 16 0/…" at bounding box center [583, 434] width 1166 height 597
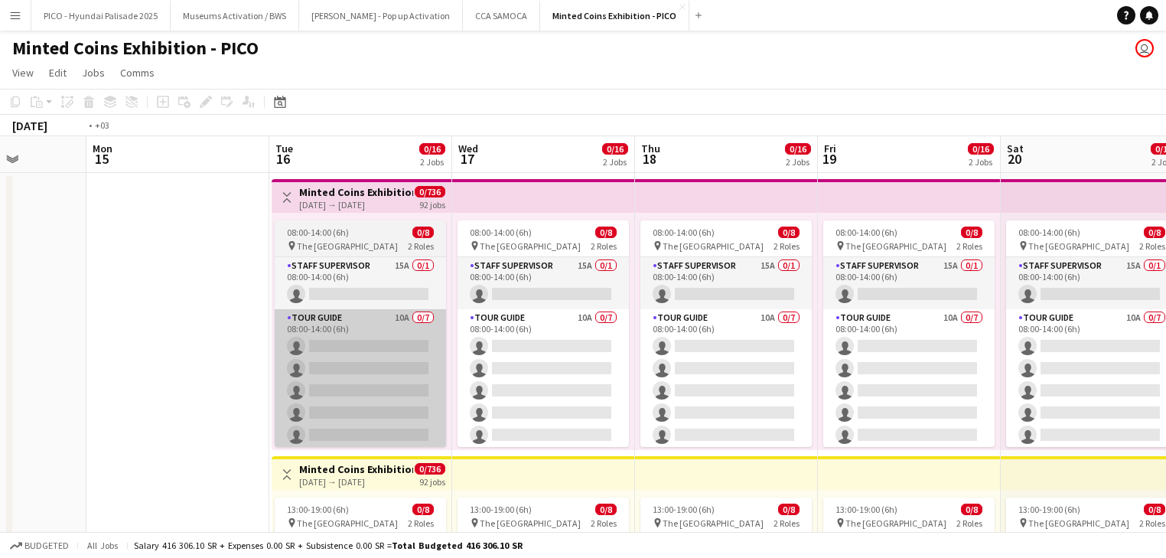
drag, startPoint x: 304, startPoint y: 320, endPoint x: 293, endPoint y: 346, distance: 28.1
click at [101, 356] on app-calendar-viewport "Thu 11 Fri 12 Sat 13 Sun 14 Mon 15 Tue 16 0/16 2 Jobs Wed 17 0/16 2 Jobs Thu 18…" at bounding box center [583, 434] width 1166 height 597
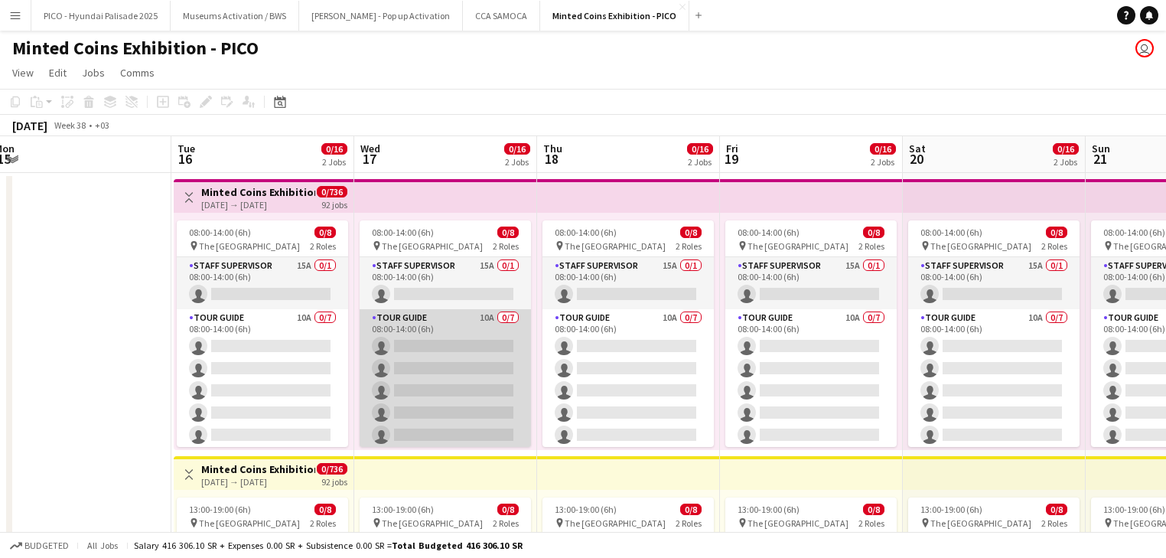
drag, startPoint x: 497, startPoint y: 300, endPoint x: 257, endPoint y: 352, distance: 245.7
click at [325, 330] on app-calendar-viewport "Sat 13 Sun 14 Mon 15 Tue 16 0/16 2 Jobs Wed 17 0/16 2 Jobs Thu 18 0/16 2 Jobs F…" at bounding box center [583, 434] width 1166 height 597
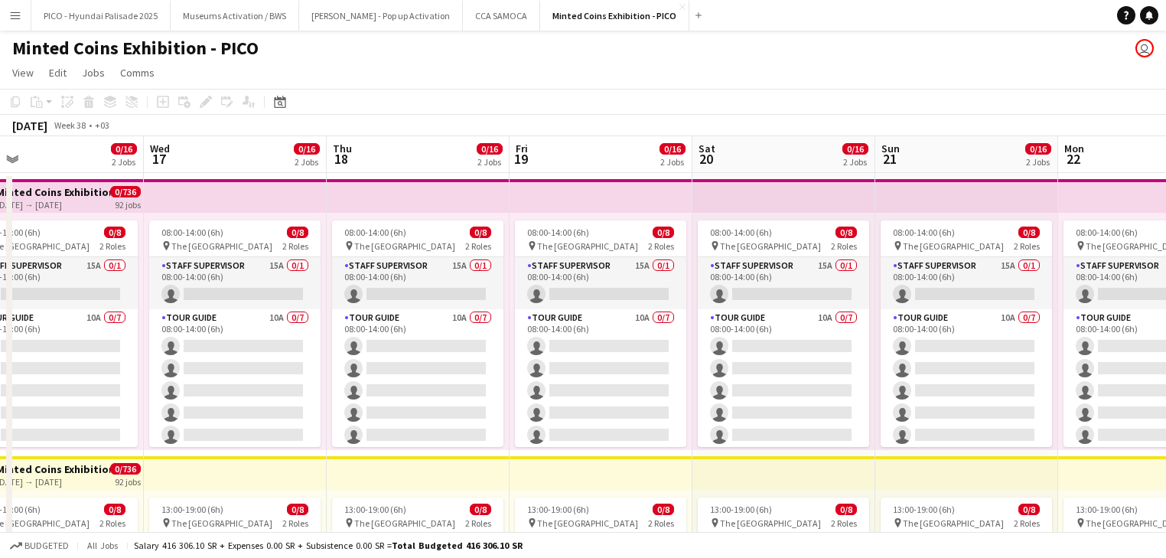
drag, startPoint x: 500, startPoint y: 312, endPoint x: 333, endPoint y: 367, distance: 176.3
click at [339, 366] on app-calendar-viewport "Sat 13 Sun 14 Mon 15 Tue 16 0/16 2 Jobs Wed 17 0/16 2 Jobs Thu 18 0/16 2 Jobs F…" at bounding box center [583, 434] width 1166 height 597
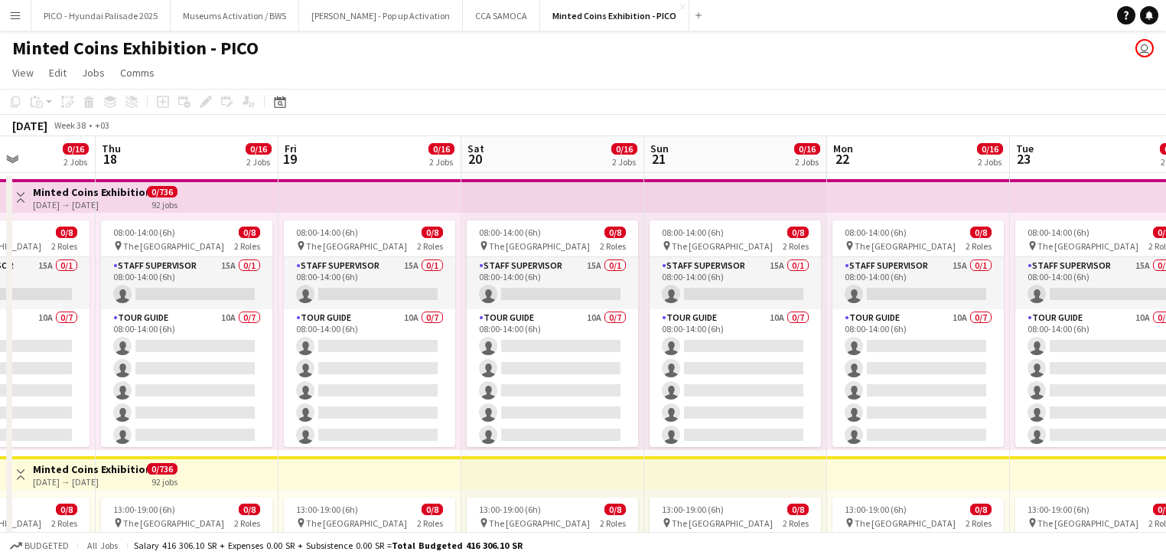
scroll to position [0, 309]
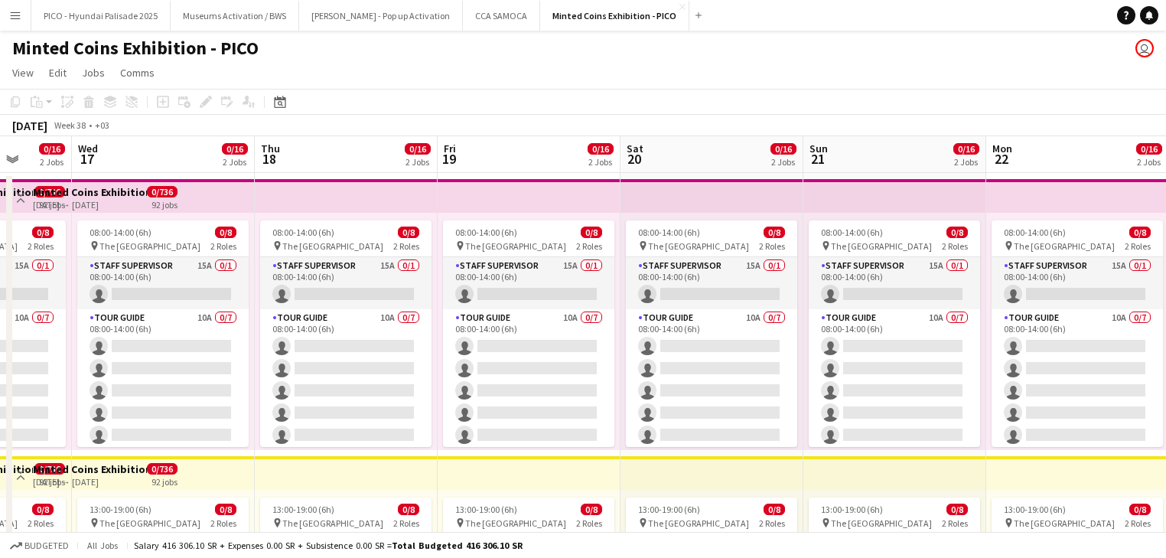
drag, startPoint x: 330, startPoint y: 371, endPoint x: 654, endPoint y: 301, distance: 331.8
click at [654, 301] on app-calendar-viewport "Mon 15 Tue 16 0/16 2 Jobs Wed 17 0/16 2 Jobs Thu 18 0/16 2 Jobs Fri 19 0/16 2 J…" at bounding box center [583, 434] width 1166 height 597
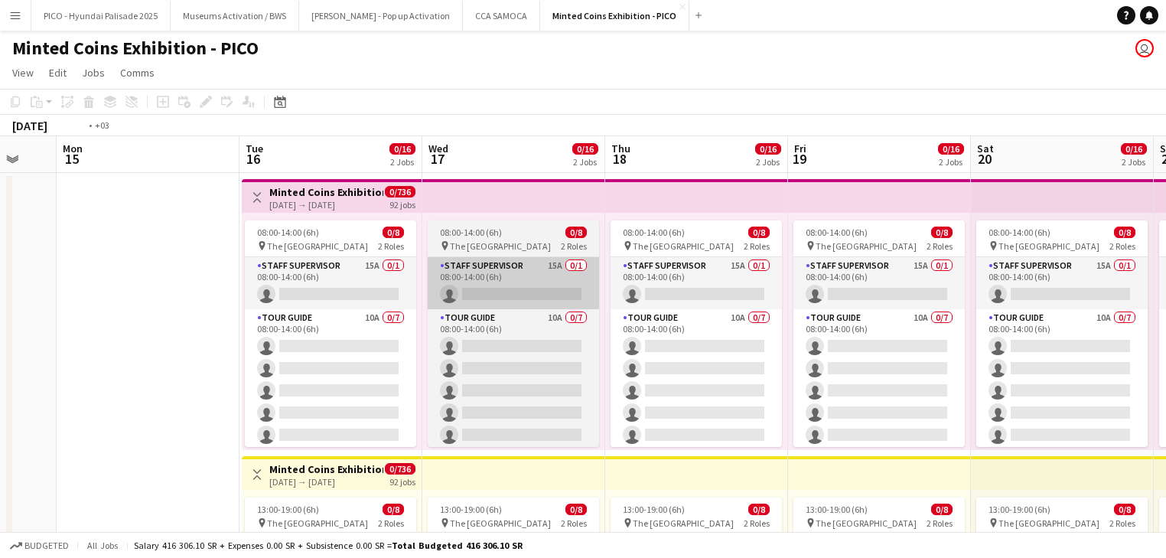
drag, startPoint x: 446, startPoint y: 301, endPoint x: 545, endPoint y: 284, distance: 100.2
click at [551, 281] on app-calendar-viewport "Sat 13 Sun 14 Mon 15 Tue 16 0/16 2 Jobs Wed 17 0/16 2 Jobs Thu 18 0/16 2 Jobs F…" at bounding box center [583, 434] width 1166 height 597
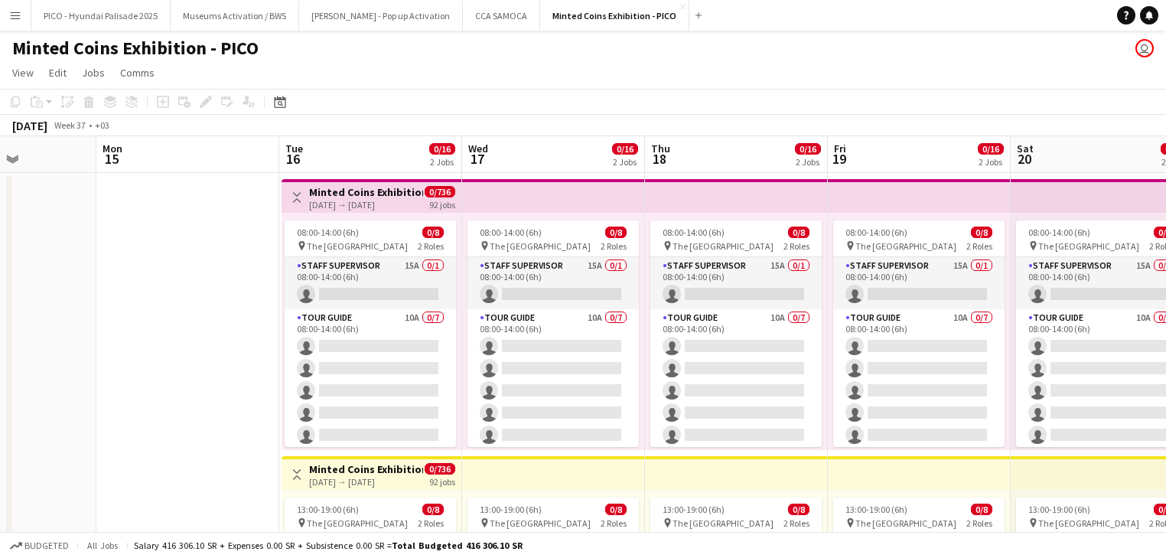
click at [249, 338] on app-date-cell at bounding box center [187, 453] width 183 height 560
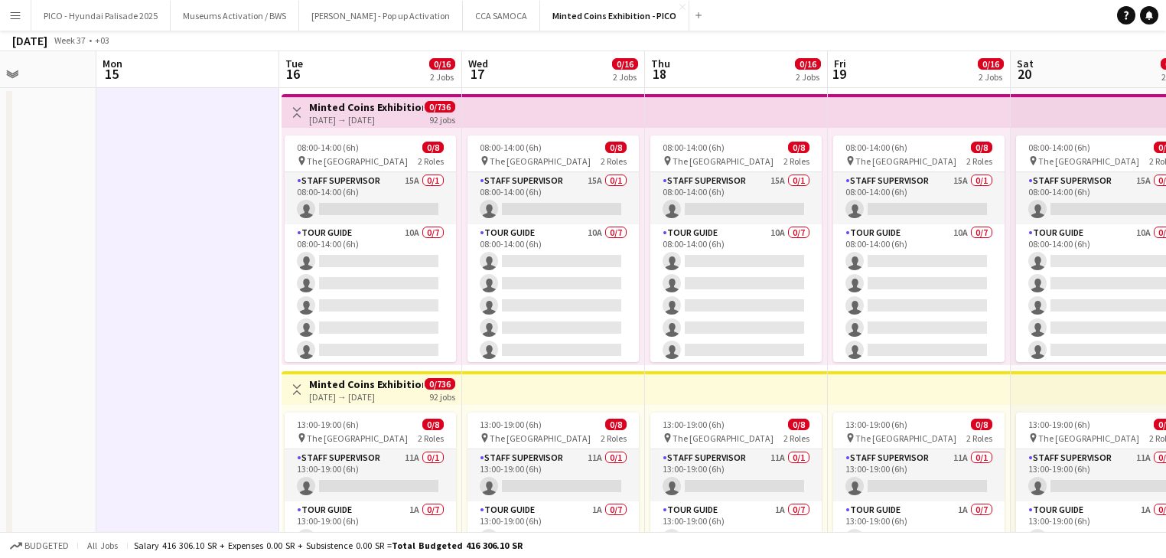
scroll to position [0, 0]
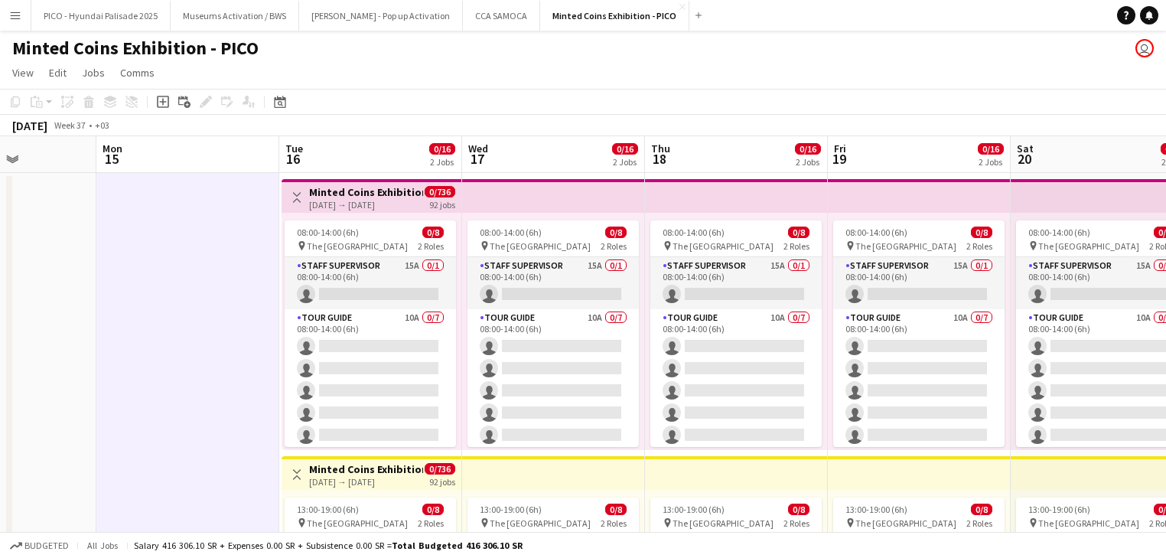
click at [324, 140] on app-board-header-date "Tue 16 0/16 2 Jobs" at bounding box center [370, 154] width 183 height 37
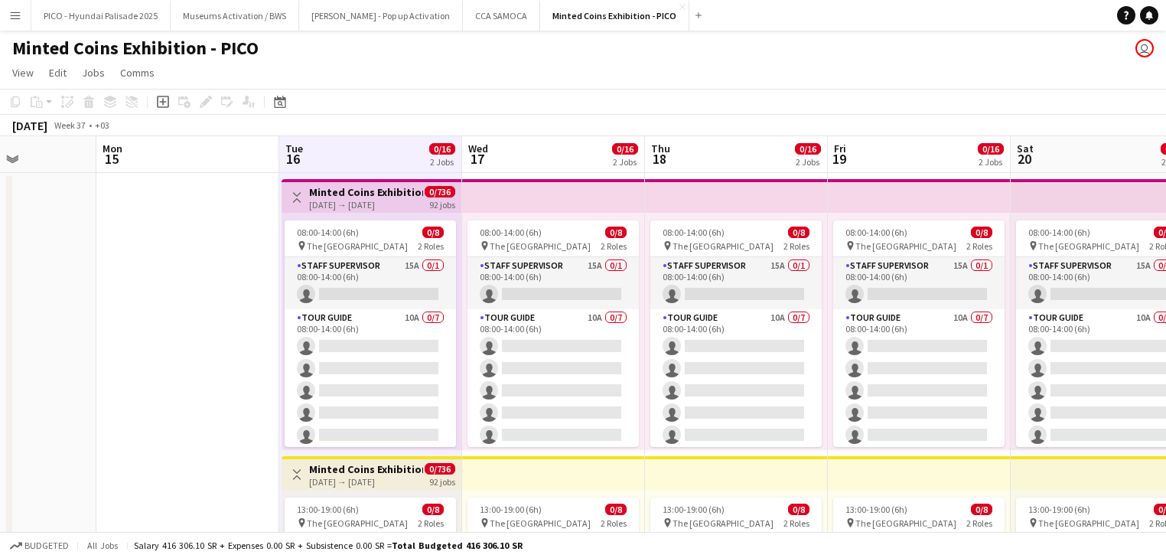
click at [496, 143] on app-board-header-date "Wed 17 0/16 2 Jobs" at bounding box center [553, 154] width 183 height 37
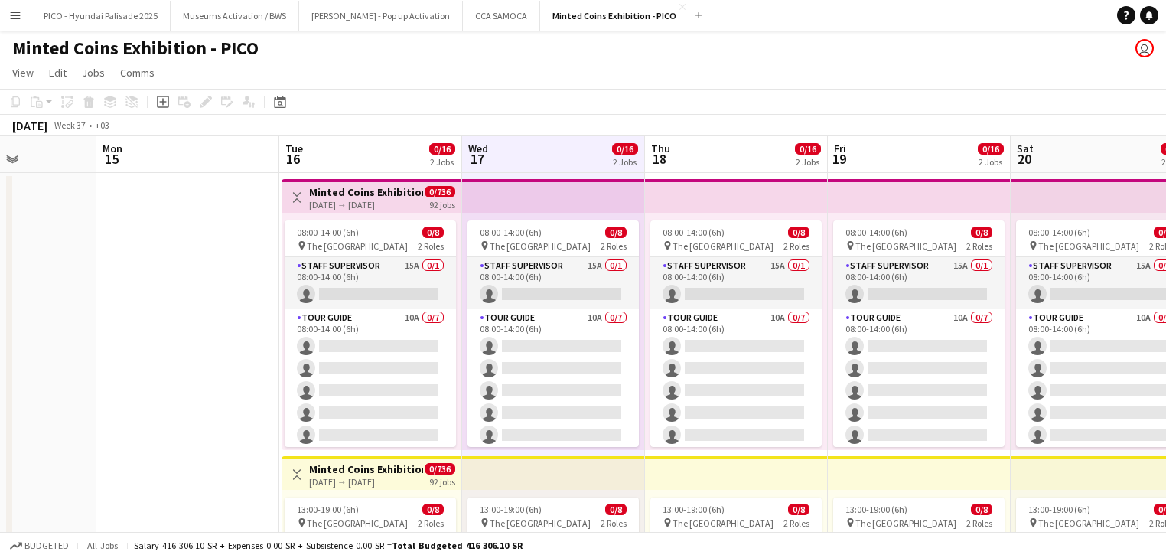
click at [392, 151] on app-board-header-date "Tue 16 0/16 2 Jobs" at bounding box center [370, 154] width 183 height 37
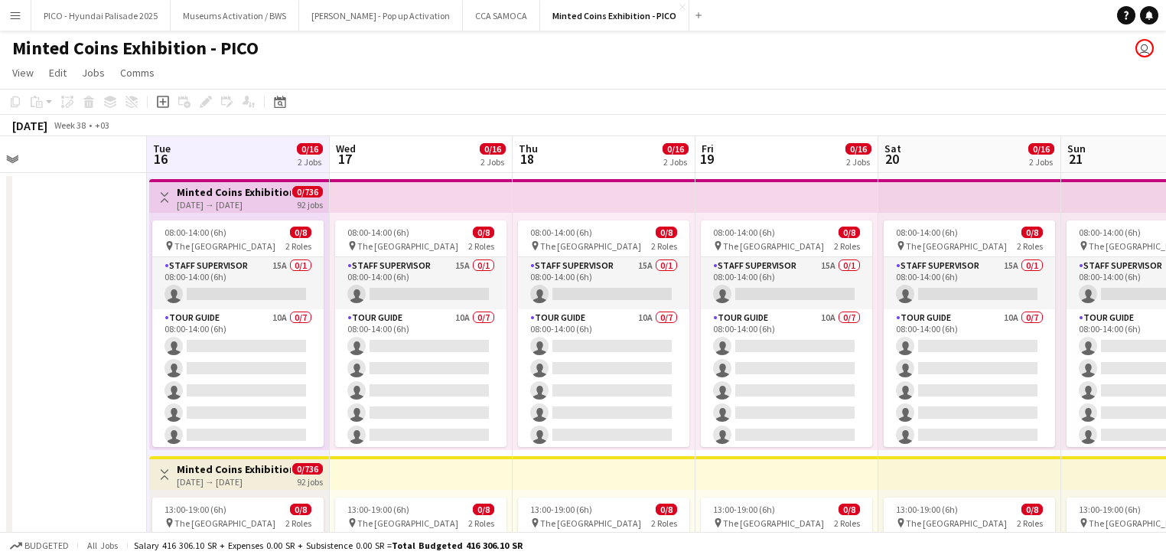
scroll to position [0, 593]
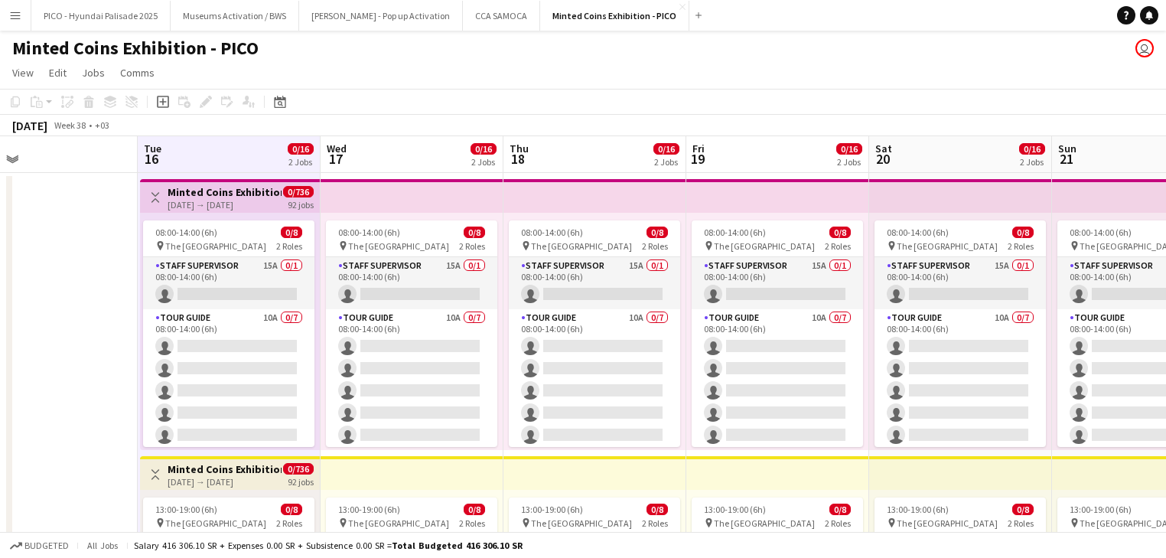
drag, startPoint x: 373, startPoint y: 155, endPoint x: 232, endPoint y: 165, distance: 141.1
click at [232, 165] on app-calendar-viewport "Fri 12 Sat 13 Sun 14 Mon 15 Tue 16 0/16 2 Jobs Wed 17 0/16 2 Jobs Thu 18 0/16 2…" at bounding box center [583, 434] width 1166 height 597
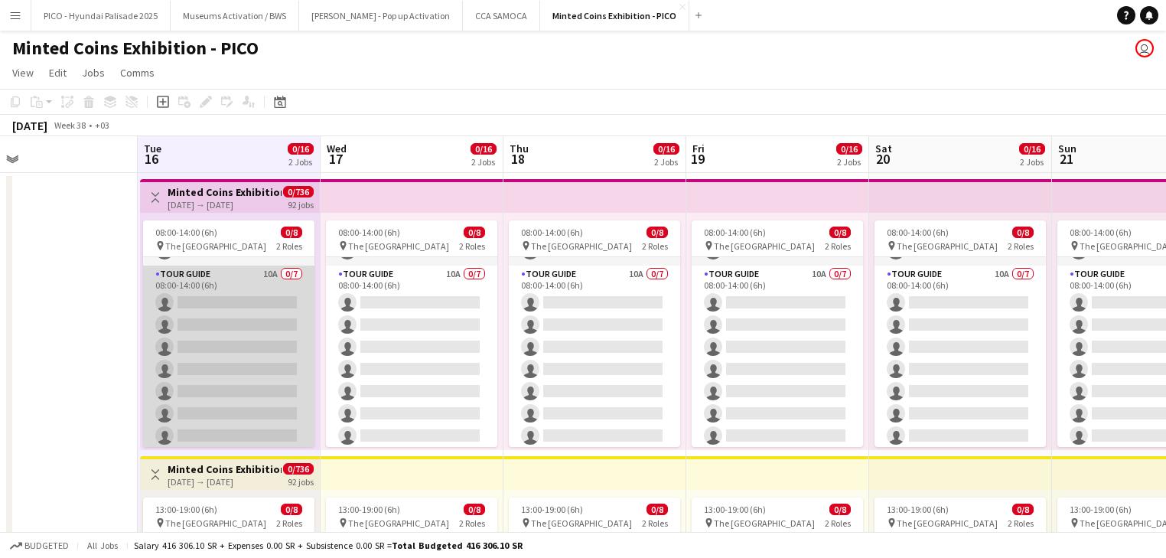
scroll to position [0, 0]
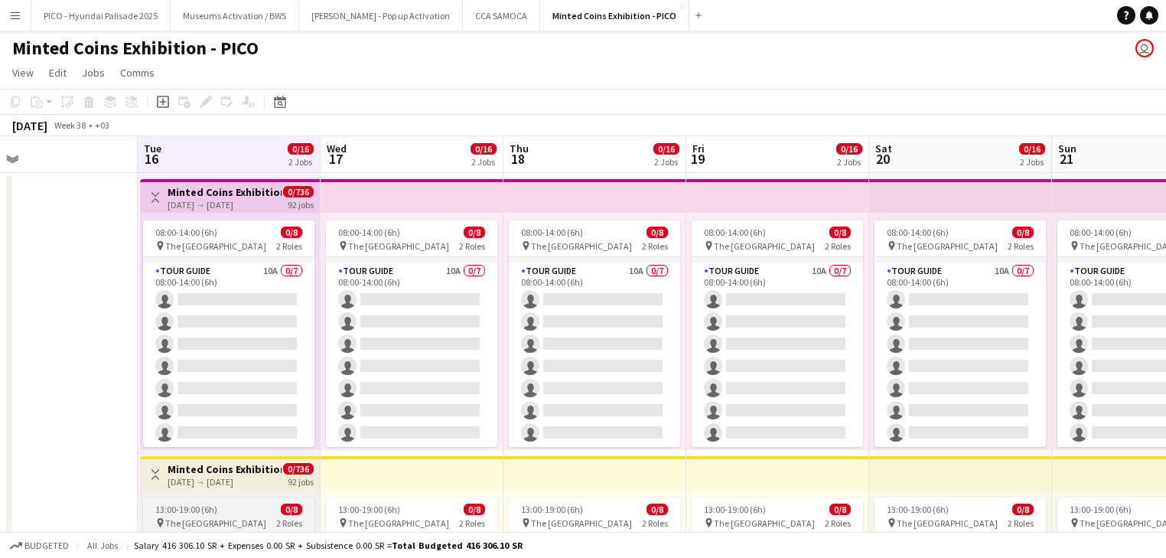
click at [223, 392] on app-card-role "Tour Guide 10A 0/7 08:00-14:00 (6h) single-neutral-actions single-neutral-actio…" at bounding box center [228, 354] width 171 height 185
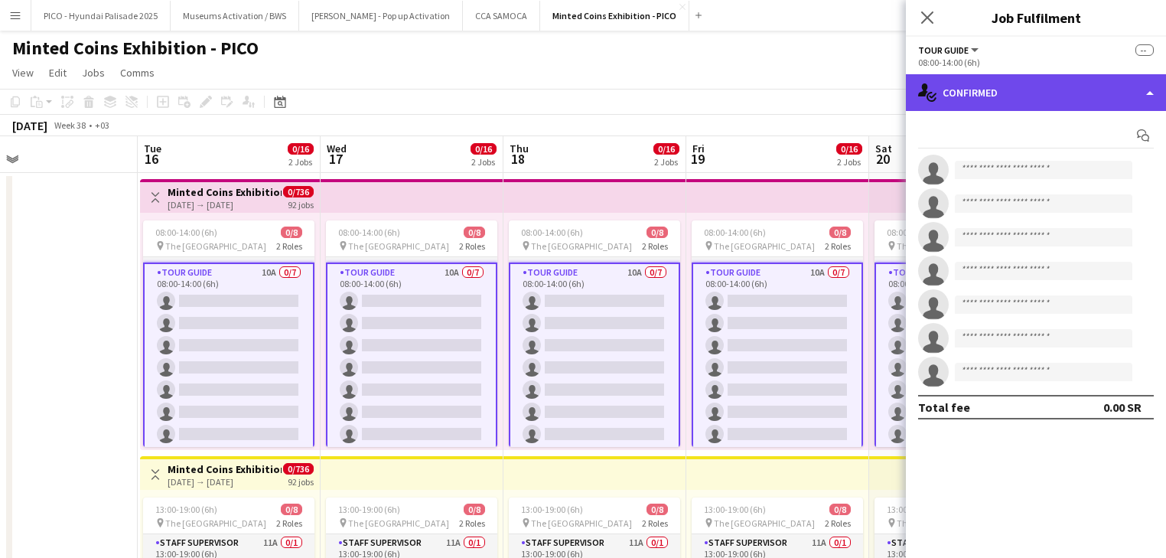
click at [957, 86] on div "single-neutral-actions-check-2 Confirmed" at bounding box center [1036, 92] width 260 height 37
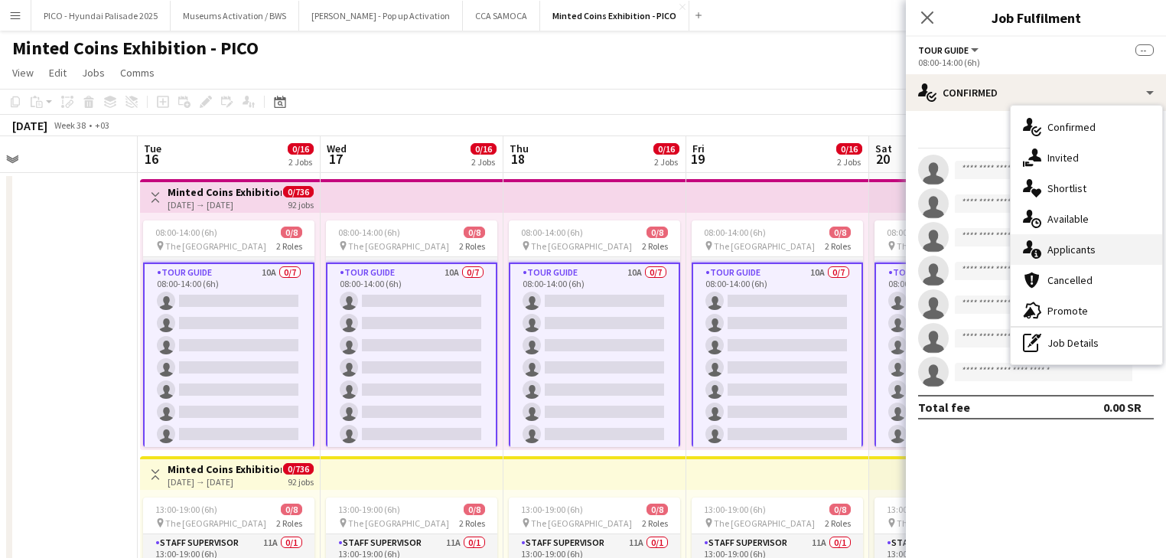
click at [1052, 252] on span "Applicants" at bounding box center [1071, 249] width 48 height 14
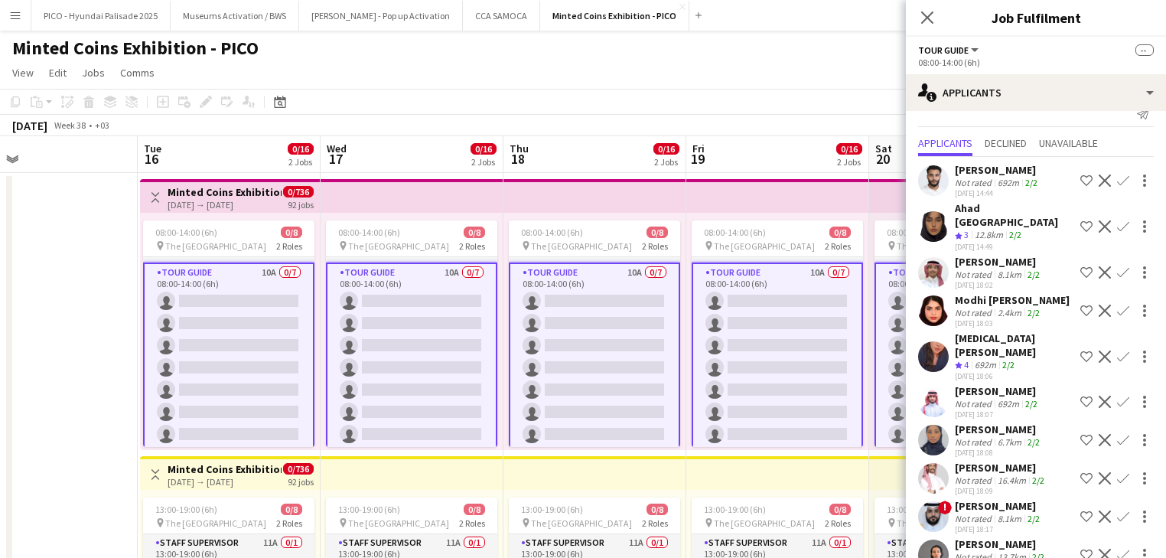
click at [970, 512] on div "Not rated" at bounding box center [974, 517] width 40 height 11
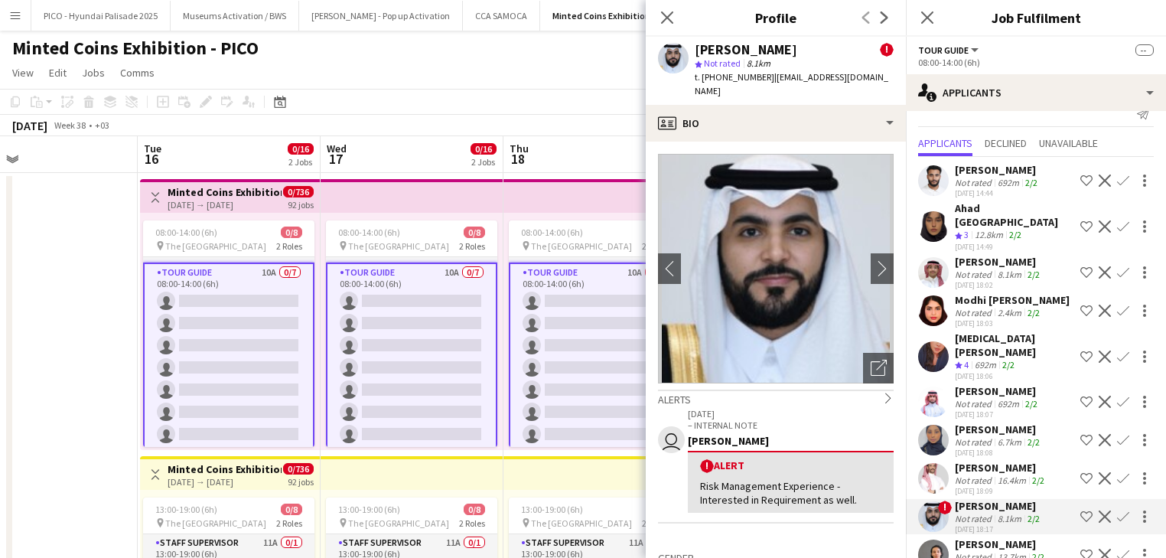
click at [814, 499] on div "Risk Management Experience - Interested in Requirement as well." at bounding box center [790, 493] width 181 height 28
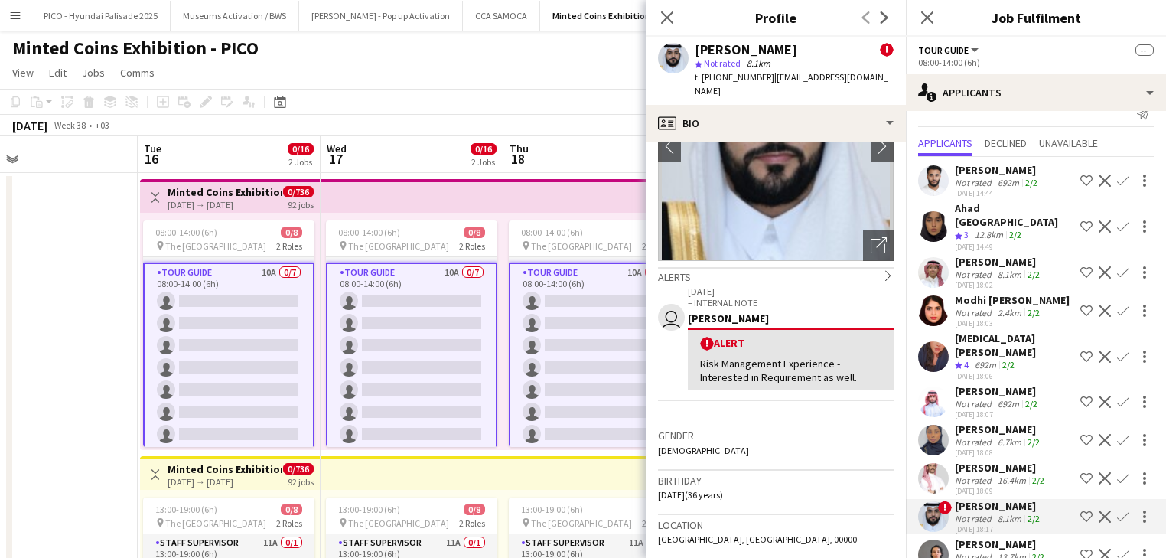
click at [717, 445] on div "Gender [DEMOGRAPHIC_DATA]" at bounding box center [776, 447] width 236 height 44
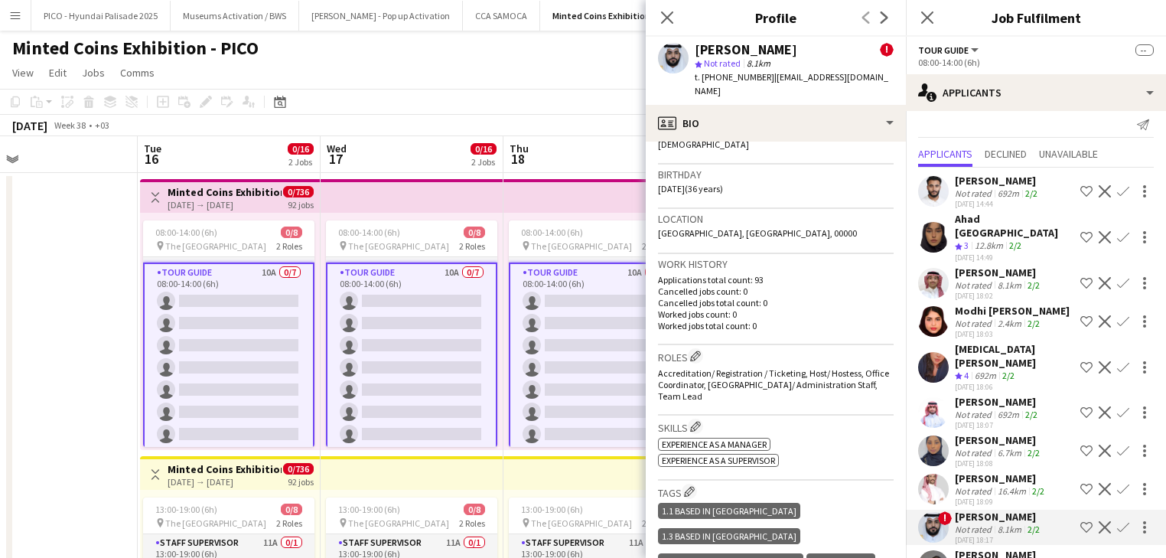
scroll to position [21, 0]
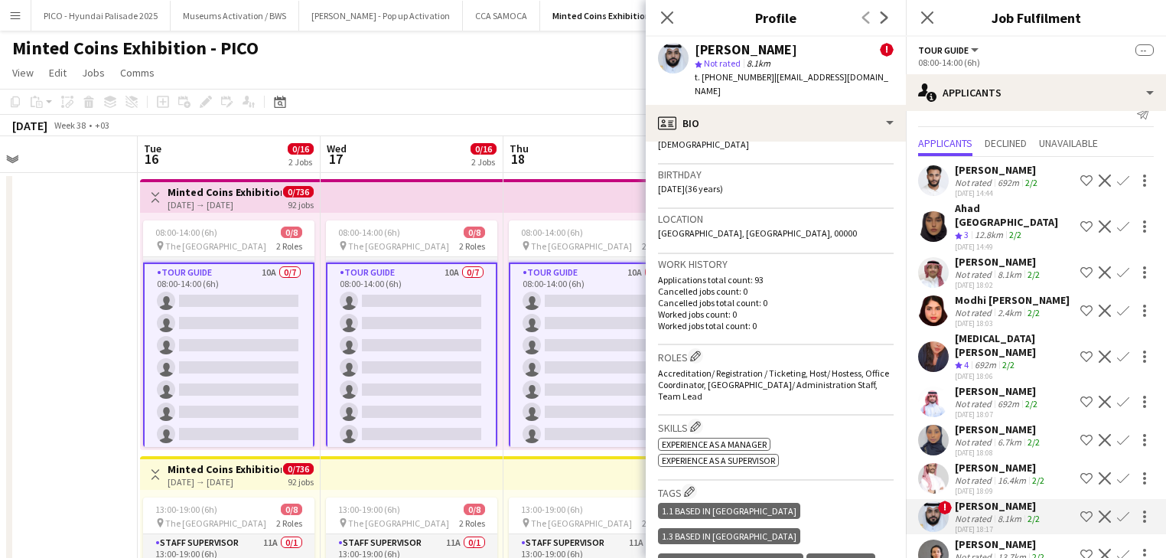
click at [953, 460] on div "[PERSON_NAME] Not rated 16.4km 2/2 [DATE] 18:09 Shortlist crew Decline Confirm" at bounding box center [1036, 477] width 260 height 35
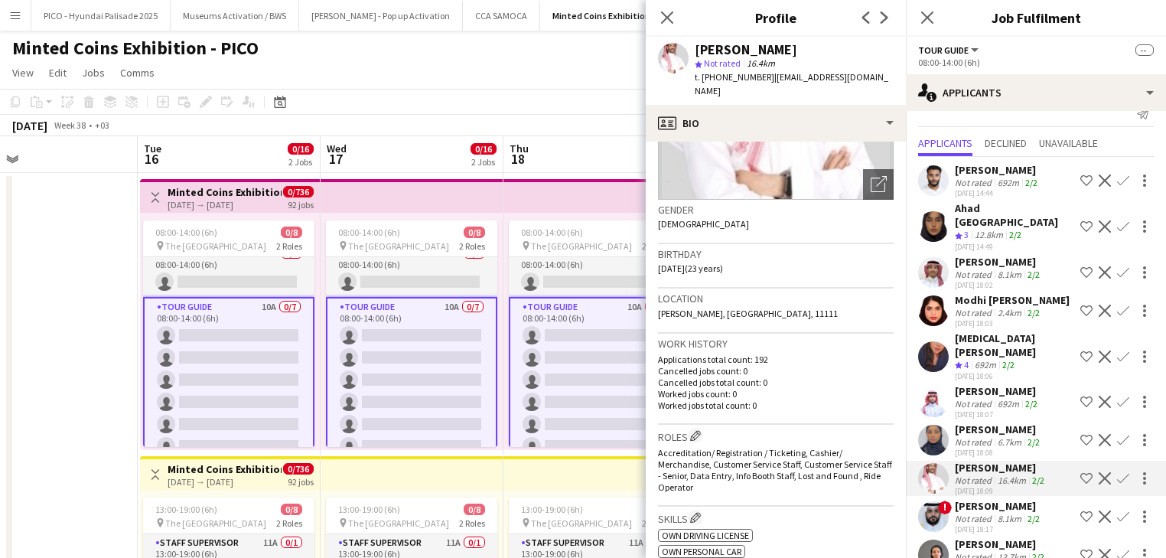
scroll to position [0, 0]
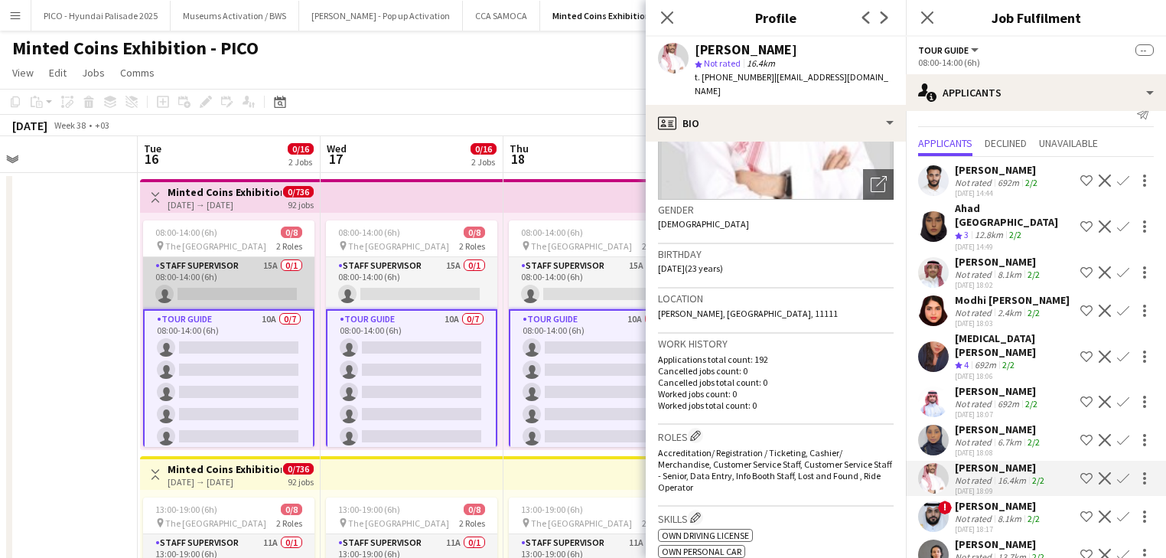
click at [237, 286] on app-card-role "Staff Supervisor 15A 0/1 08:00-14:00 (6h) single-neutral-actions" at bounding box center [228, 283] width 171 height 52
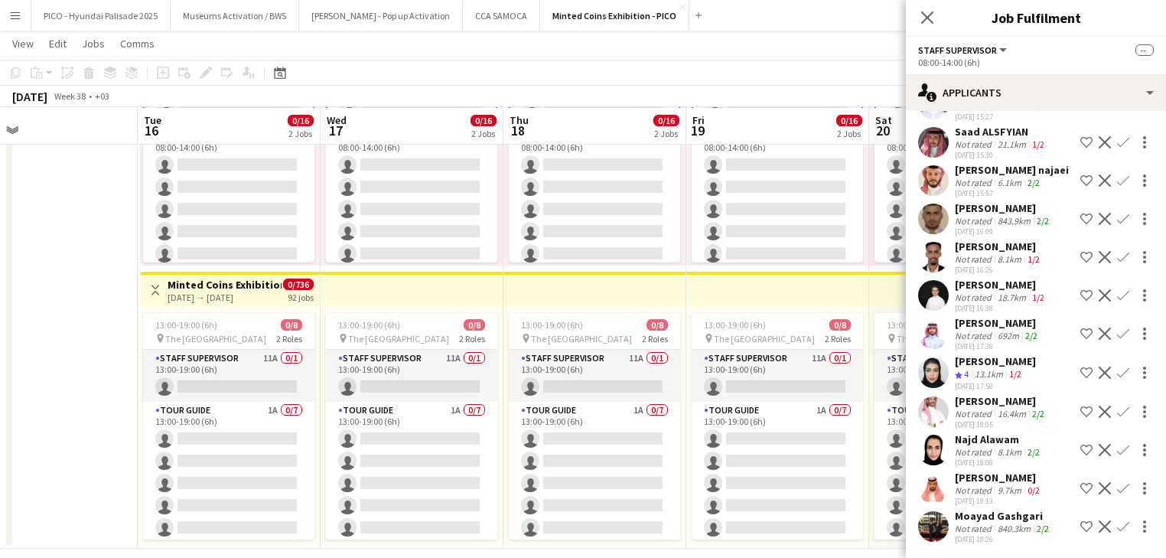
scroll to position [184, 0]
click at [963, 524] on div "Not rated" at bounding box center [974, 527] width 40 height 11
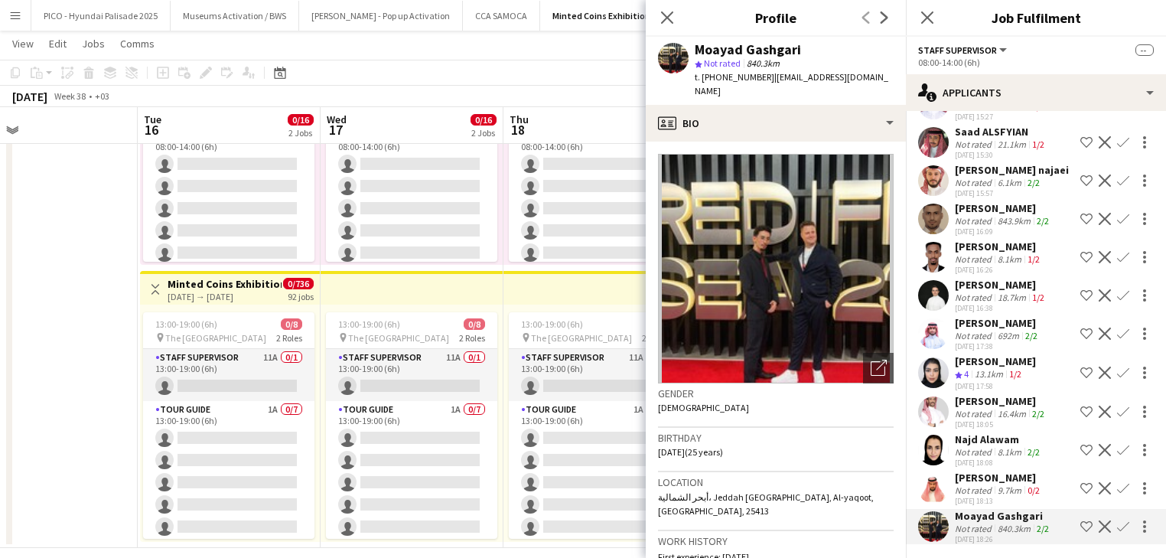
click at [948, 407] on div "[PERSON_NAME] Not rated 16.4km 2/2 [DATE] 18:05 Shortlist crew Decline Confirm" at bounding box center [1036, 411] width 260 height 35
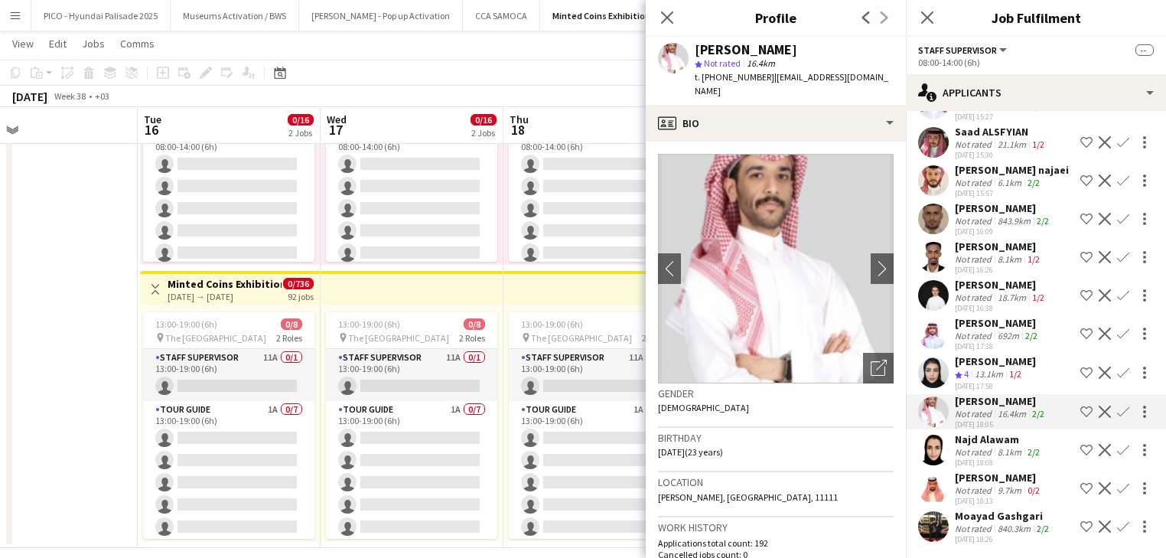
click at [958, 371] on icon "Crew rating" at bounding box center [958, 375] width 8 height 8
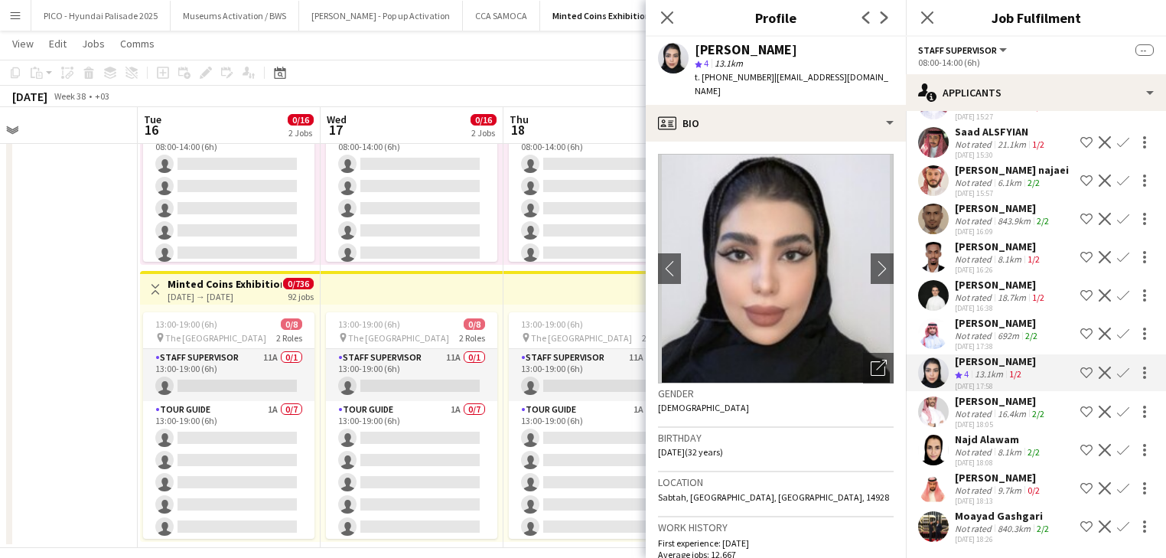
click at [971, 330] on div "Not rated" at bounding box center [974, 335] width 40 height 11
